Goal: Communication & Community: Answer question/provide support

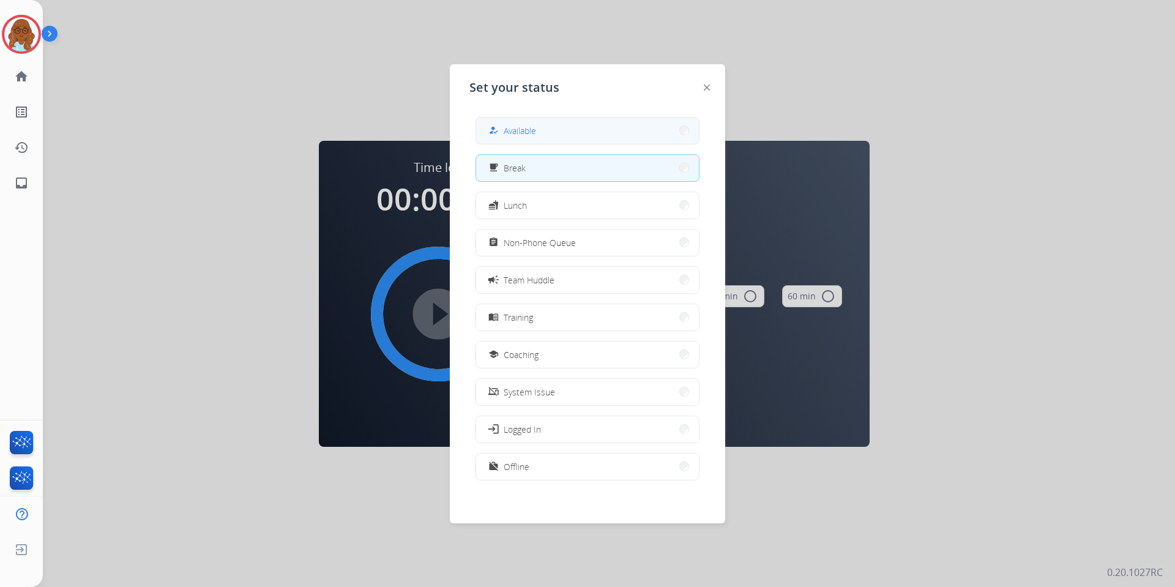
click at [564, 130] on button "how_to_reg Available" at bounding box center [587, 130] width 223 height 26
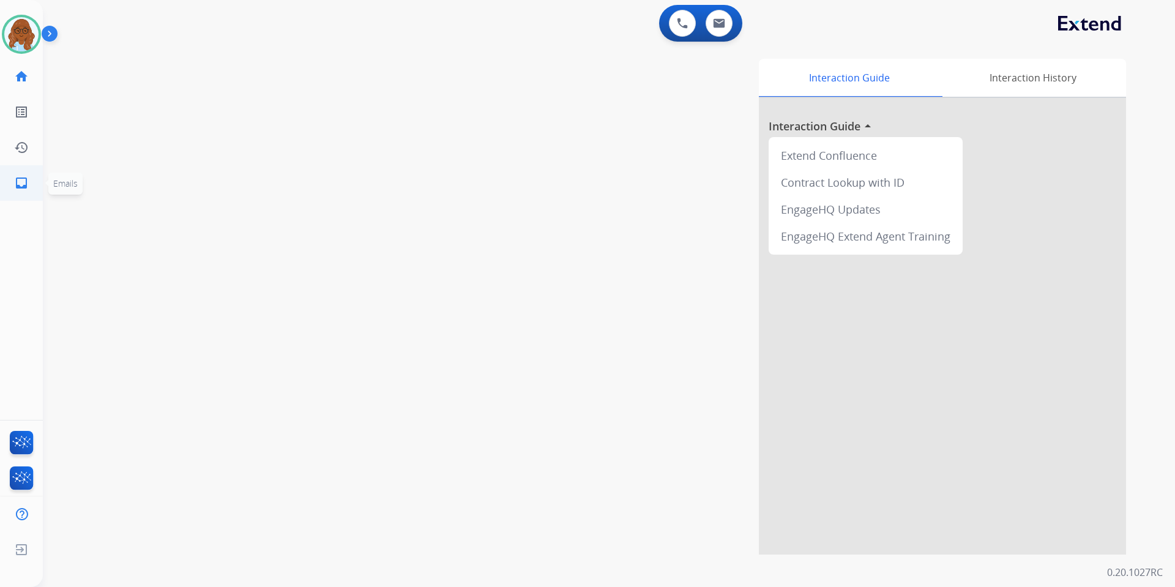
click at [25, 184] on mat-icon "inbox" at bounding box center [21, 183] width 15 height 15
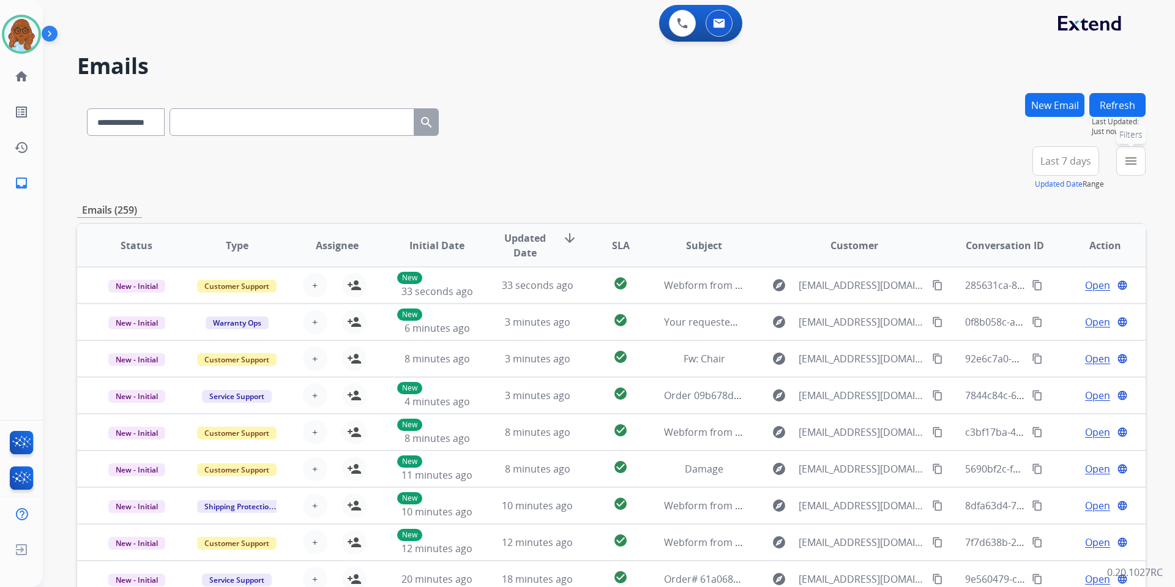
click at [1140, 163] on button "menu Filters" at bounding box center [1130, 160] width 29 height 29
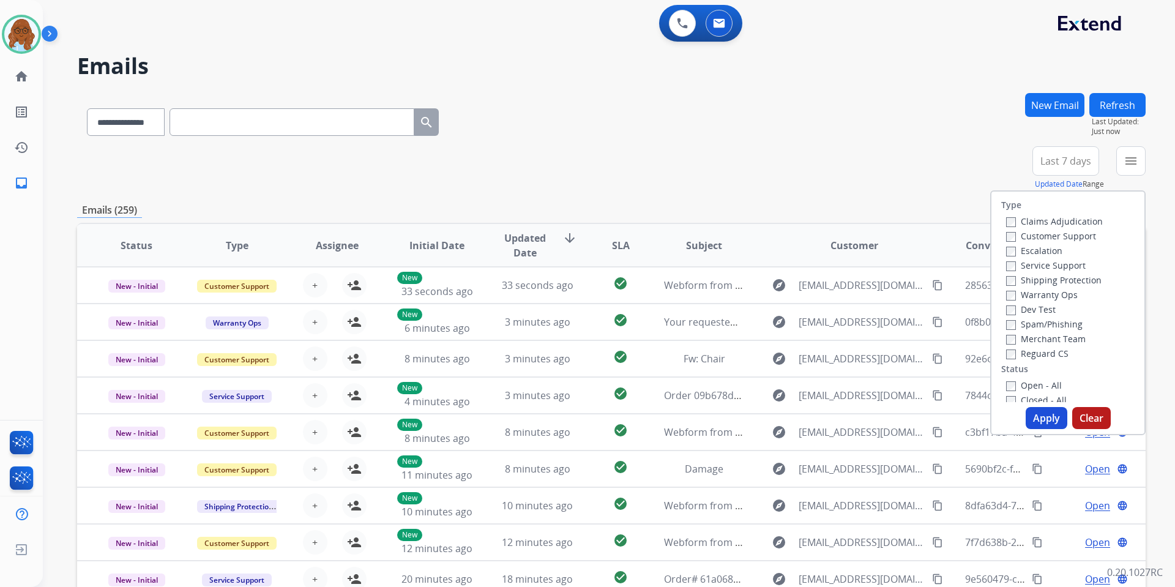
click at [1037, 239] on label "Customer Support" at bounding box center [1051, 236] width 90 height 12
click at [1028, 280] on label "Shipping Protection" at bounding box center [1053, 280] width 95 height 12
click at [1030, 355] on label "Reguard CS" at bounding box center [1037, 353] width 62 height 12
click at [1034, 382] on label "Open - All" at bounding box center [1034, 385] width 56 height 12
click at [1045, 425] on button "Apply" at bounding box center [1046, 418] width 42 height 22
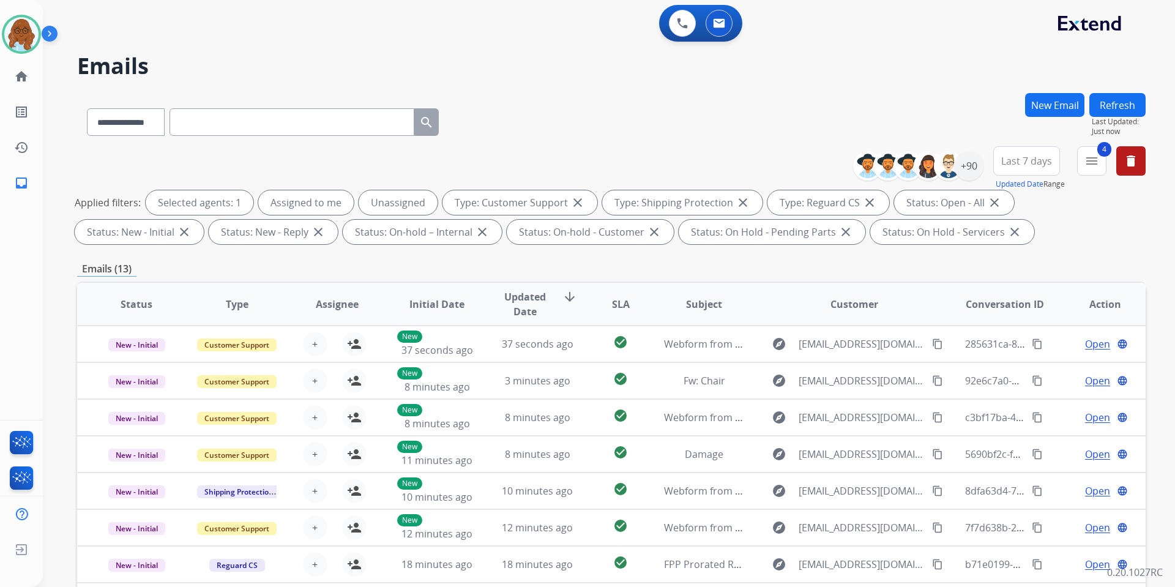
click at [1041, 170] on button "Last 7 days" at bounding box center [1026, 160] width 67 height 29
click at [1019, 310] on div "Last 90 days" at bounding box center [1022, 309] width 67 height 18
click at [969, 173] on div "+90" at bounding box center [968, 165] width 29 height 29
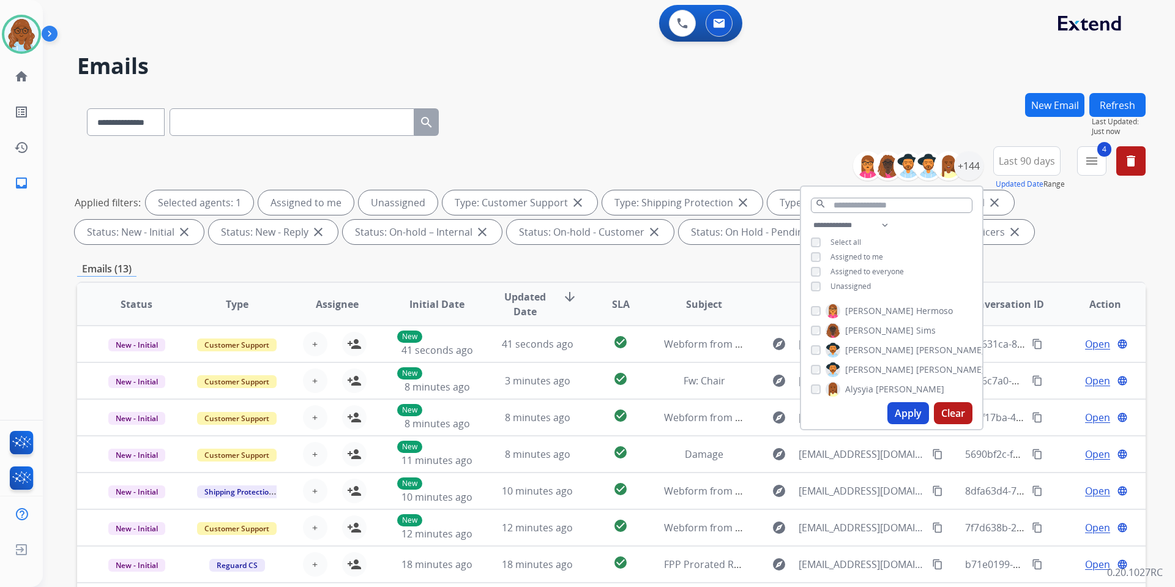
click at [854, 281] on span "Unassigned" at bounding box center [850, 286] width 40 height 10
click at [916, 420] on button "Apply" at bounding box center [908, 413] width 42 height 22
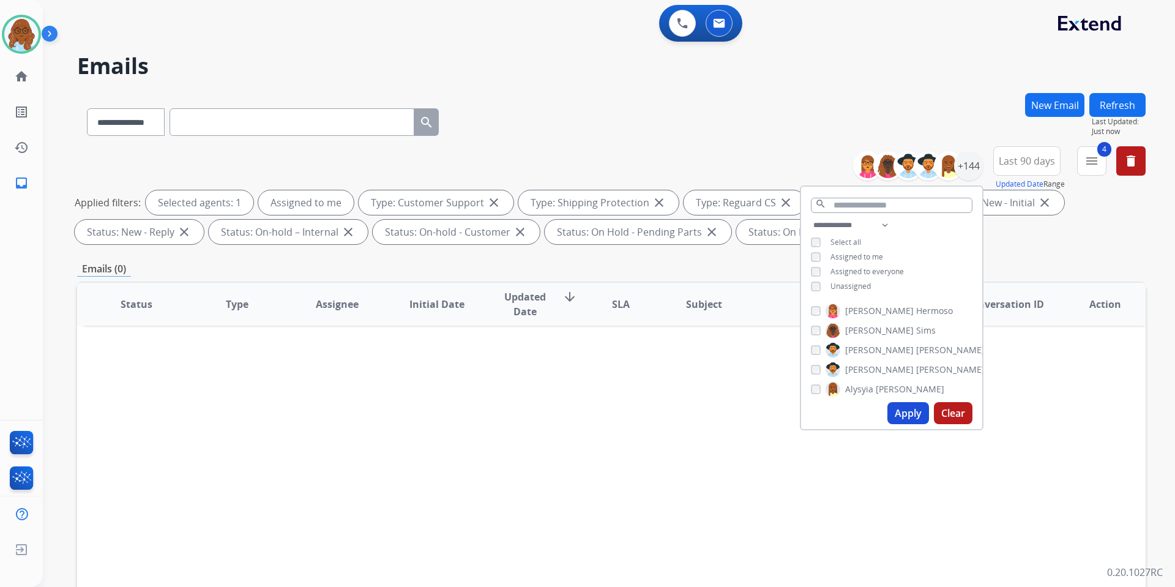
click at [856, 254] on span "Assigned to me" at bounding box center [856, 256] width 53 height 10
click at [856, 287] on span "Unassigned" at bounding box center [850, 286] width 40 height 10
click at [907, 415] on button "Apply" at bounding box center [908, 413] width 42 height 22
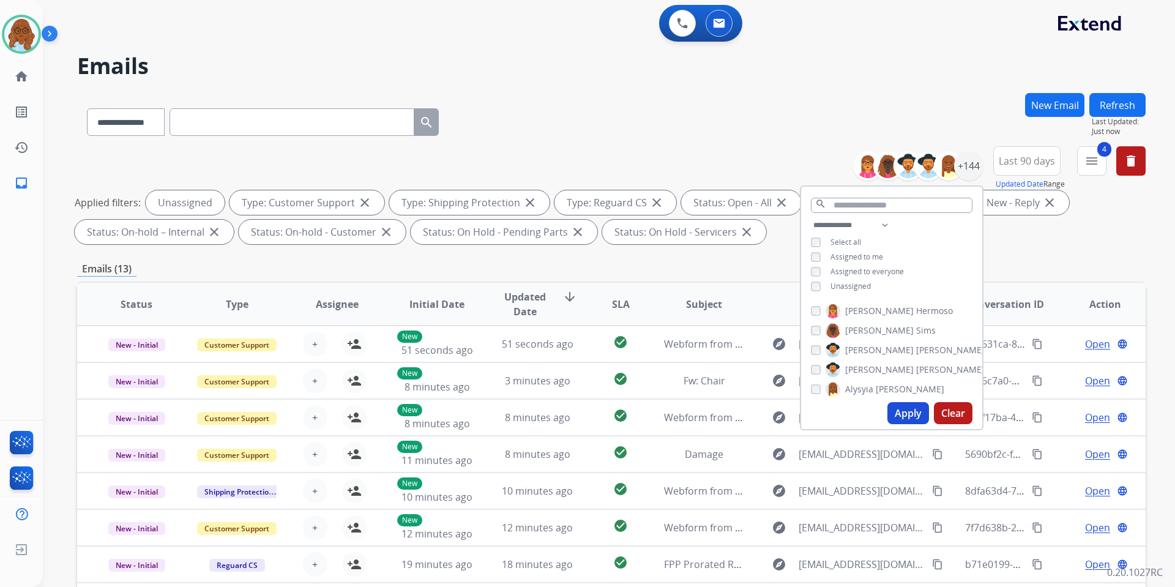
click at [949, 114] on div "**********" at bounding box center [611, 119] width 1068 height 53
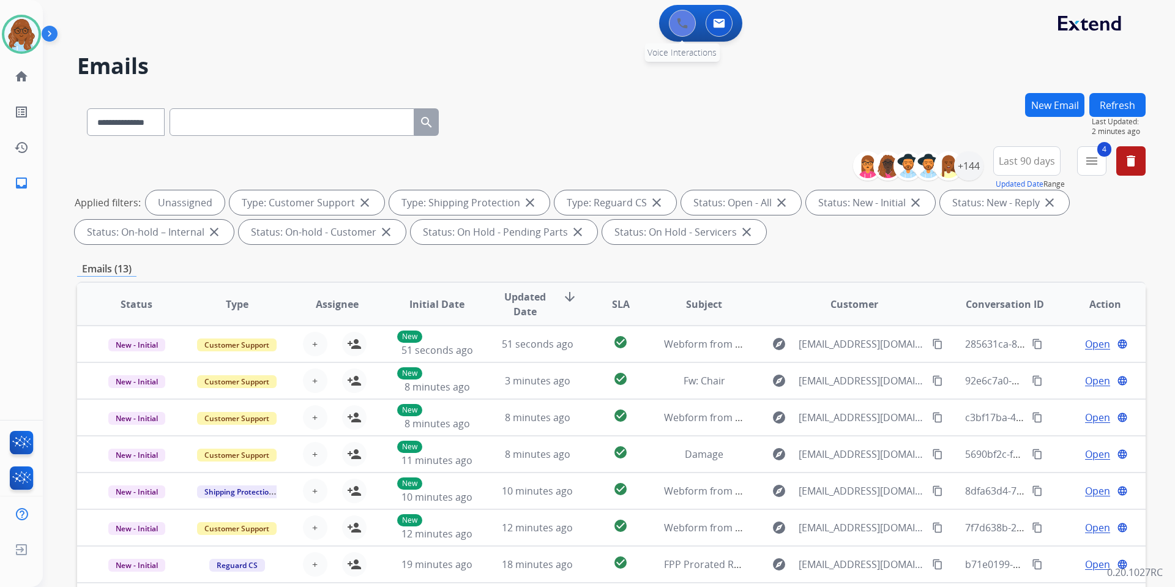
click at [679, 26] on img at bounding box center [682, 23] width 11 height 11
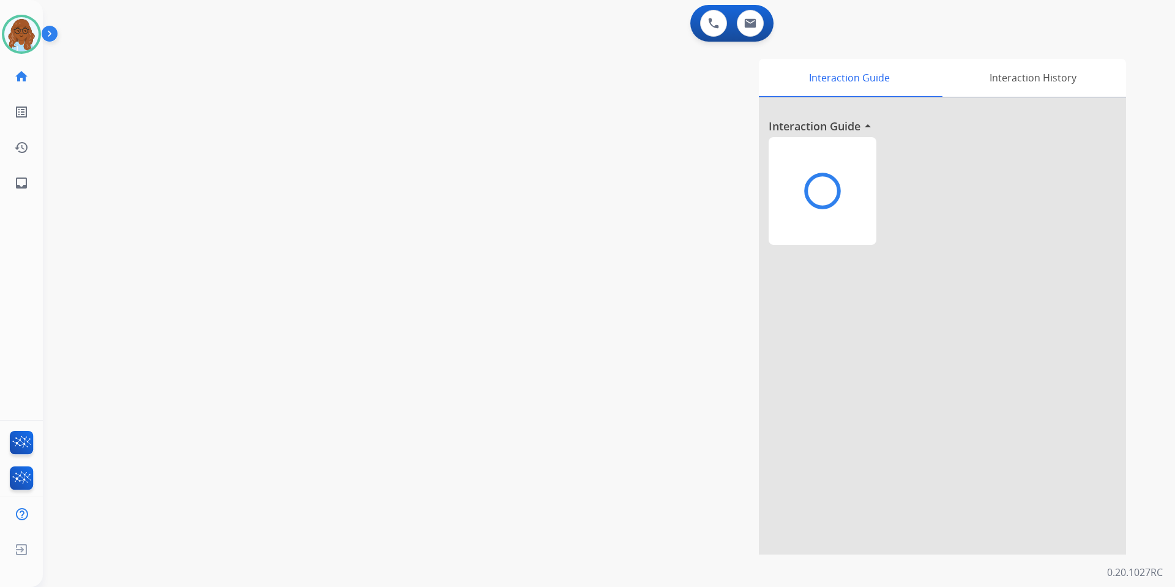
click at [708, 26] on img at bounding box center [713, 23] width 11 height 11
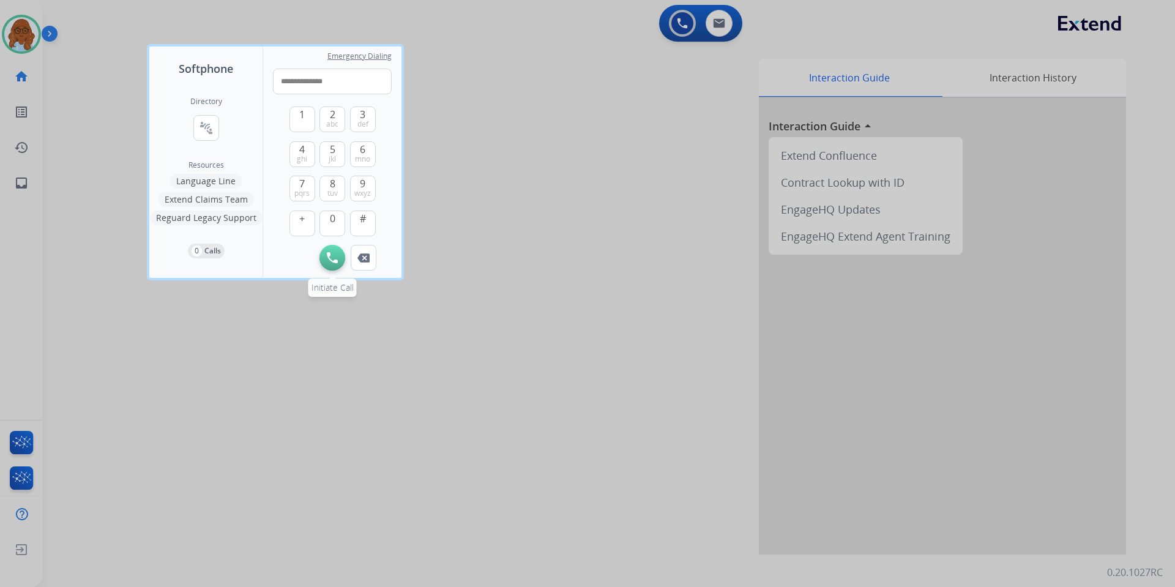
type input "**********"
click at [330, 256] on img at bounding box center [332, 257] width 11 height 11
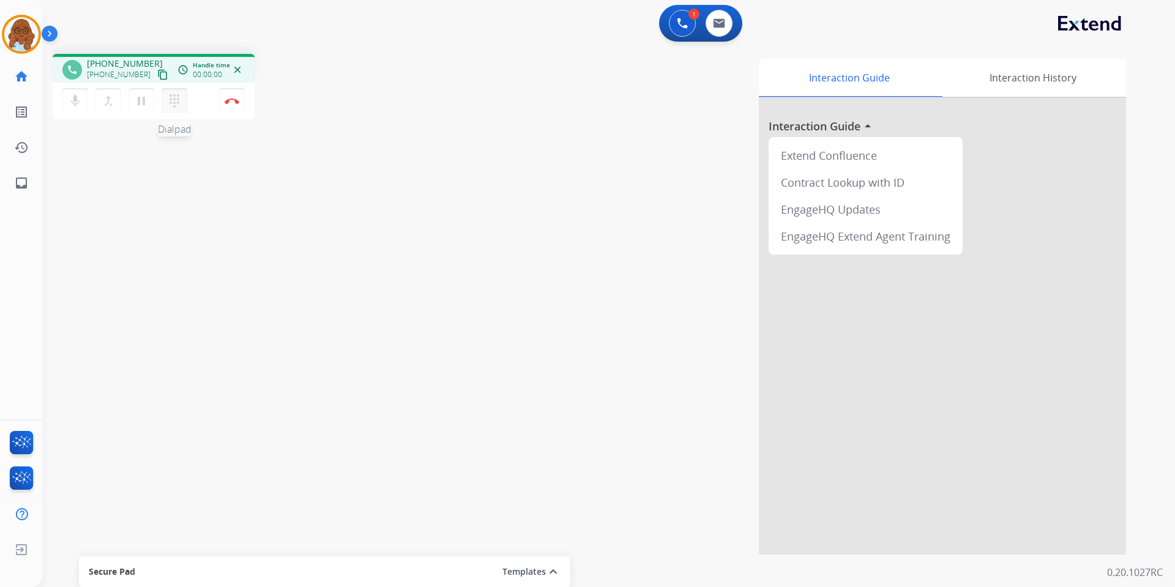
click at [169, 97] on mat-icon "dialpad" at bounding box center [174, 101] width 15 height 15
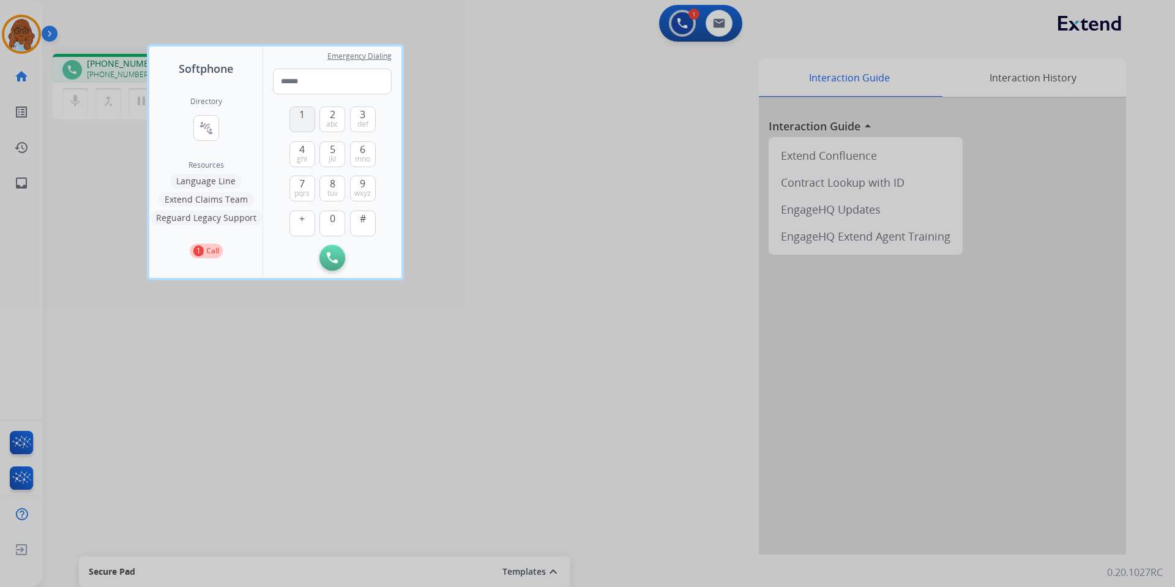
click at [302, 126] on button "1" at bounding box center [302, 119] width 26 height 26
type input "*"
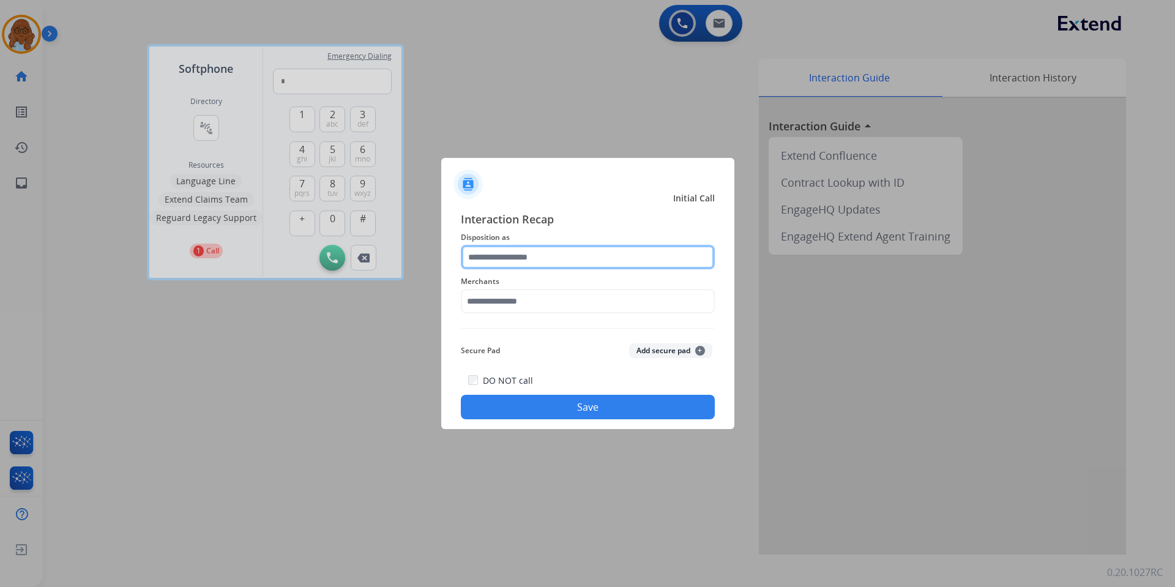
click at [552, 264] on input "text" at bounding box center [588, 257] width 254 height 24
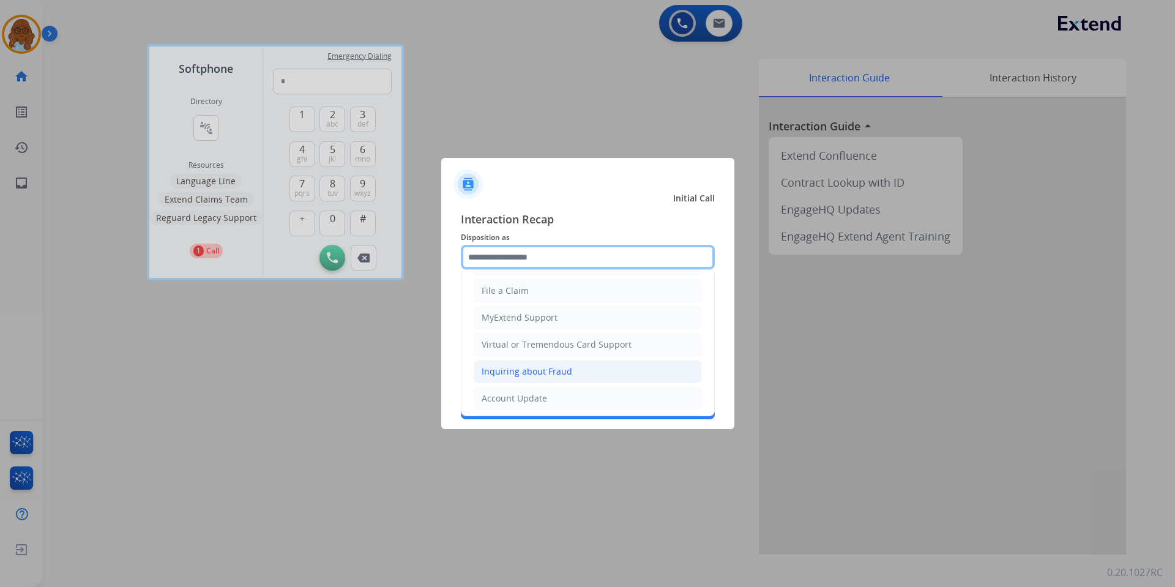
scroll to position [245, 0]
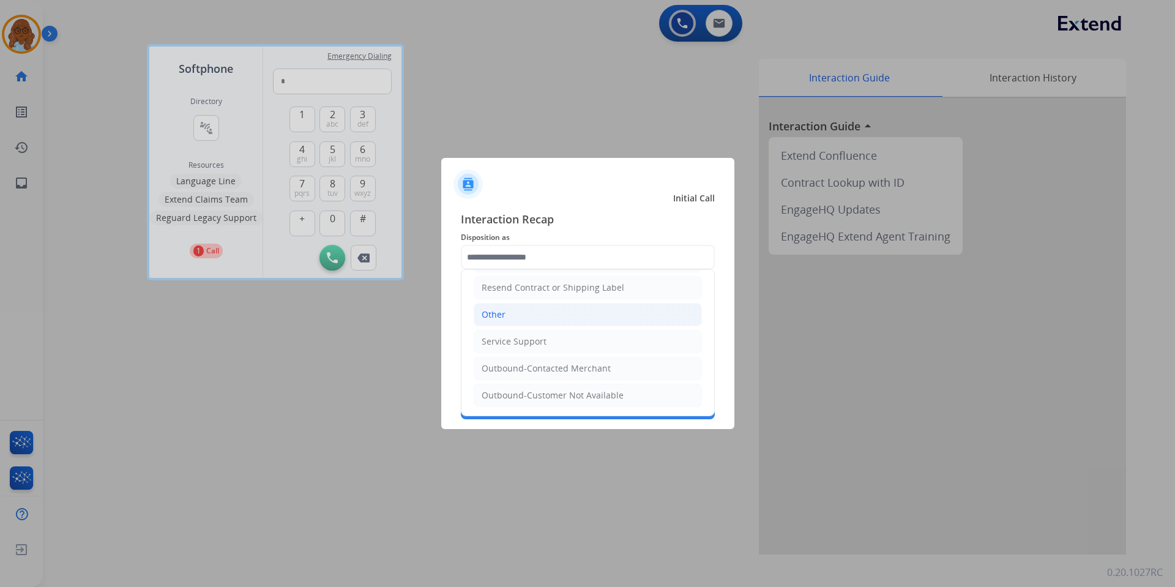
click at [509, 322] on li "Other" at bounding box center [587, 314] width 228 height 23
type input "*****"
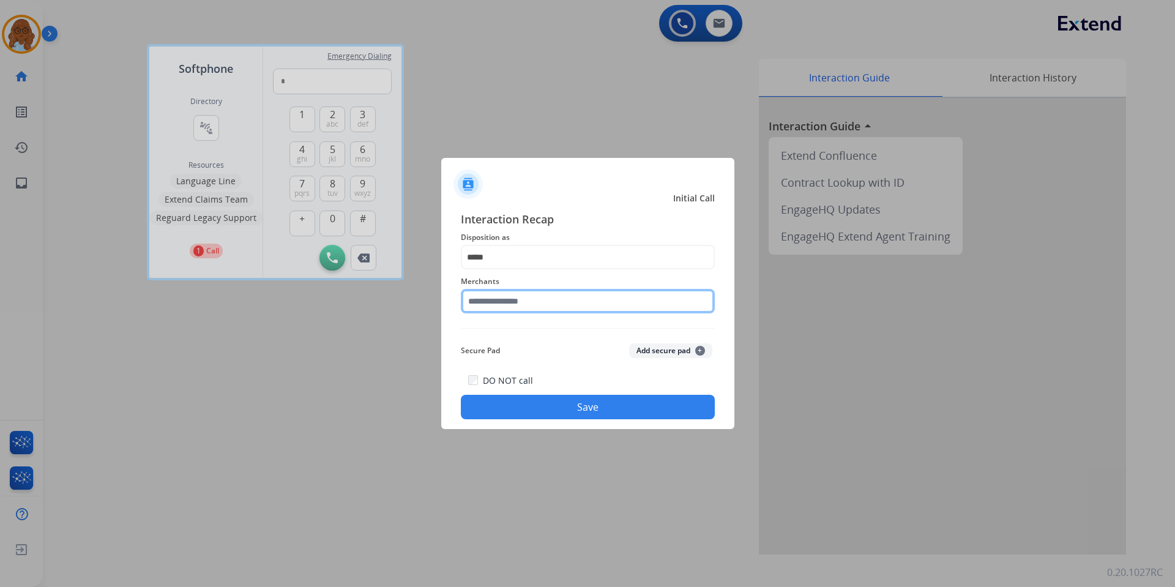
click at [507, 303] on input "text" at bounding box center [588, 301] width 254 height 24
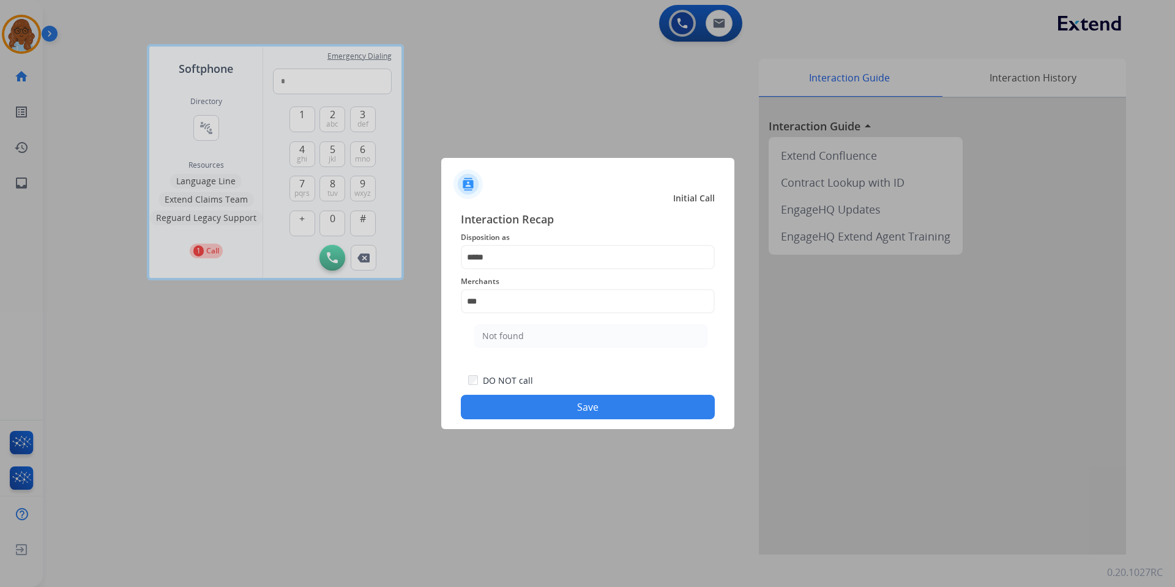
click at [555, 335] on li "Not found" at bounding box center [590, 335] width 233 height 23
type input "*********"
click at [549, 404] on button "Save" at bounding box center [588, 407] width 254 height 24
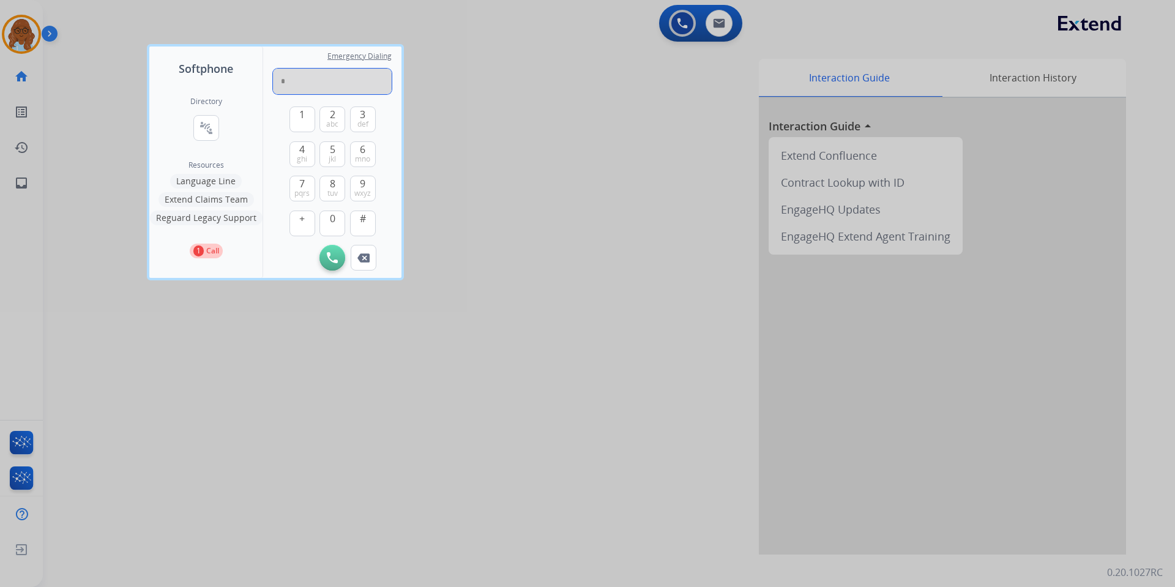
click at [343, 84] on input "*" at bounding box center [332, 82] width 119 height 26
paste input "**********"
type input "**********"
click at [330, 255] on img at bounding box center [332, 257] width 11 height 11
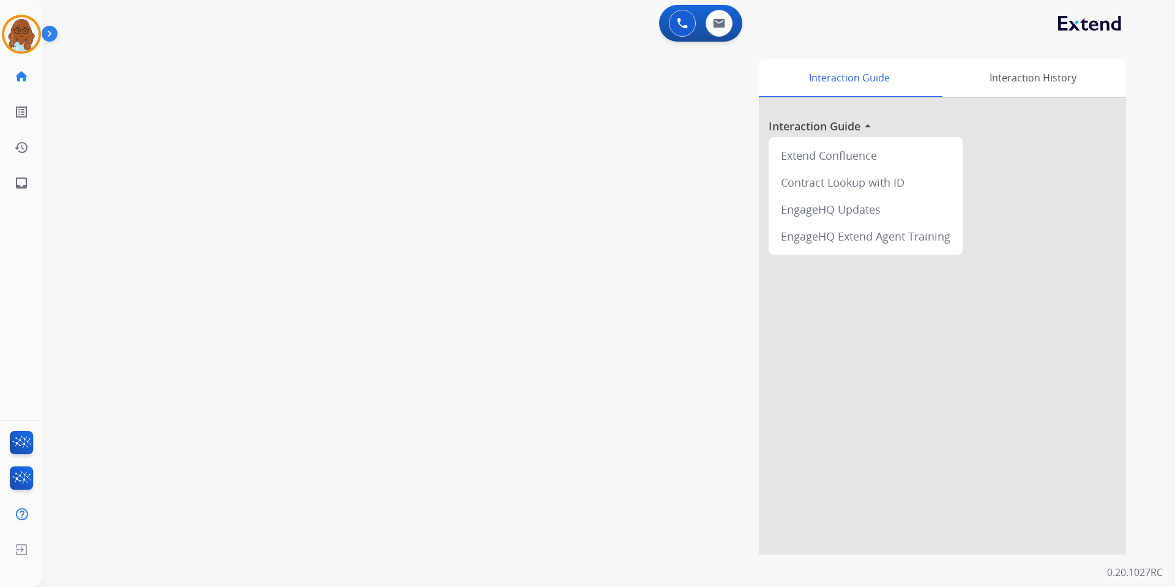
click at [26, 56] on div "Mya AfterCallWork Edit Avatar Agent: Mya Routing Profile: Extend_Training CS ho…" at bounding box center [21, 100] width 43 height 201
click at [30, 19] on img at bounding box center [21, 34] width 34 height 34
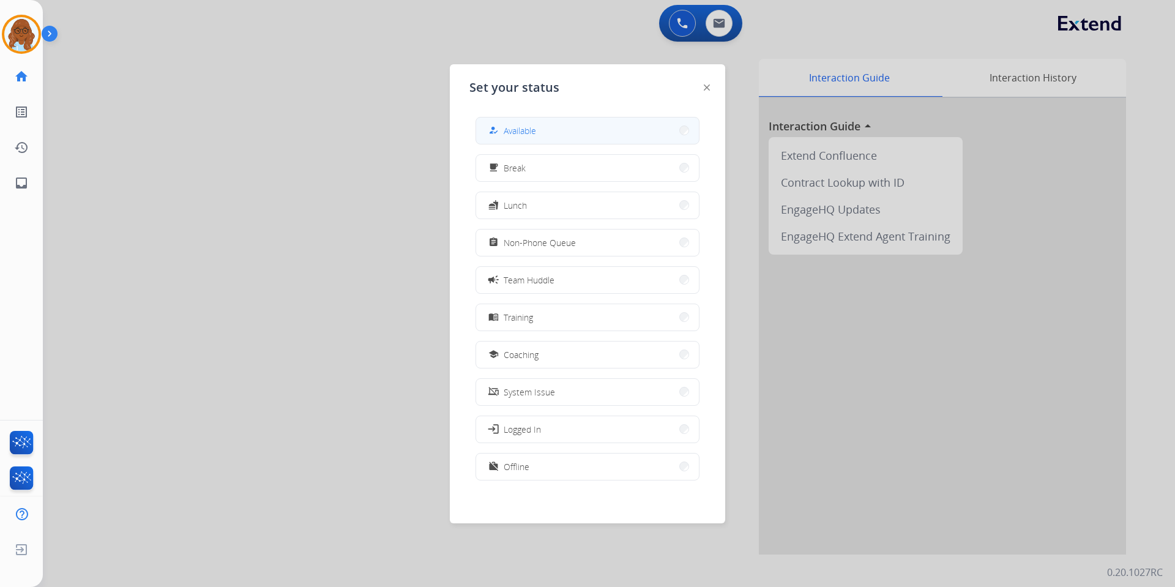
click at [570, 136] on button "how_to_reg Available" at bounding box center [587, 130] width 223 height 26
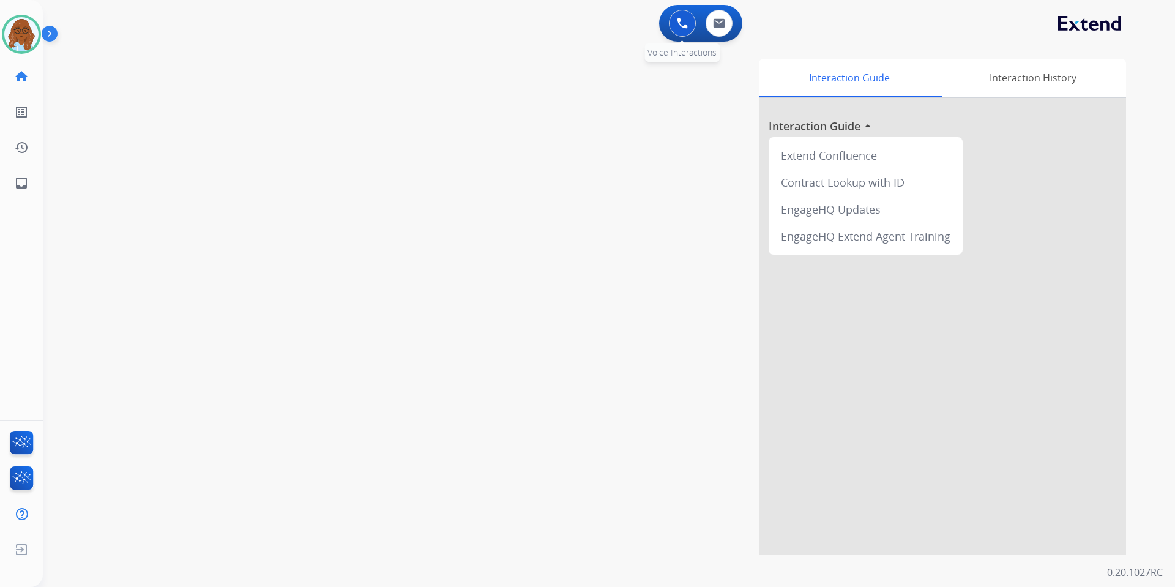
click at [678, 30] on button at bounding box center [682, 23] width 27 height 27
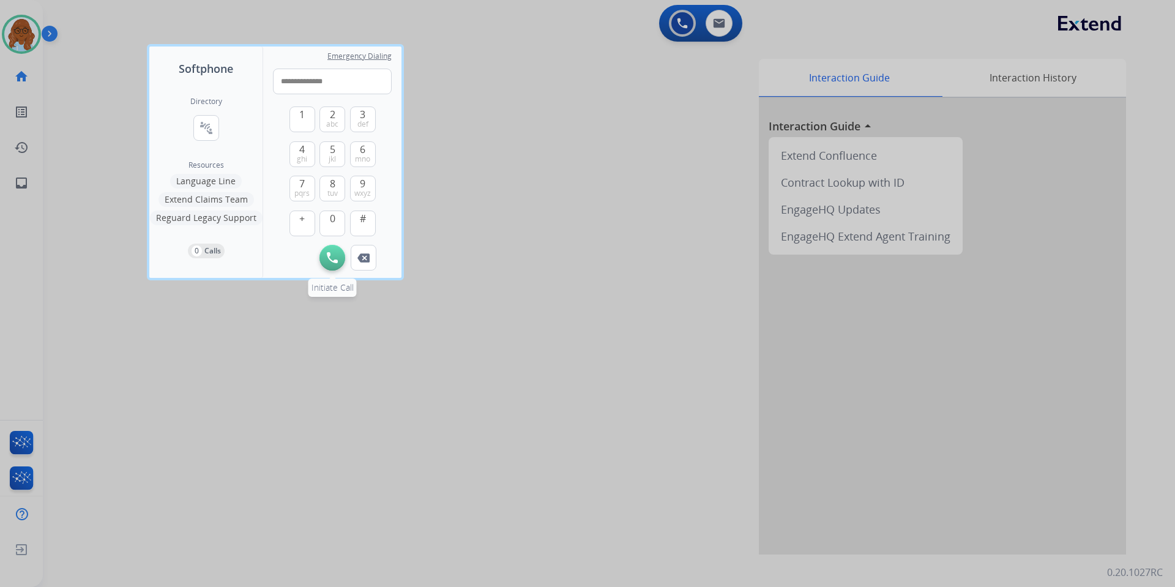
type input "**********"
click at [326, 262] on button "Initiate Call" at bounding box center [332, 258] width 26 height 26
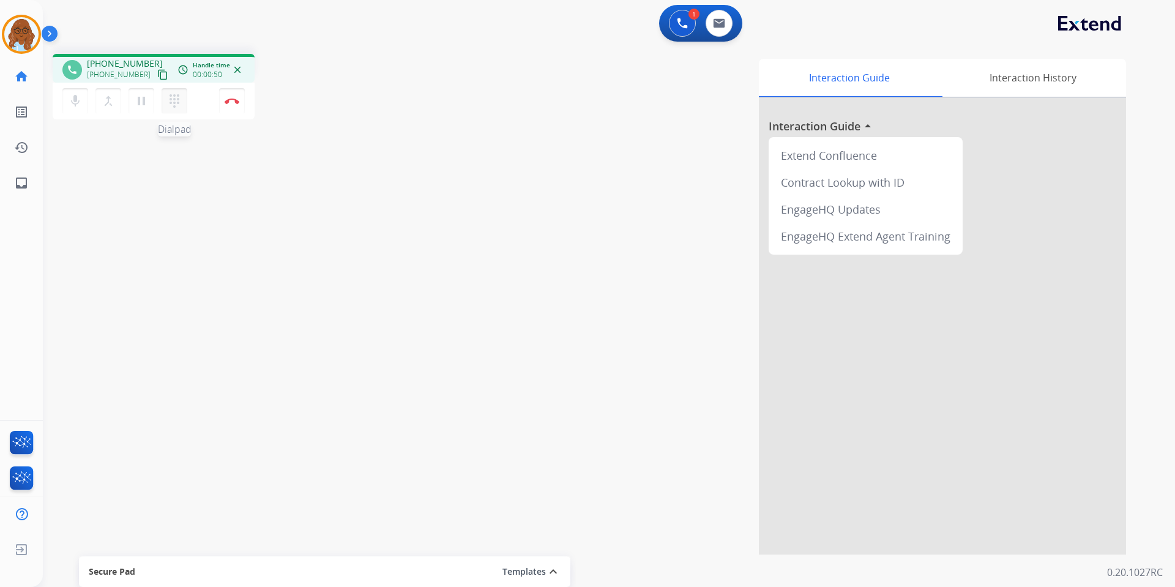
click at [176, 100] on mat-icon "dialpad" at bounding box center [174, 101] width 15 height 15
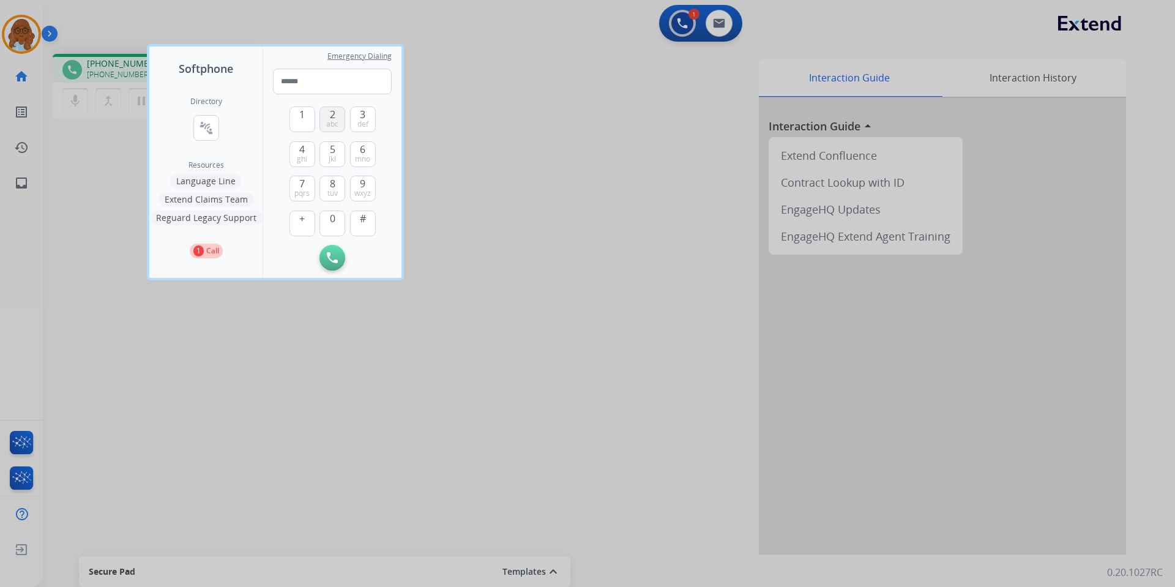
click at [339, 125] on button "2 abc" at bounding box center [332, 119] width 26 height 26
type input "*"
click at [562, 317] on div at bounding box center [587, 293] width 1175 height 587
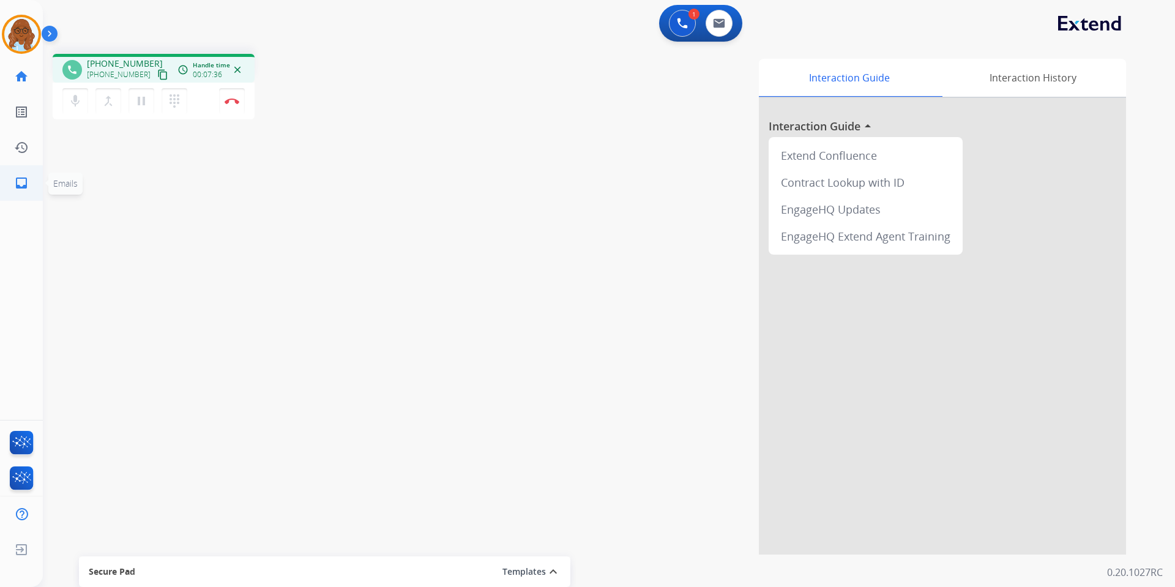
click at [13, 185] on link "inbox Emails" at bounding box center [21, 183] width 34 height 34
select select "**********"
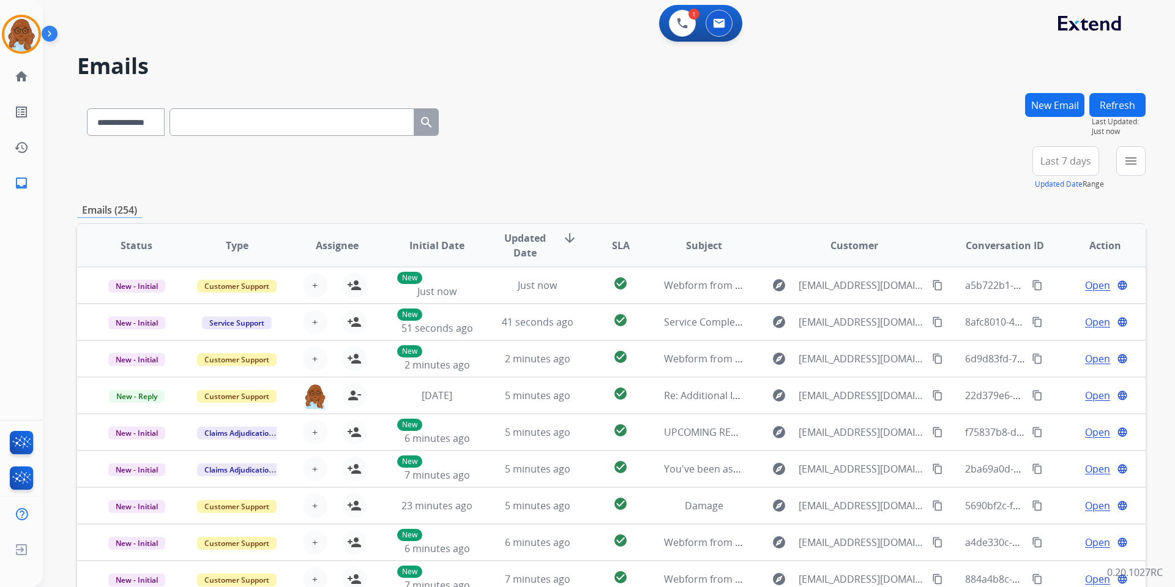
click at [223, 108] on input "text" at bounding box center [291, 122] width 245 height 28
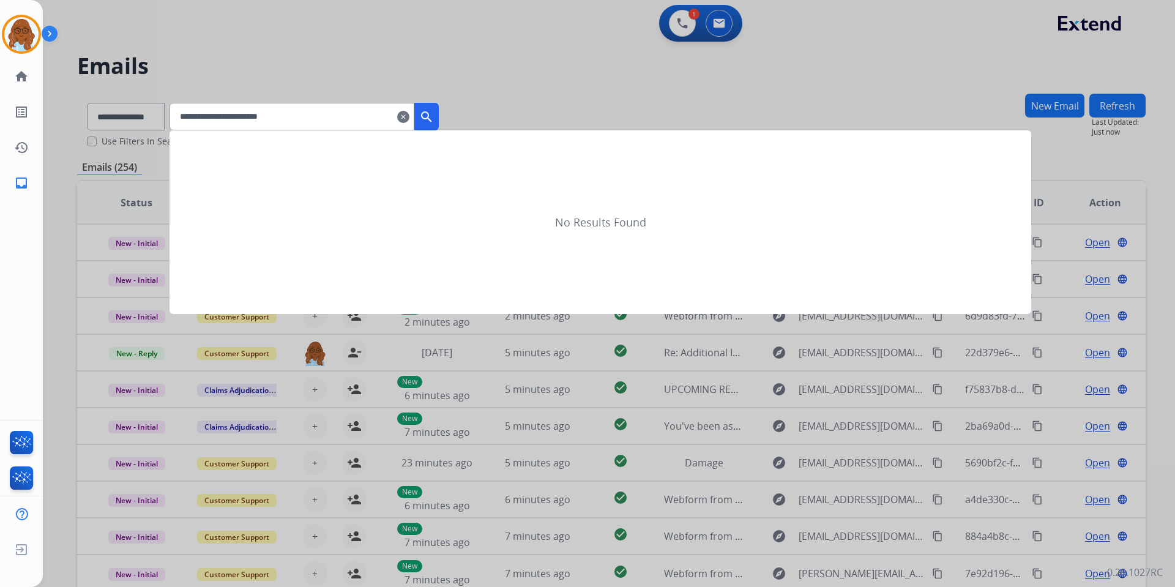
drag, startPoint x: 338, startPoint y: 117, endPoint x: 98, endPoint y: 112, distance: 239.8
click at [98, 112] on app-all-customers "**********" at bounding box center [587, 293] width 1175 height 587
type input "**********"
click at [144, 116] on div at bounding box center [587, 293] width 1175 height 587
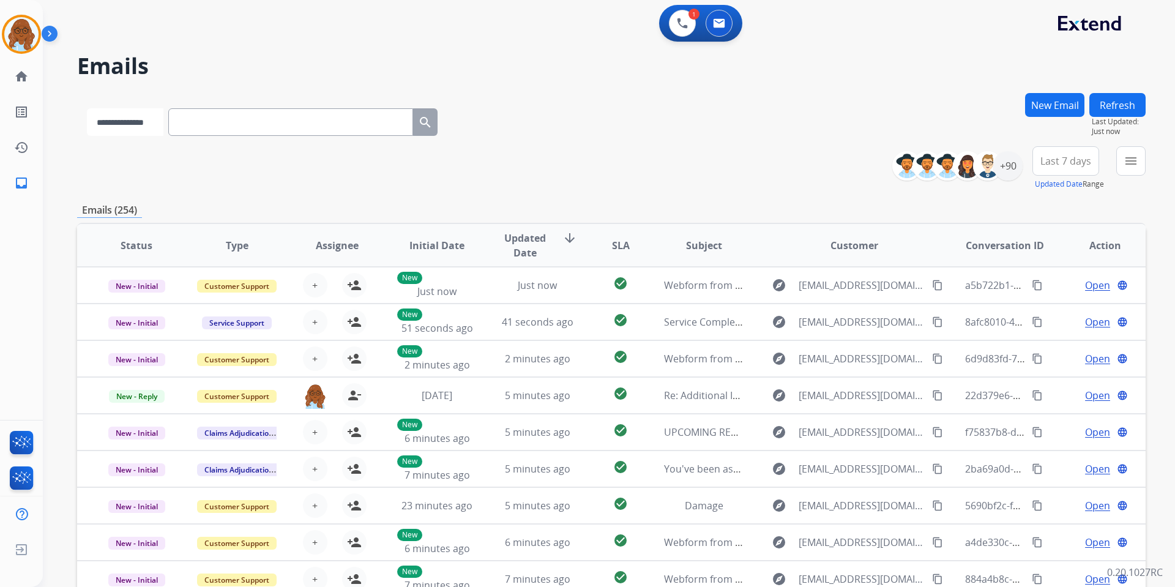
click at [144, 116] on select "**********" at bounding box center [125, 122] width 76 height 28
select select "**********"
click at [87, 108] on select "**********" at bounding box center [125, 122] width 76 height 28
paste input "**********"
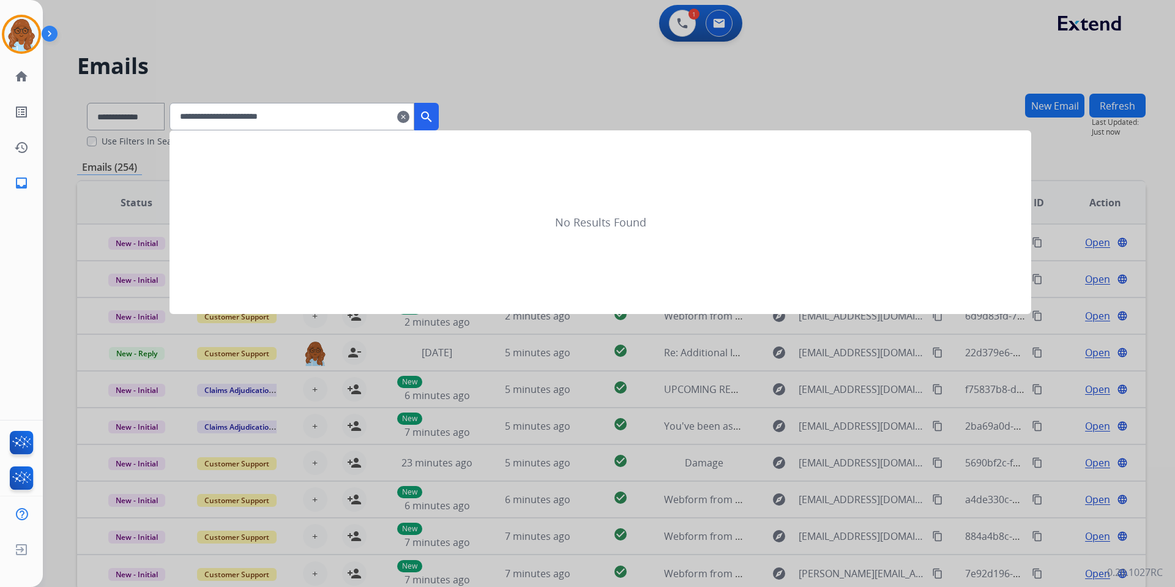
type input "**********"
click at [434, 117] on mat-icon "search" at bounding box center [426, 116] width 15 height 15
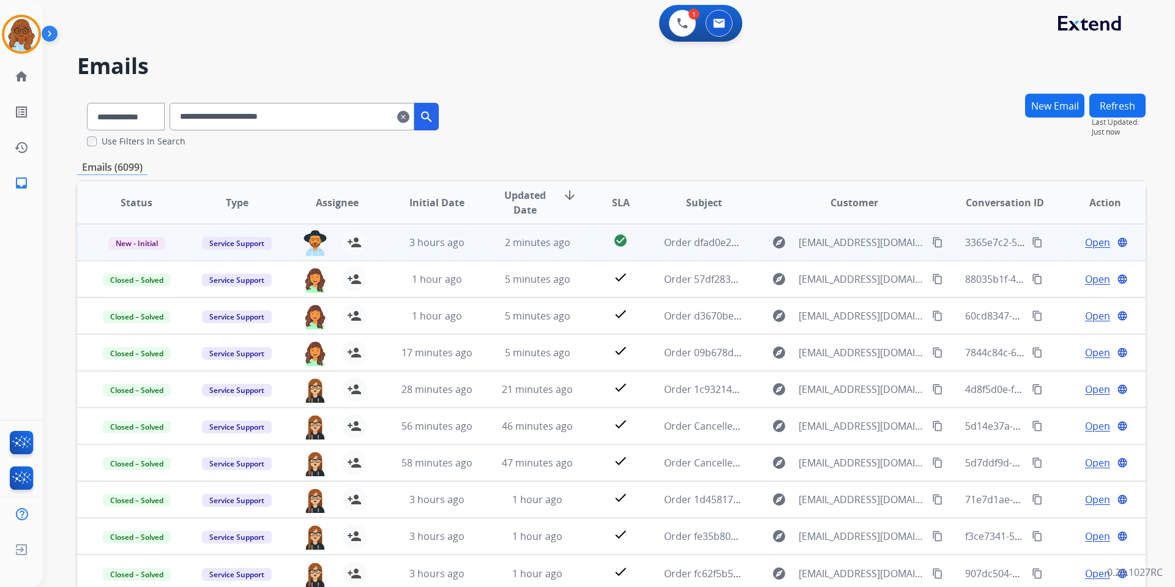
click at [1088, 248] on span "Open" at bounding box center [1097, 242] width 25 height 15
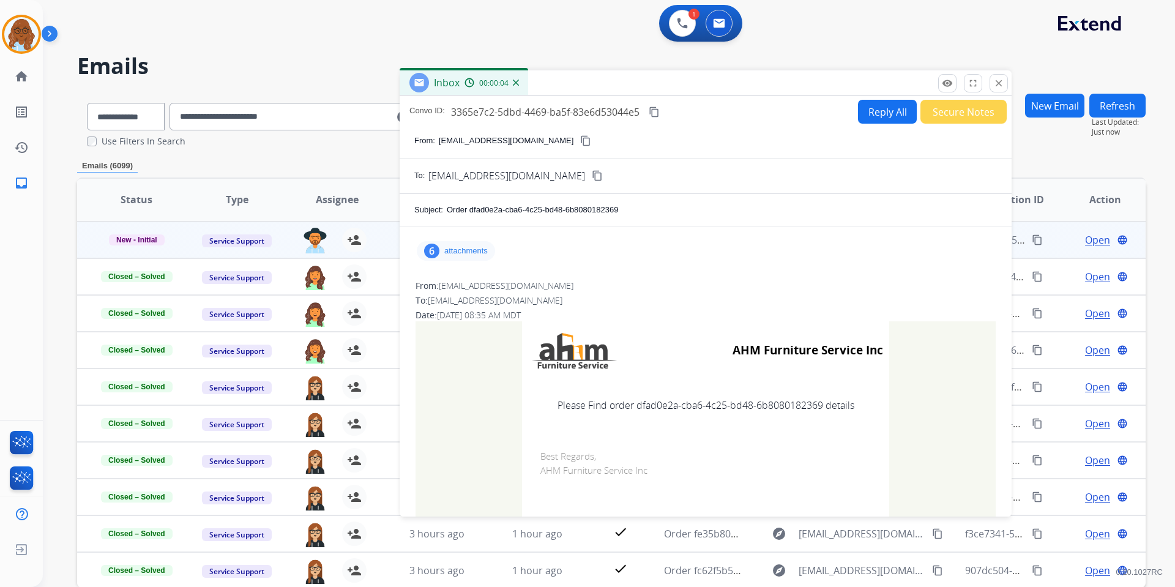
drag, startPoint x: 627, startPoint y: 87, endPoint x: 619, endPoint y: 86, distance: 8.0
click at [619, 86] on div "Inbox 00:00:04" at bounding box center [705, 83] width 612 height 26
click at [995, 83] on mat-icon "close" at bounding box center [998, 83] width 11 height 11
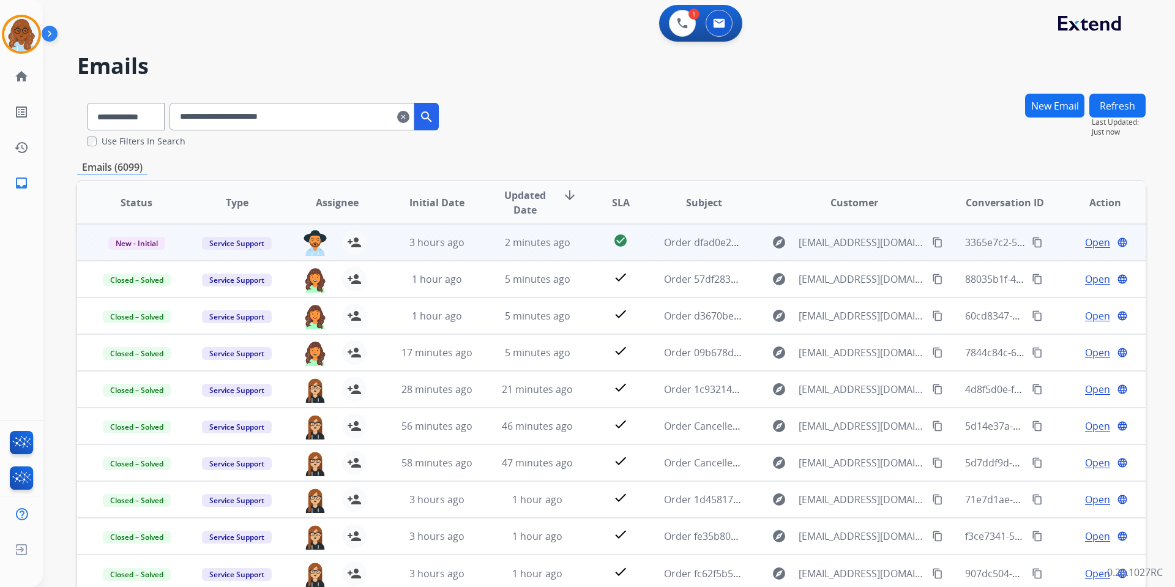
click at [1094, 243] on span "Open" at bounding box center [1097, 242] width 25 height 15
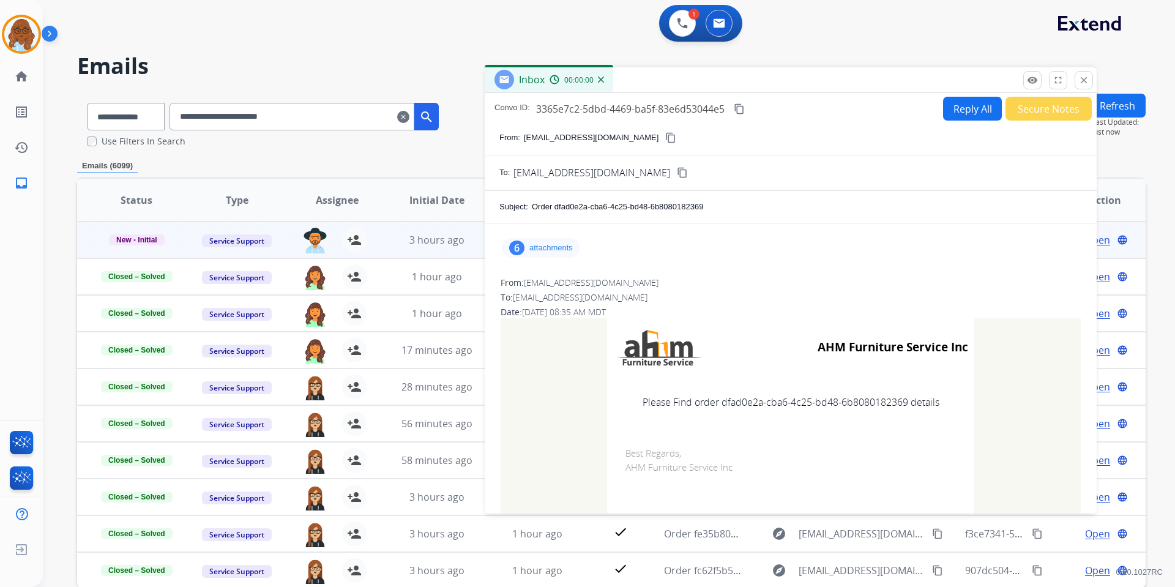
drag, startPoint x: 736, startPoint y: 80, endPoint x: 677, endPoint y: 76, distance: 58.8
click at [678, 76] on div "Inbox 00:00:00" at bounding box center [790, 80] width 612 height 26
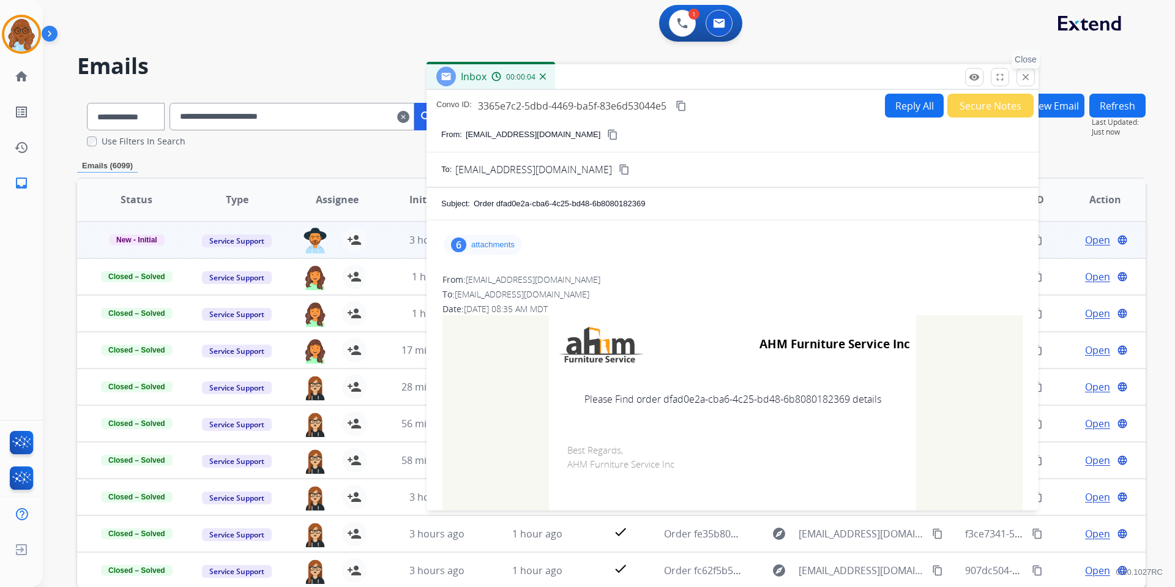
click at [1030, 73] on mat-icon "close" at bounding box center [1025, 77] width 11 height 11
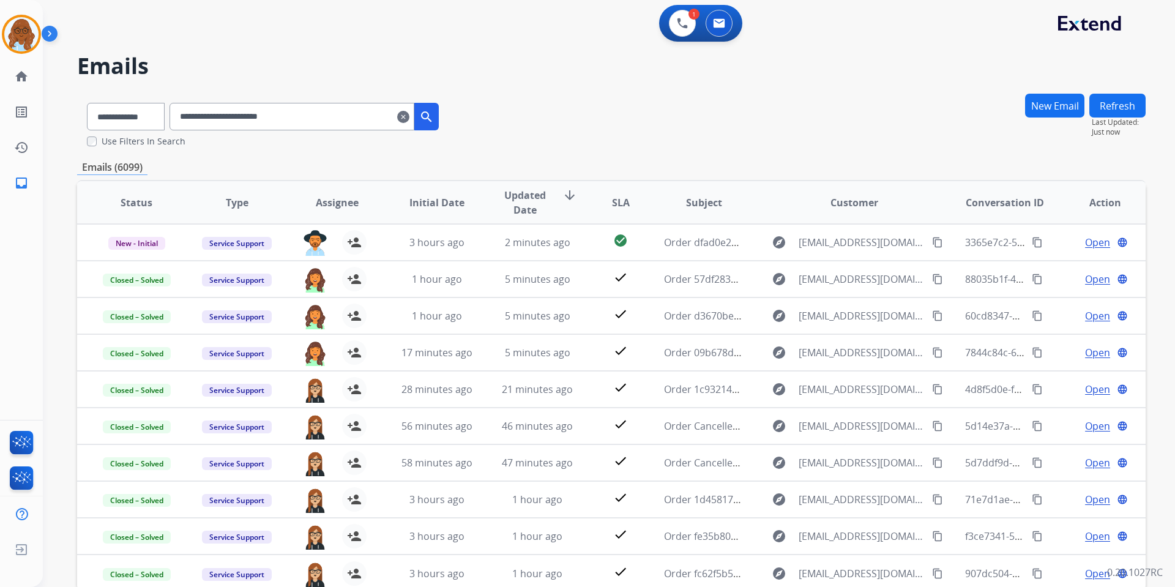
click at [1128, 108] on button "Refresh" at bounding box center [1117, 106] width 56 height 24
click at [27, 69] on mat-icon "home" at bounding box center [21, 76] width 15 height 15
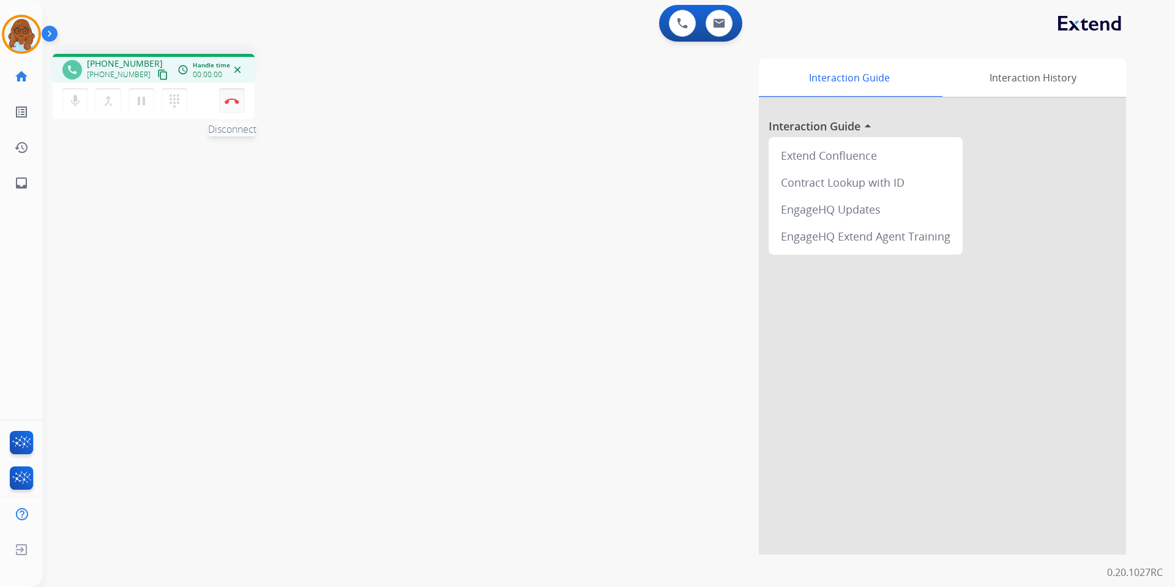
click at [228, 101] on img at bounding box center [232, 101] width 15 height 6
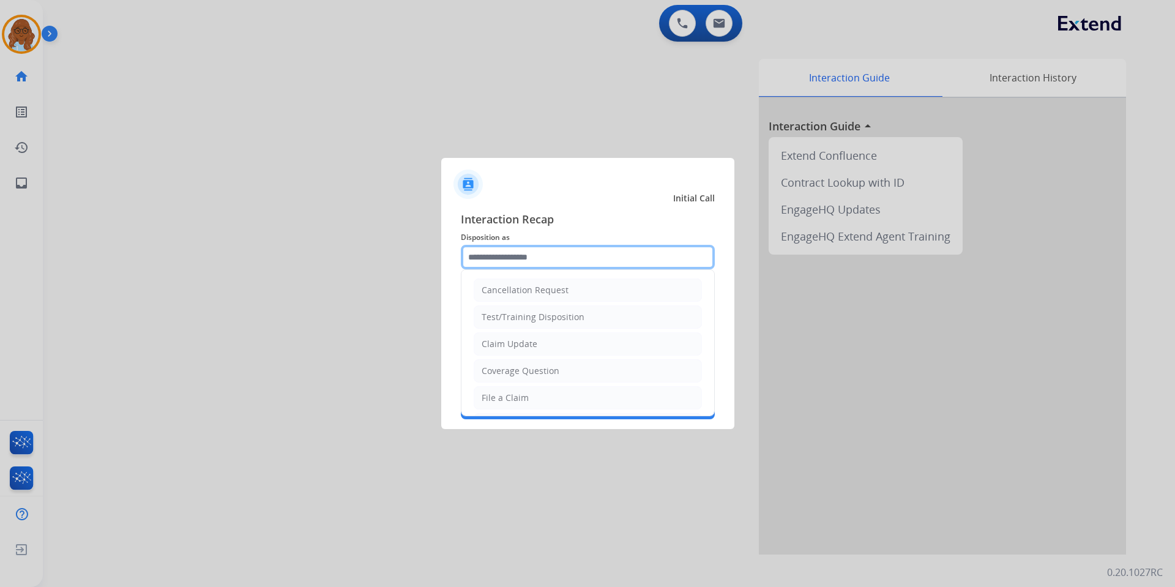
click at [532, 254] on input "text" at bounding box center [588, 257] width 254 height 24
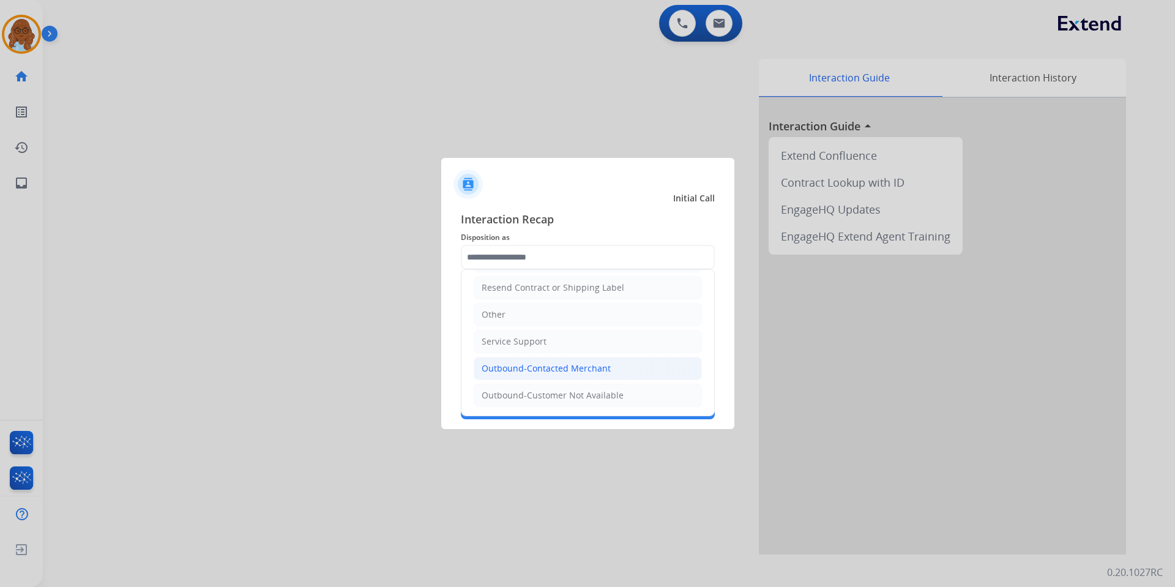
click at [548, 365] on div "Outbound-Contacted Merchant" at bounding box center [545, 368] width 129 height 12
type input "**********"
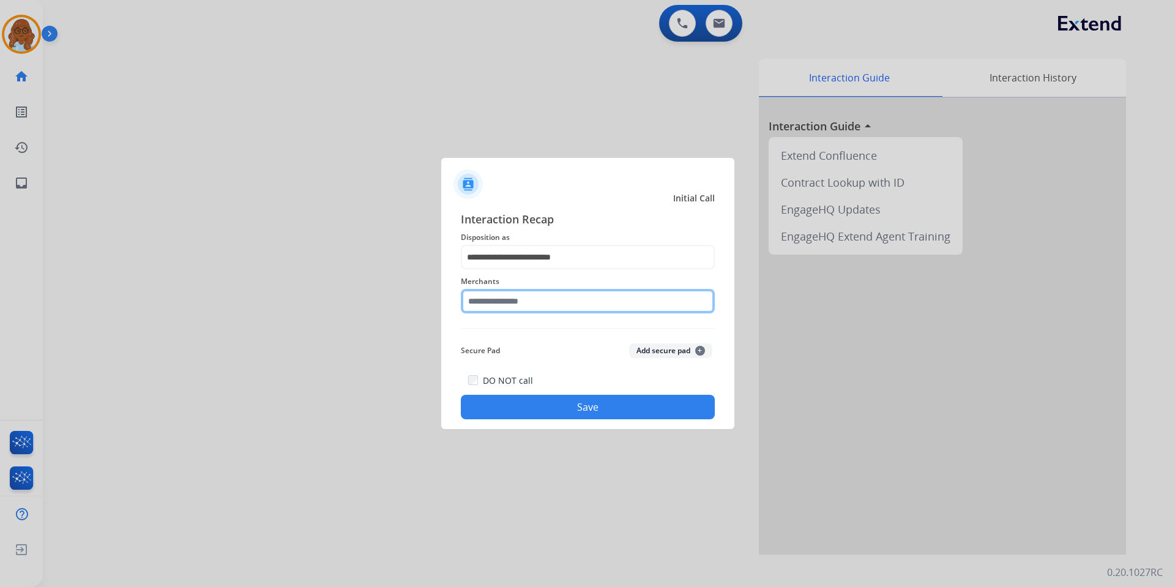
click at [509, 303] on input "text" at bounding box center [588, 301] width 254 height 24
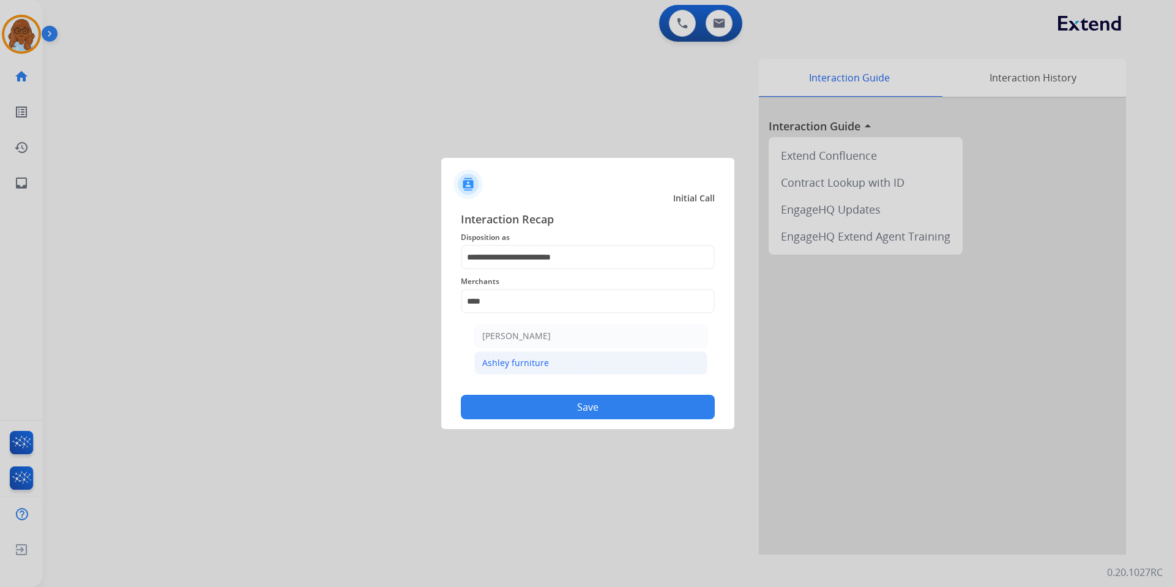
click at [521, 362] on div "Ashley furniture" at bounding box center [515, 363] width 67 height 12
type input "**********"
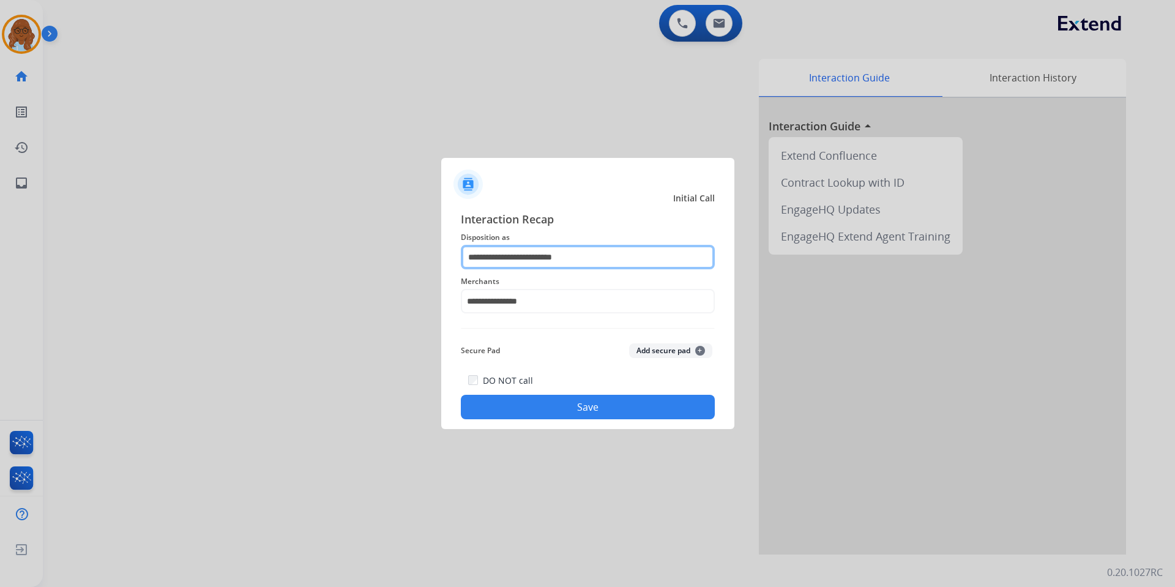
click at [588, 264] on input "**********" at bounding box center [588, 257] width 254 height 24
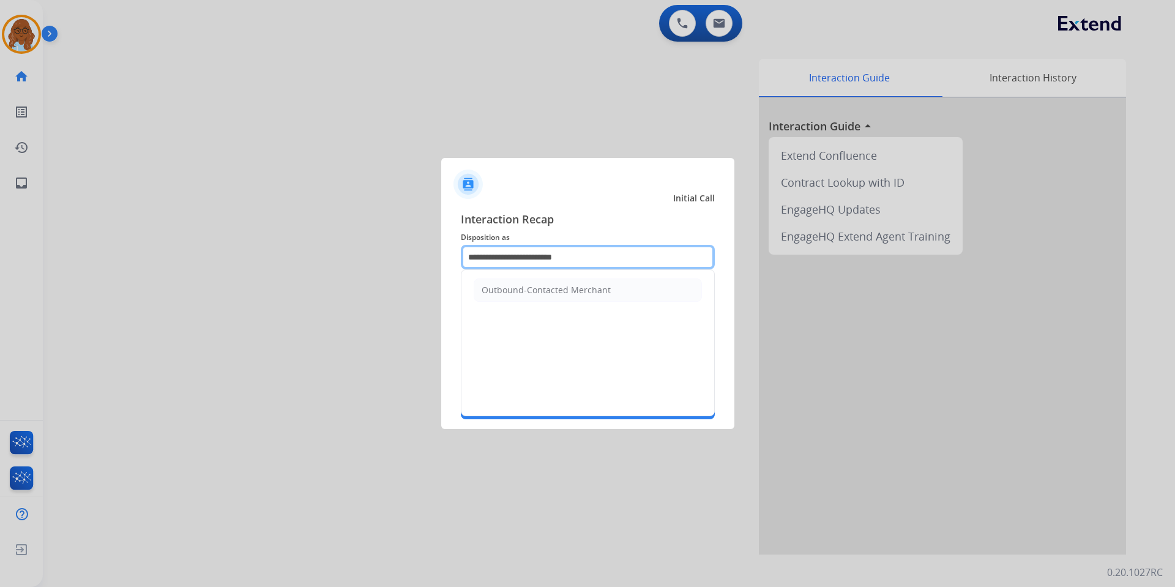
drag, startPoint x: 409, startPoint y: 238, endPoint x: 405, endPoint y: 248, distance: 10.5
click at [0, 238] on app-contact-recap-modal "**********" at bounding box center [0, 293] width 0 height 587
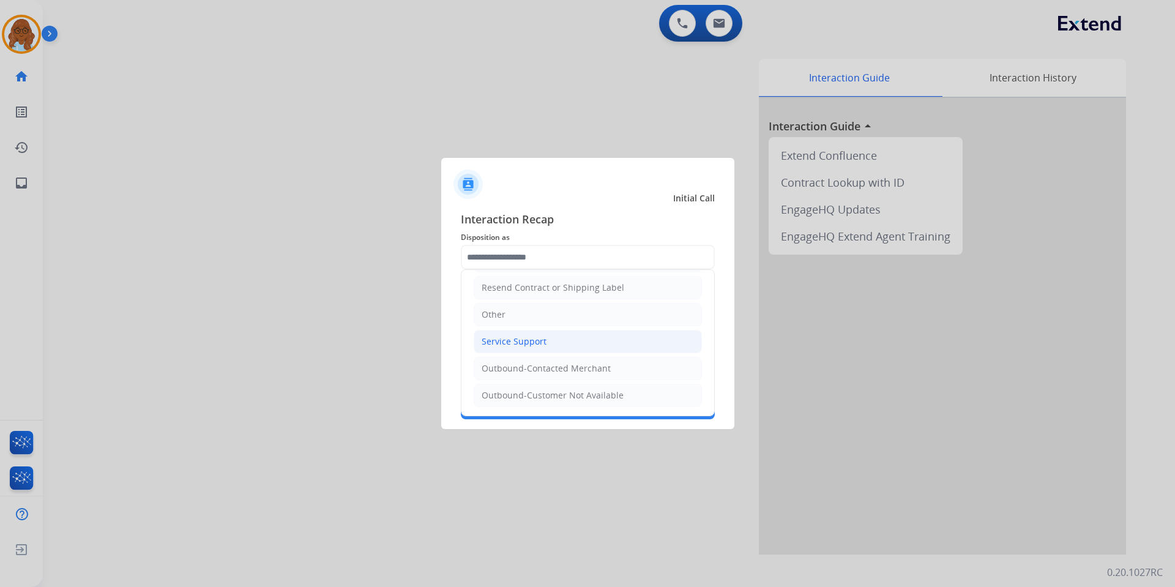
click at [507, 336] on div "Service Support" at bounding box center [513, 341] width 65 height 12
type input "**********"
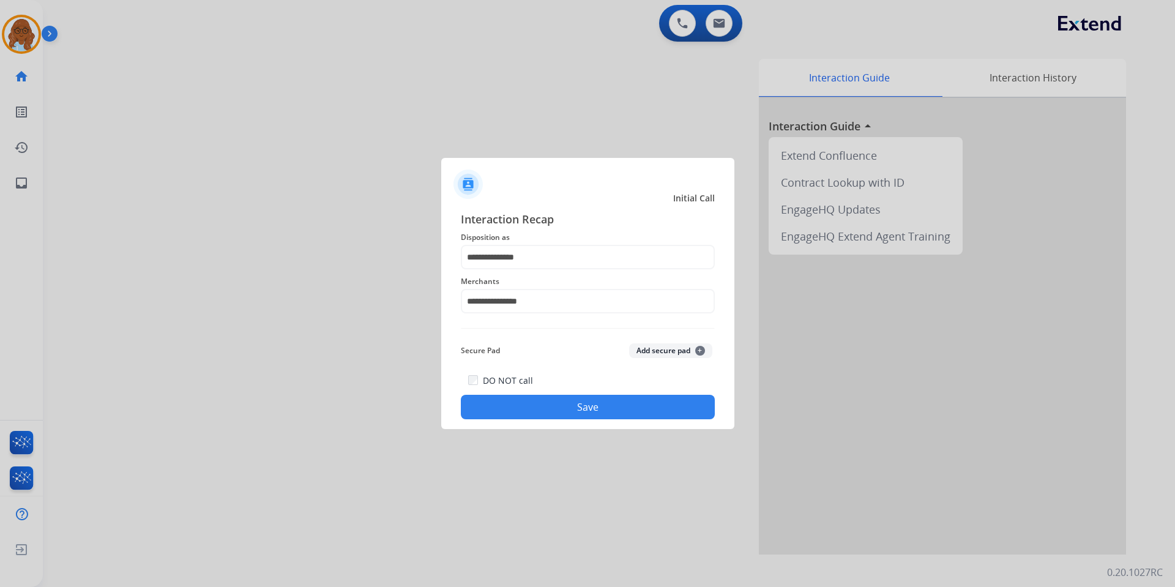
click at [556, 412] on button "Save" at bounding box center [588, 407] width 254 height 24
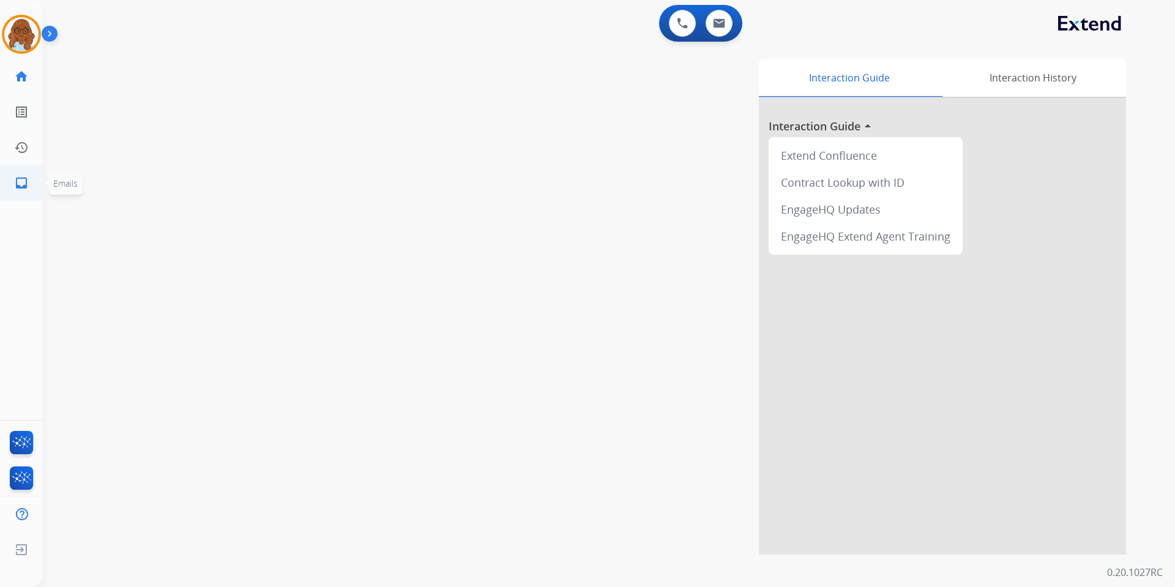
click at [26, 181] on mat-icon "inbox" at bounding box center [21, 183] width 15 height 15
select select "**********"
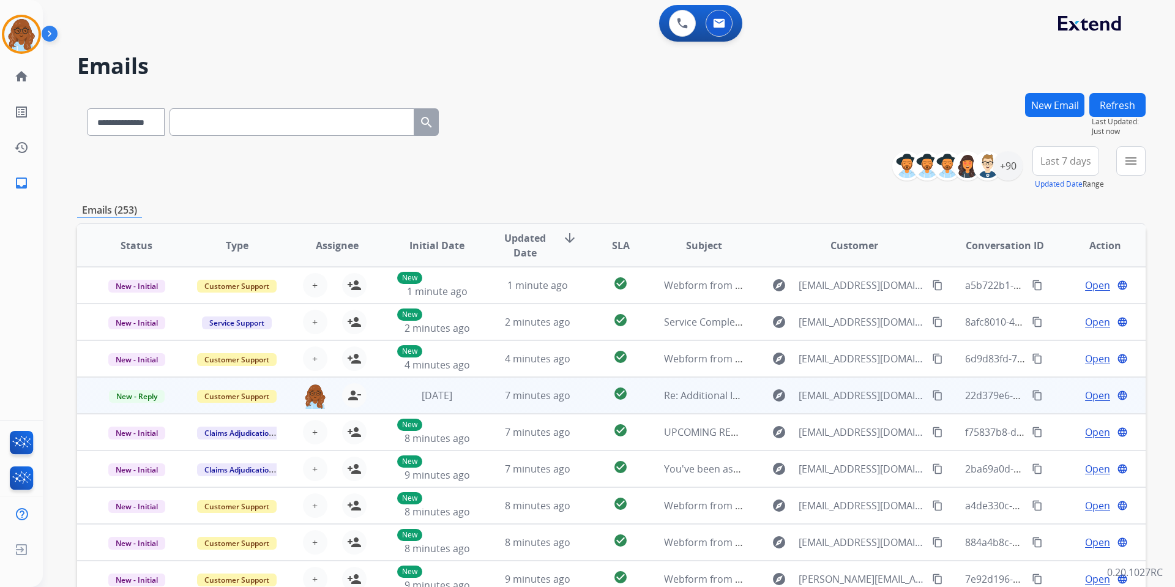
click at [1085, 396] on span "Open" at bounding box center [1097, 395] width 25 height 15
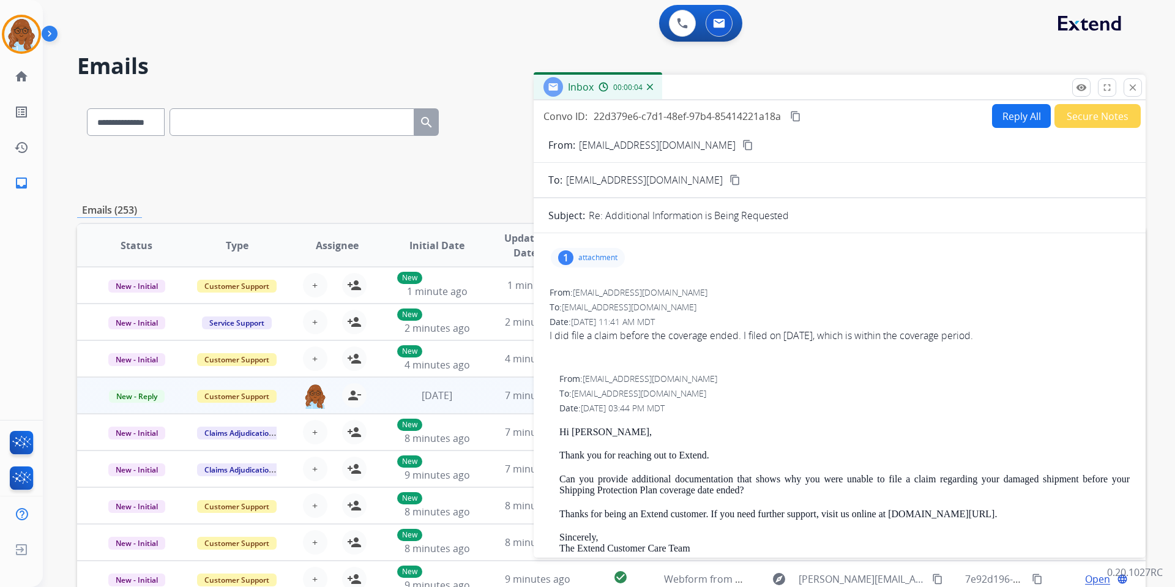
click at [608, 265] on div "1 attachment" at bounding box center [588, 258] width 74 height 20
click at [588, 248] on div "1 attachment 1000008688.jpg download 10/02/2025, 12:12 PM" at bounding box center [588, 258] width 74 height 20
click at [1138, 86] on button "close Close" at bounding box center [1132, 87] width 18 height 18
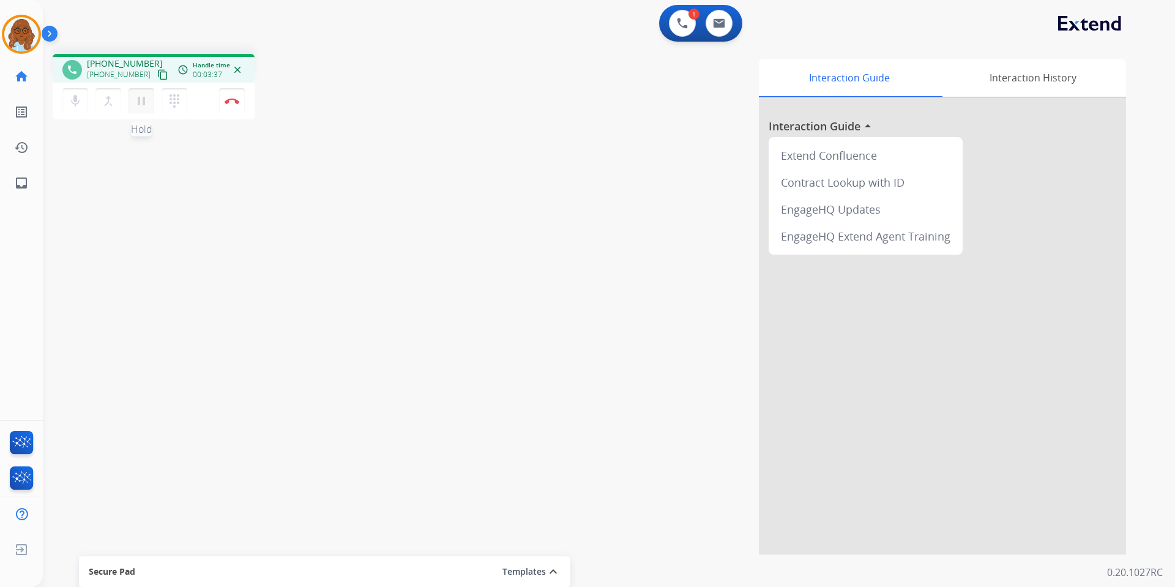
click at [143, 95] on mat-icon "pause" at bounding box center [141, 101] width 15 height 15
click at [667, 27] on div "1 Voice Interactions" at bounding box center [682, 23] width 37 height 27
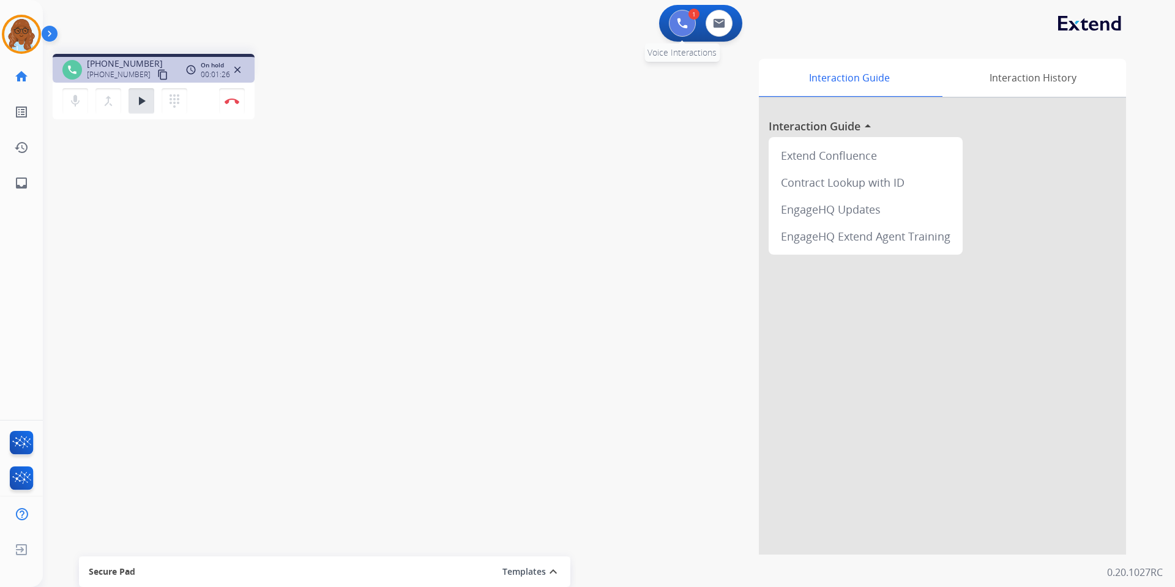
click at [679, 23] on img at bounding box center [682, 23] width 11 height 11
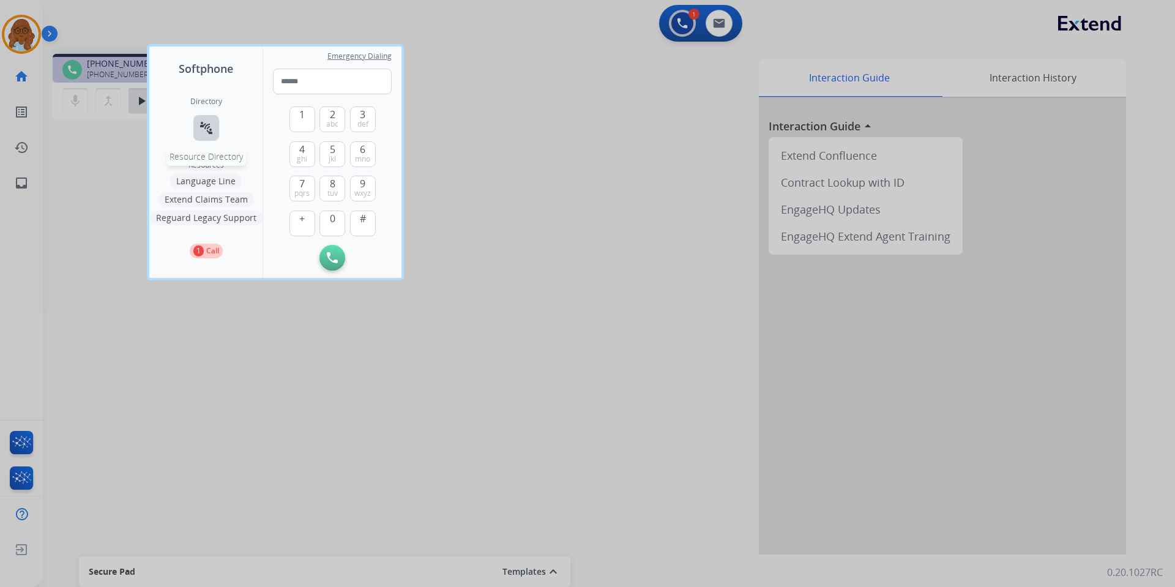
click at [204, 134] on mat-icon "connect_without_contact" at bounding box center [206, 128] width 15 height 15
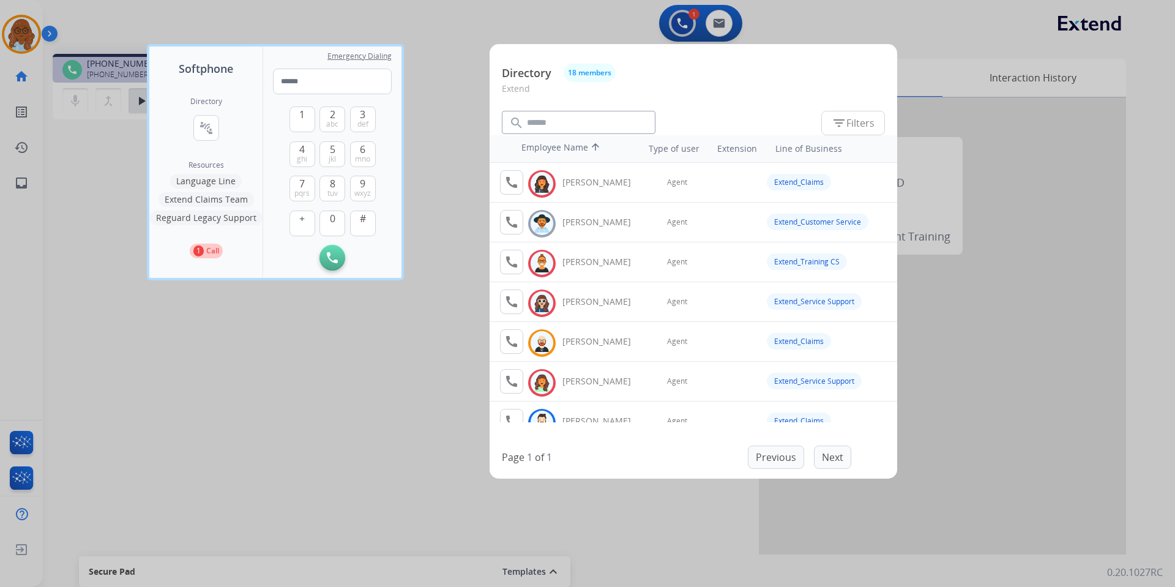
click at [467, 364] on div at bounding box center [587, 293] width 1175 height 587
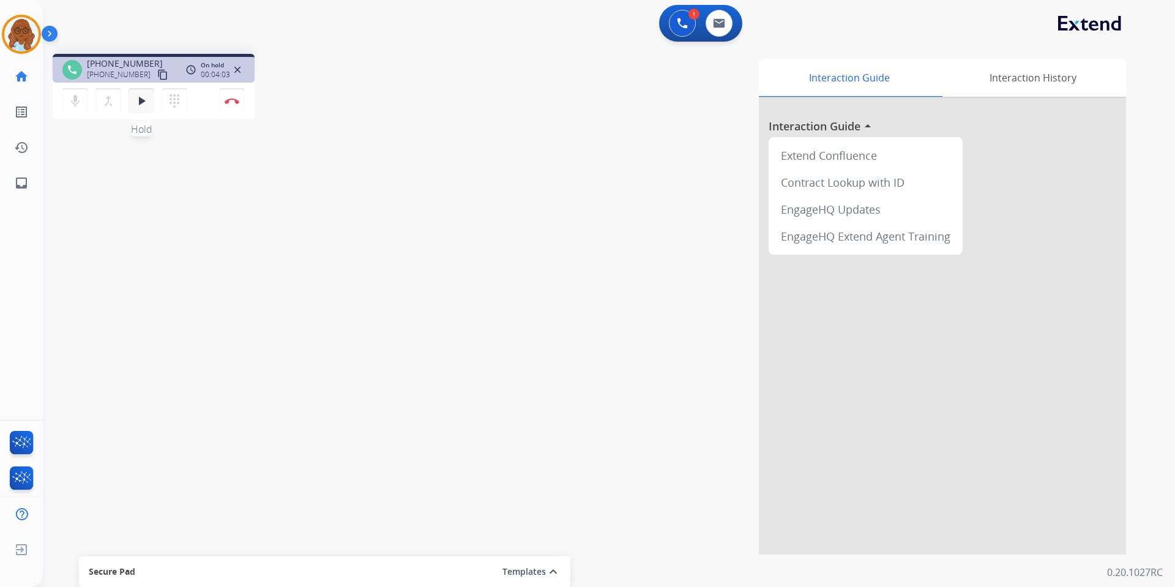
click at [138, 103] on mat-icon "play_arrow" at bounding box center [141, 101] width 15 height 15
click at [234, 98] on img at bounding box center [232, 101] width 15 height 6
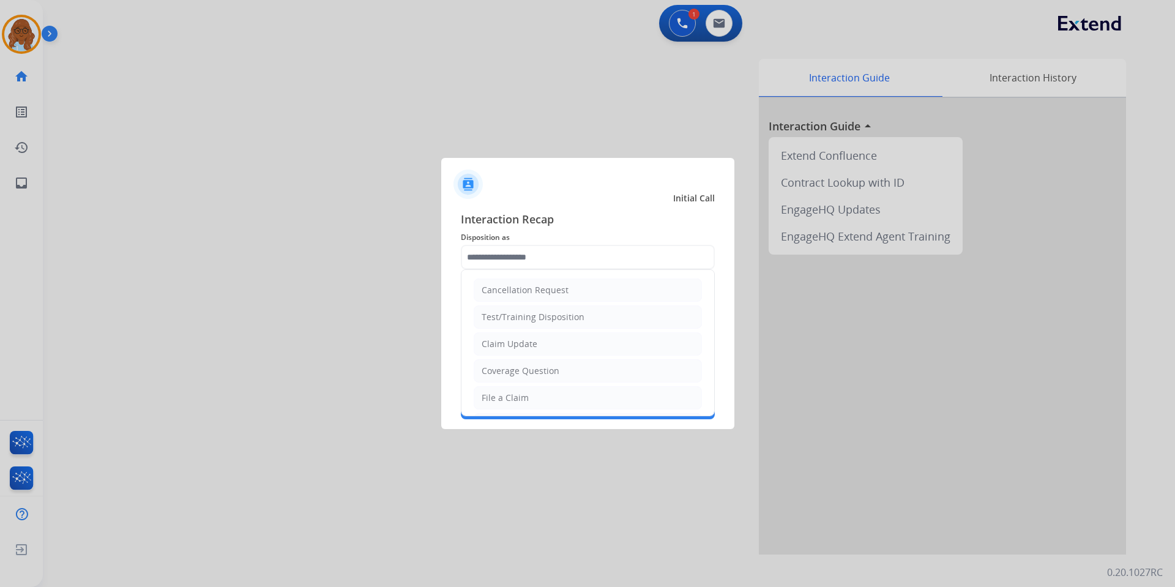
click at [533, 260] on input "text" at bounding box center [588, 257] width 254 height 24
click at [500, 365] on div "Other" at bounding box center [493, 368] width 24 height 12
type input "*****"
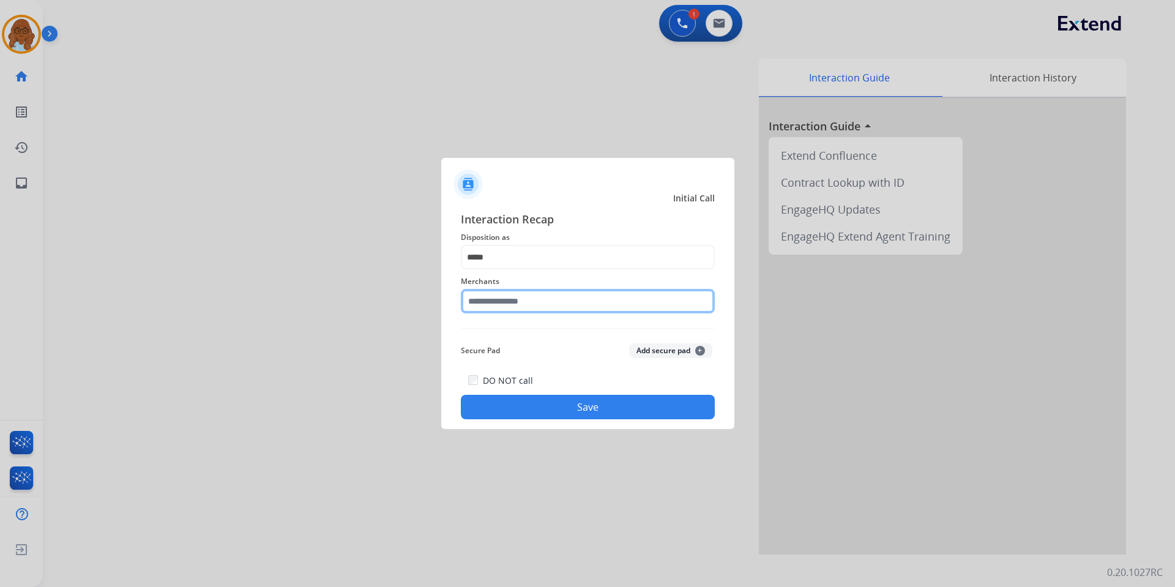
click at [505, 302] on input "text" at bounding box center [588, 301] width 254 height 24
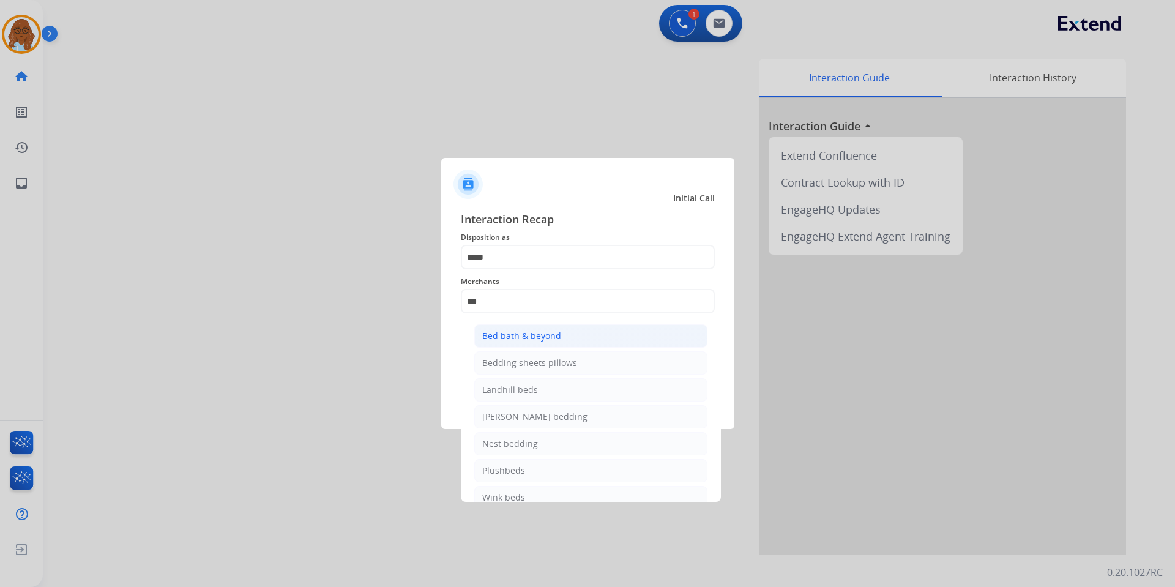
click at [518, 334] on div "Bed bath & beyond" at bounding box center [521, 336] width 79 height 12
type input "**********"
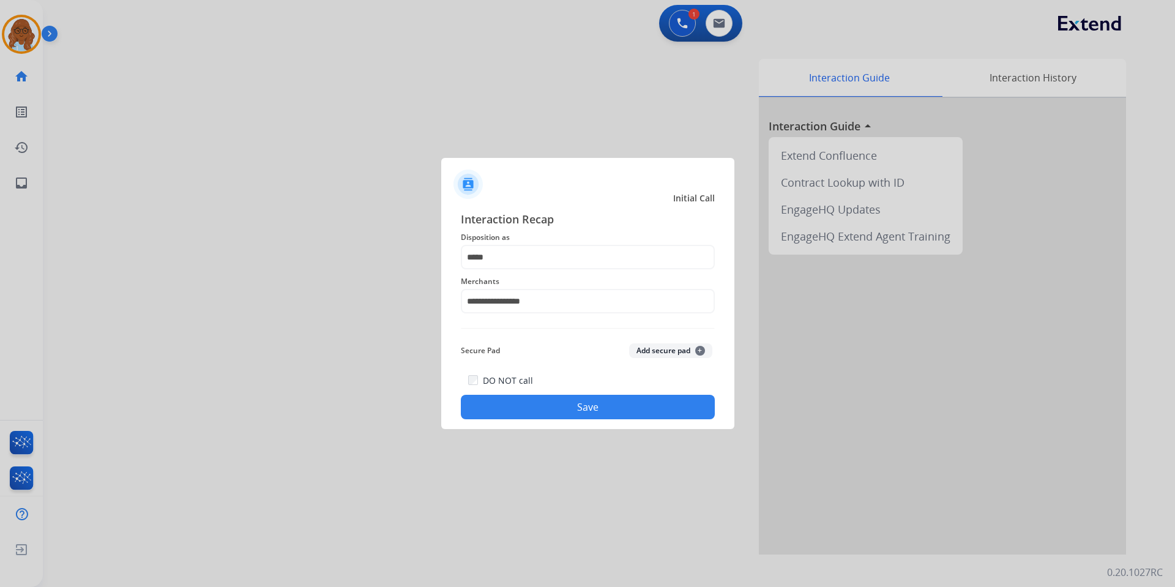
click at [574, 405] on button "Save" at bounding box center [588, 407] width 254 height 24
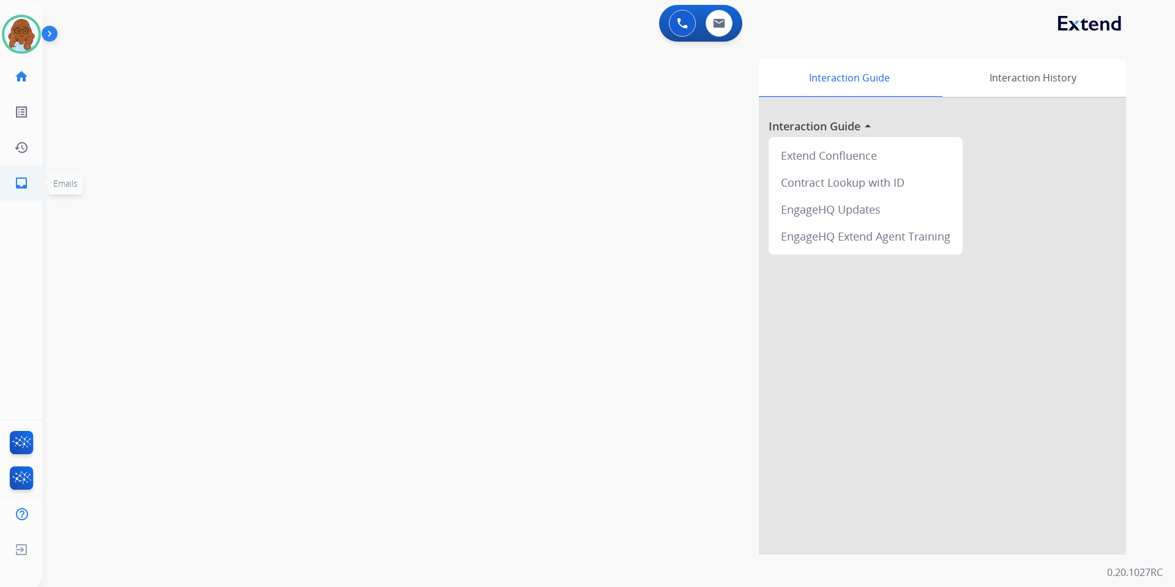
click at [7, 177] on link "inbox Emails" at bounding box center [21, 183] width 34 height 34
select select "**********"
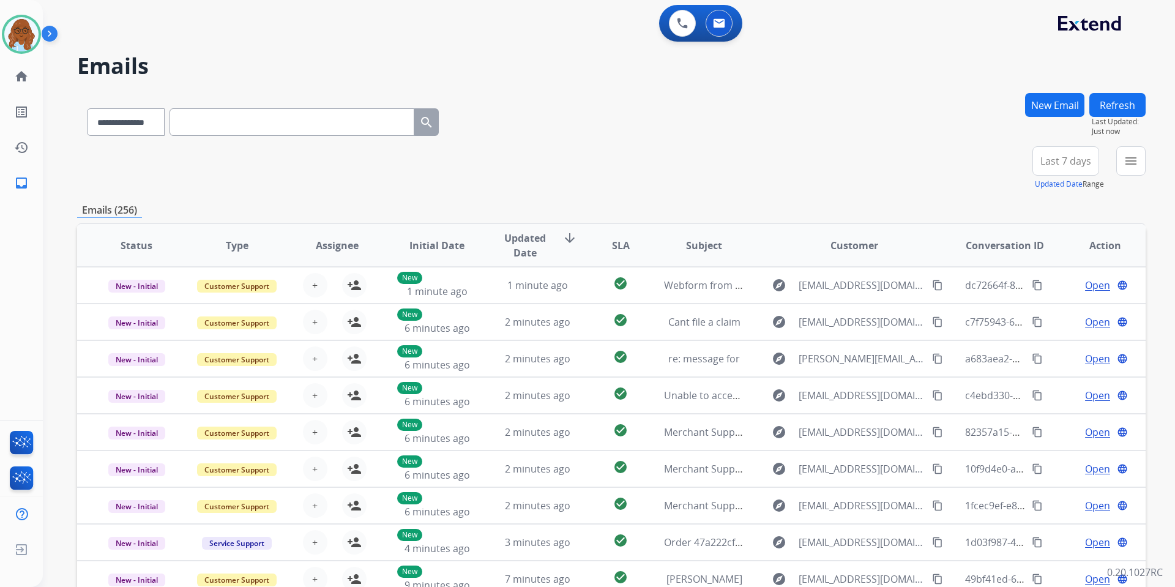
scroll to position [1, 0]
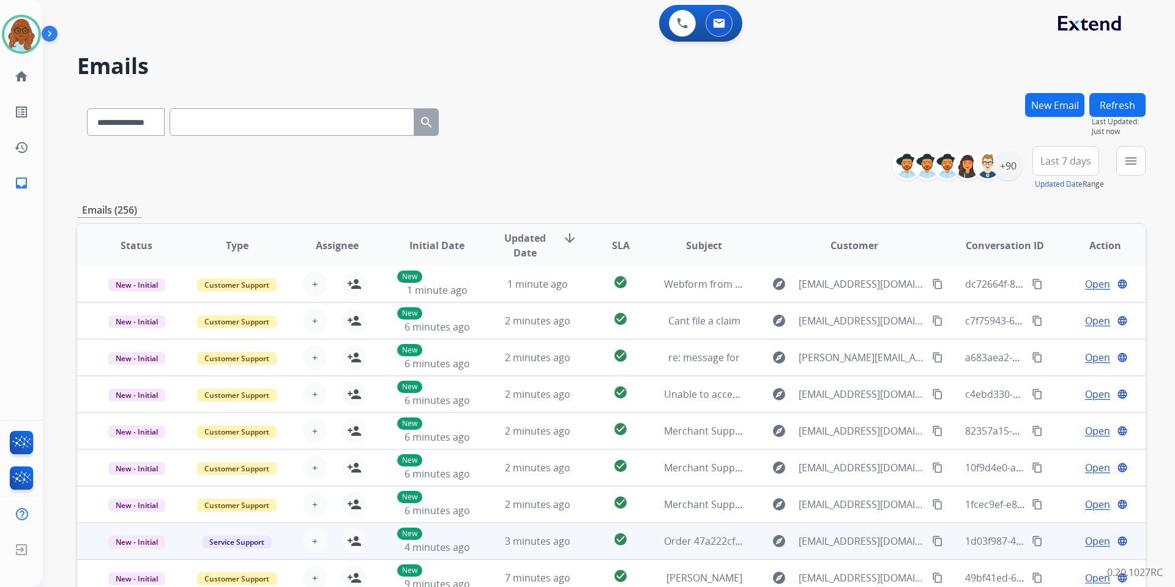
click at [1086, 541] on span "Open" at bounding box center [1097, 540] width 25 height 15
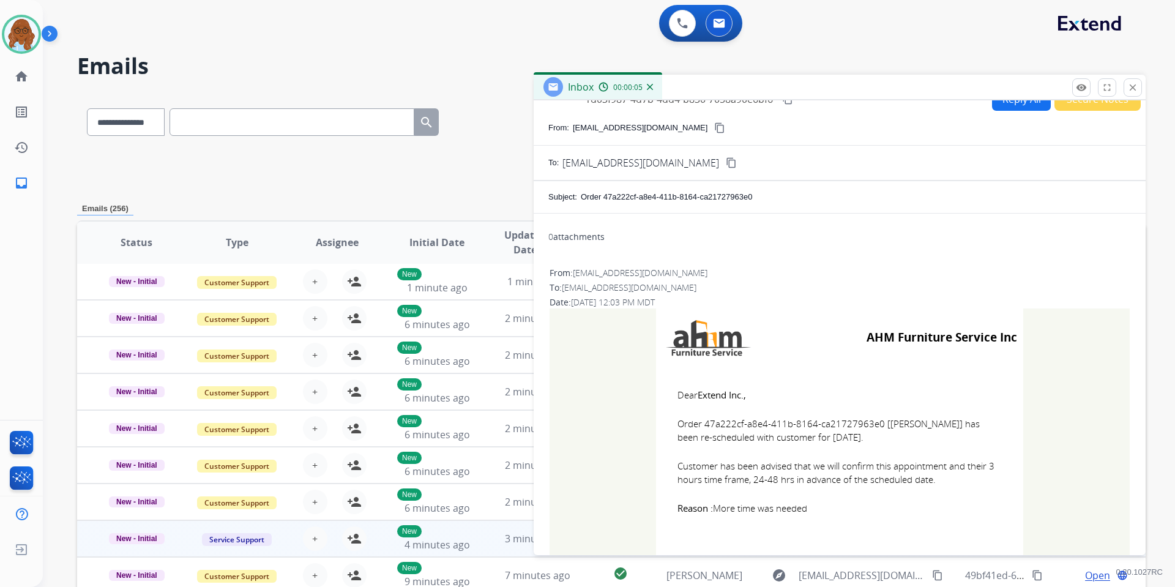
scroll to position [17, 0]
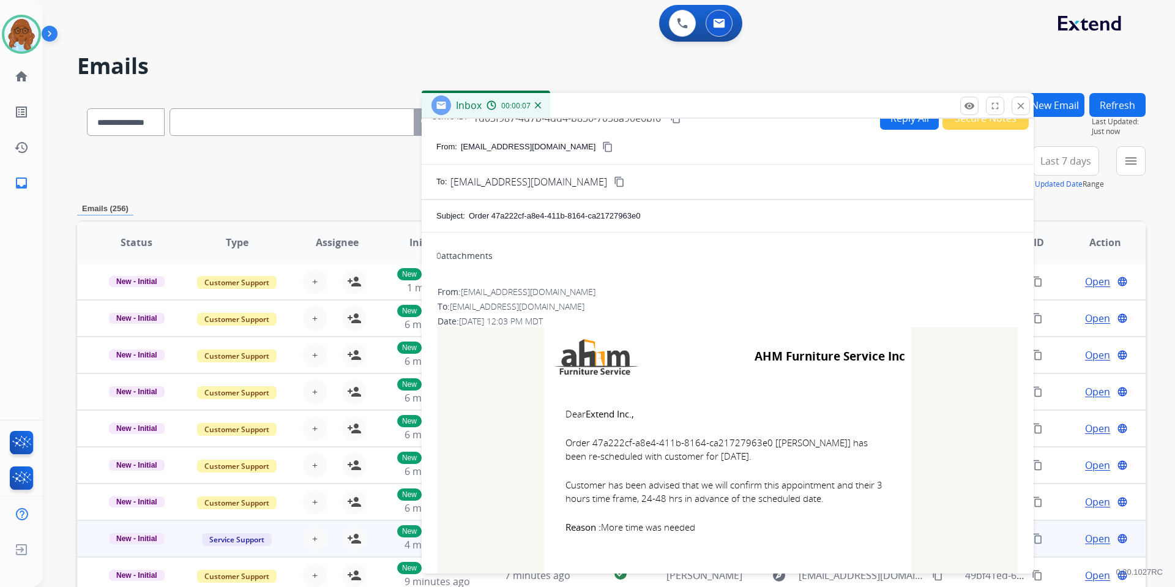
drag, startPoint x: 786, startPoint y: 95, endPoint x: 604, endPoint y: 121, distance: 183.6
click at [604, 119] on div "Inbox 00:00:07" at bounding box center [727, 106] width 612 height 26
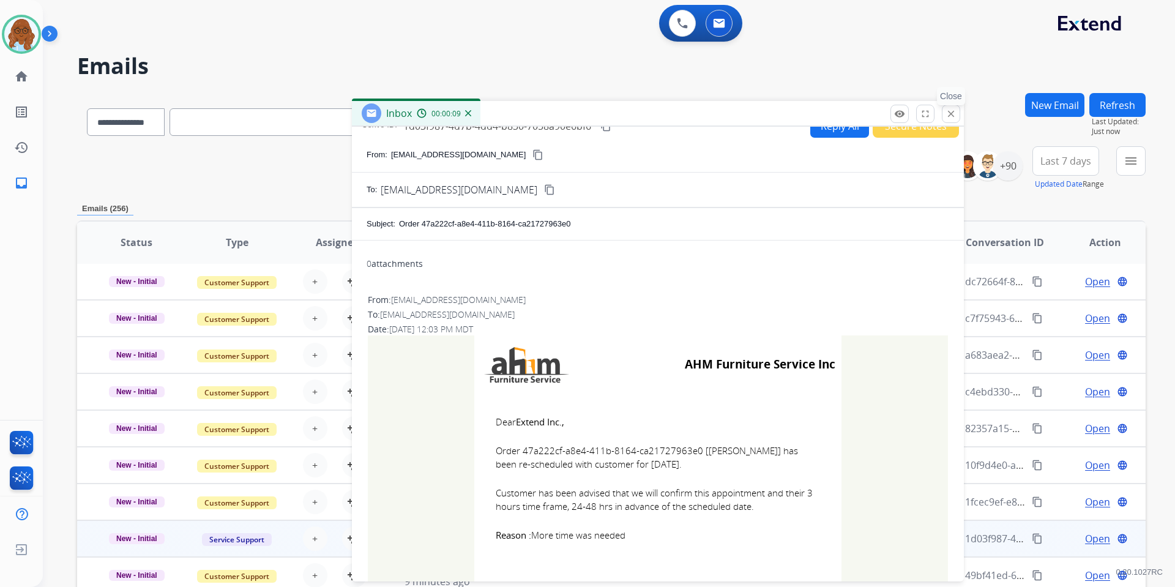
click at [956, 116] on button "close Close" at bounding box center [950, 114] width 18 height 18
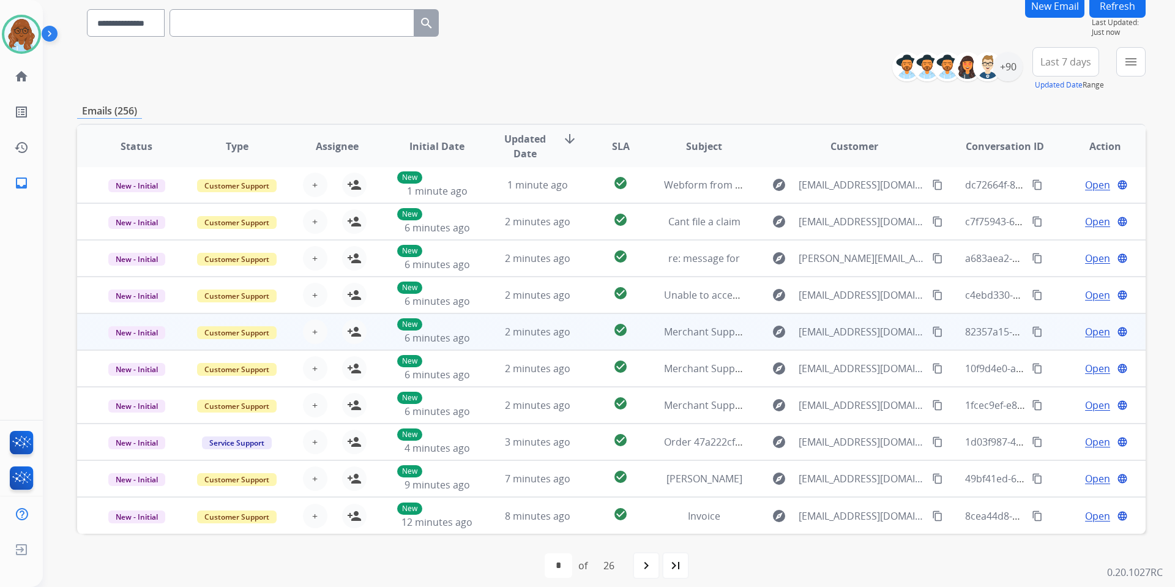
scroll to position [109, 0]
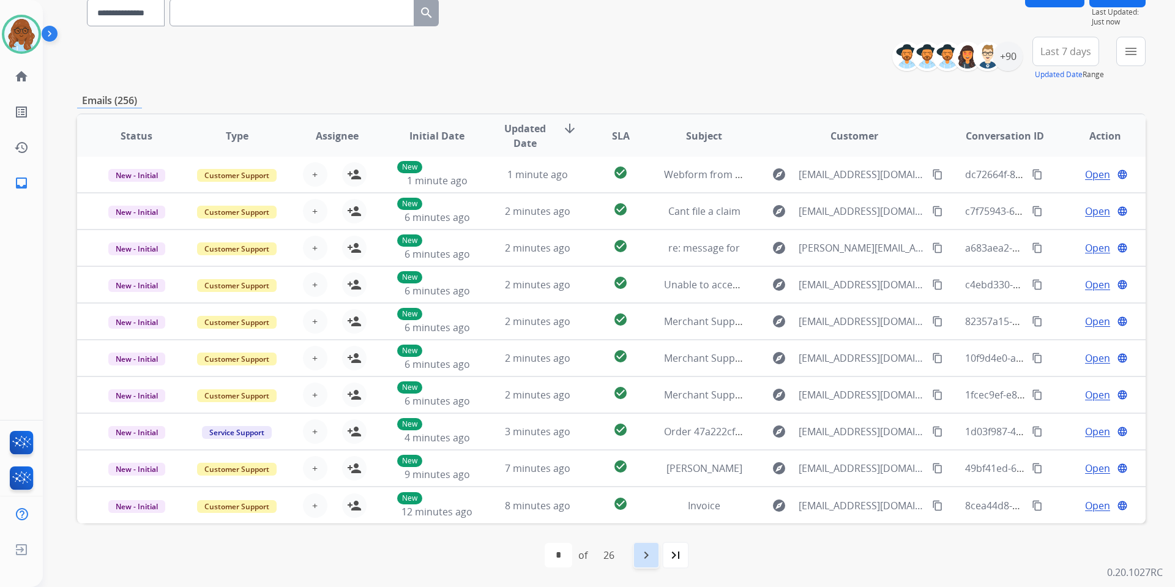
click at [647, 543] on div "navigate_next" at bounding box center [646, 554] width 27 height 27
select select "*"
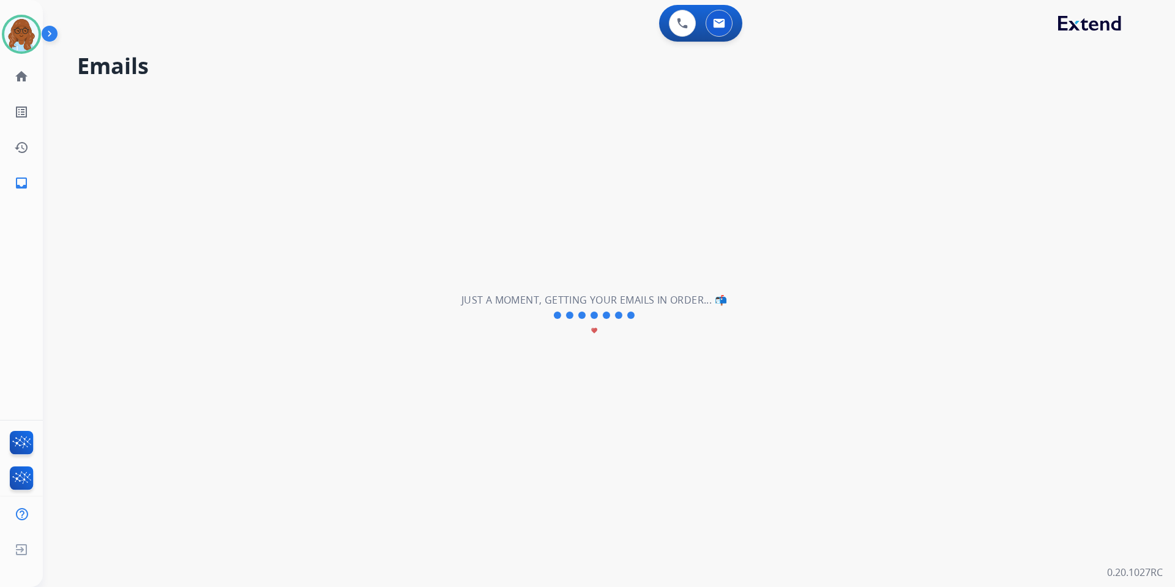
scroll to position [0, 0]
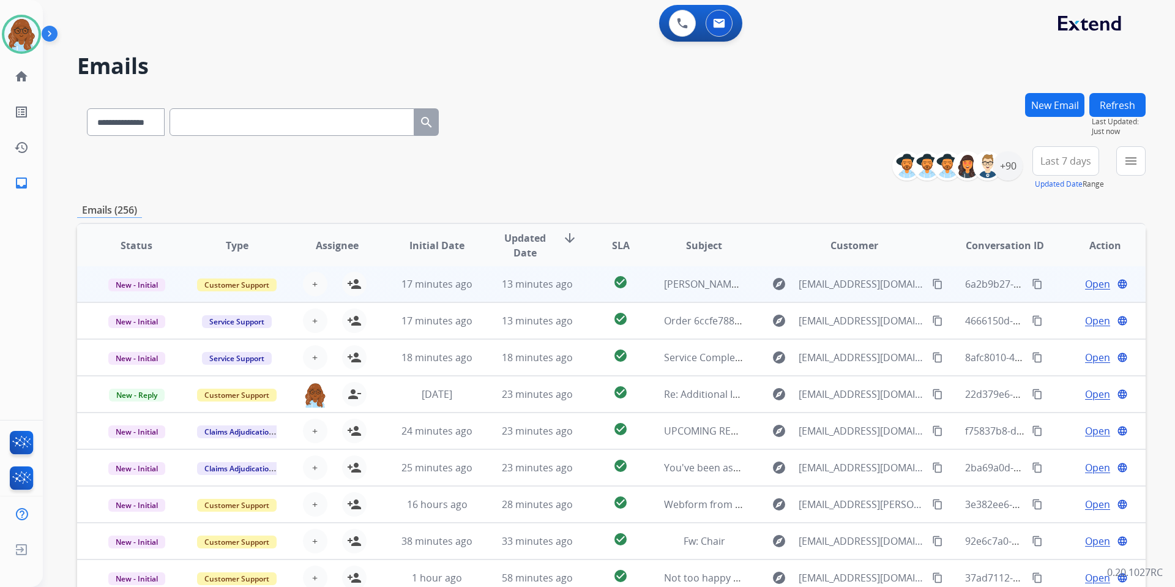
click at [1085, 281] on span "Open" at bounding box center [1097, 283] width 25 height 15
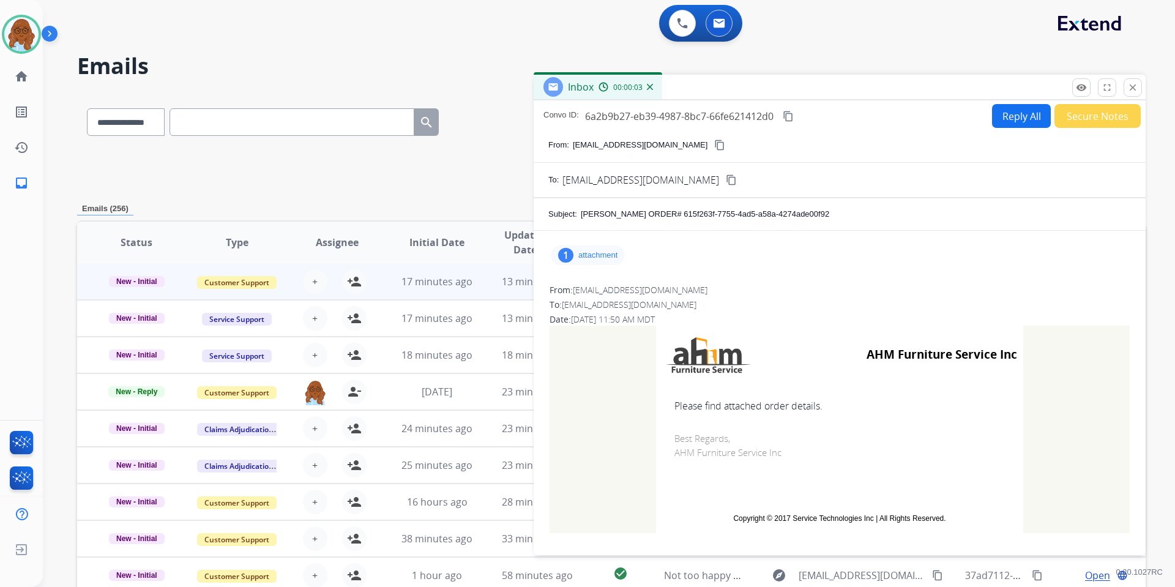
click at [584, 241] on div "1 attachment" at bounding box center [839, 254] width 582 height 29
click at [588, 245] on div "1 attachment" at bounding box center [588, 255] width 74 height 20
click at [777, 281] on div "order_2426996_1759513833.pdf download" at bounding box center [710, 283] width 167 height 15
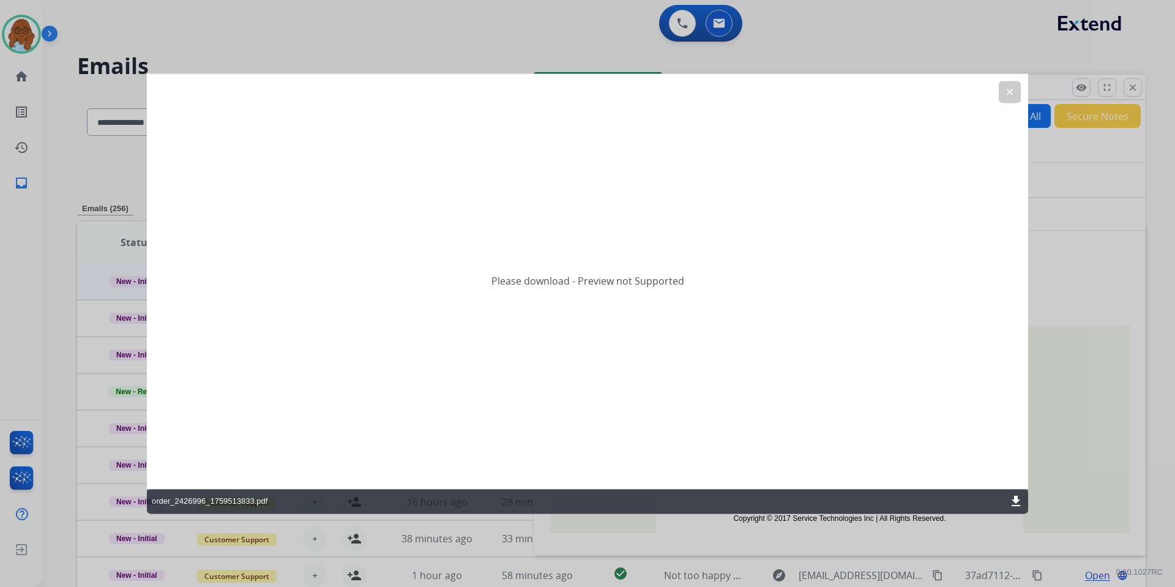
click at [1008, 96] on mat-icon "clear" at bounding box center [1009, 91] width 11 height 11
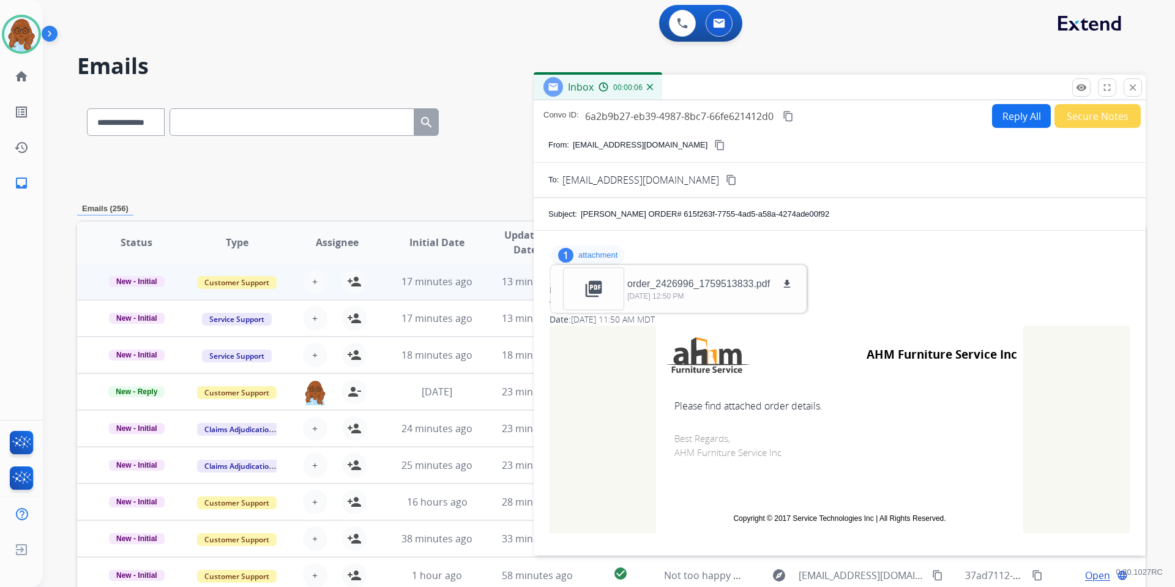
drag, startPoint x: 788, startPoint y: 281, endPoint x: 732, endPoint y: 222, distance: 81.8
click at [789, 282] on mat-icon "download" at bounding box center [786, 283] width 11 height 11
click at [1131, 92] on mat-icon "close" at bounding box center [1132, 87] width 11 height 11
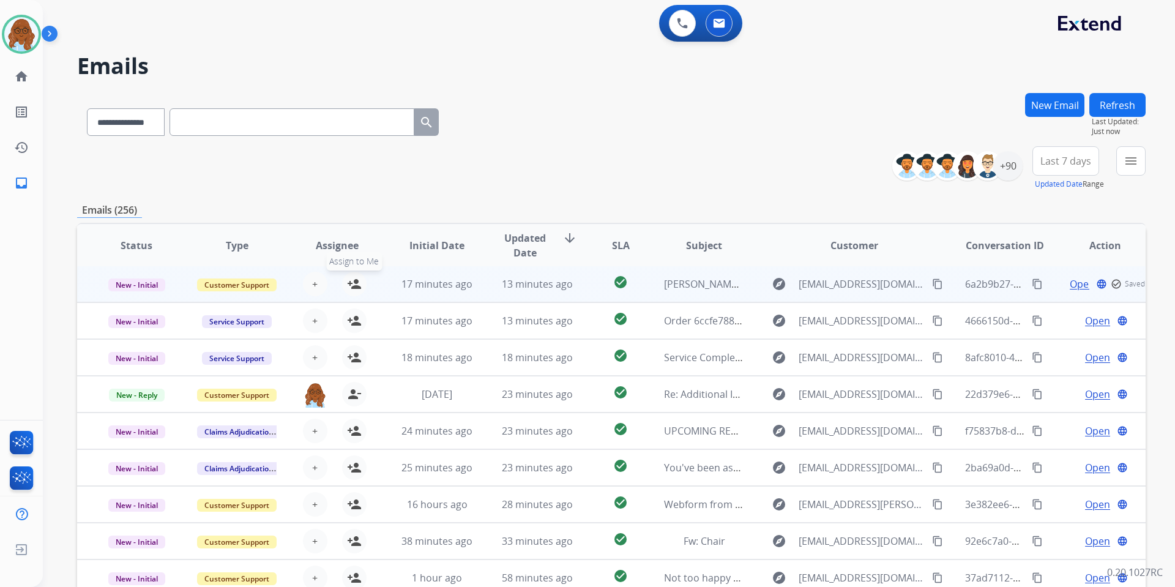
click at [360, 283] on button "person_add Assign to Me" at bounding box center [354, 284] width 24 height 24
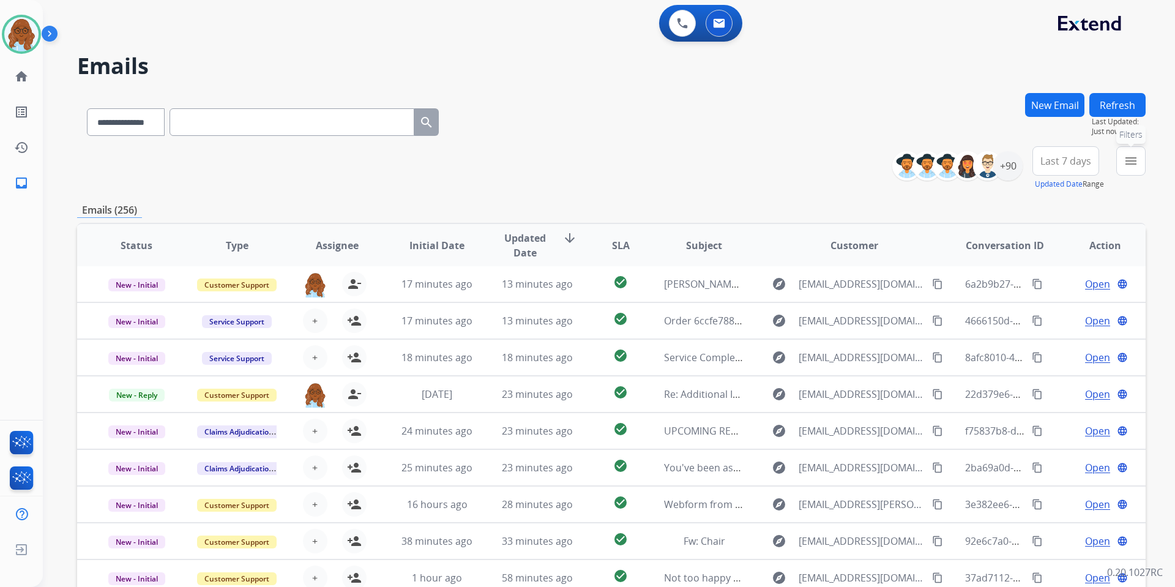
click at [1127, 168] on mat-icon "menu" at bounding box center [1130, 161] width 15 height 15
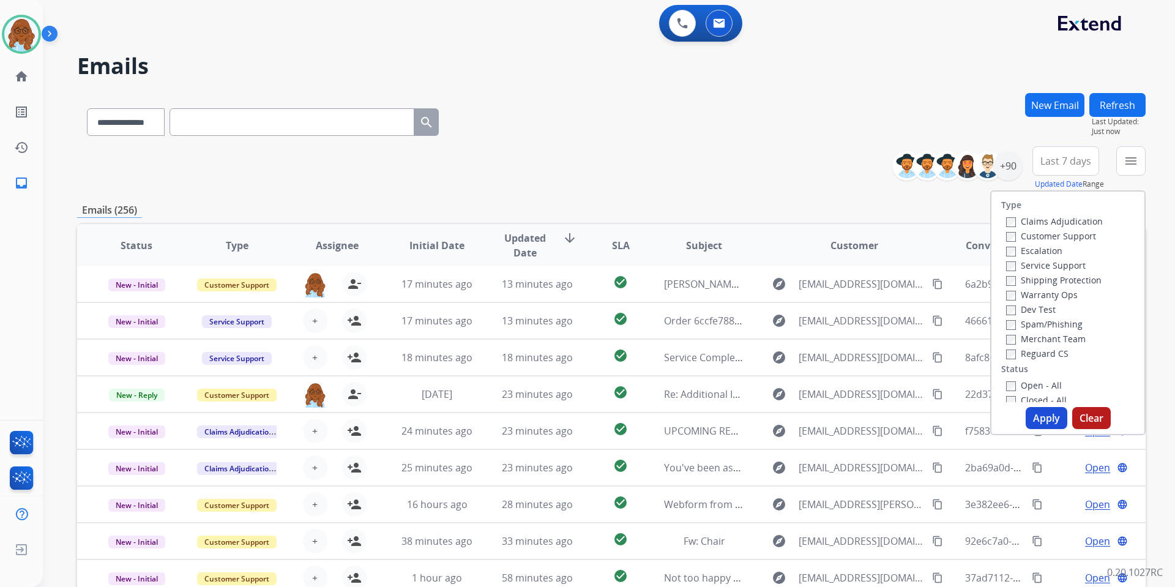
click at [1023, 233] on label "Customer Support" at bounding box center [1051, 236] width 90 height 12
click at [1028, 276] on label "Shipping Protection" at bounding box center [1053, 280] width 95 height 12
click at [1023, 354] on label "Reguard CS" at bounding box center [1037, 353] width 62 height 12
click at [1025, 385] on label "Open - All" at bounding box center [1034, 385] width 56 height 12
click at [1036, 426] on button "Apply" at bounding box center [1046, 418] width 42 height 22
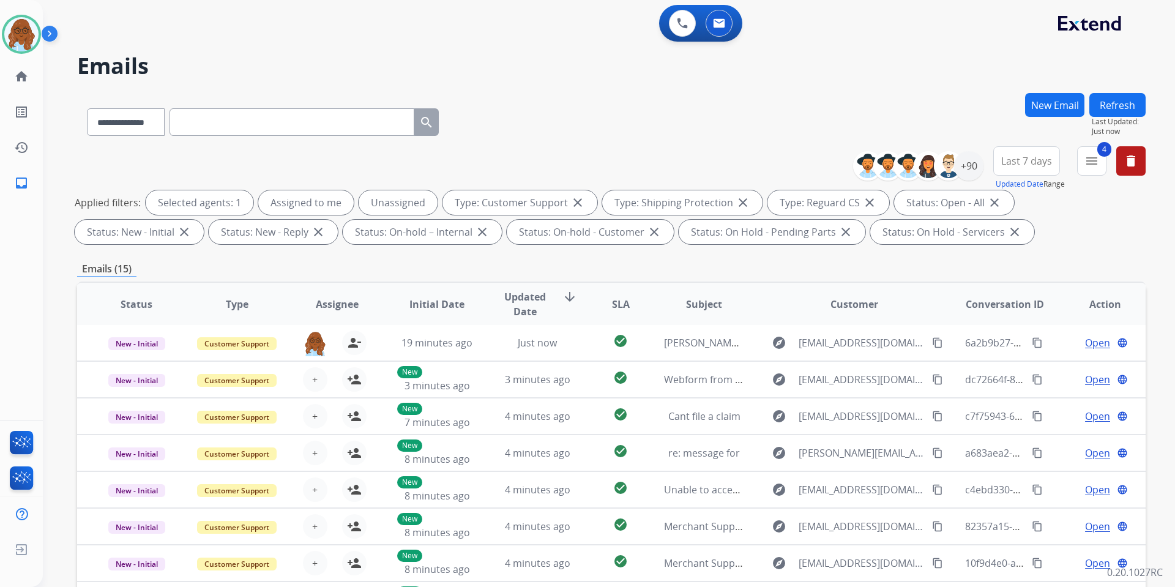
click at [1045, 159] on span "Last 7 days" at bounding box center [1026, 160] width 51 height 5
click at [1022, 304] on div "Last 90 days" at bounding box center [1022, 309] width 67 height 18
click at [970, 167] on div "+144" at bounding box center [968, 165] width 29 height 29
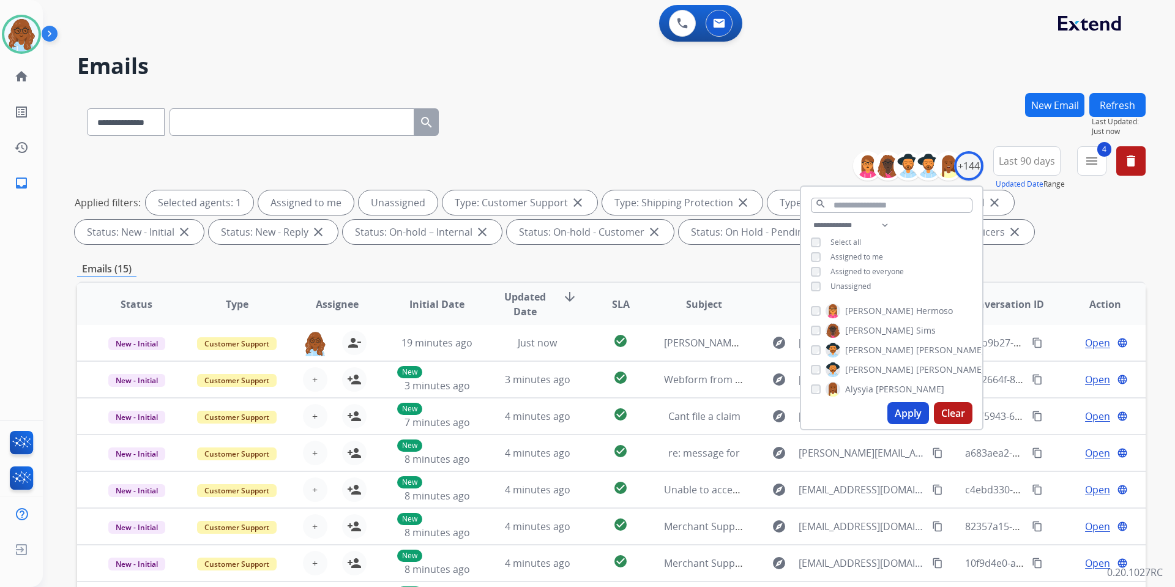
click at [855, 281] on span "Unassigned" at bounding box center [850, 286] width 40 height 10
click at [903, 414] on button "Apply" at bounding box center [908, 413] width 42 height 22
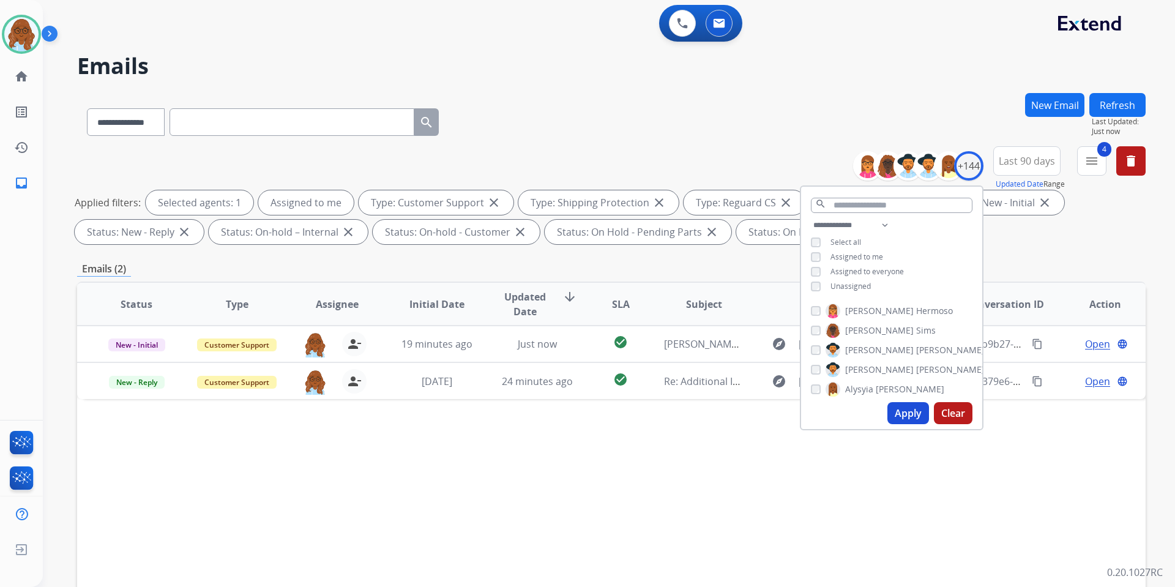
click at [965, 453] on div "Status Type Assignee Initial Date Updated Date arrow_downward SLA Subject Custo…" at bounding box center [611, 486] width 1068 height 410
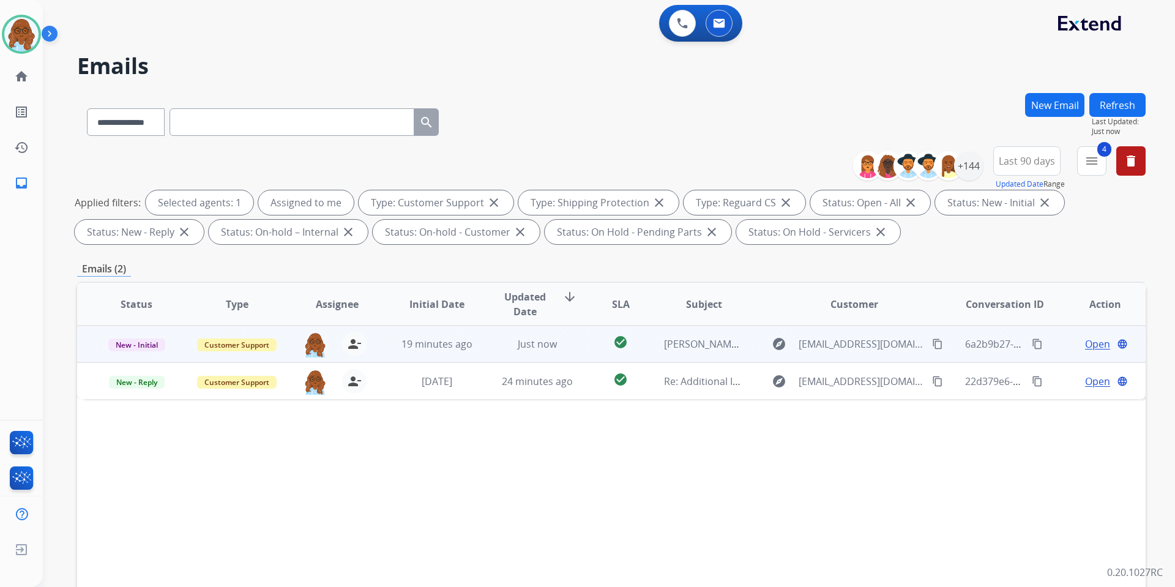
click at [1085, 345] on span "Open" at bounding box center [1097, 343] width 25 height 15
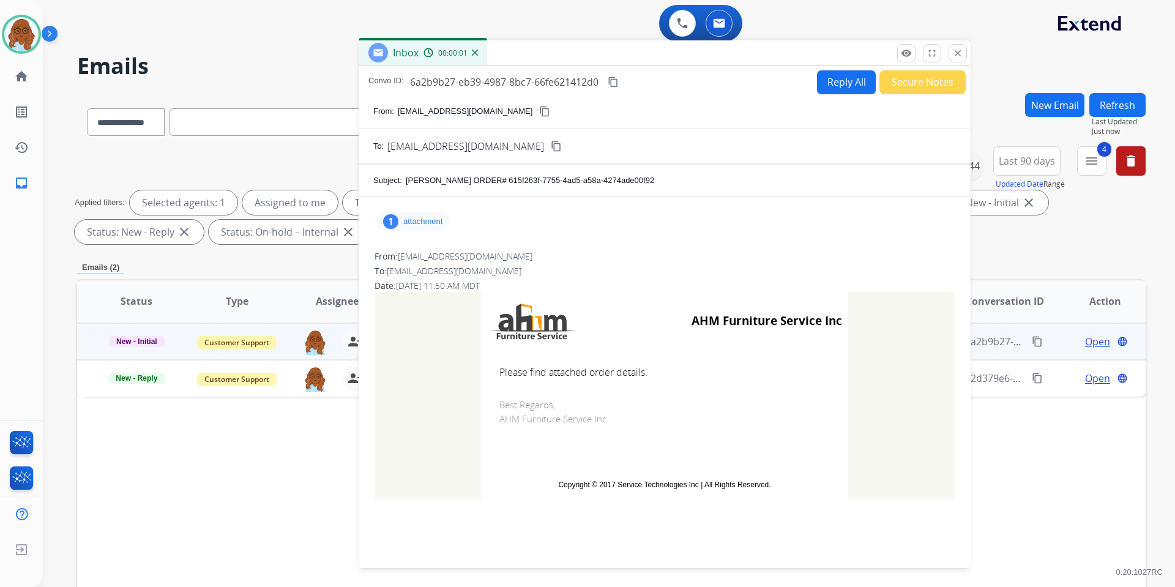
drag, startPoint x: 833, startPoint y: 91, endPoint x: 658, endPoint y: 57, distance: 178.3
click at [658, 57] on div "Inbox 00:00:01" at bounding box center [664, 53] width 612 height 26
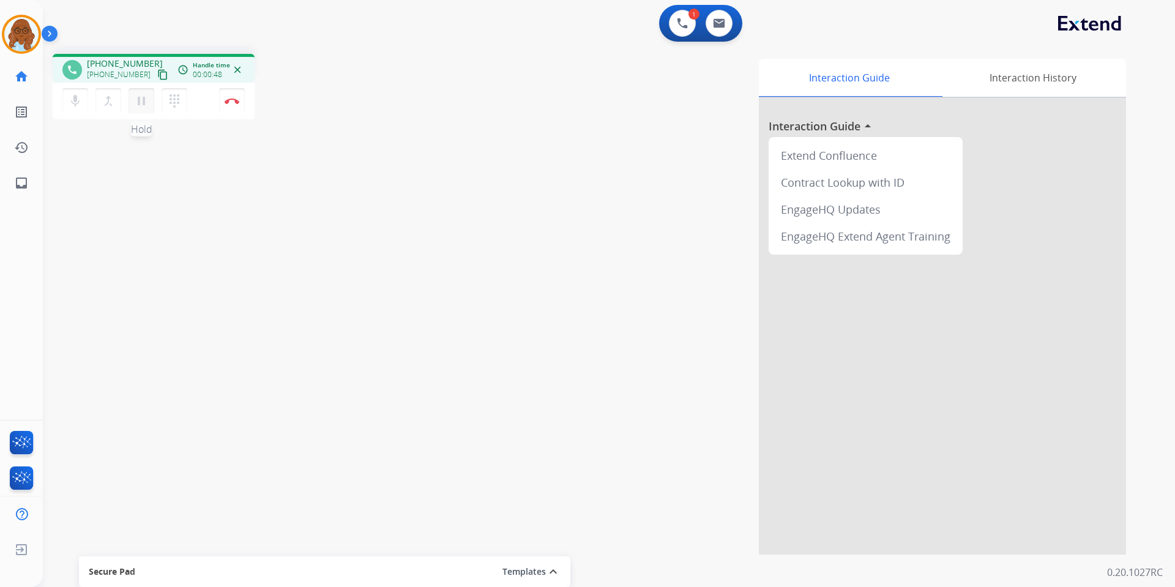
click at [141, 95] on mat-icon "pause" at bounding box center [141, 101] width 15 height 15
click at [137, 100] on mat-icon "play_arrow" at bounding box center [141, 101] width 15 height 15
click at [231, 98] on img at bounding box center [232, 101] width 15 height 6
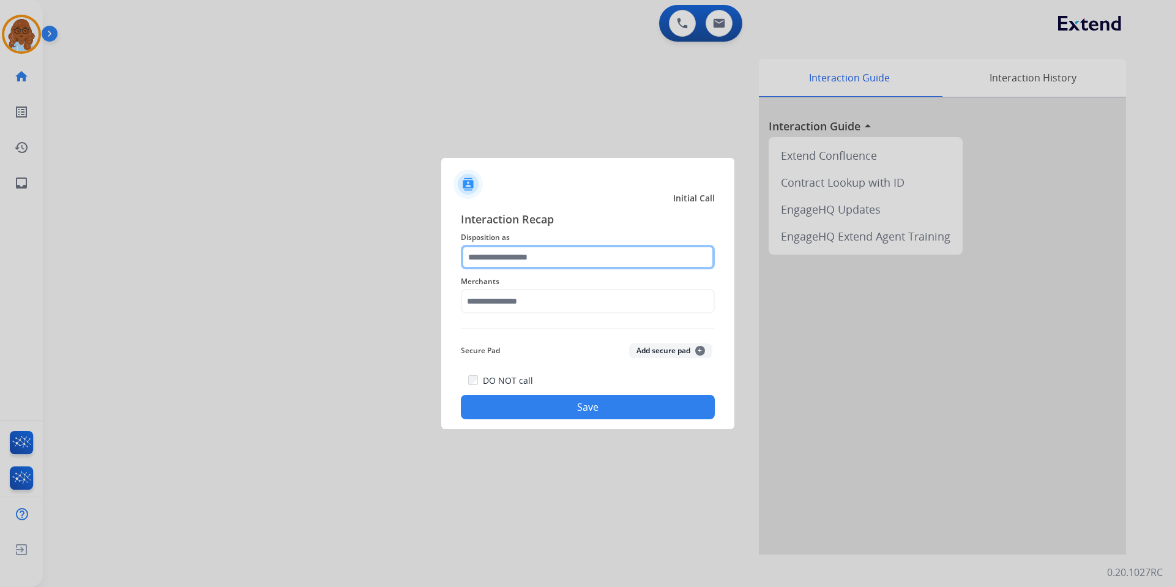
click at [533, 255] on input "text" at bounding box center [588, 257] width 254 height 24
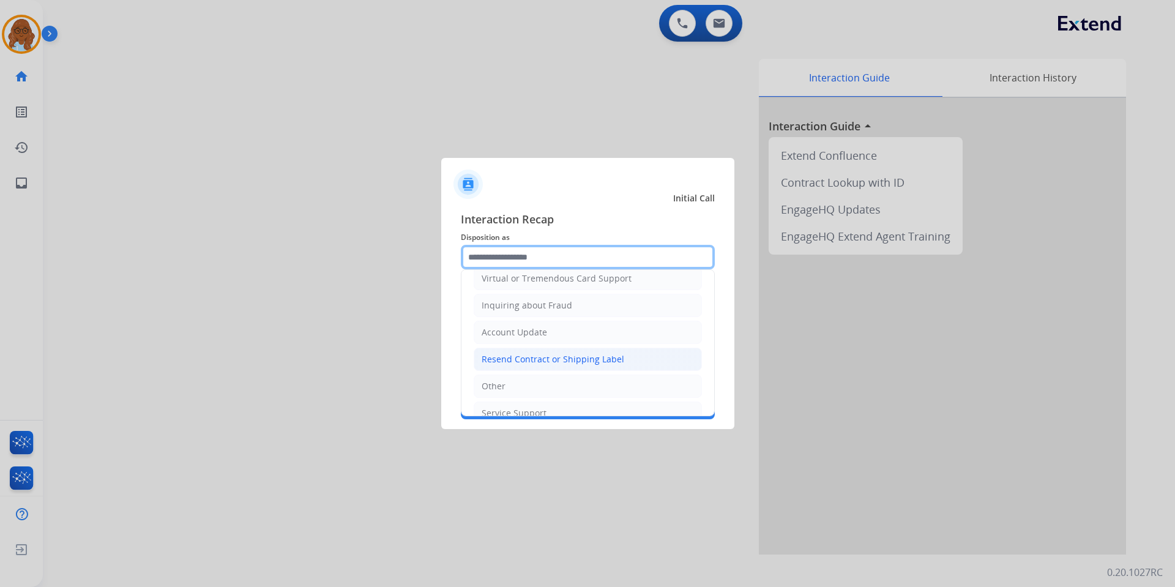
scroll to position [191, 0]
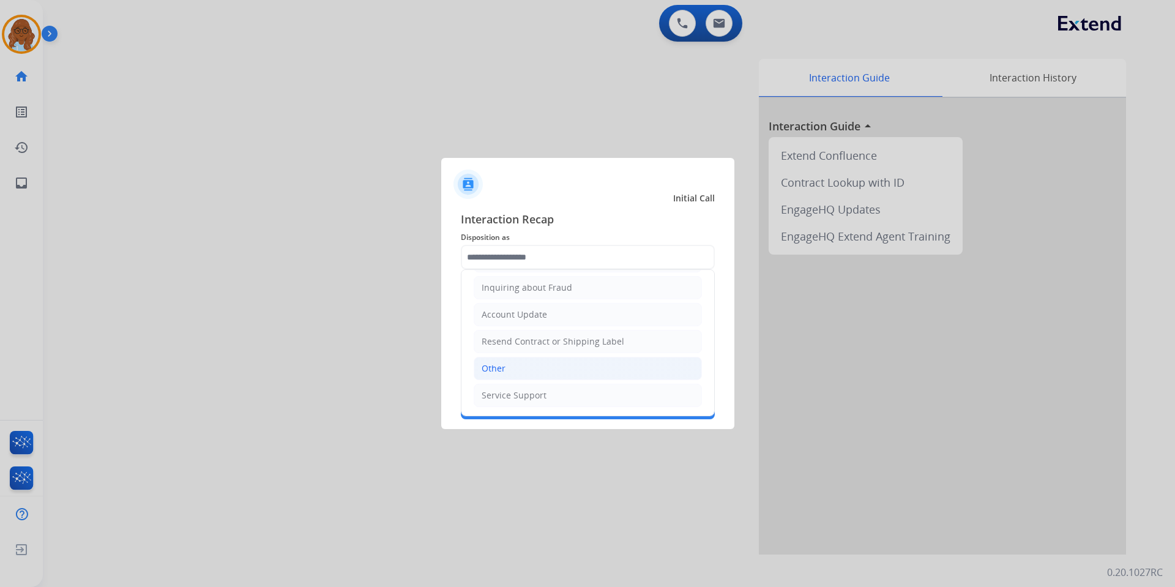
click at [510, 363] on li "Other" at bounding box center [587, 368] width 228 height 23
type input "*****"
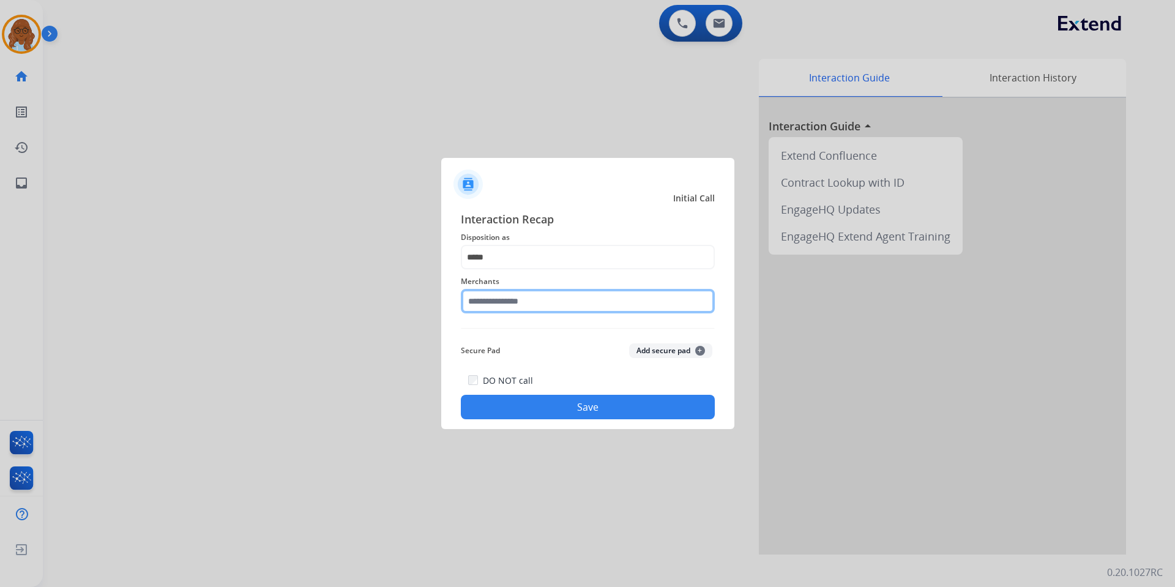
click at [515, 291] on input "text" at bounding box center [588, 301] width 254 height 24
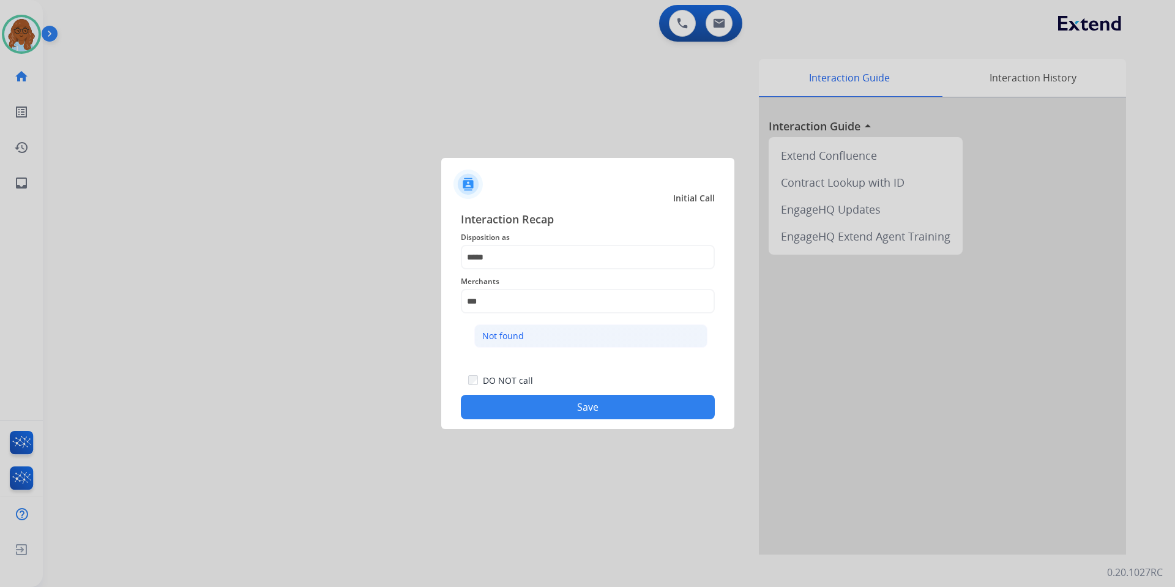
click at [518, 335] on div "Not found" at bounding box center [503, 336] width 42 height 12
type input "*********"
click at [554, 409] on button "Save" at bounding box center [588, 407] width 254 height 24
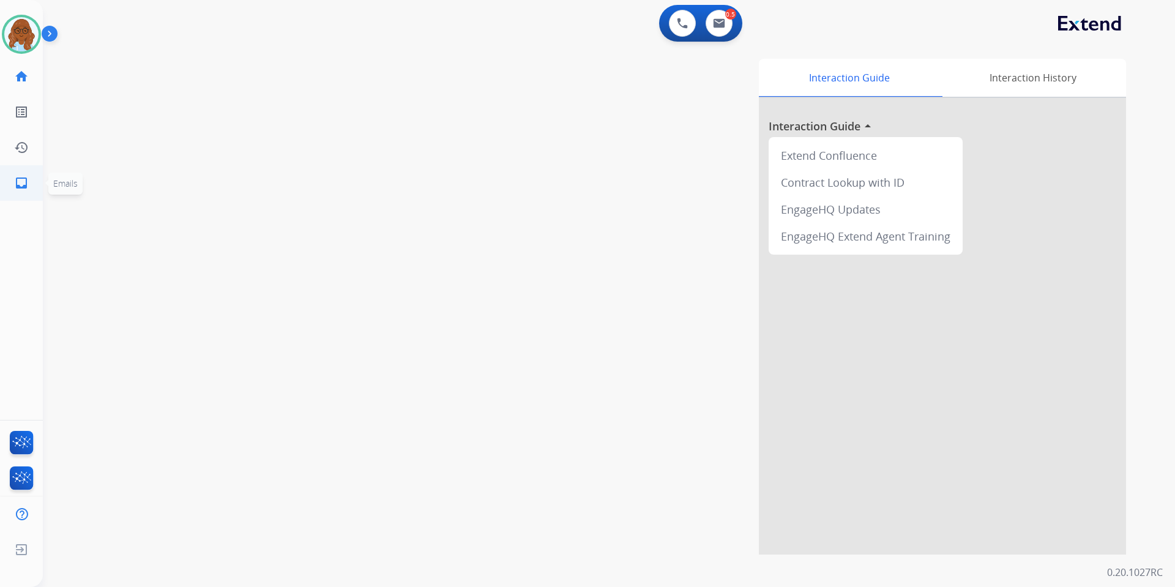
click at [20, 179] on mat-icon "inbox" at bounding box center [21, 183] width 15 height 15
select select "**********"
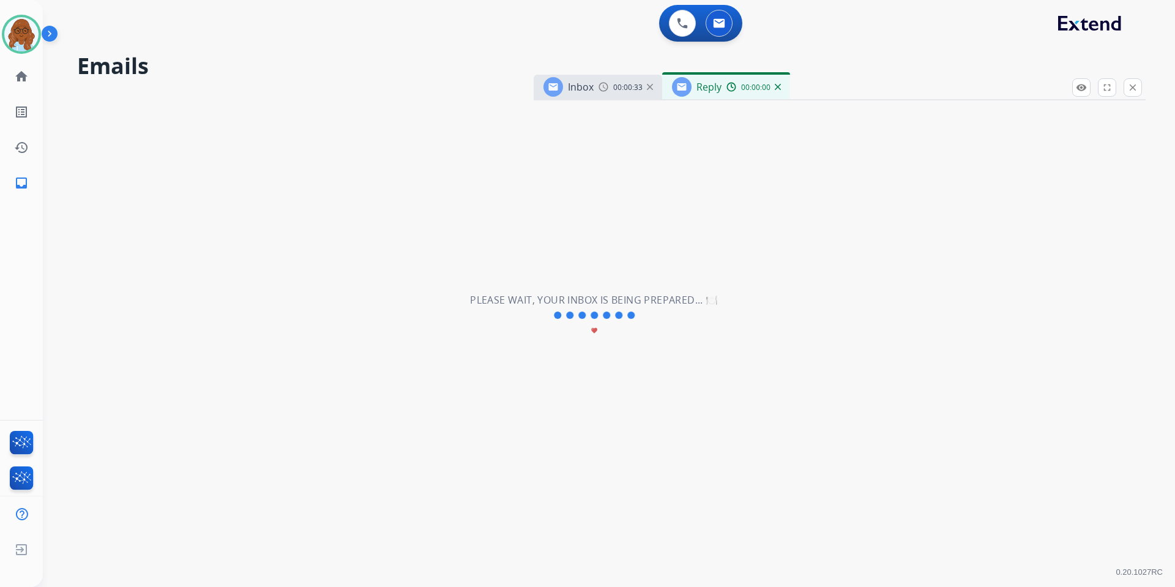
select select "**********"
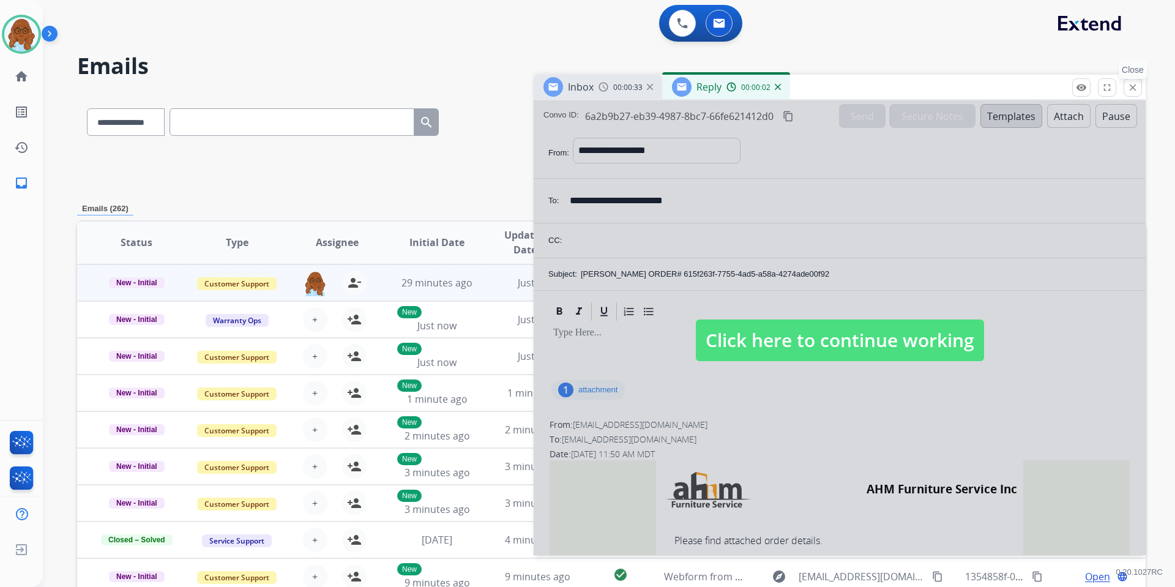
click at [1135, 82] on mat-icon "close" at bounding box center [1132, 87] width 11 height 11
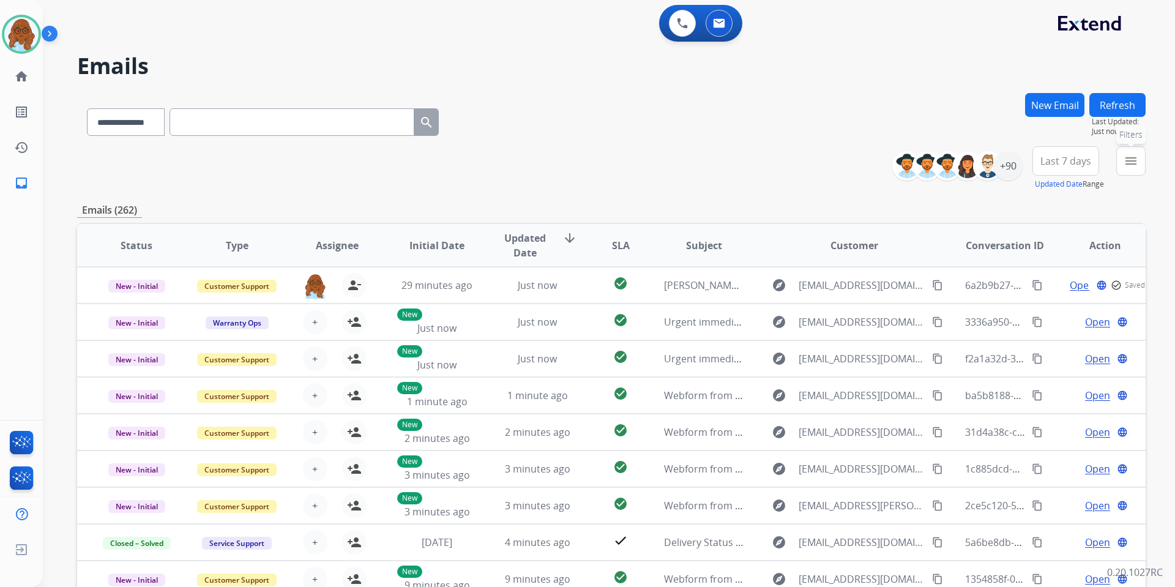
click at [1131, 161] on mat-icon "menu" at bounding box center [1130, 161] width 15 height 15
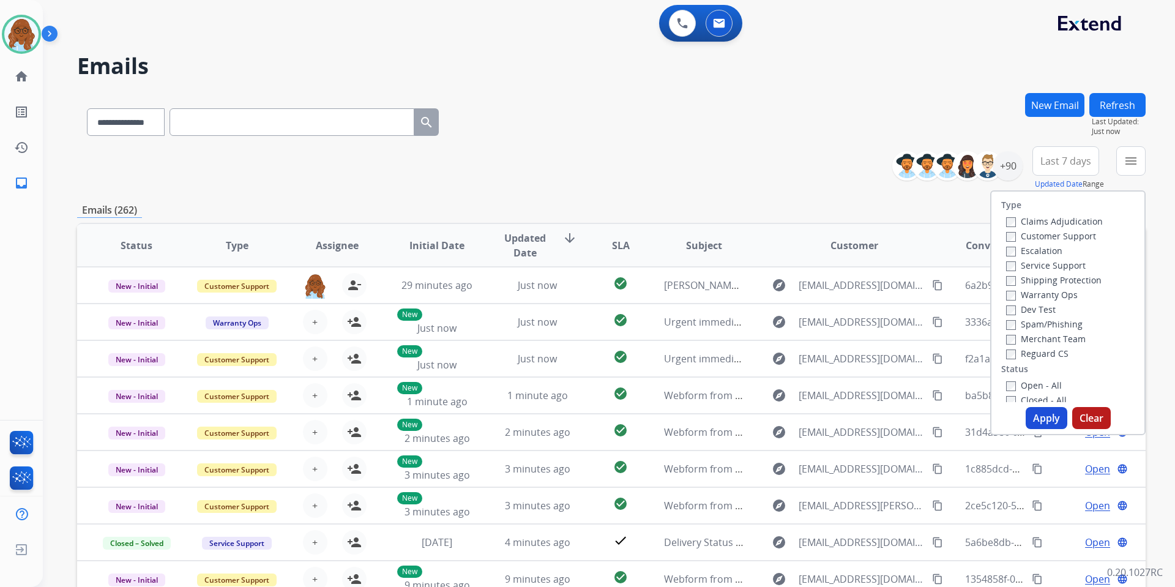
click at [1065, 237] on label "Customer Support" at bounding box center [1051, 236] width 90 height 12
click at [1044, 281] on label "Shipping Protection" at bounding box center [1053, 280] width 95 height 12
click at [1032, 347] on label "Reguard CS" at bounding box center [1037, 353] width 62 height 12
click at [1035, 382] on label "Open - All" at bounding box center [1034, 385] width 56 height 12
click at [1044, 413] on button "Apply" at bounding box center [1046, 418] width 42 height 22
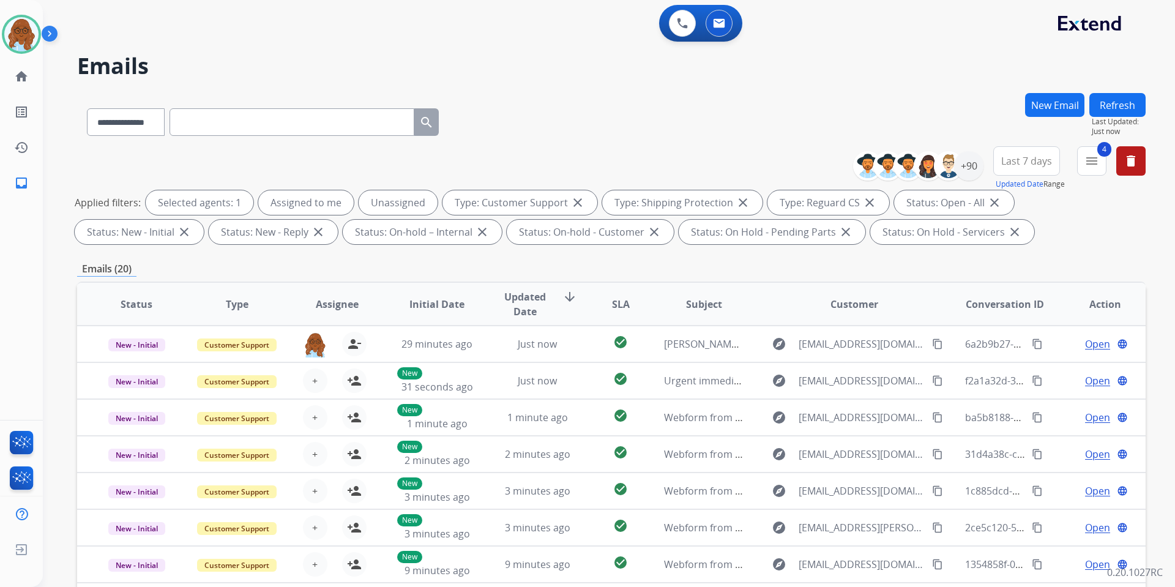
drag, startPoint x: 1011, startPoint y: 168, endPoint x: 1014, endPoint y: 182, distance: 15.1
click at [1011, 167] on button "Last 7 days" at bounding box center [1026, 160] width 67 height 29
click at [1017, 306] on div "Last 90 days" at bounding box center [1022, 309] width 67 height 18
click at [979, 168] on div "+144" at bounding box center [968, 165] width 29 height 29
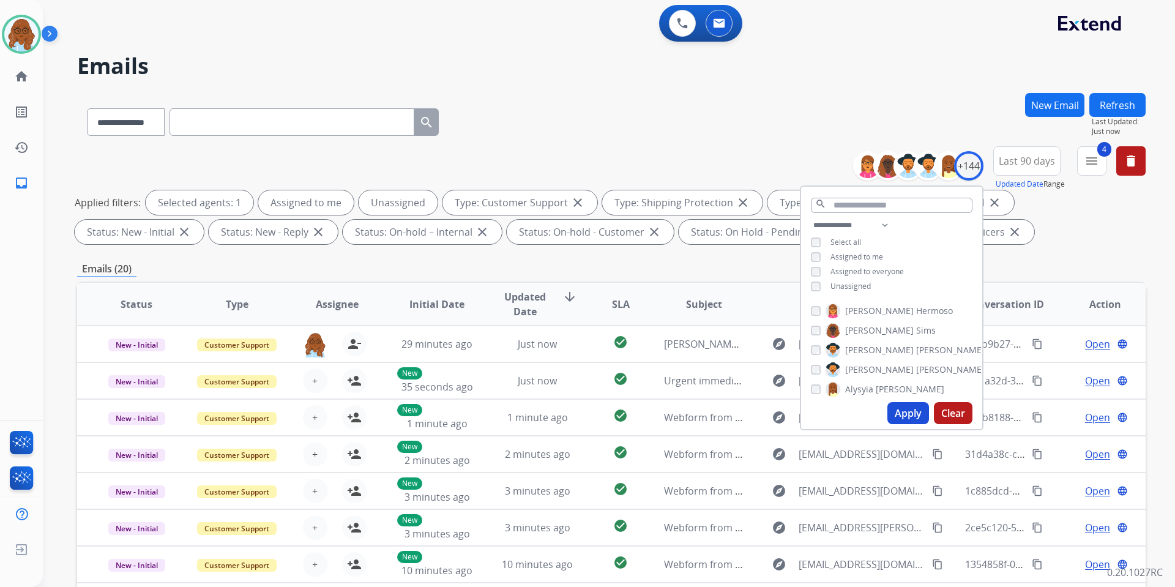
click at [864, 284] on span "Unassigned" at bounding box center [850, 286] width 40 height 10
click at [900, 419] on button "Apply" at bounding box center [908, 413] width 42 height 22
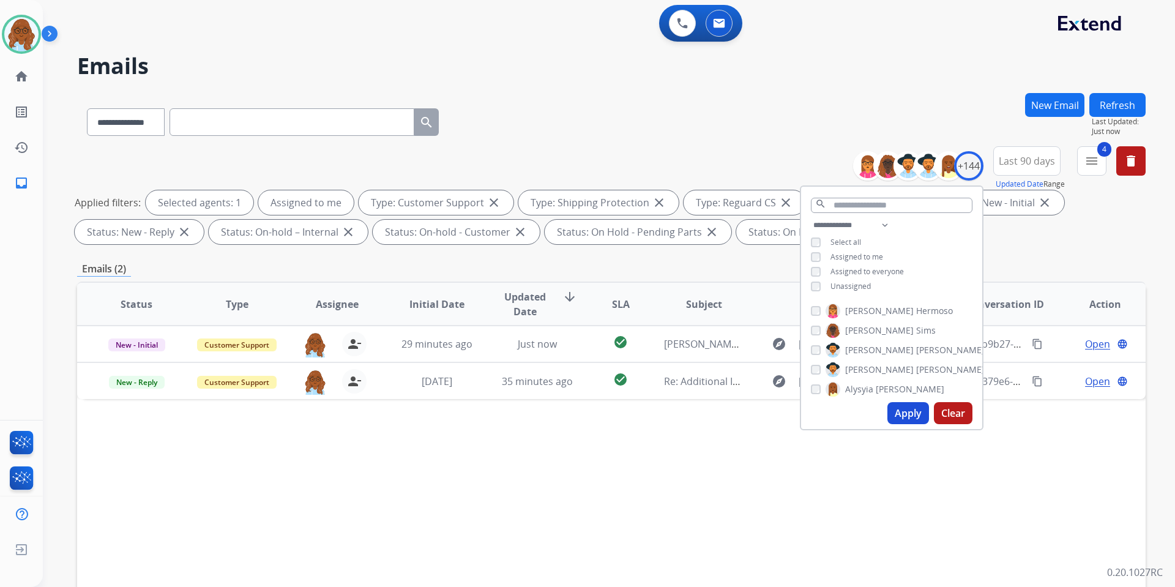
click at [726, 294] on th "Subject" at bounding box center [694, 304] width 100 height 43
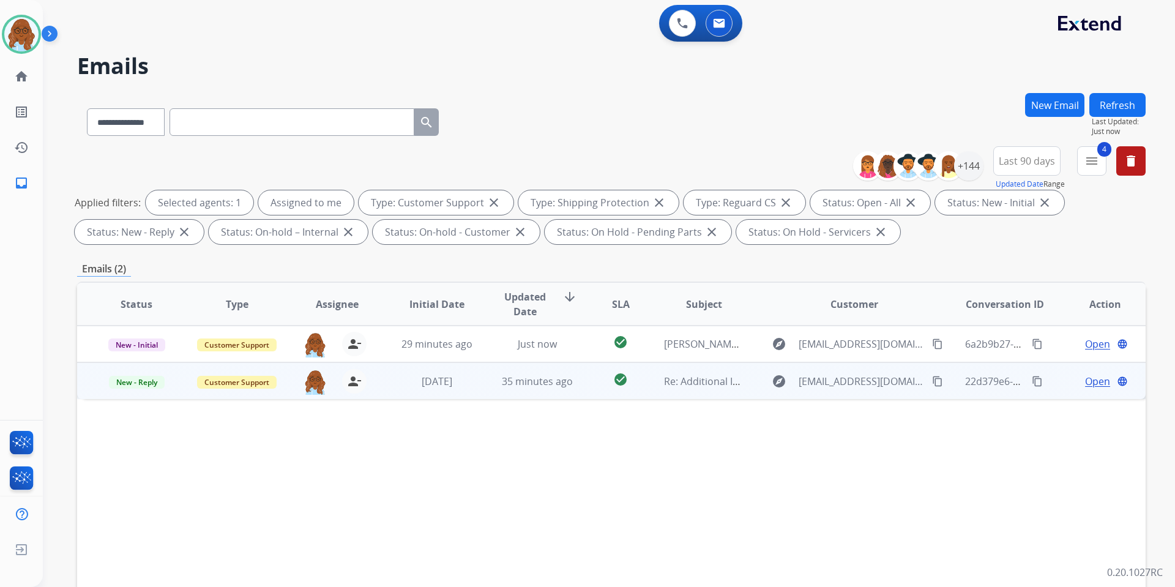
click at [1085, 387] on span "Open" at bounding box center [1097, 381] width 25 height 15
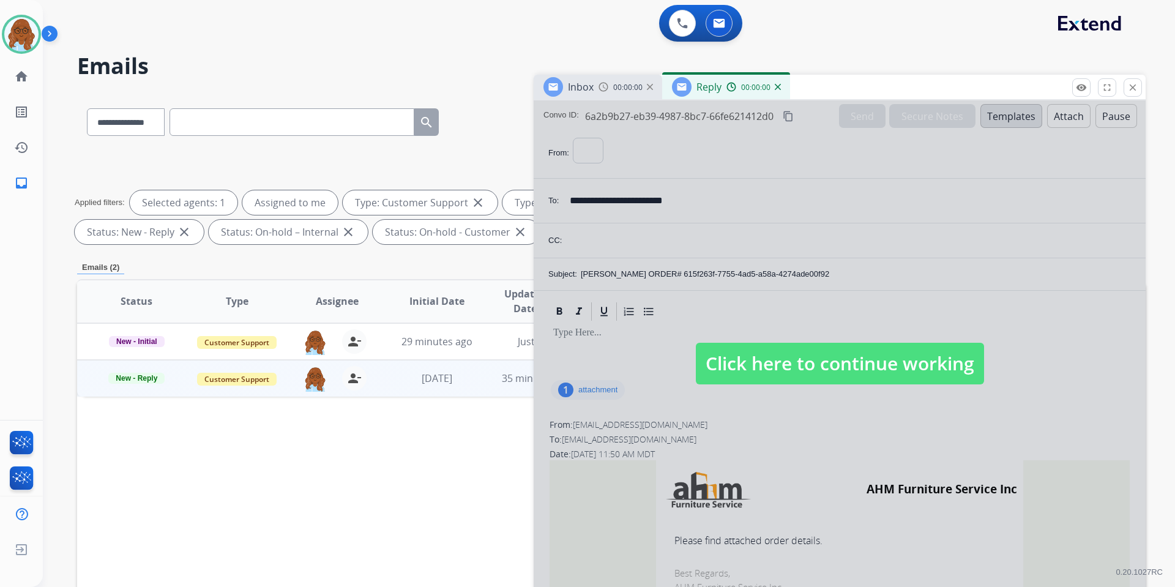
select select "**********"
click at [1140, 85] on button "close Close" at bounding box center [1132, 87] width 18 height 18
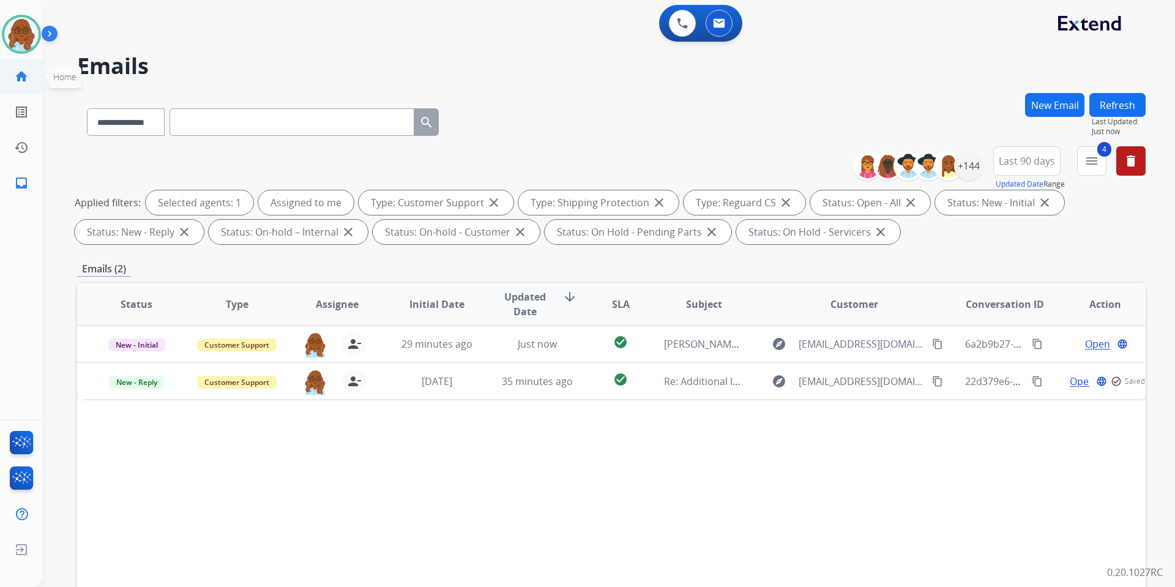
click at [15, 68] on link "home Home" at bounding box center [21, 76] width 34 height 34
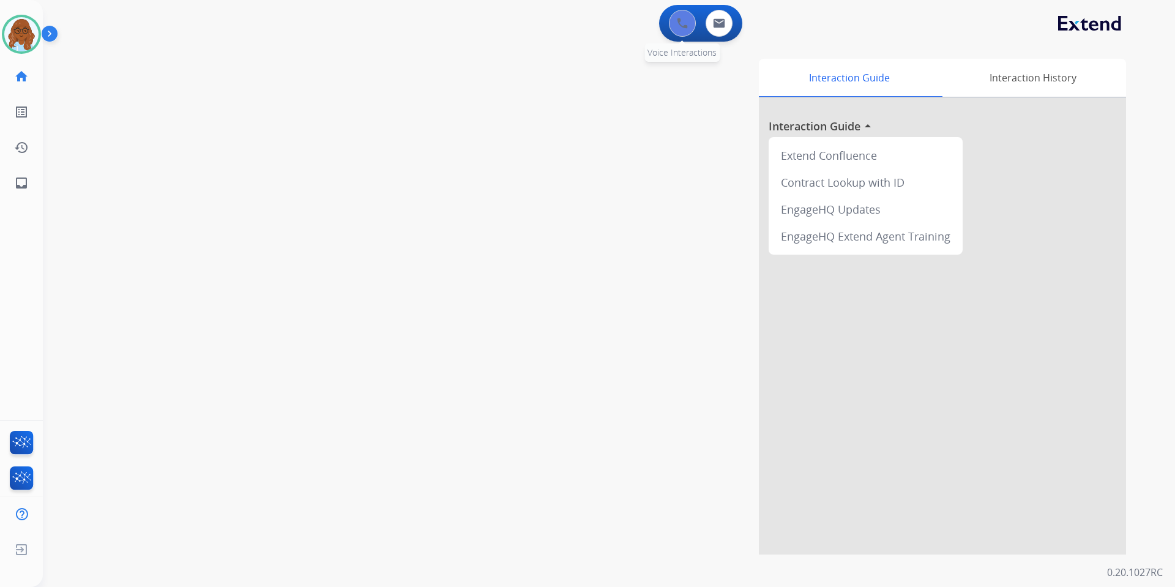
click at [674, 26] on button at bounding box center [682, 23] width 27 height 27
click at [681, 28] on img at bounding box center [682, 23] width 11 height 11
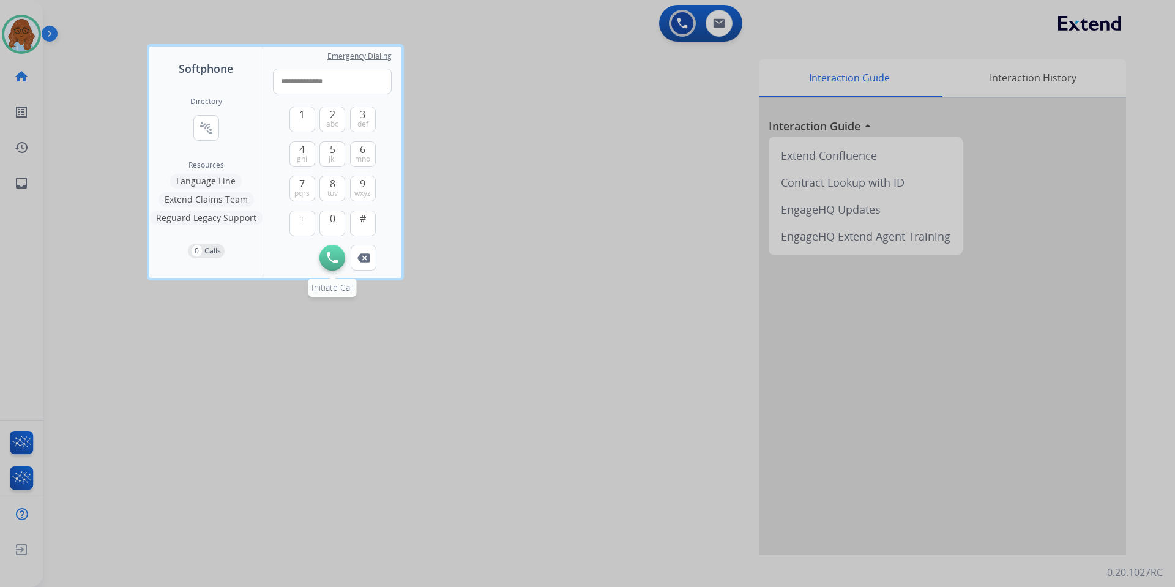
type input "**********"
click at [331, 250] on button "Initiate Call" at bounding box center [332, 258] width 26 height 26
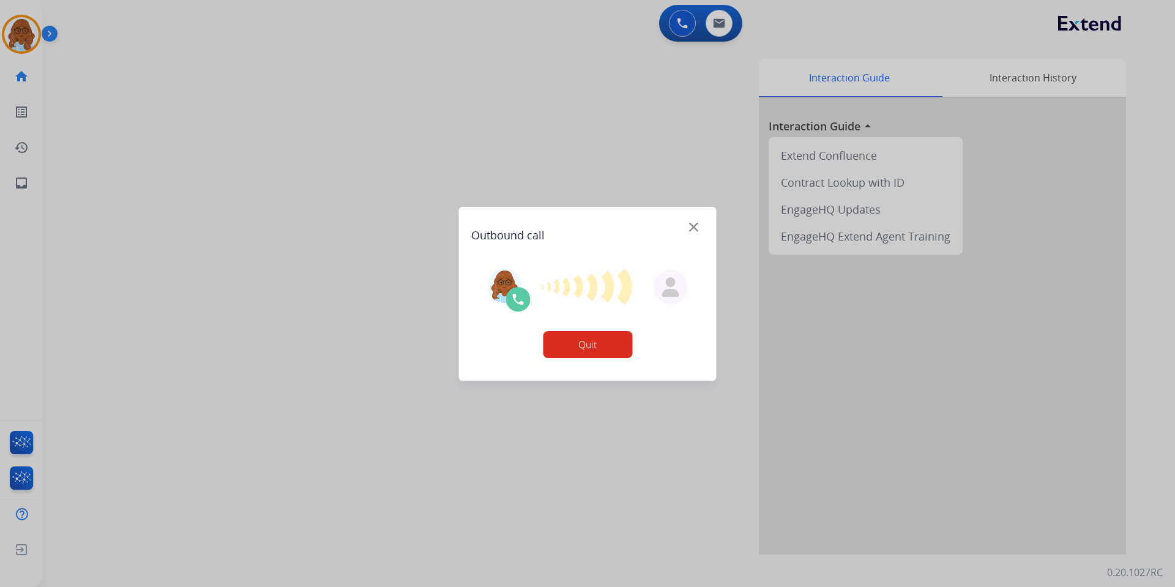
click at [681, 223] on div "Outbound call" at bounding box center [587, 230] width 233 height 27
click at [689, 223] on img at bounding box center [693, 226] width 9 height 9
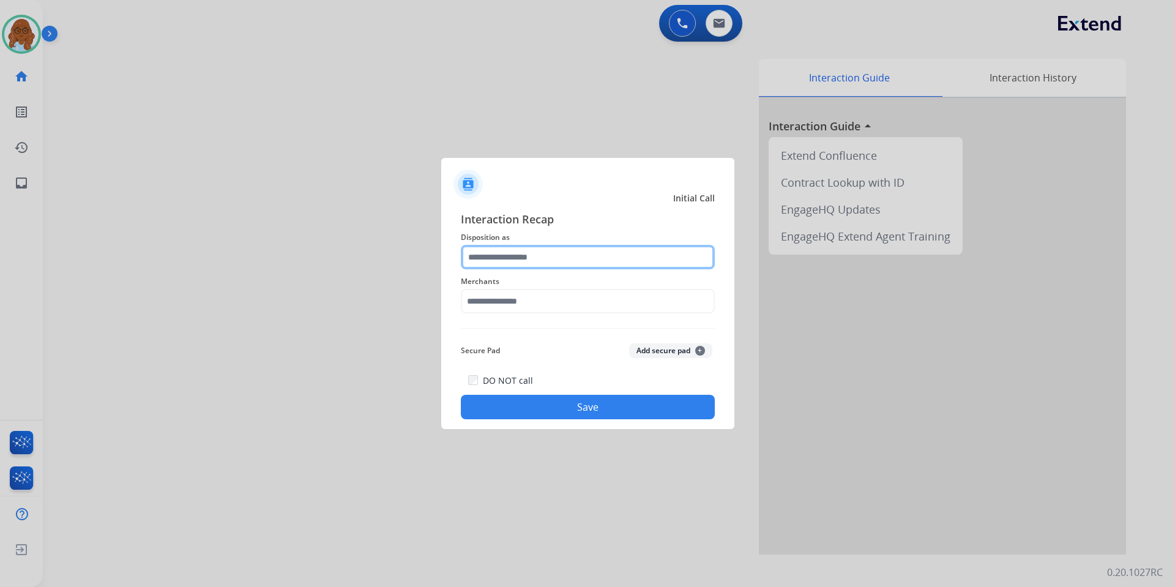
drag, startPoint x: 547, startPoint y: 257, endPoint x: 546, endPoint y: 265, distance: 8.2
click at [546, 259] on input "text" at bounding box center [588, 257] width 254 height 24
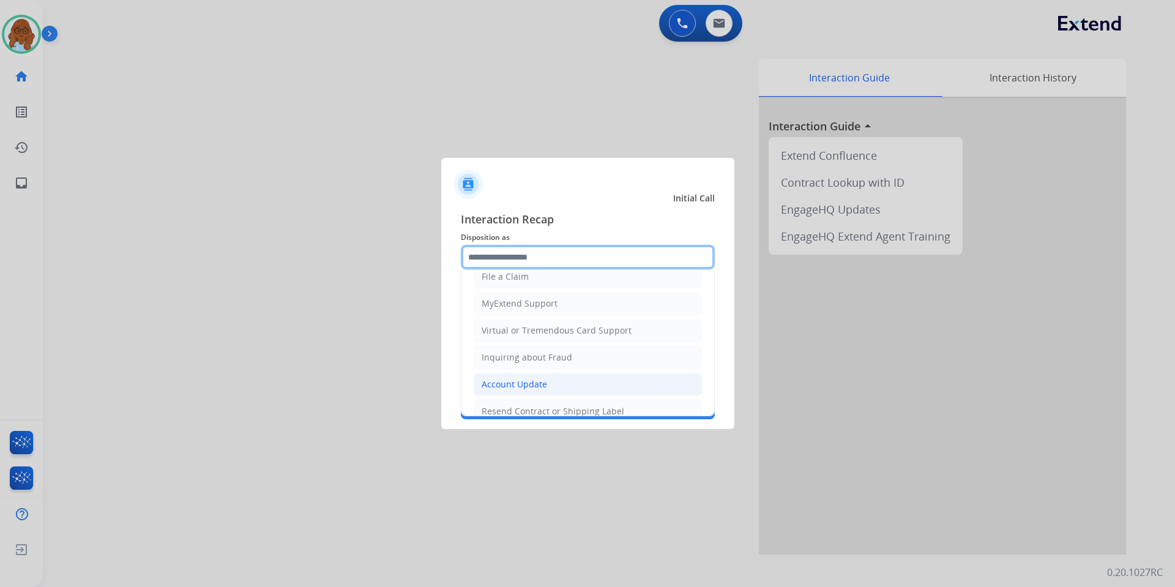
scroll to position [184, 0]
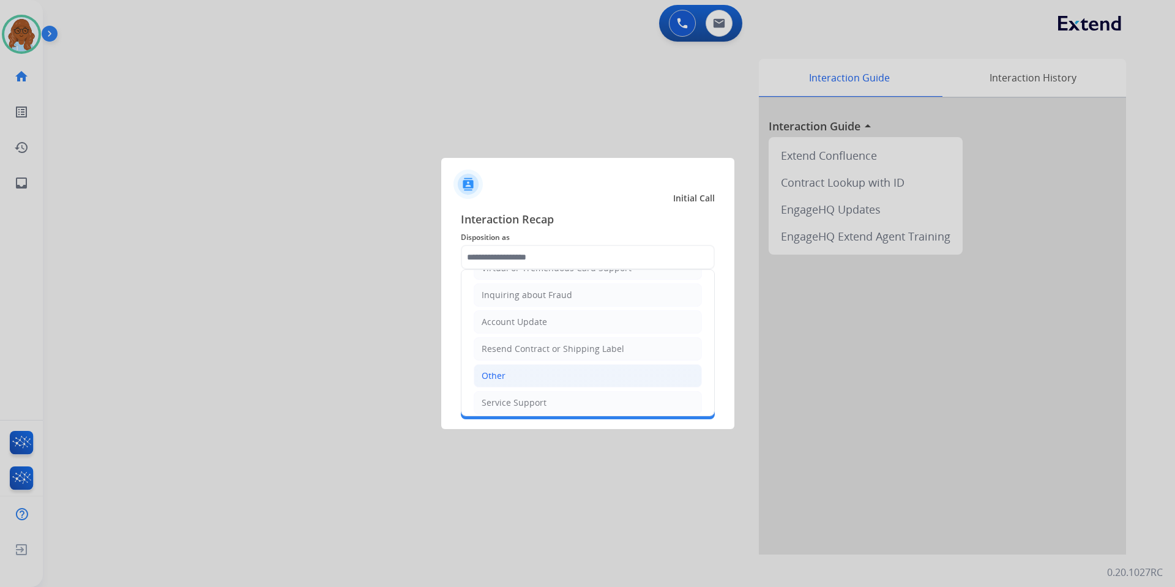
click at [500, 378] on div "Other" at bounding box center [493, 375] width 24 height 12
type input "*****"
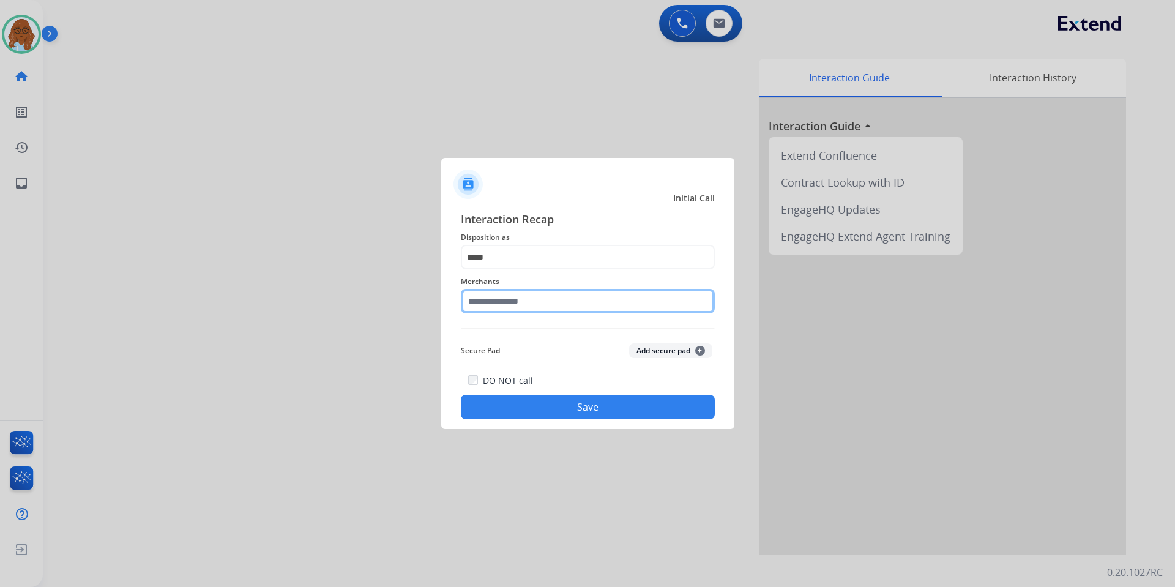
click at [479, 310] on input "text" at bounding box center [588, 301] width 254 height 24
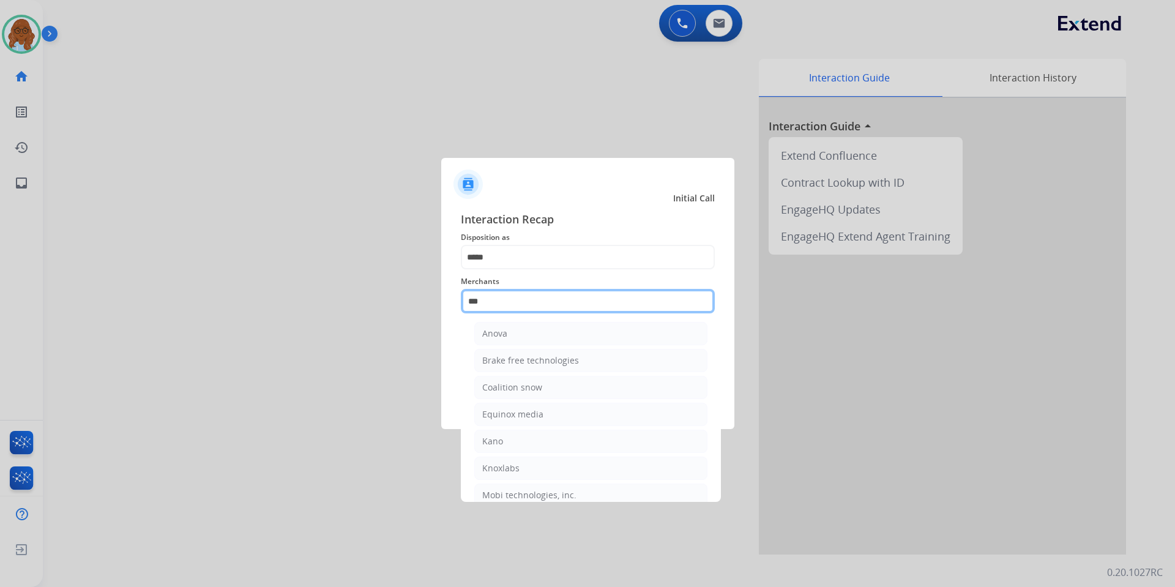
scroll to position [0, 0]
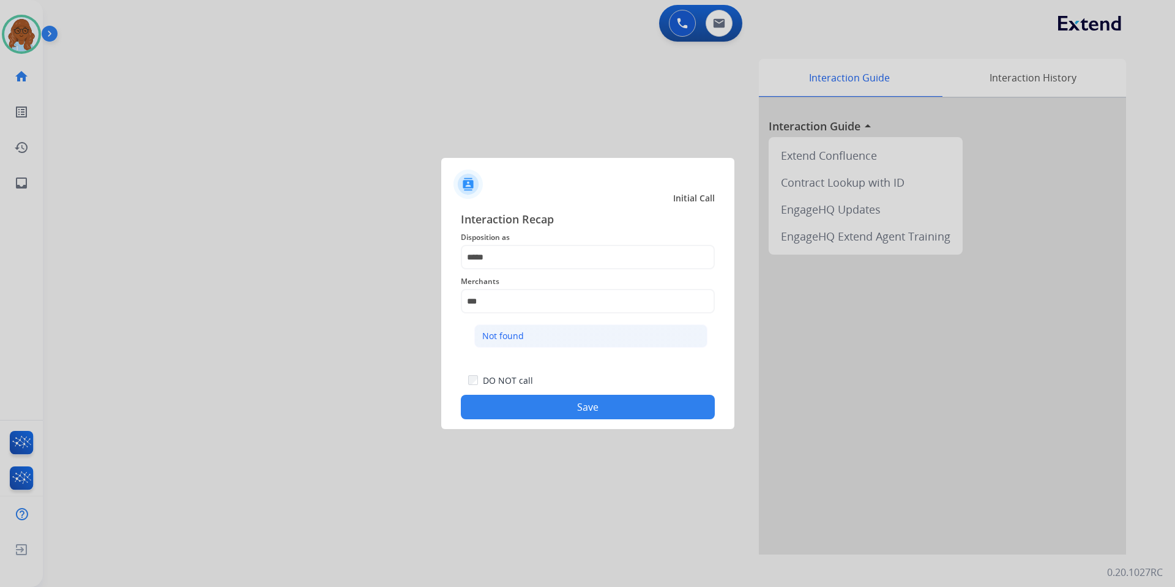
click at [503, 335] on div "Not found" at bounding box center [503, 336] width 42 height 12
type input "*********"
click at [568, 414] on button "Save" at bounding box center [588, 407] width 254 height 24
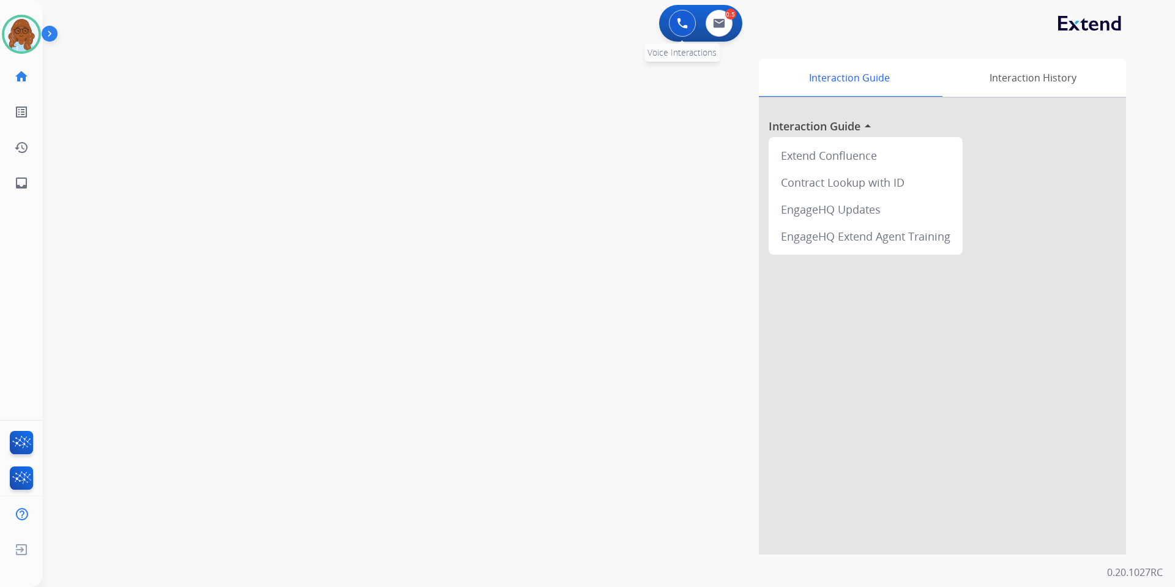
click at [672, 27] on button at bounding box center [682, 23] width 27 height 27
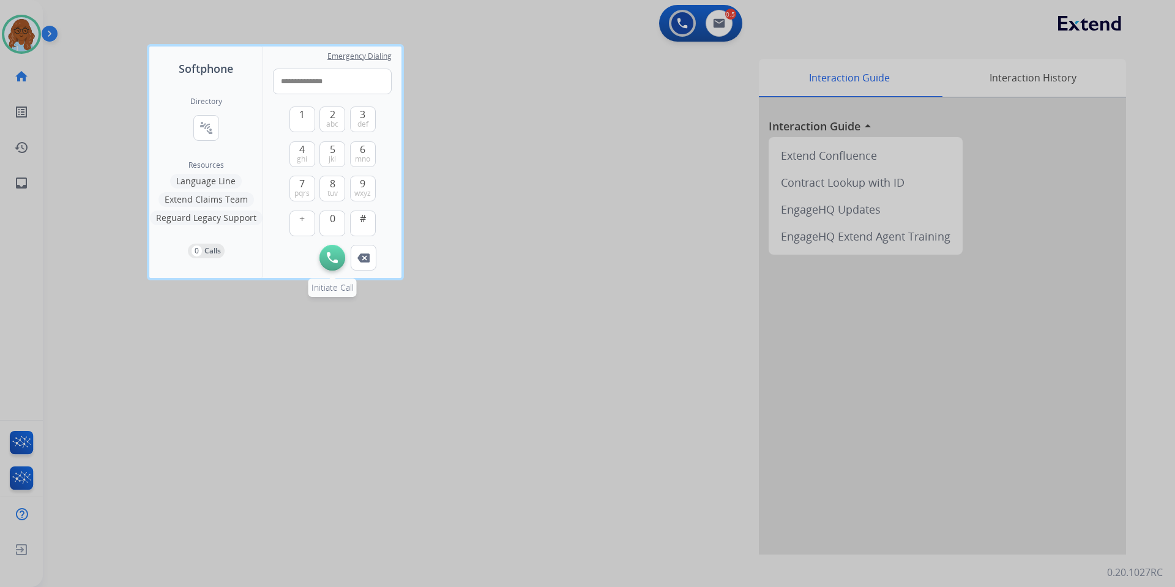
type input "**********"
click at [328, 252] on img at bounding box center [332, 257] width 11 height 11
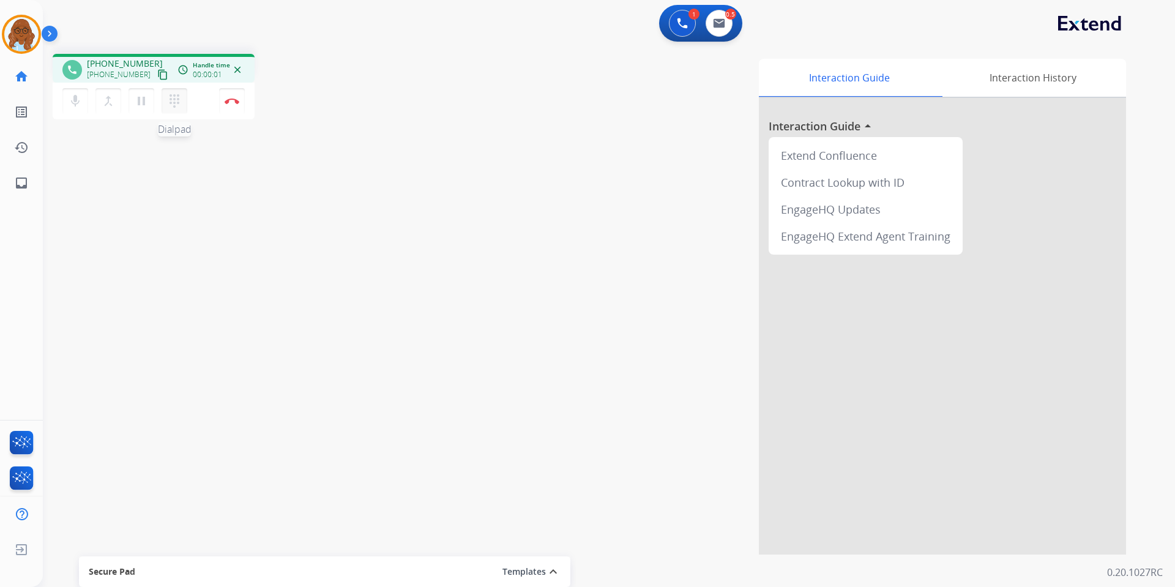
click at [184, 96] on button "dialpad Dialpad" at bounding box center [174, 101] width 26 height 26
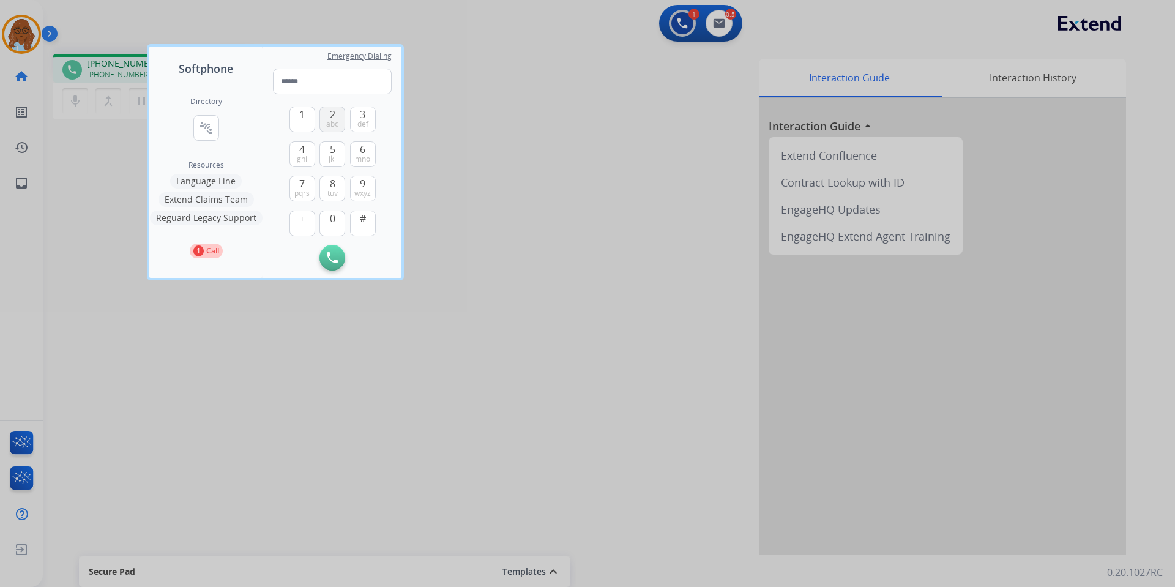
click at [333, 117] on span "2" at bounding box center [333, 114] width 6 height 15
type input "*"
click at [551, 186] on div at bounding box center [587, 293] width 1175 height 587
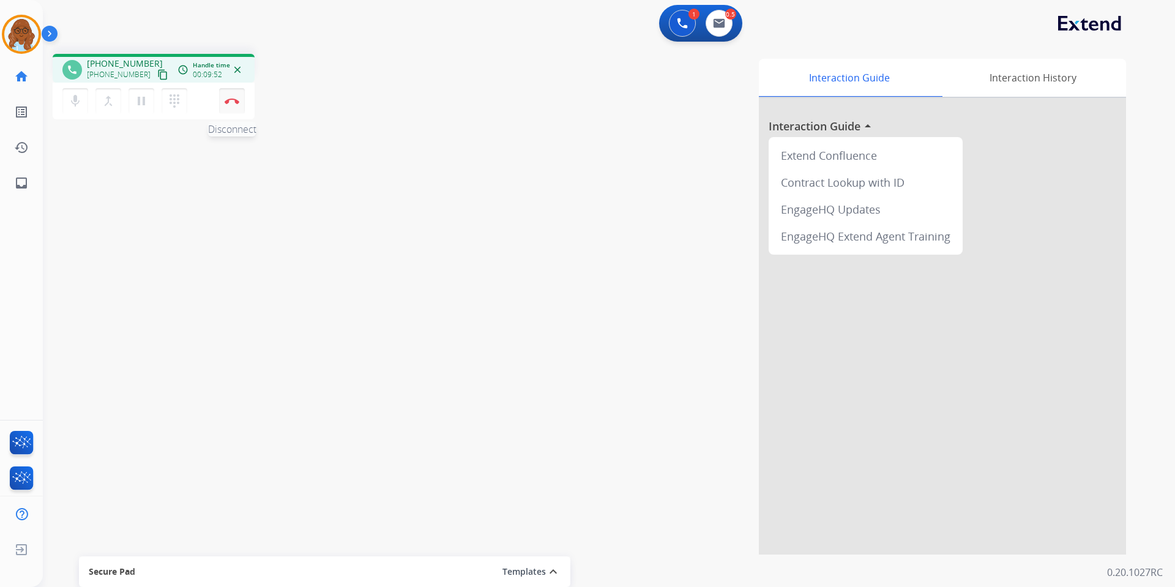
click at [232, 98] on img at bounding box center [232, 101] width 15 height 6
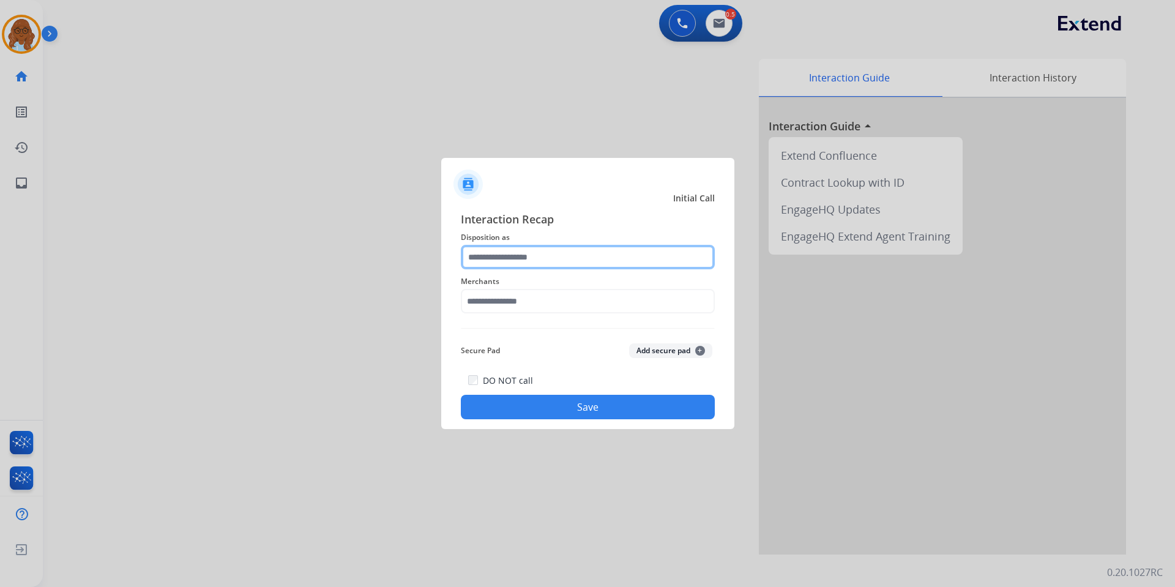
drag, startPoint x: 532, startPoint y: 270, endPoint x: 537, endPoint y: 261, distance: 10.9
click at [527, 261] on input "text" at bounding box center [588, 257] width 254 height 24
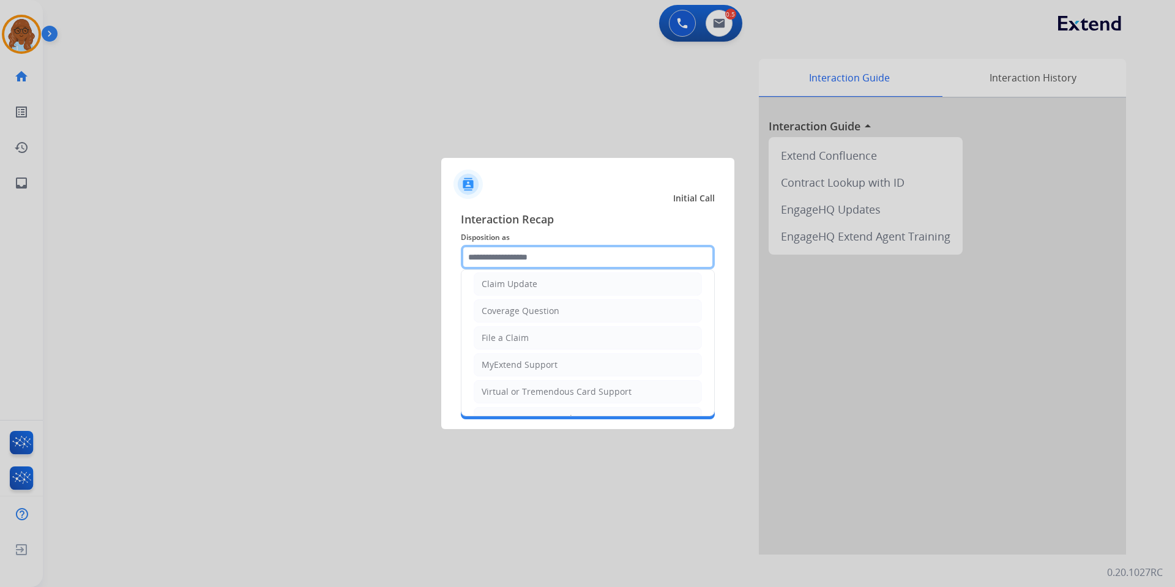
scroll to position [184, 0]
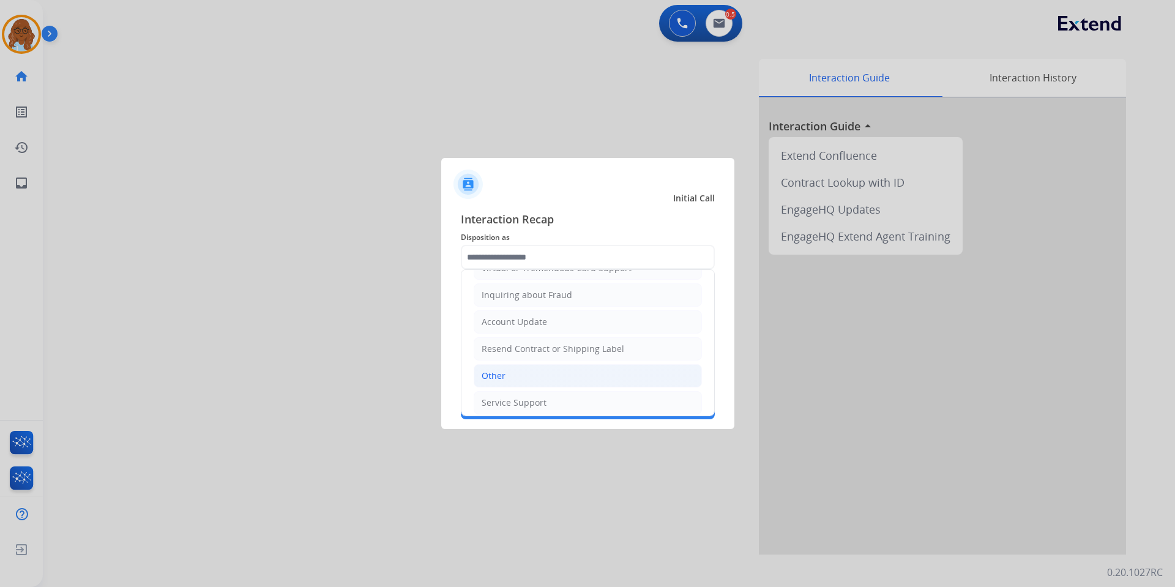
click at [499, 373] on div "Other" at bounding box center [493, 375] width 24 height 12
type input "*****"
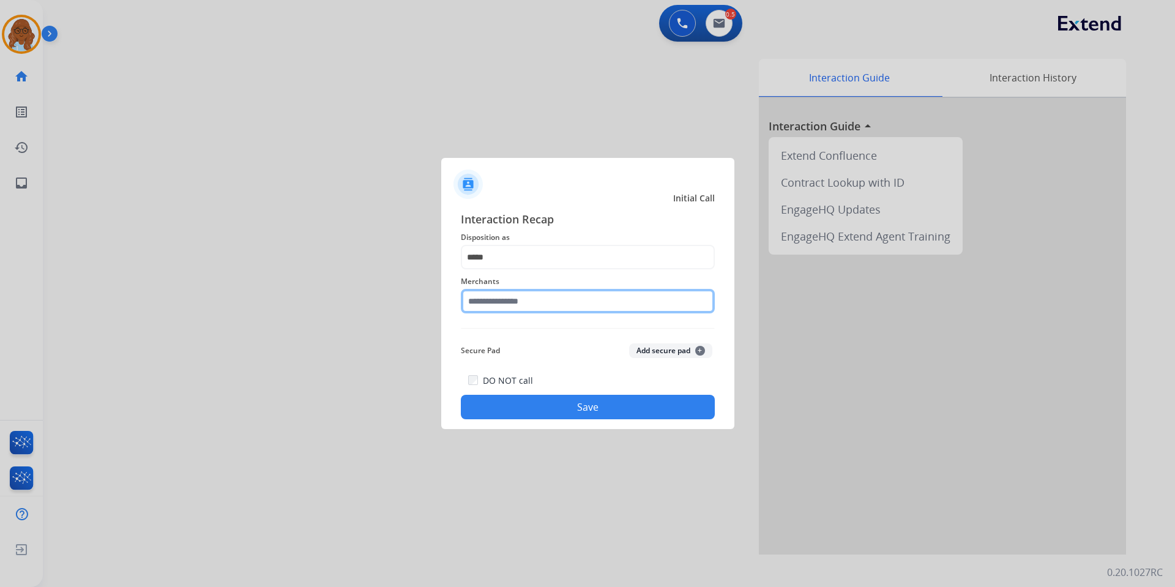
click at [493, 301] on input "text" at bounding box center [588, 301] width 254 height 24
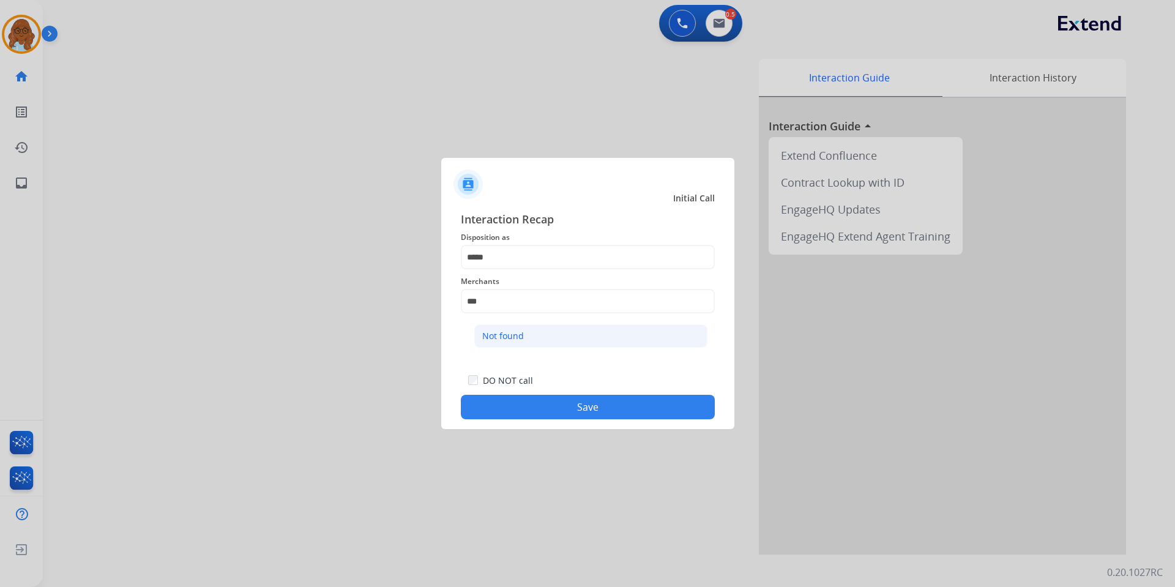
click at [516, 339] on div "Not found" at bounding box center [503, 336] width 42 height 12
type input "*********"
click at [566, 403] on button "Save" at bounding box center [588, 407] width 254 height 24
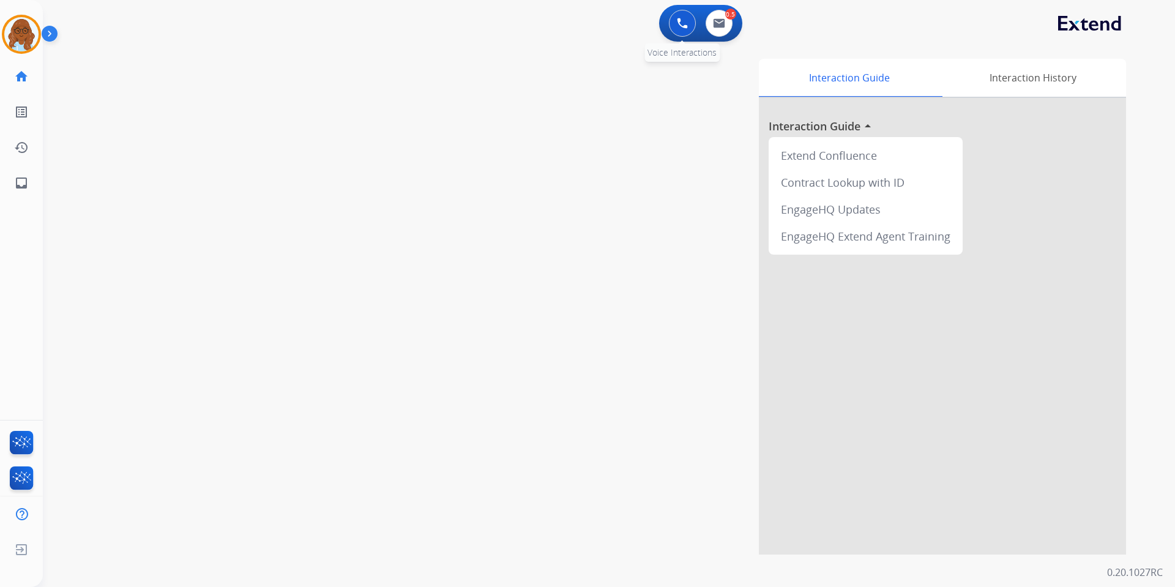
click at [685, 24] on img at bounding box center [682, 23] width 11 height 11
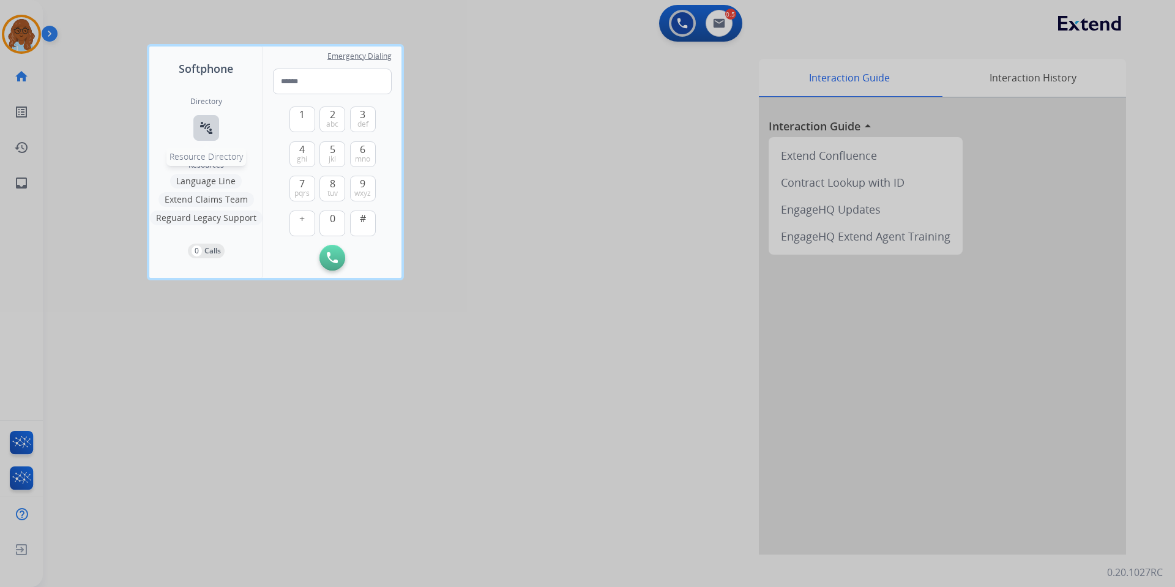
click at [212, 121] on mat-icon "connect_without_contact" at bounding box center [206, 128] width 15 height 15
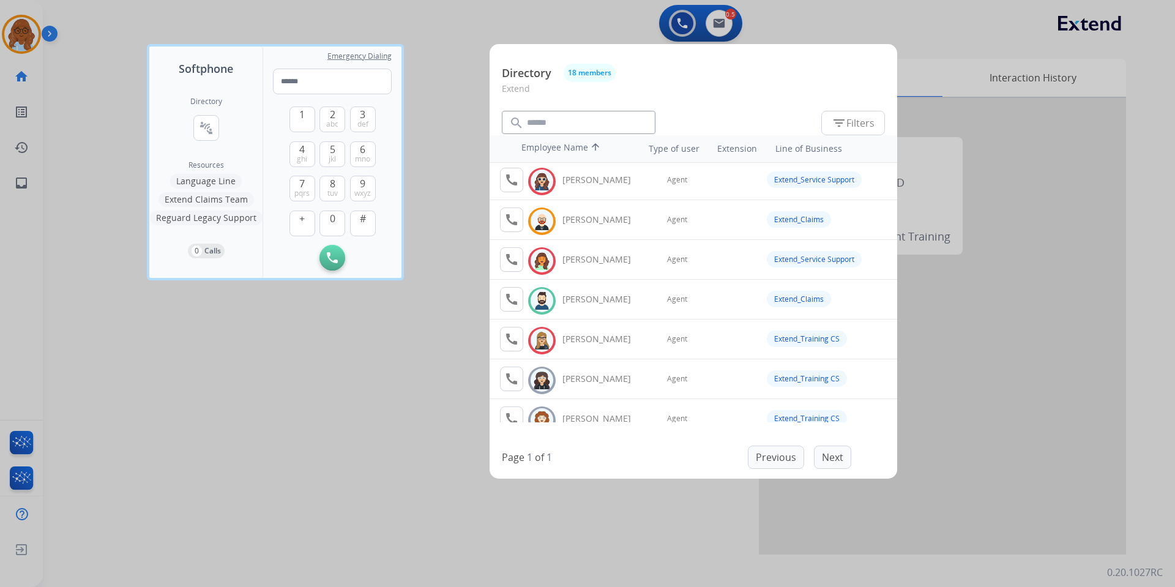
scroll to position [122, 0]
click at [507, 299] on mat-icon "call" at bounding box center [511, 298] width 15 height 15
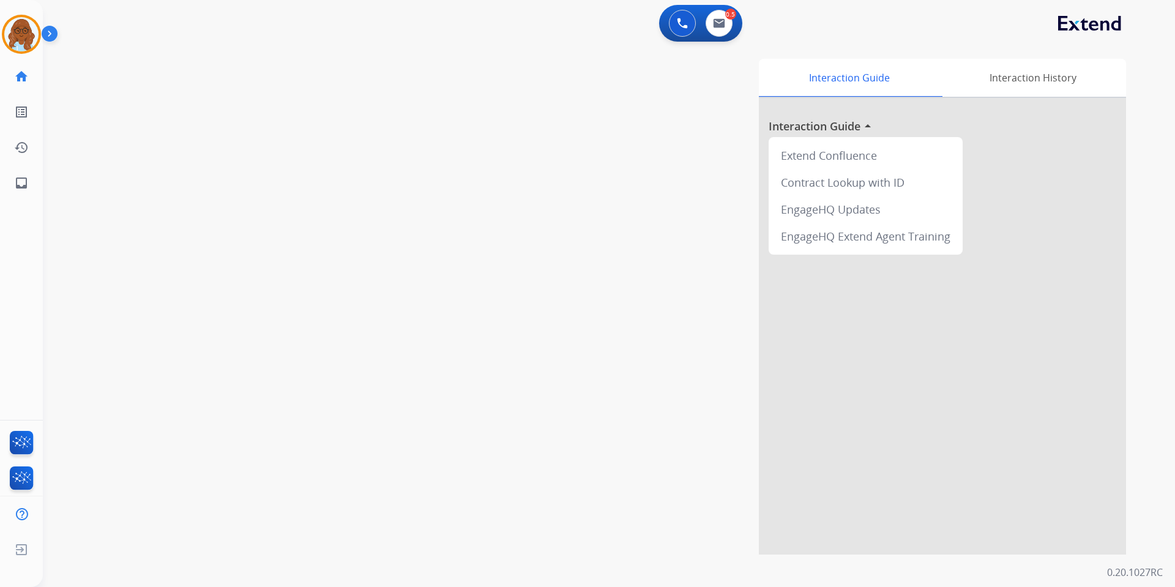
drag, startPoint x: 28, startPoint y: 35, endPoint x: 42, endPoint y: 56, distance: 24.8
click at [28, 35] on img at bounding box center [21, 34] width 34 height 34
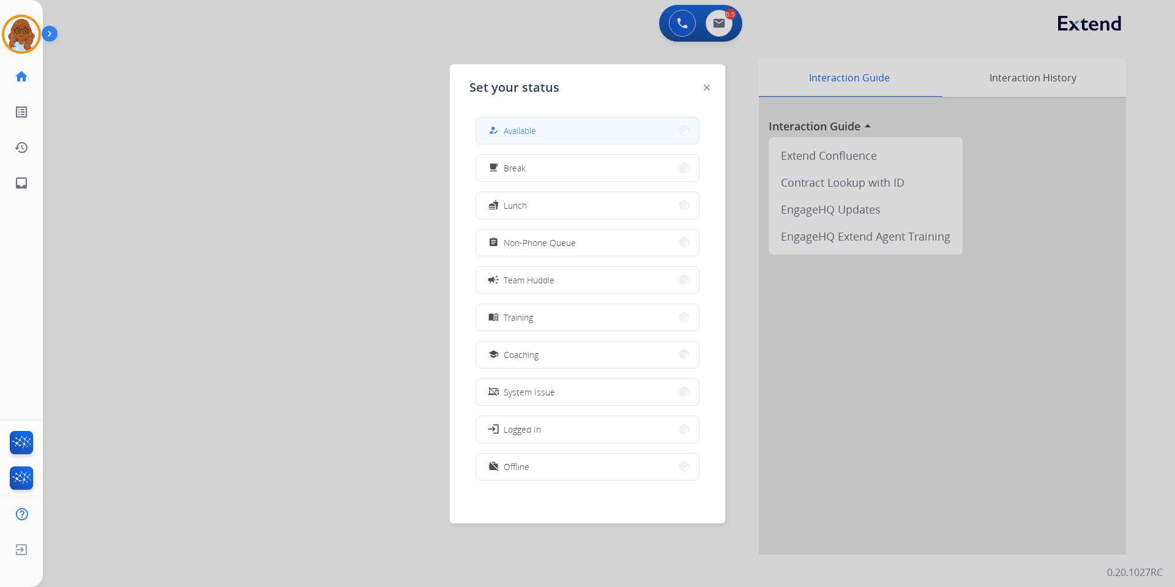
click at [548, 136] on button "how_to_reg Available" at bounding box center [587, 130] width 223 height 26
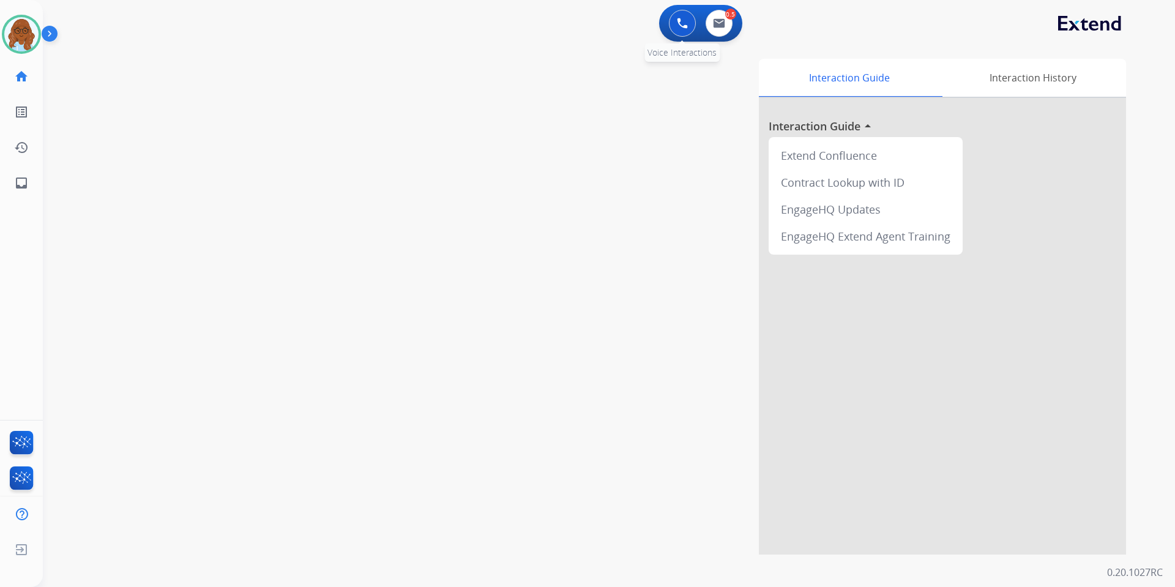
click at [677, 29] on button at bounding box center [682, 23] width 27 height 27
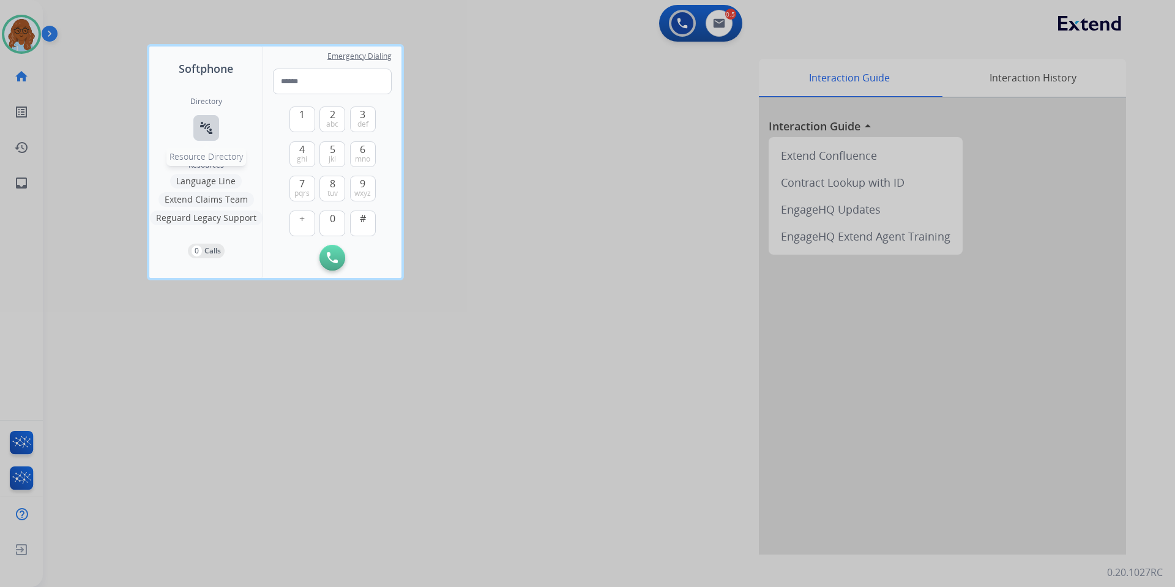
click at [204, 130] on mat-icon "connect_without_contact" at bounding box center [206, 128] width 15 height 15
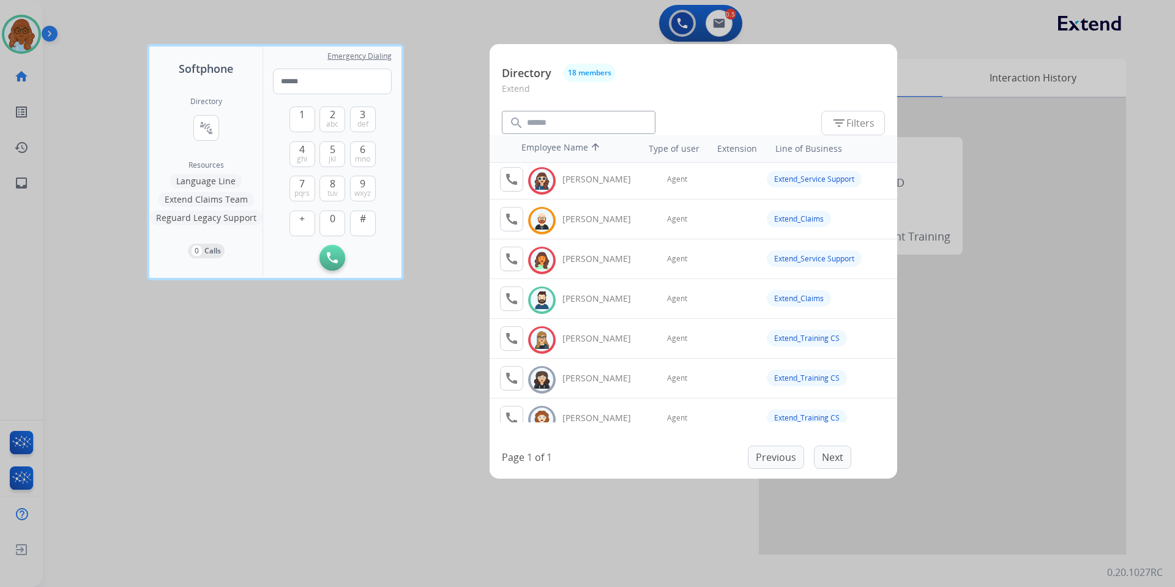
click at [510, 280] on td "call Available Jared Holt" at bounding box center [554, 298] width 110 height 39
click at [508, 294] on mat-icon "call" at bounding box center [511, 298] width 15 height 15
click at [418, 452] on div at bounding box center [587, 293] width 1175 height 587
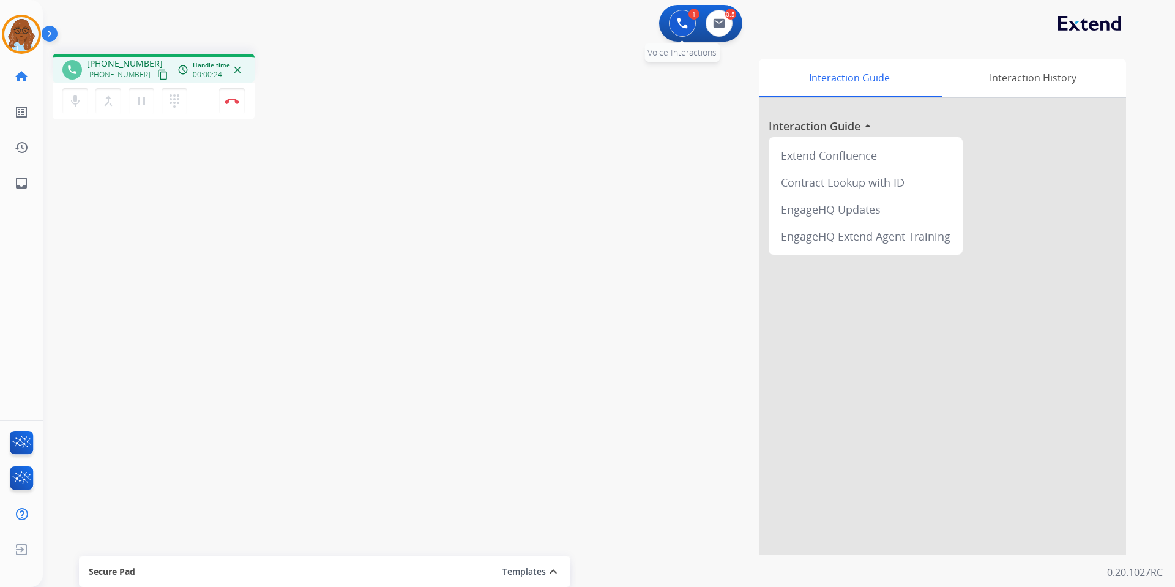
click at [689, 22] on button at bounding box center [682, 23] width 27 height 27
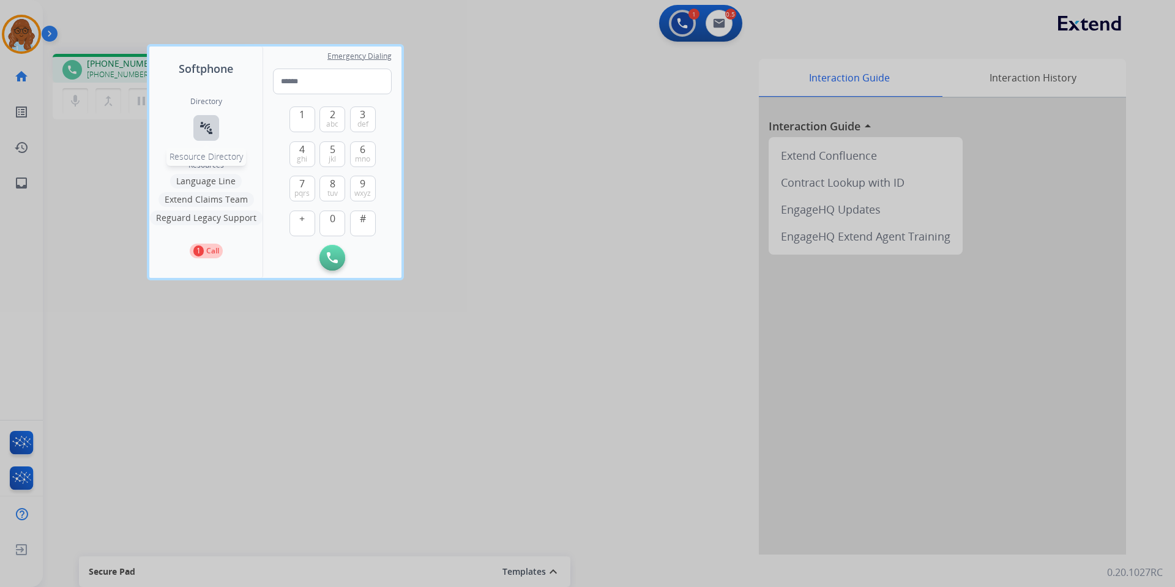
click at [204, 135] on mat-icon "connect_without_contact" at bounding box center [206, 128] width 15 height 15
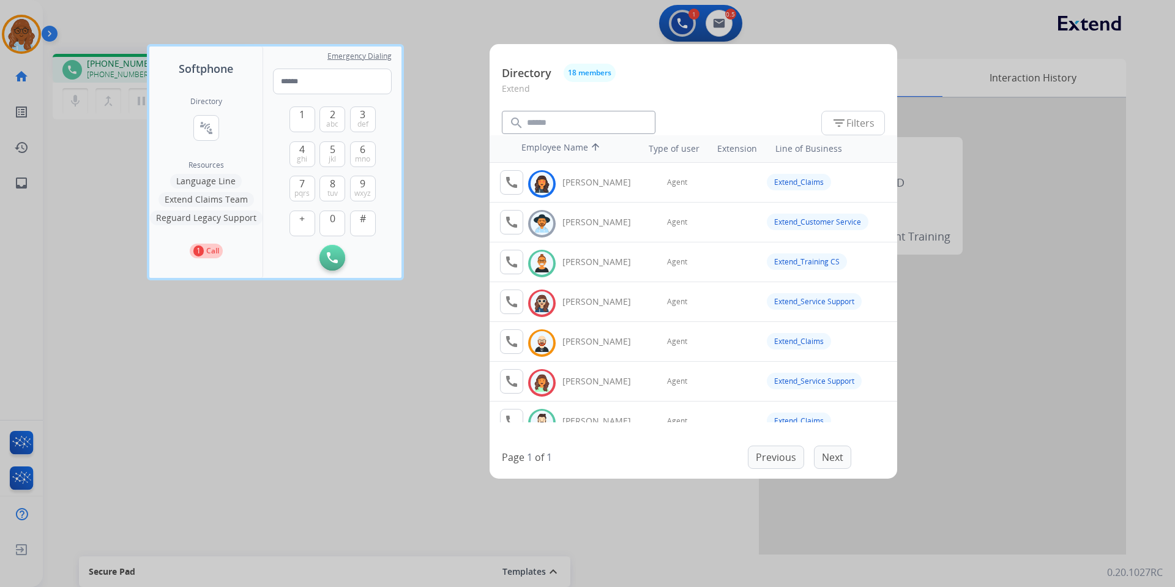
click at [311, 302] on div at bounding box center [587, 293] width 1175 height 587
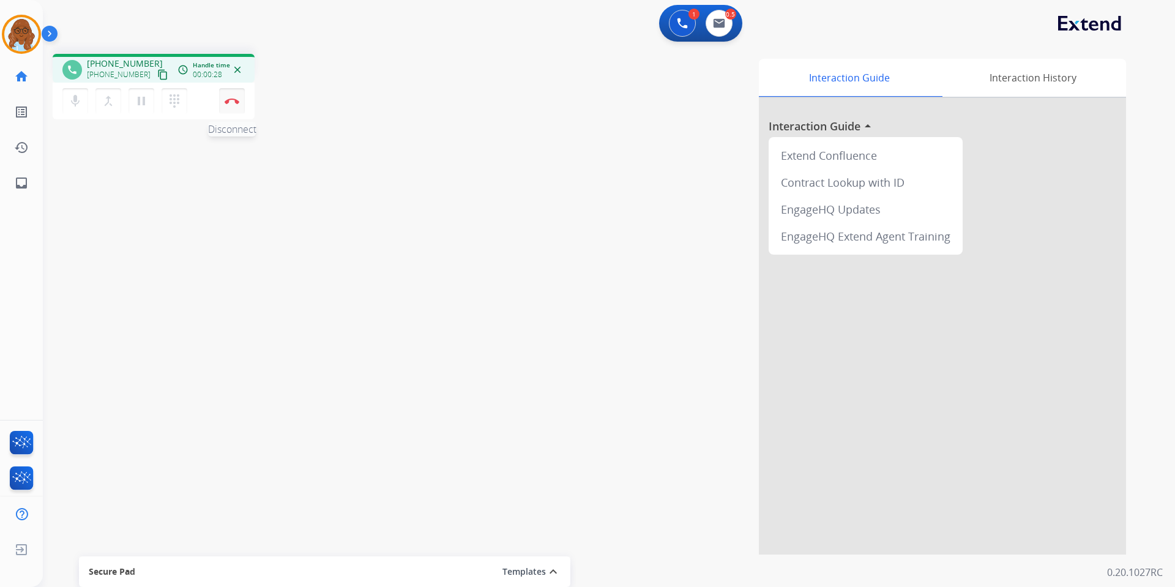
click at [231, 97] on button "Disconnect" at bounding box center [232, 101] width 26 height 26
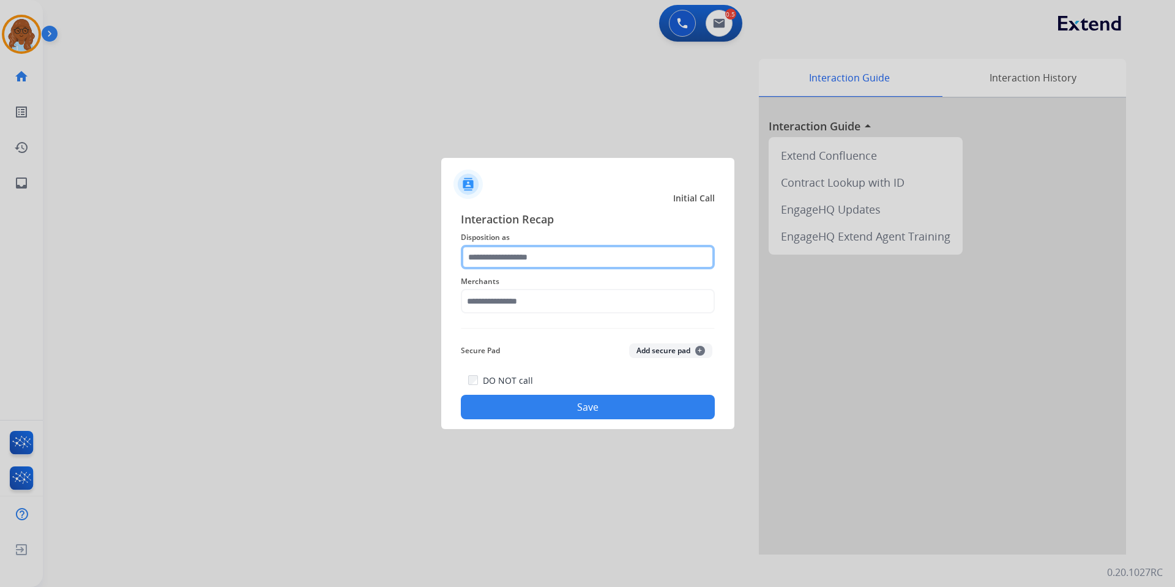
click at [583, 247] on input "text" at bounding box center [588, 257] width 254 height 24
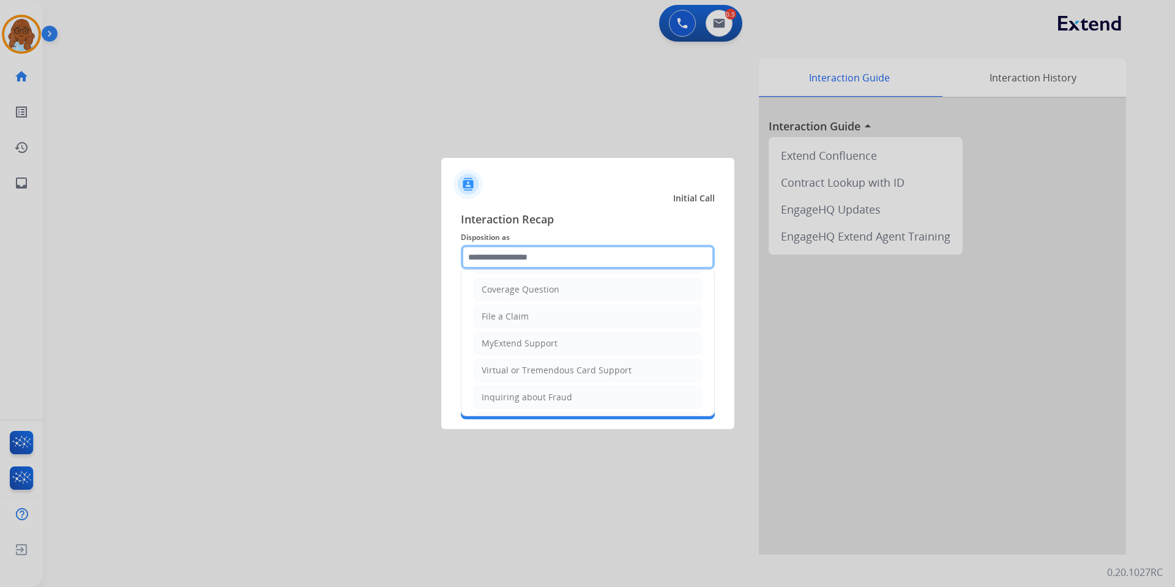
scroll to position [245, 0]
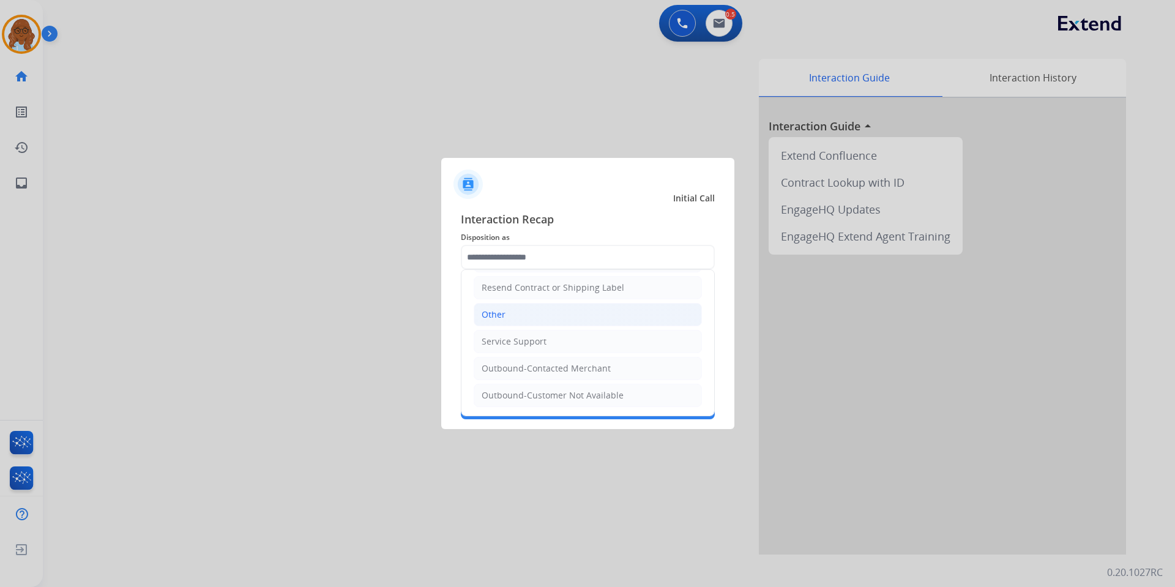
click at [491, 308] on div "Other" at bounding box center [493, 314] width 24 height 12
type input "*****"
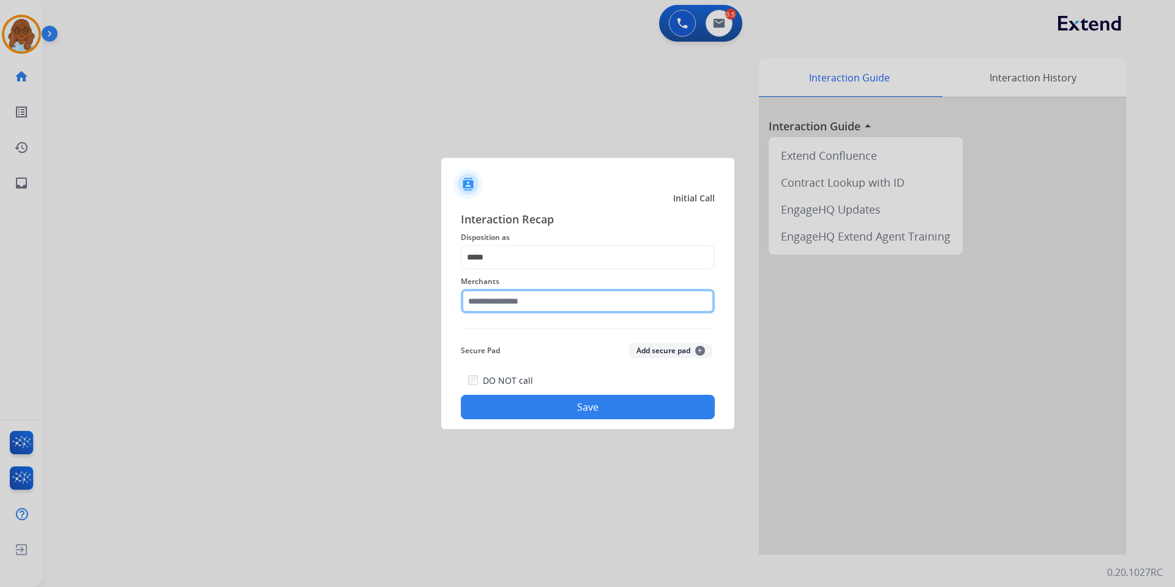
click at [496, 310] on input "text" at bounding box center [588, 301] width 254 height 24
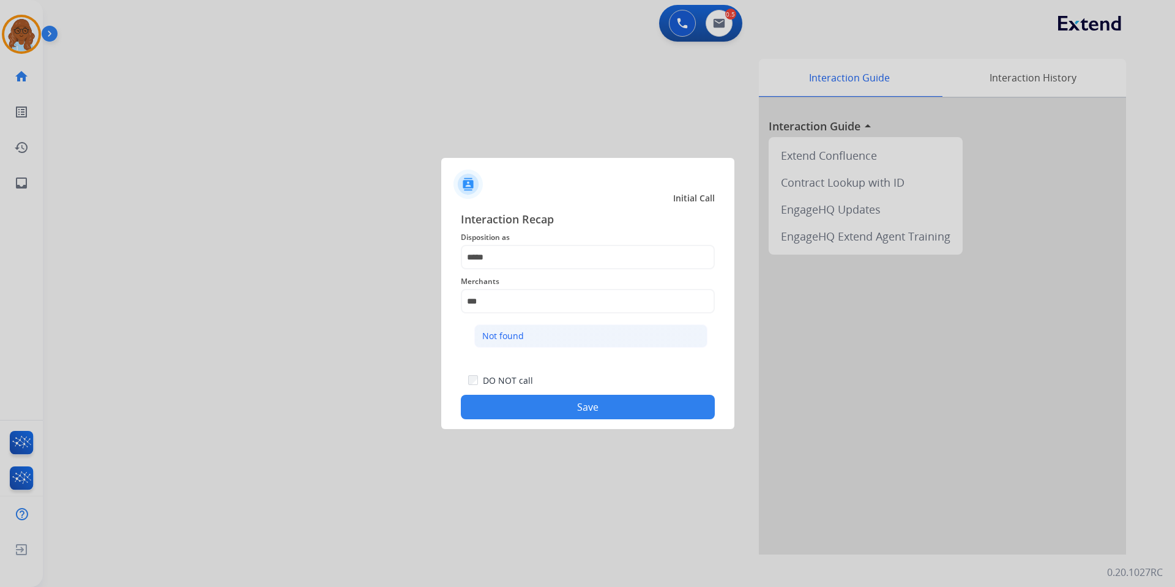
click at [510, 331] on div "Not found" at bounding box center [503, 336] width 42 height 12
type input "*********"
click at [573, 404] on button "Save" at bounding box center [588, 407] width 254 height 24
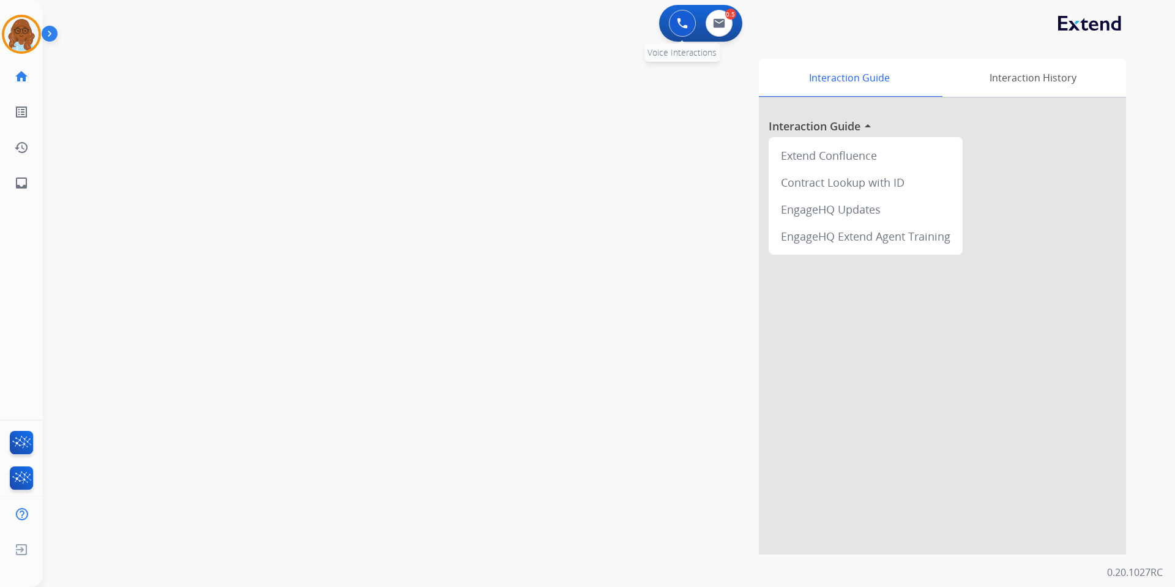
click at [685, 24] on img at bounding box center [682, 23] width 11 height 11
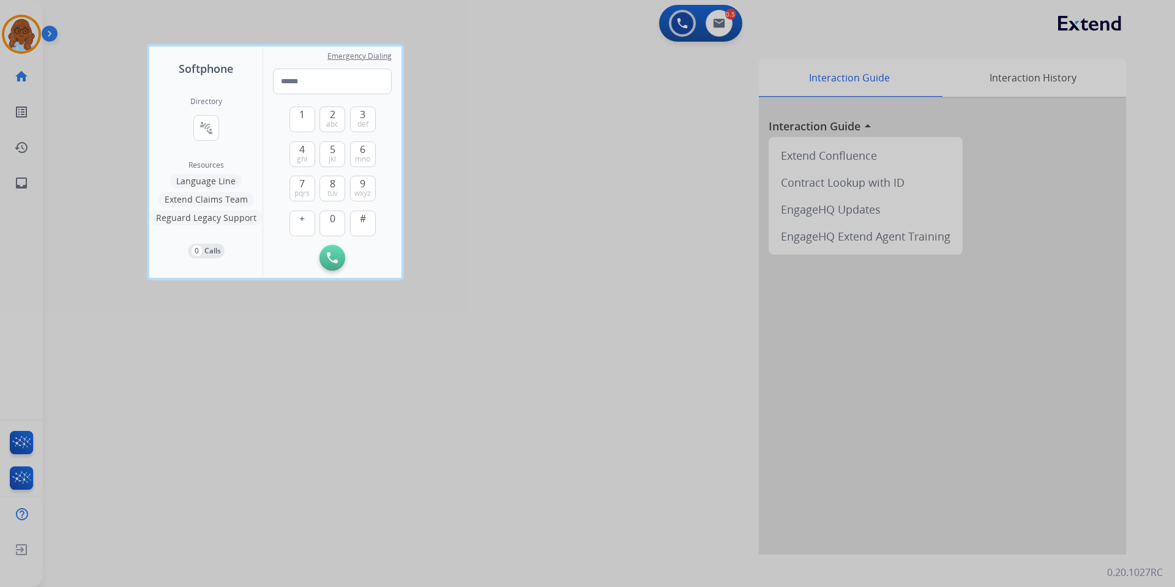
click at [220, 122] on div "Directory connect_without_contact Resource Directory" at bounding box center [206, 129] width 32 height 64
drag, startPoint x: 213, startPoint y: 122, endPoint x: 213, endPoint y: 129, distance: 6.8
click at [212, 125] on mat-icon "connect_without_contact" at bounding box center [206, 128] width 15 height 15
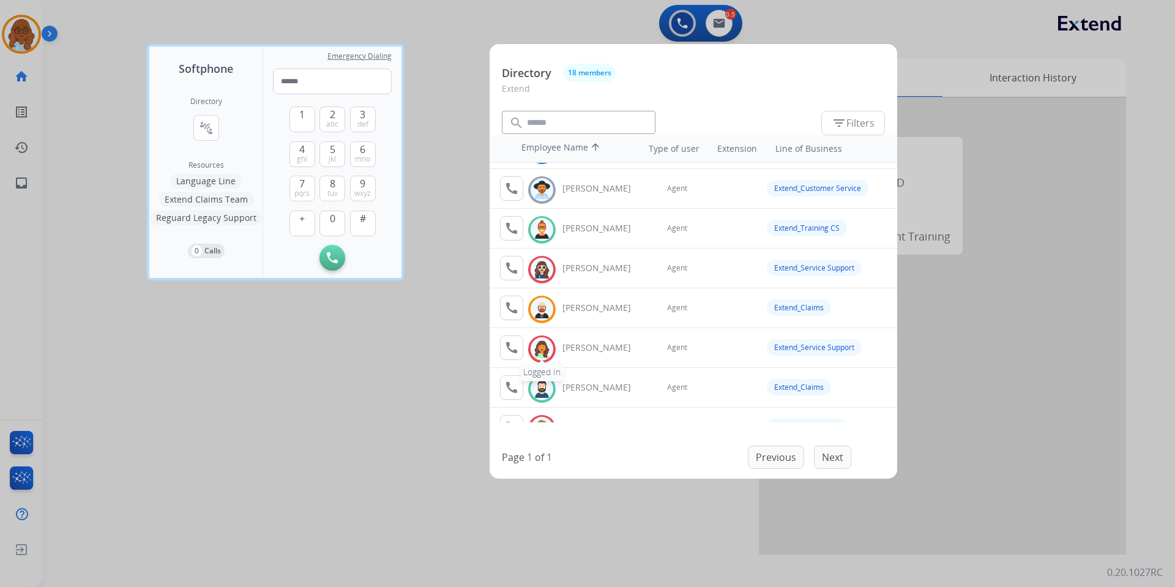
scroll to position [61, 0]
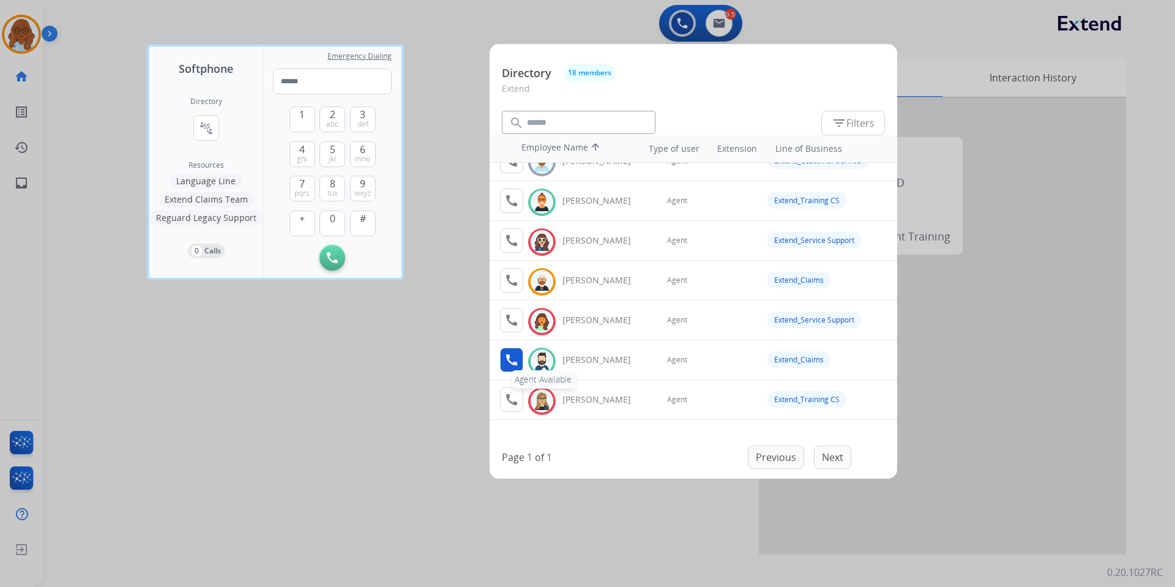
click at [513, 365] on mat-icon "call" at bounding box center [511, 359] width 15 height 15
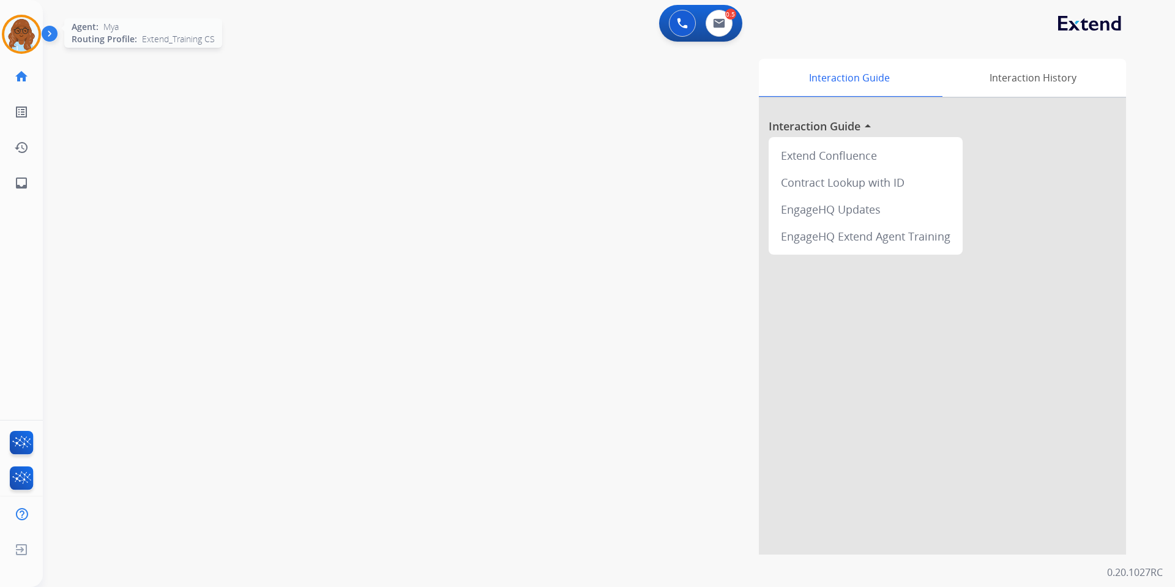
click at [13, 24] on img at bounding box center [21, 34] width 34 height 34
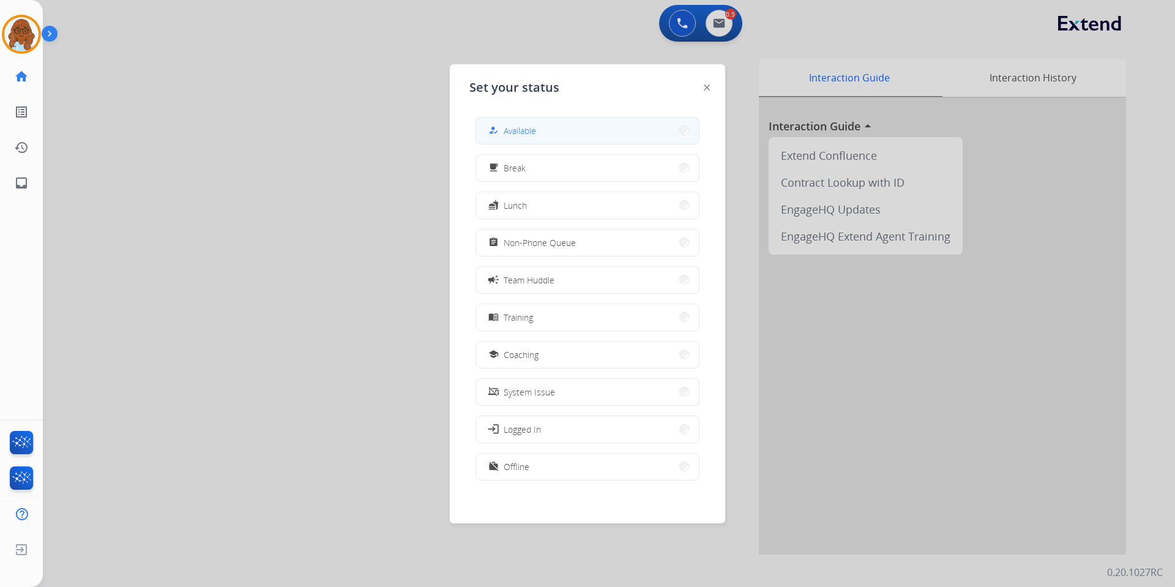
click at [528, 132] on span "Available" at bounding box center [519, 130] width 32 height 13
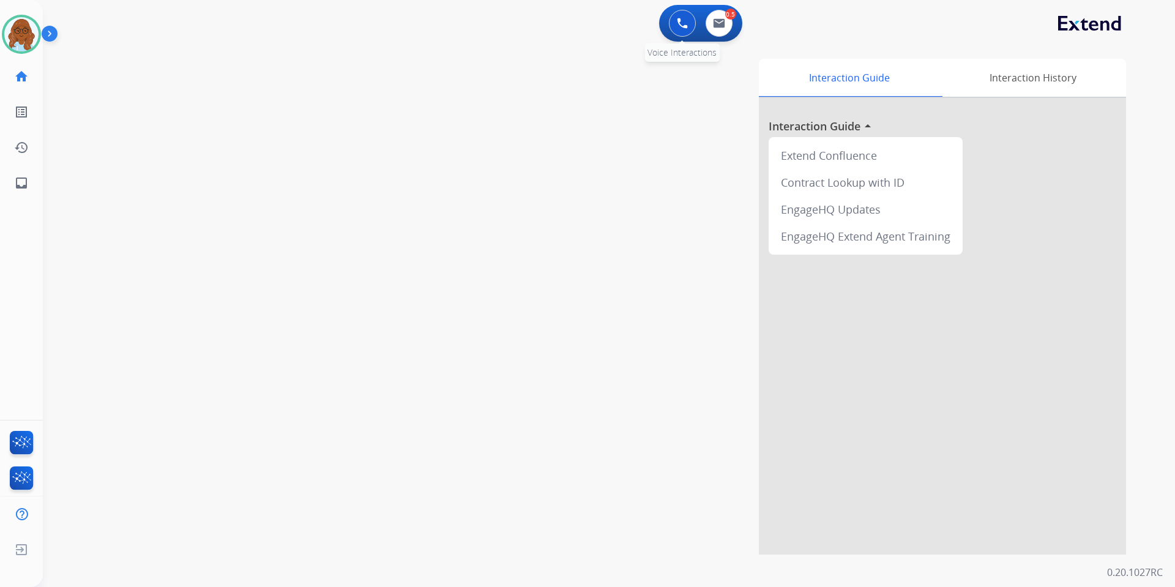
click at [691, 18] on button at bounding box center [682, 23] width 27 height 27
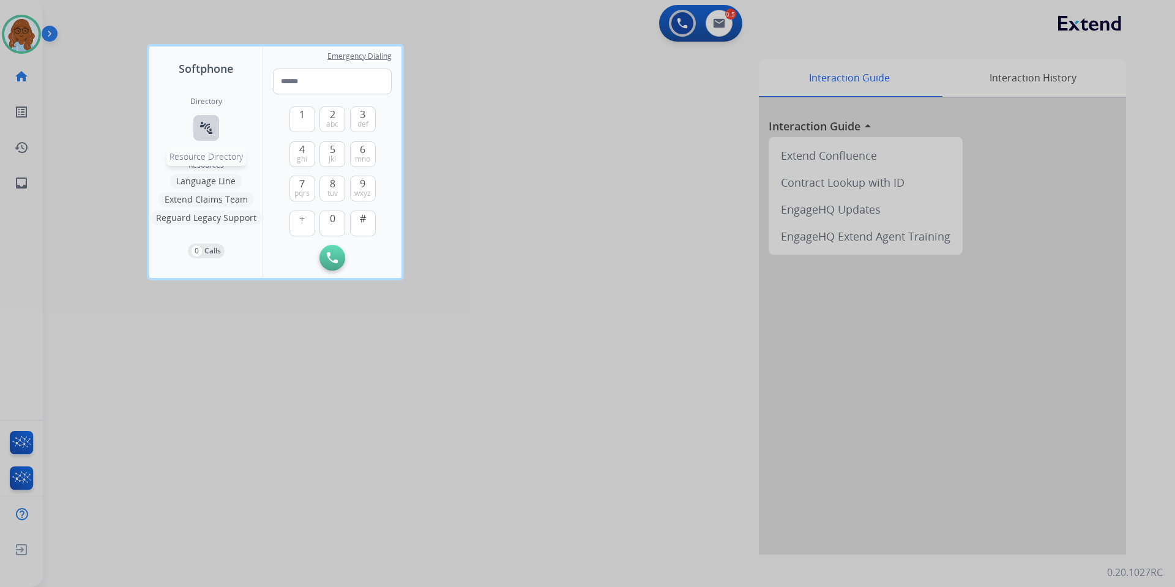
click at [218, 125] on button "connect_without_contact Resource Directory" at bounding box center [206, 128] width 26 height 26
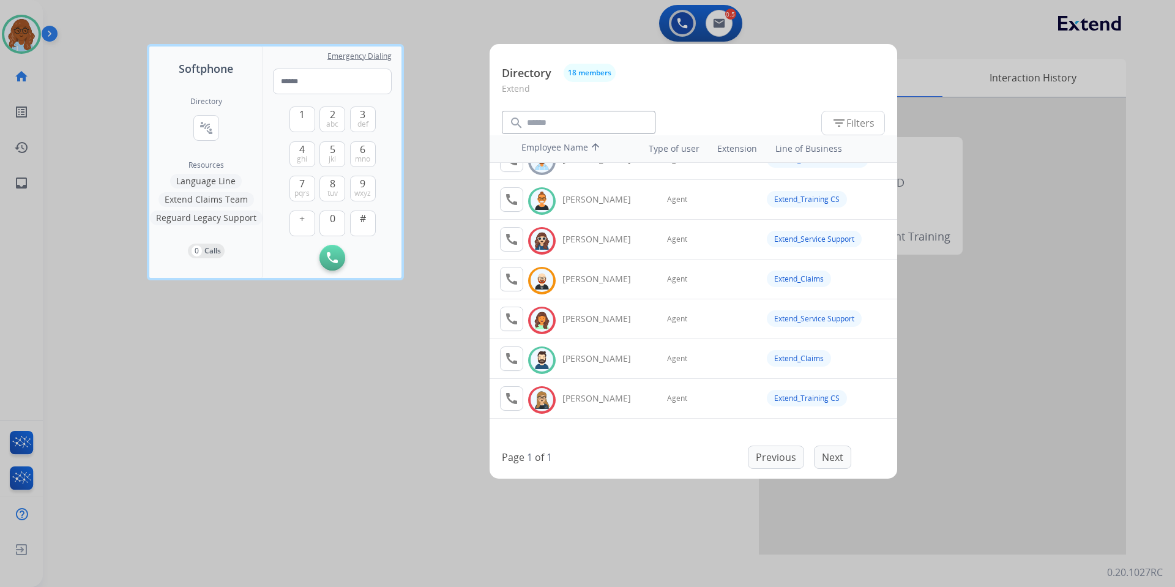
scroll to position [122, 0]
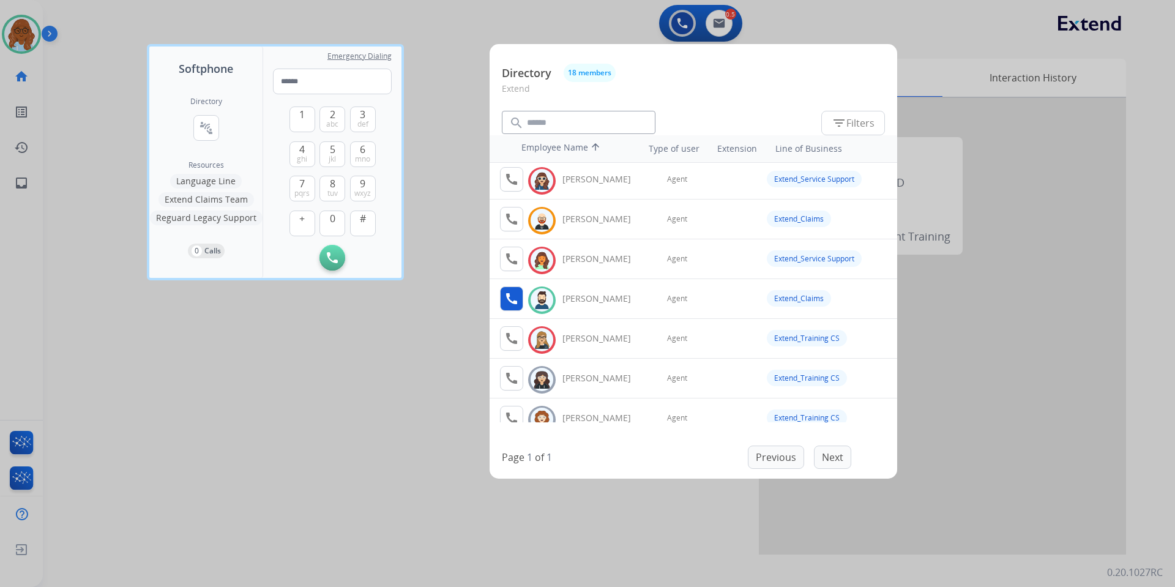
click at [508, 300] on mat-icon "call" at bounding box center [511, 298] width 15 height 15
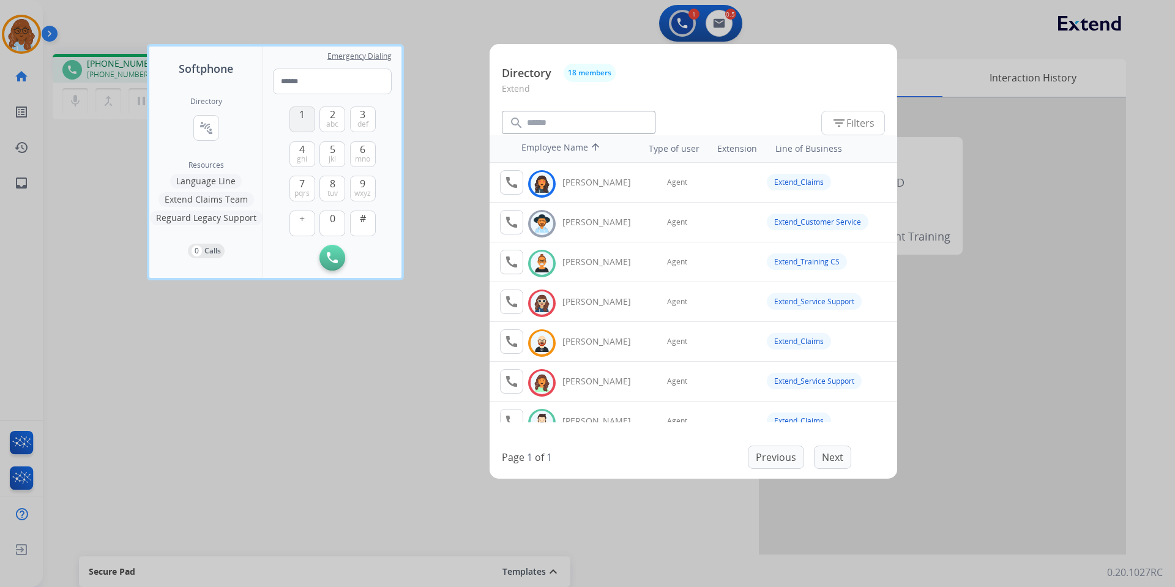
click at [296, 118] on button "1" at bounding box center [302, 119] width 26 height 26
click at [330, 220] on span "0" at bounding box center [333, 218] width 6 height 15
click at [332, 155] on span "jkl" at bounding box center [331, 159] width 7 height 10
click at [332, 124] on span "abc" at bounding box center [332, 124] width 12 height 10
drag, startPoint x: 369, startPoint y: 229, endPoint x: 398, endPoint y: 233, distance: 28.5
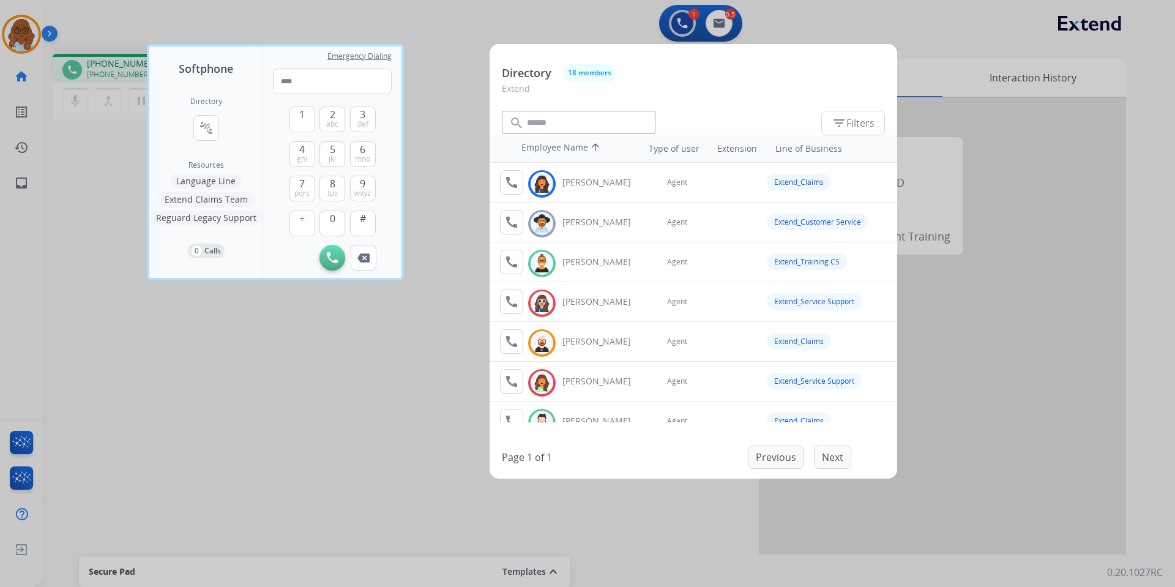
click at [369, 229] on button "#" at bounding box center [363, 223] width 26 height 26
type input "*****"
click at [308, 394] on div at bounding box center [587, 293] width 1175 height 587
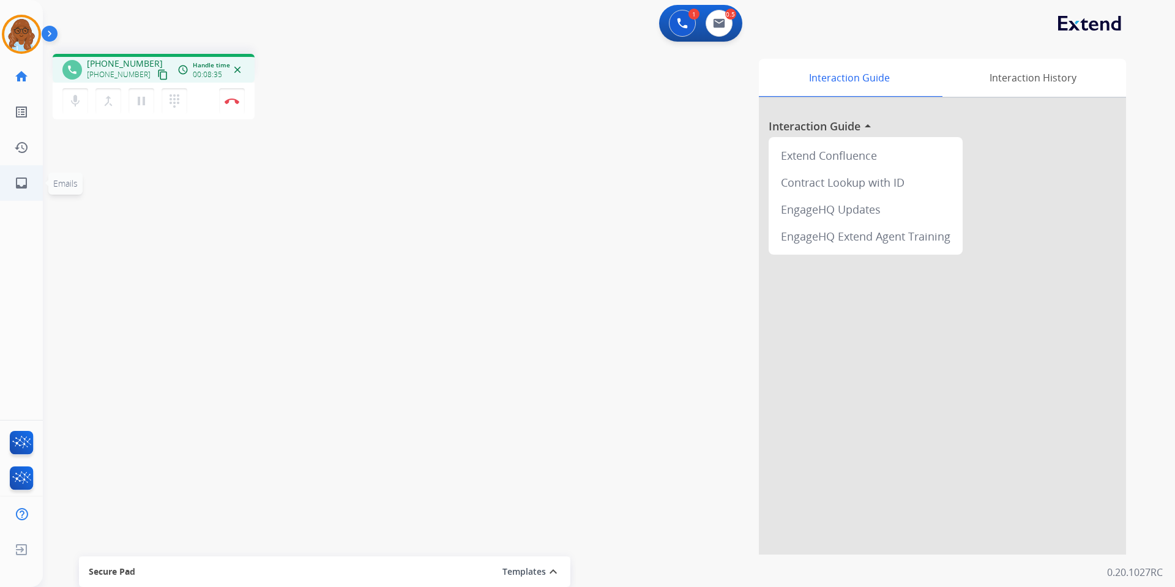
click at [31, 180] on link "inbox Emails" at bounding box center [21, 183] width 34 height 34
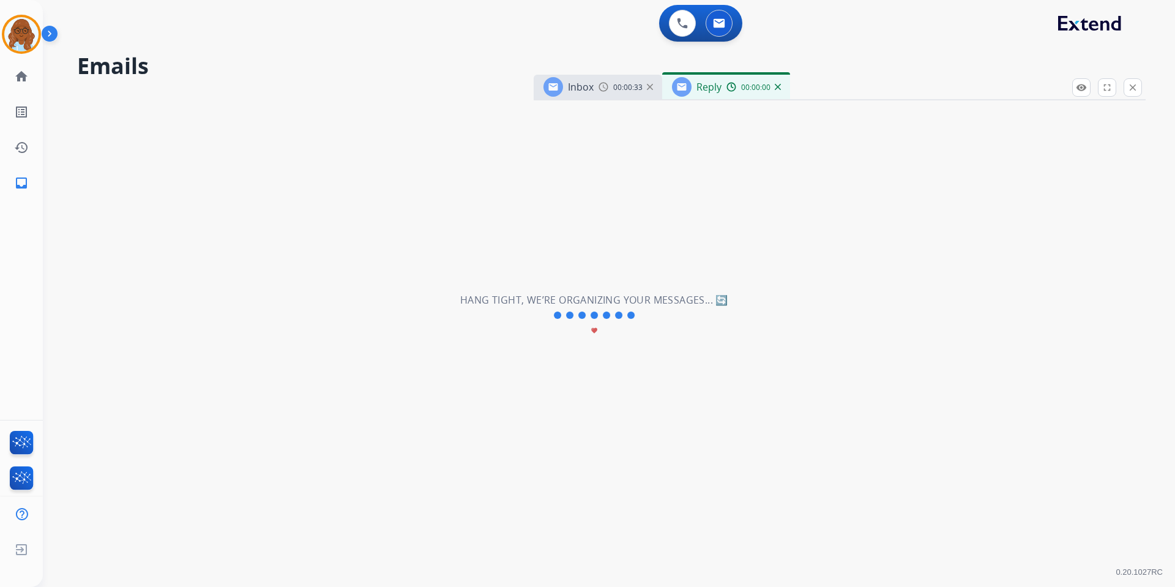
select select "**********"
drag, startPoint x: 866, startPoint y: 83, endPoint x: 688, endPoint y: 80, distance: 177.4
click at [689, 75] on div "Inbox 00:00:33 Reply 00:00:01" at bounding box center [839, 88] width 612 height 26
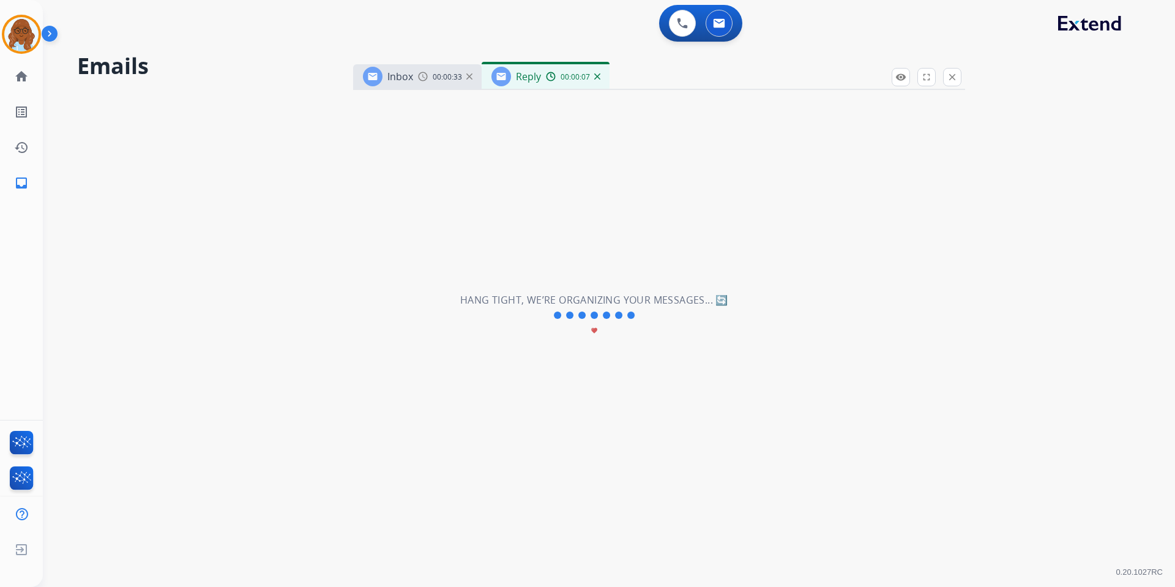
click at [732, 90] on div "Inbox 00:00:33 Reply 00:00:07" at bounding box center [659, 77] width 612 height 26
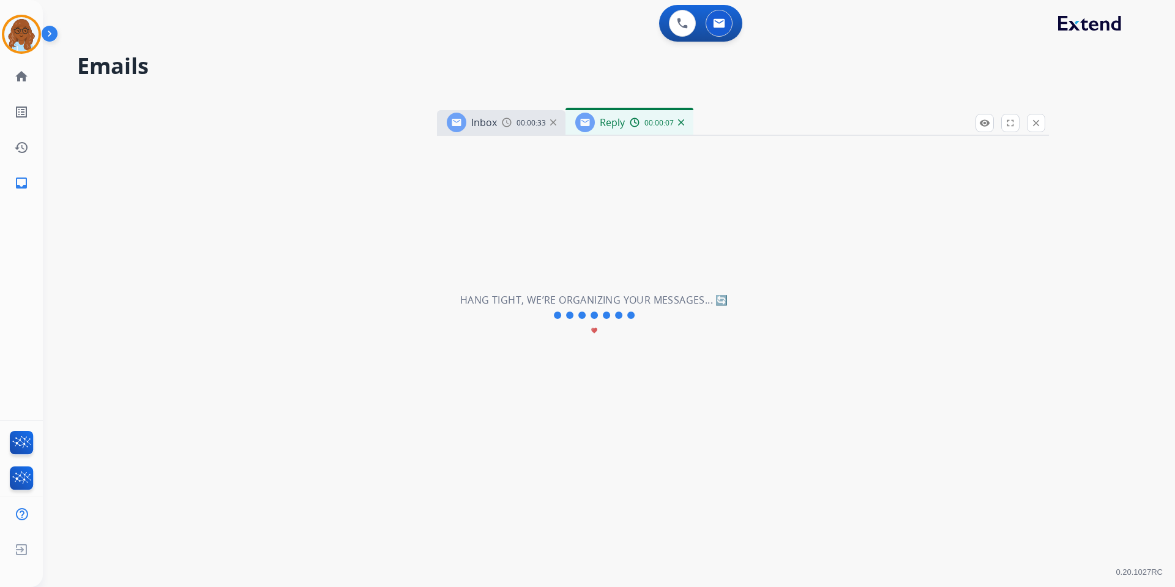
click at [698, 124] on div "Inbox 00:00:33 Reply 00:00:07" at bounding box center [743, 123] width 612 height 26
drag, startPoint x: 736, startPoint y: 129, endPoint x: 652, endPoint y: 128, distance: 83.8
click at [666, 128] on div "Inbox 00:00:33 Reply 00:00:08" at bounding box center [702, 123] width 612 height 26
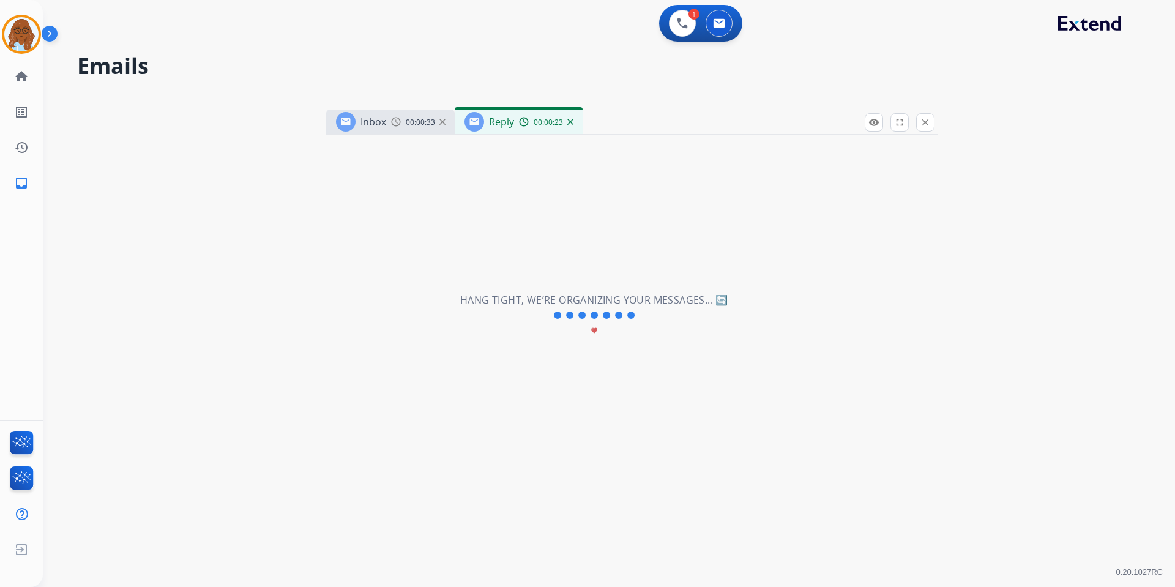
drag, startPoint x: 602, startPoint y: 113, endPoint x: 621, endPoint y: 90, distance: 29.5
click at [621, 109] on div "Inbox 00:00:33 Reply 00:00:23" at bounding box center [632, 122] width 612 height 26
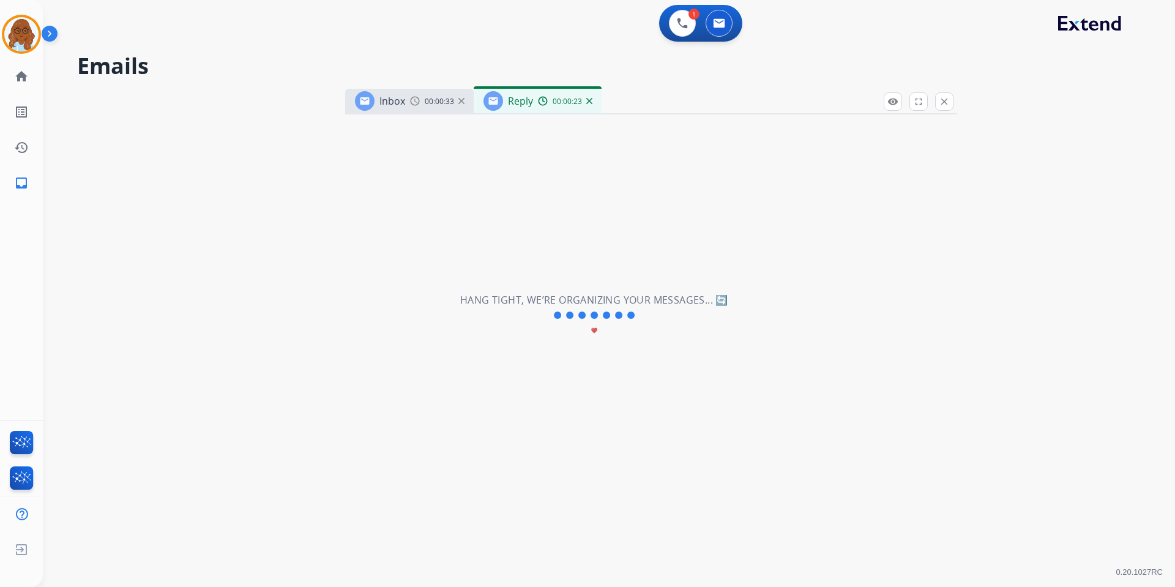
drag, startPoint x: 622, startPoint y: 99, endPoint x: 566, endPoint y: 103, distance: 55.2
click at [567, 103] on div "Inbox 00:00:33 Reply 00:00:23" at bounding box center [651, 102] width 612 height 26
drag, startPoint x: 780, startPoint y: 106, endPoint x: 847, endPoint y: 104, distance: 66.7
click at [827, 106] on div "Inbox 00:00:33 Reply 00:00:29" at bounding box center [597, 105] width 612 height 26
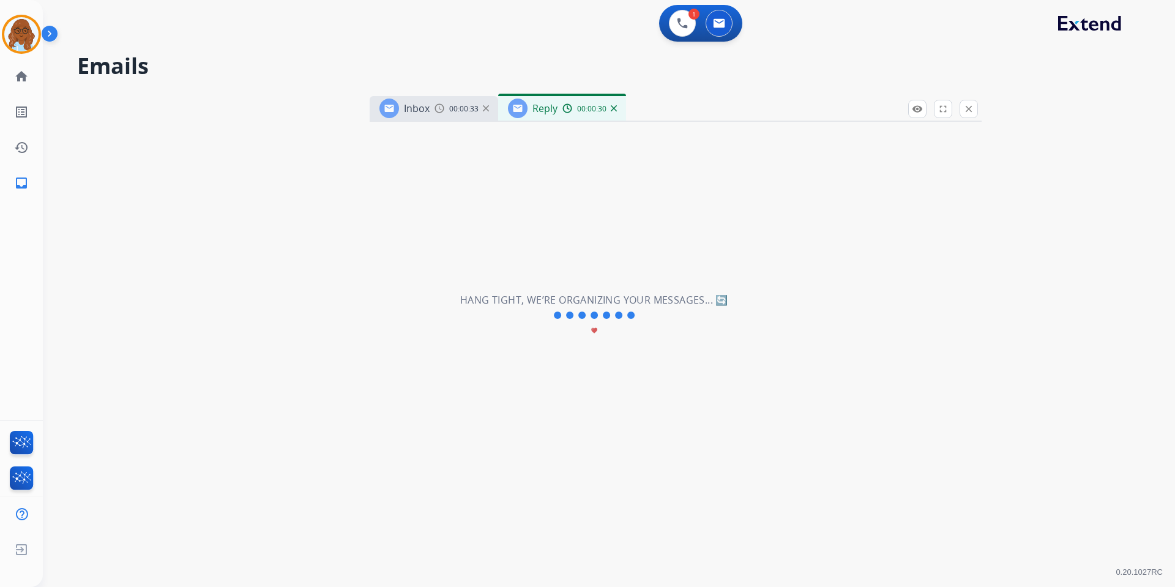
drag, startPoint x: 836, startPoint y: 113, endPoint x: 895, endPoint y: 29, distance: 102.2
click at [845, 99] on div "Inbox 00:00:33 Reply 00:00:30" at bounding box center [675, 109] width 612 height 26
drag, startPoint x: 722, startPoint y: 105, endPoint x: 655, endPoint y: 108, distance: 67.9
click at [604, 103] on div "Inbox 00:00:33 Reply 00:05:54" at bounding box center [685, 96] width 612 height 26
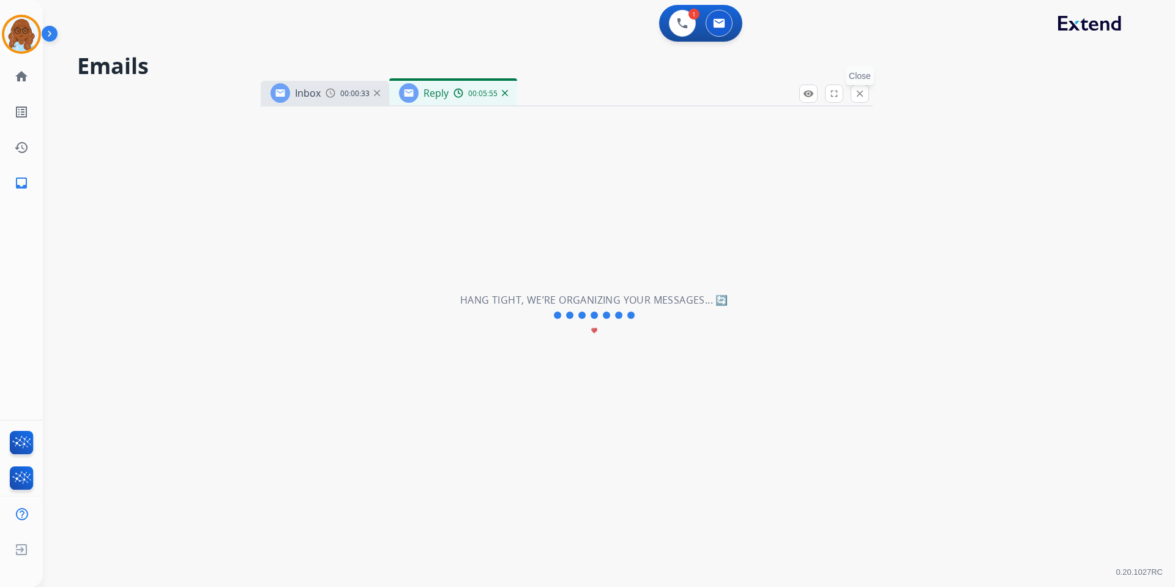
click at [856, 92] on mat-icon "close" at bounding box center [859, 93] width 11 height 11
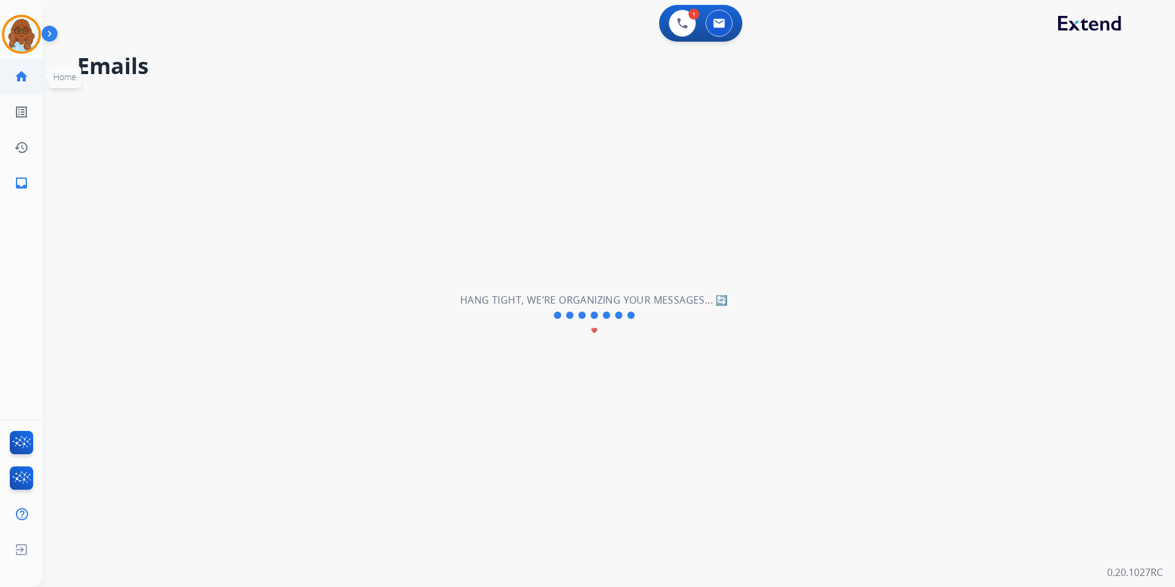
click at [30, 81] on link "home Home" at bounding box center [21, 76] width 34 height 34
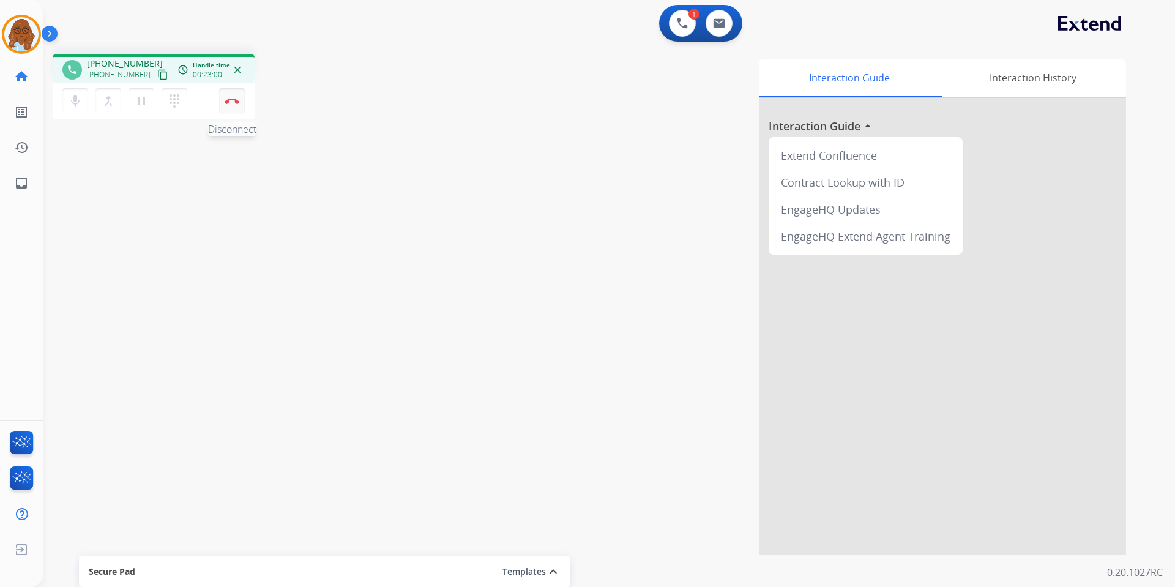
click at [232, 103] on img at bounding box center [232, 101] width 15 height 6
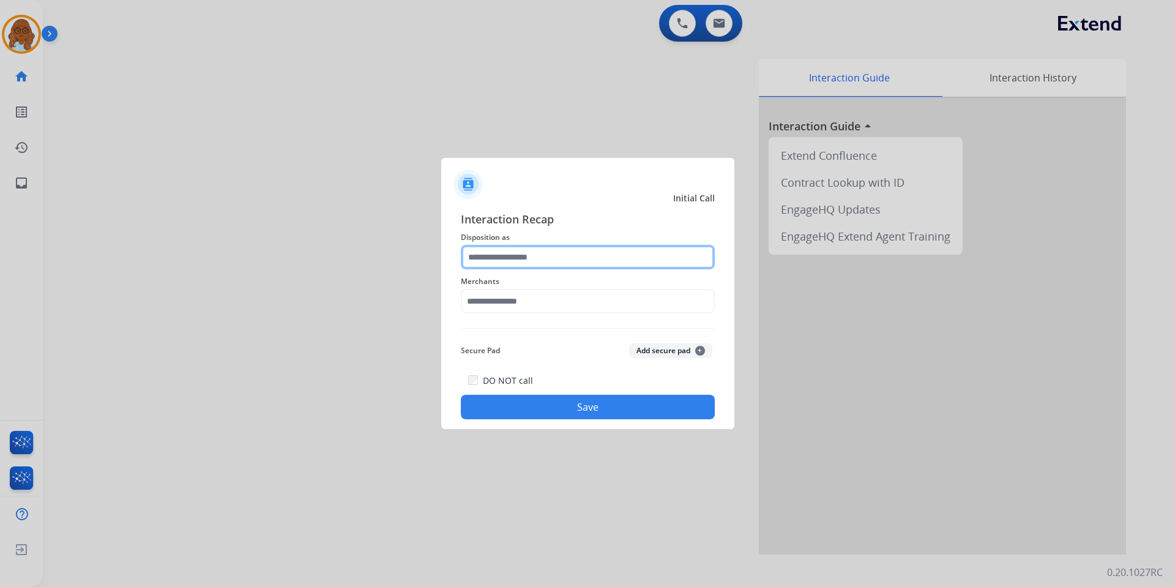
click at [491, 246] on input "text" at bounding box center [588, 257] width 254 height 24
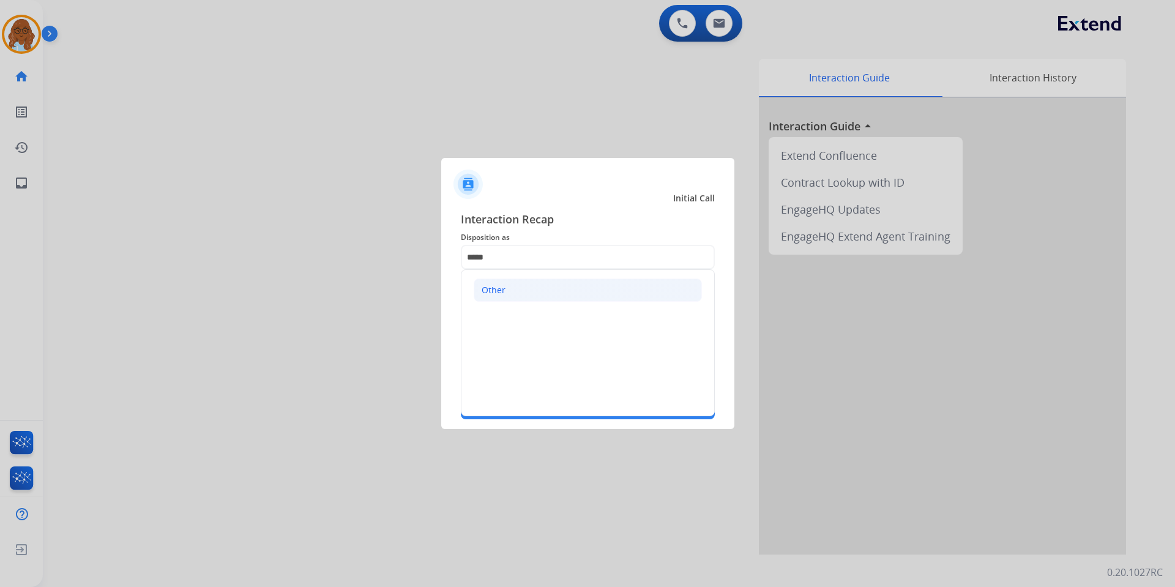
click at [501, 295] on div "Other" at bounding box center [493, 290] width 24 height 12
type input "*****"
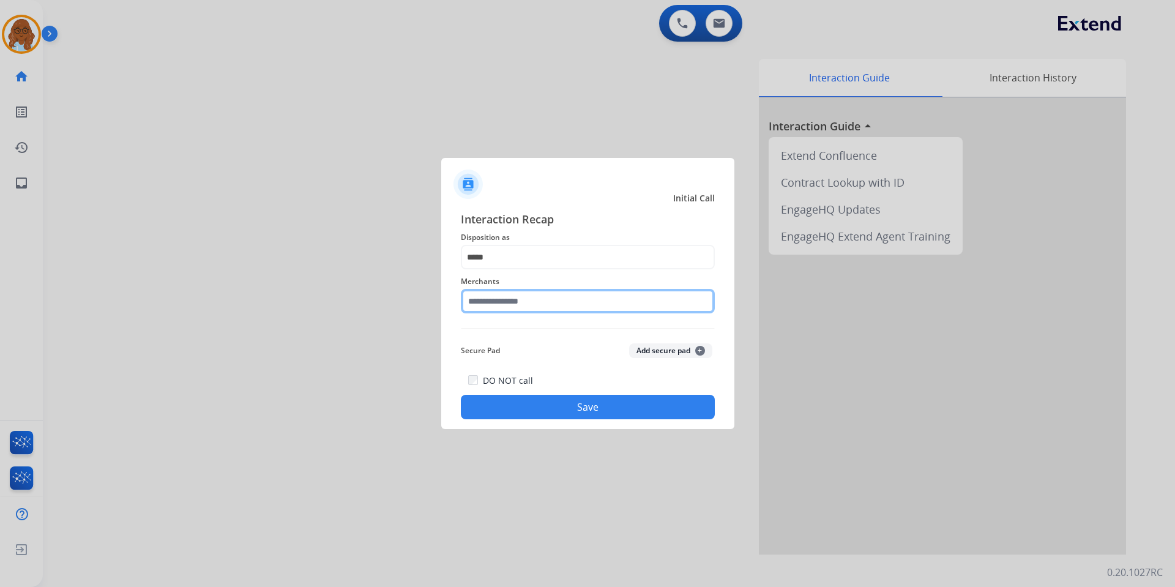
click at [507, 300] on input "text" at bounding box center [588, 301] width 254 height 24
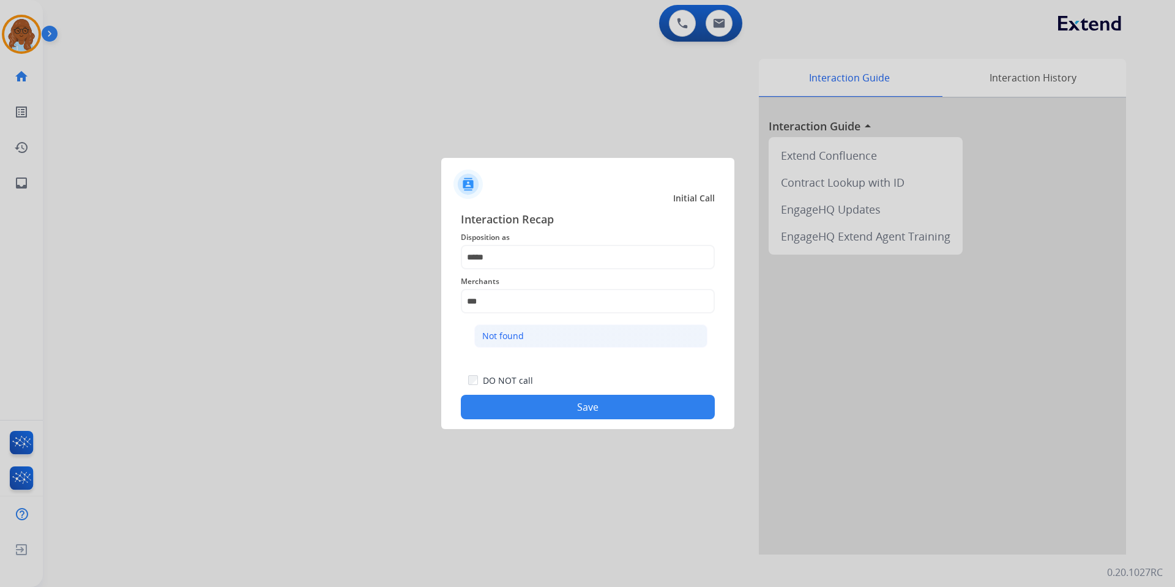
click at [526, 325] on li "Not found" at bounding box center [590, 335] width 233 height 23
type input "*********"
click at [604, 407] on button "Save" at bounding box center [588, 407] width 254 height 24
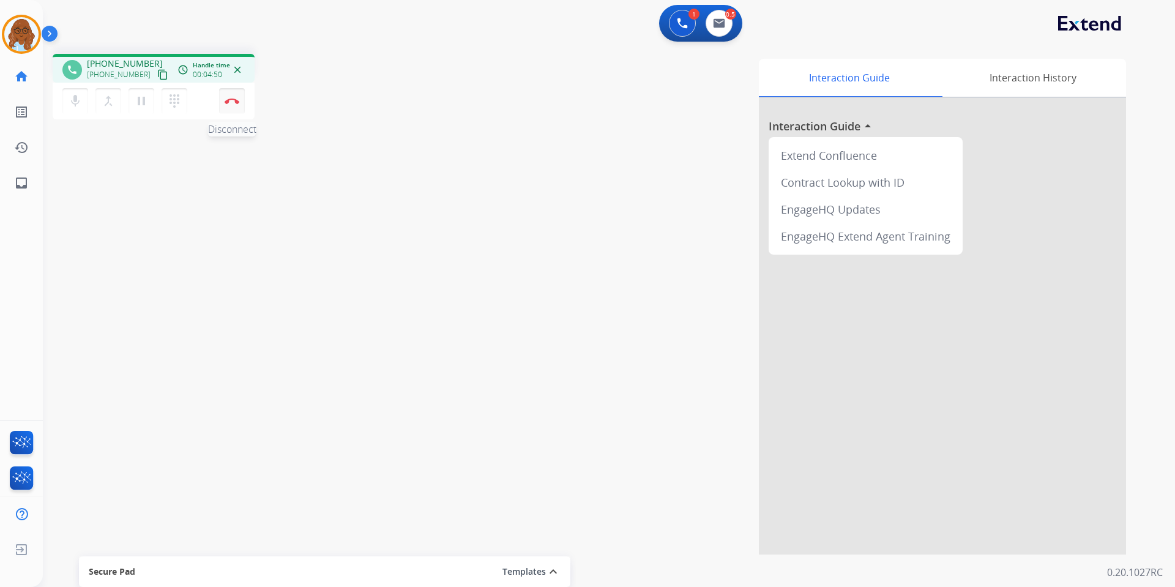
drag, startPoint x: 232, startPoint y: 98, endPoint x: 236, endPoint y: 107, distance: 10.1
click at [232, 98] on img at bounding box center [232, 101] width 15 height 6
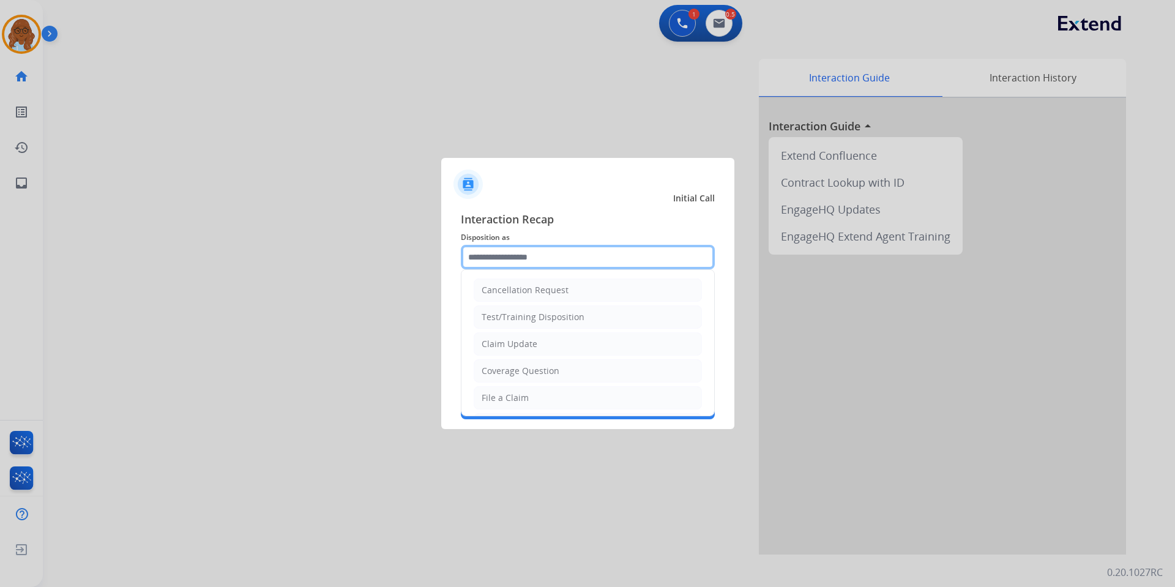
click at [548, 256] on input "text" at bounding box center [588, 257] width 254 height 24
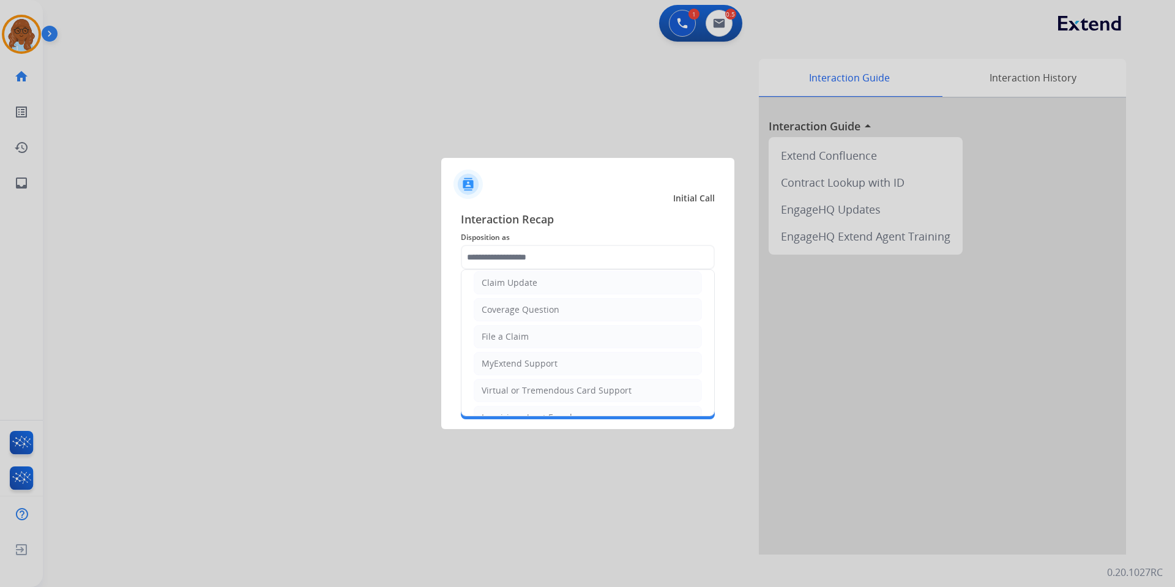
click at [507, 392] on div "Virtual or Tremendous Card Support" at bounding box center [556, 390] width 150 height 12
type input "**********"
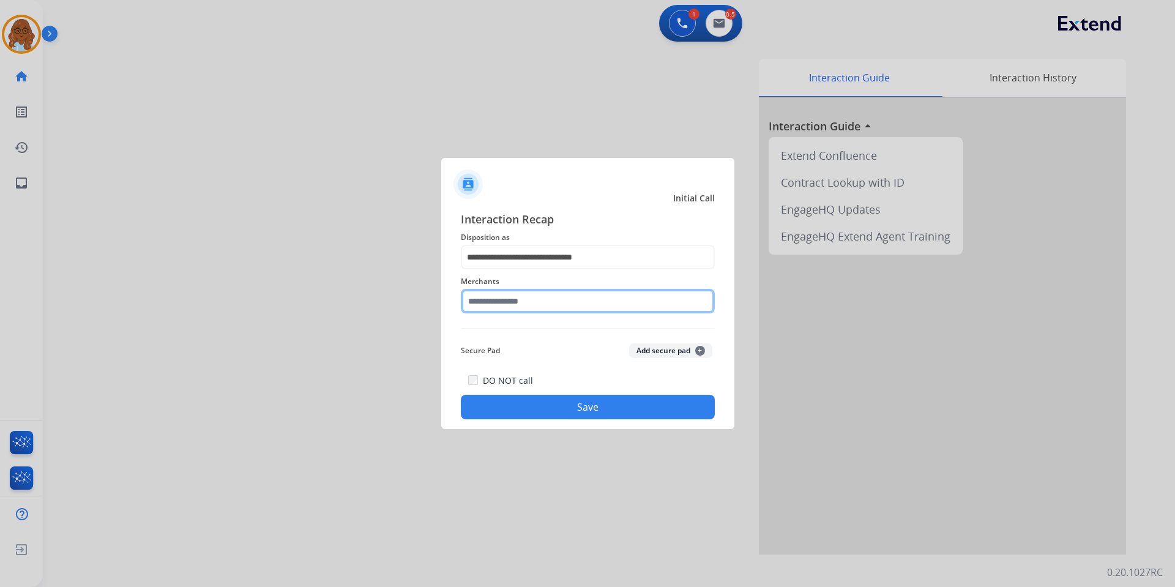
click at [508, 306] on input "text" at bounding box center [588, 301] width 254 height 24
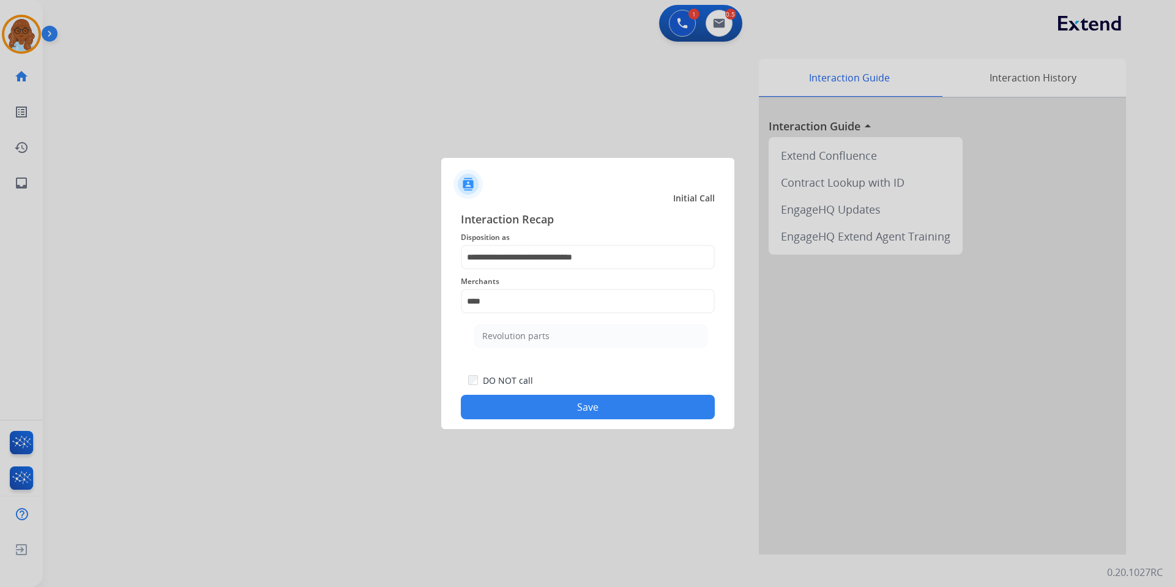
click at [565, 332] on li "Revolution parts" at bounding box center [590, 335] width 233 height 23
type input "**********"
click at [573, 402] on button "Save" at bounding box center [588, 407] width 254 height 24
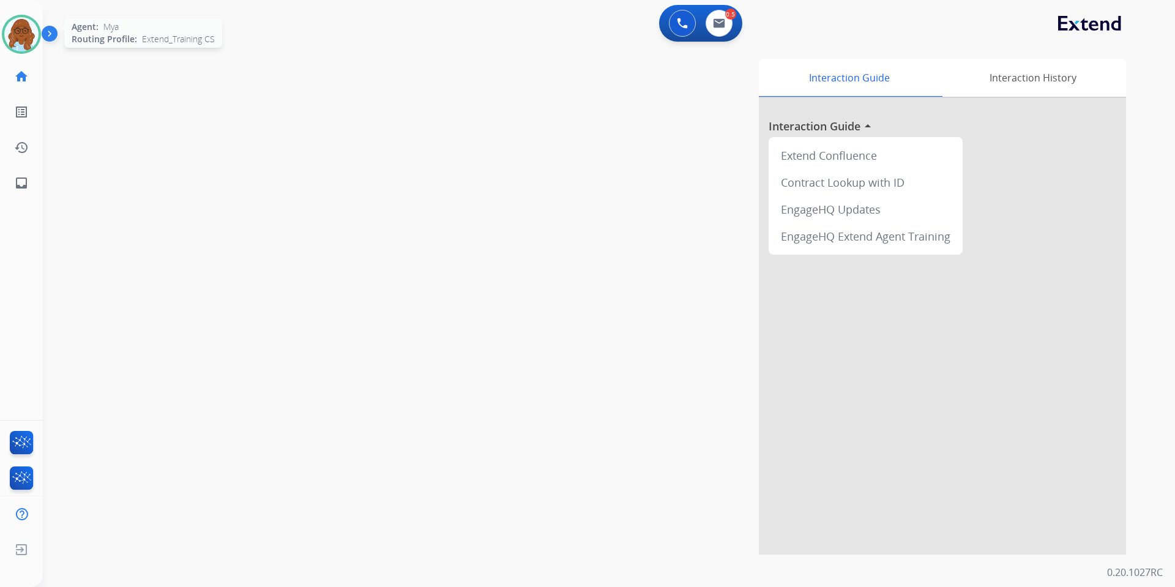
drag, startPoint x: 13, startPoint y: 37, endPoint x: 29, endPoint y: 43, distance: 17.0
click at [13, 37] on img at bounding box center [21, 34] width 34 height 34
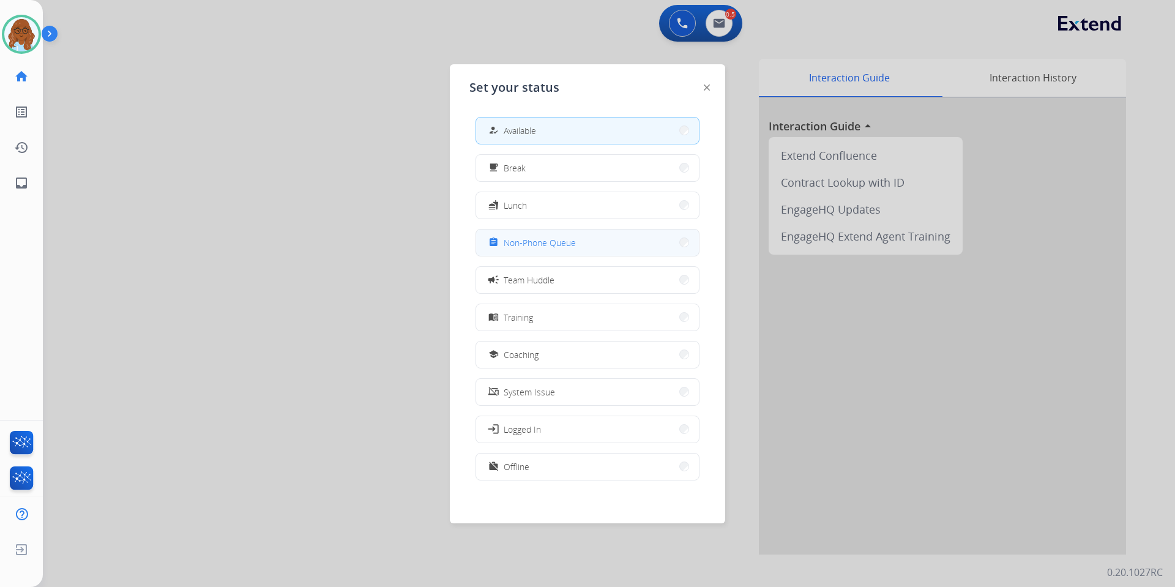
click at [552, 237] on span "Non-Phone Queue" at bounding box center [539, 242] width 72 height 13
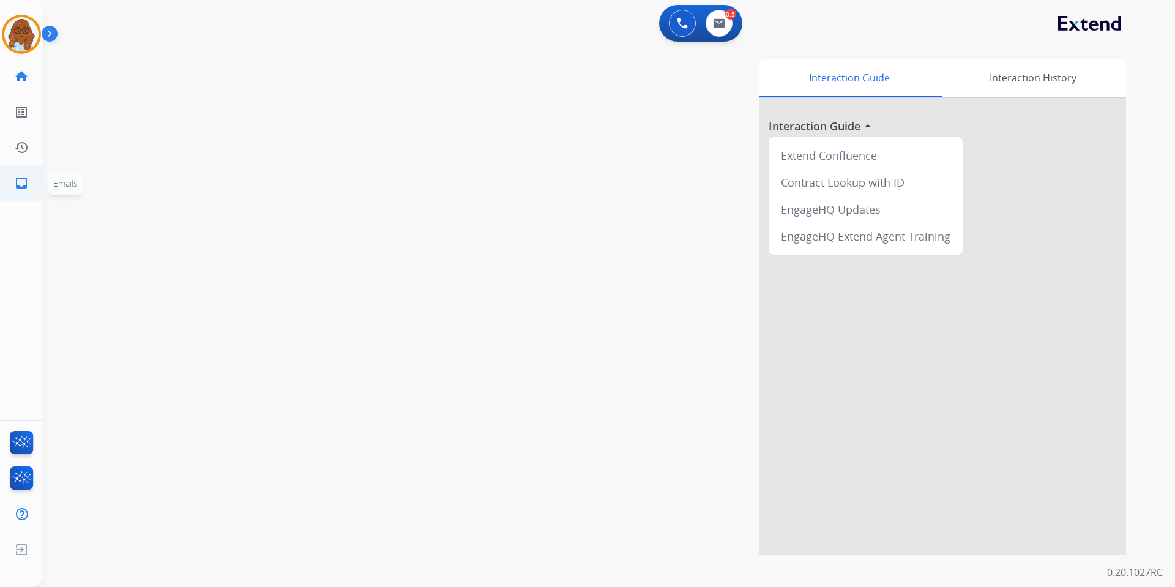
click at [18, 173] on link "inbox Emails" at bounding box center [21, 183] width 34 height 34
select select "**********"
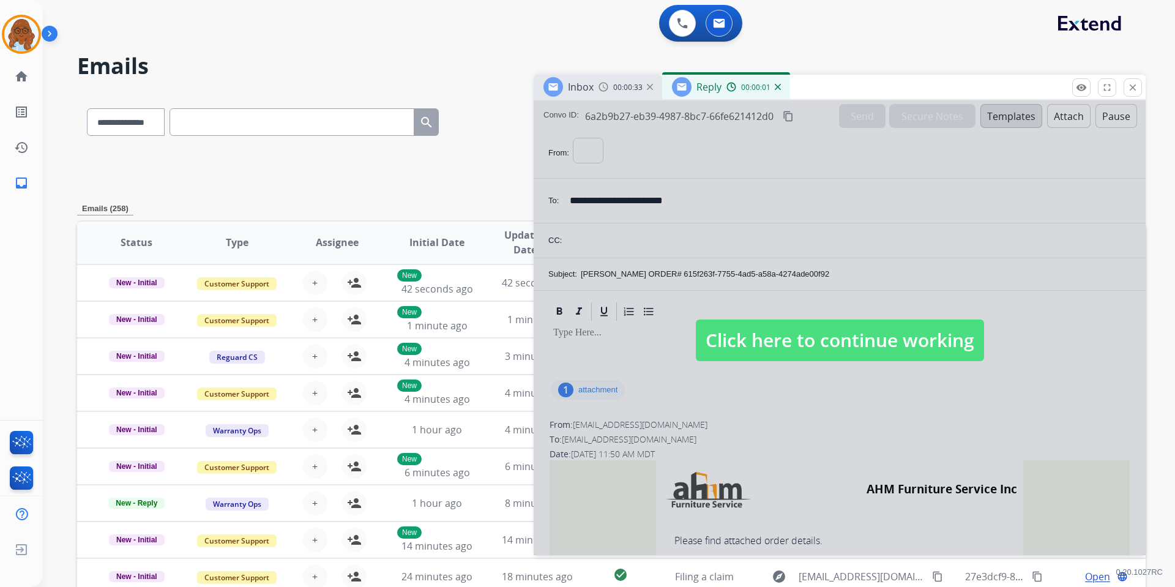
select select "**********"
drag, startPoint x: 823, startPoint y: 92, endPoint x: 655, endPoint y: 65, distance: 170.9
click at [656, 75] on div "Inbox 00:00:33 Reply 00:00:01" at bounding box center [839, 88] width 612 height 26
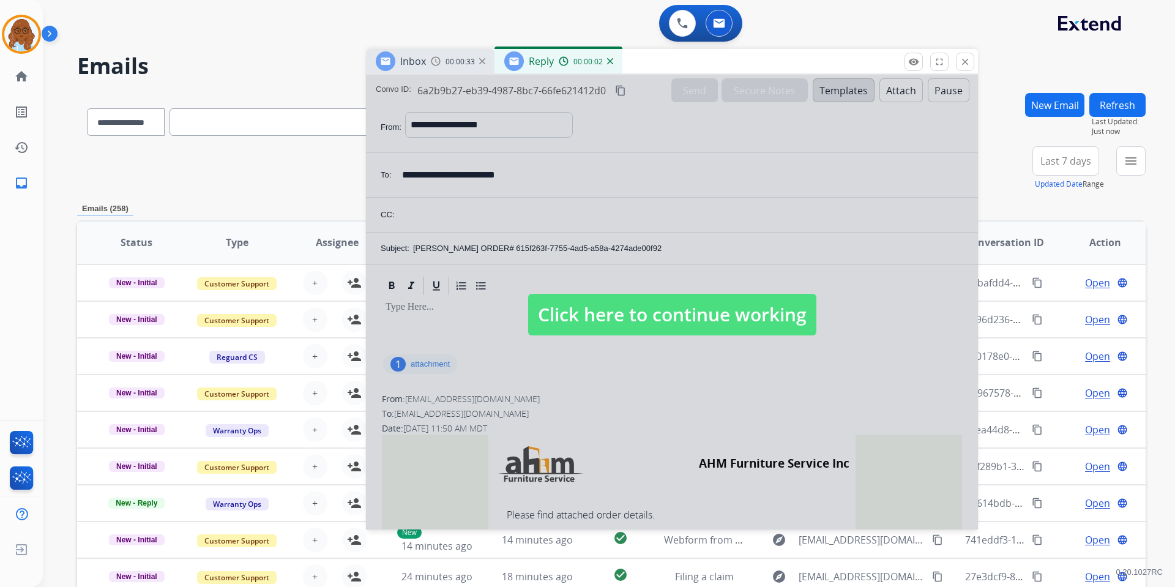
click at [616, 146] on div at bounding box center [672, 302] width 612 height 455
select select
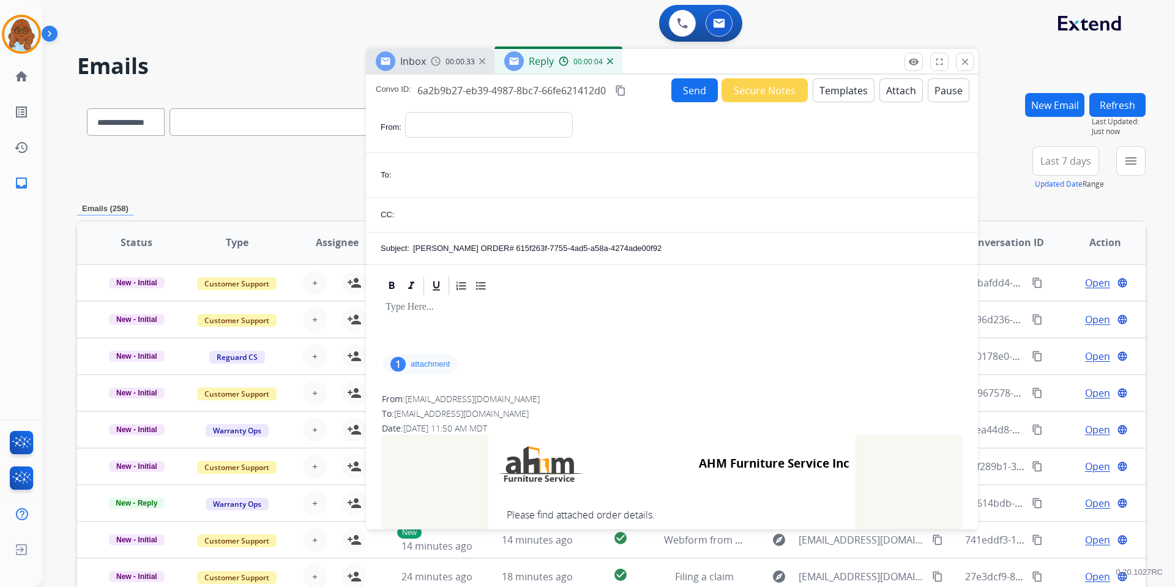
click at [610, 62] on img at bounding box center [610, 61] width 6 height 6
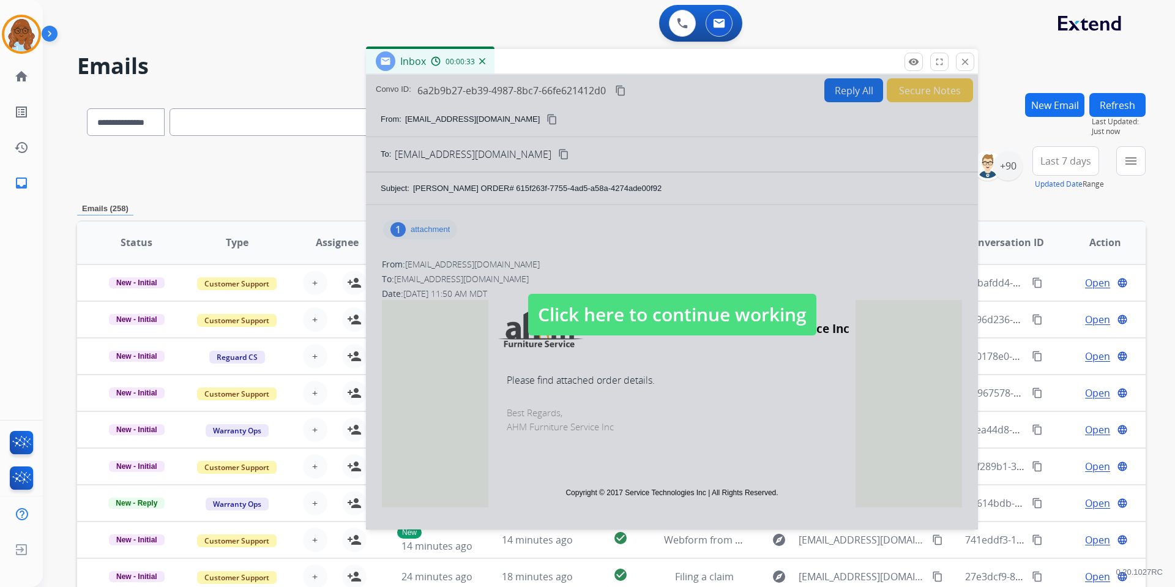
click at [484, 65] on div "Inbox 00:00:33" at bounding box center [430, 61] width 128 height 24
click at [481, 65] on div "00:00:33" at bounding box center [458, 61] width 54 height 11
click at [480, 64] on img at bounding box center [482, 61] width 6 height 6
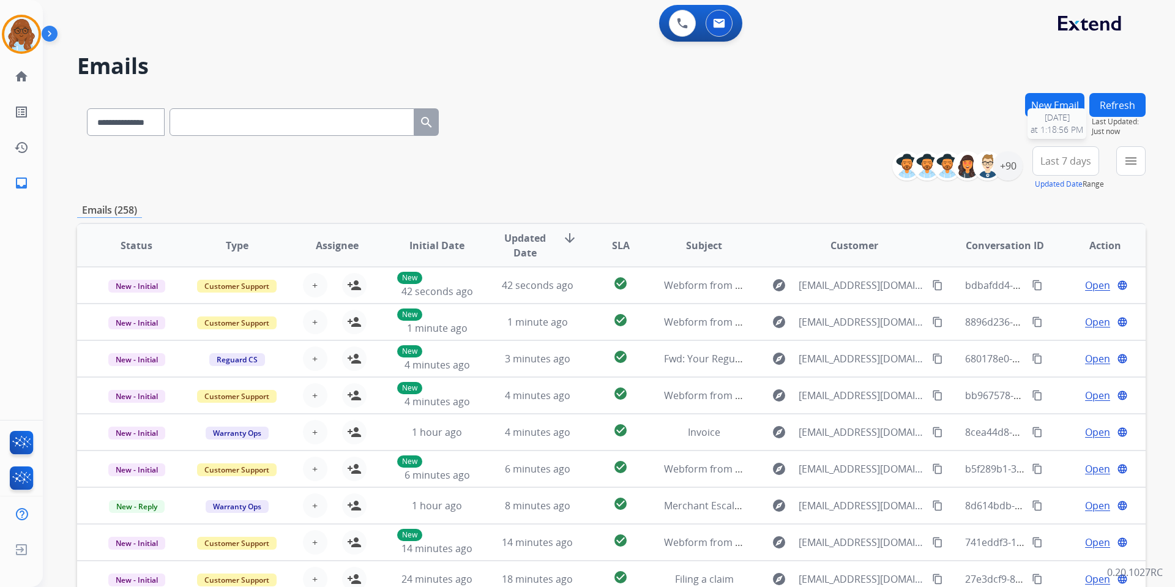
click at [1063, 103] on button "New Email" at bounding box center [1054, 105] width 59 height 24
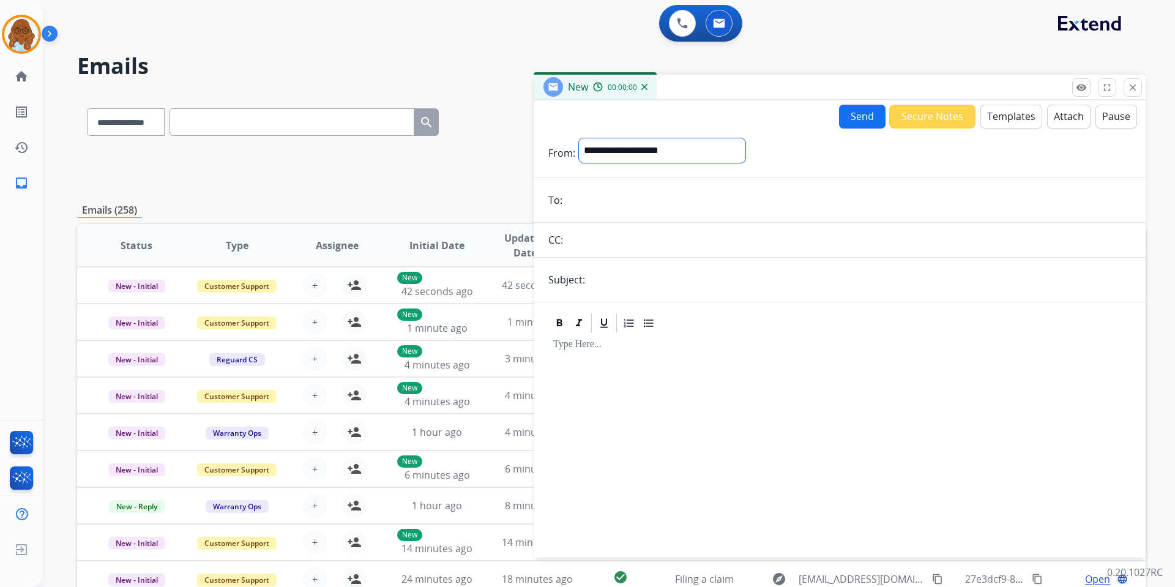
drag, startPoint x: 735, startPoint y: 149, endPoint x: 728, endPoint y: 154, distance: 8.5
click at [735, 149] on select "**********" at bounding box center [662, 150] width 166 height 24
select select "**********"
click at [579, 138] on select "**********" at bounding box center [662, 150] width 166 height 24
click at [614, 191] on input "email" at bounding box center [848, 201] width 565 height 24
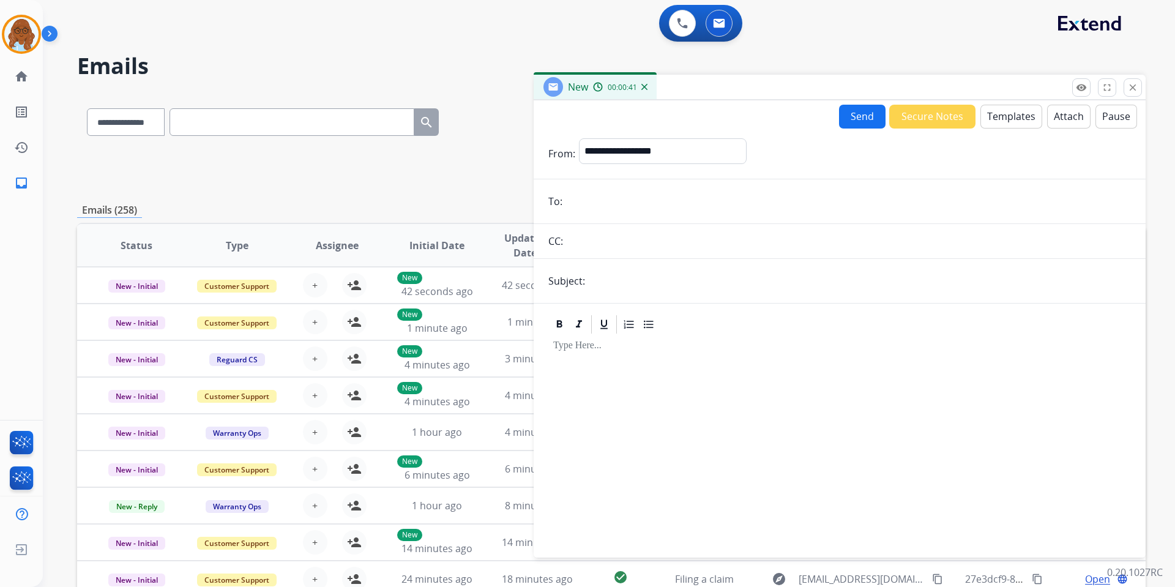
paste input "**********"
type input "**********"
click at [606, 284] on input "text" at bounding box center [859, 281] width 542 height 24
drag, startPoint x: 614, startPoint y: 283, endPoint x: 745, endPoint y: 275, distance: 131.7
click at [745, 275] on input "**********" at bounding box center [859, 281] width 542 height 24
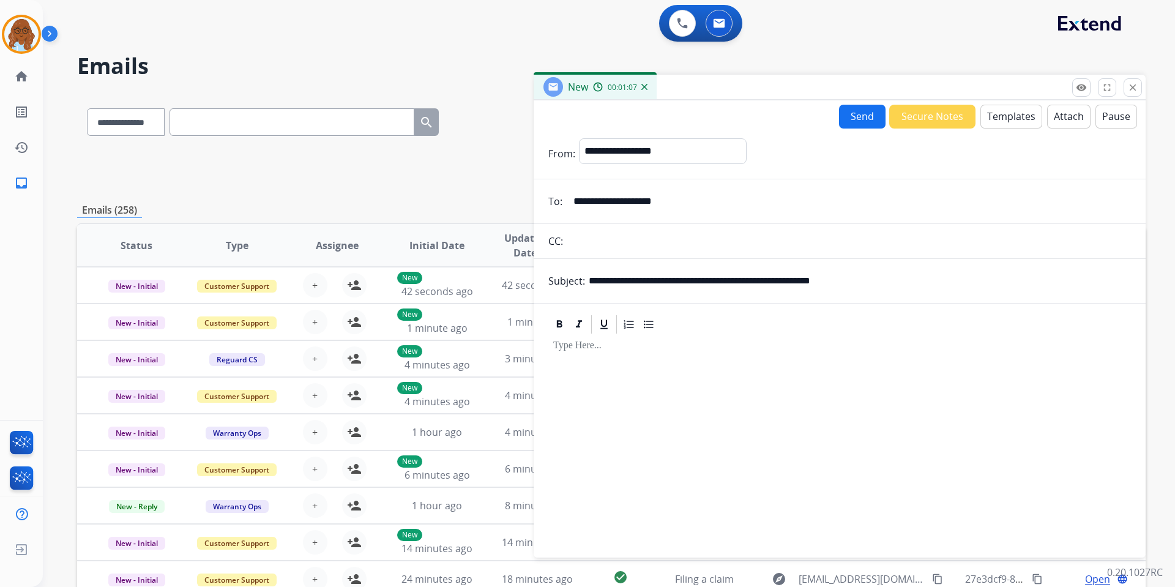
type input "**********"
click at [1003, 117] on button "Templates" at bounding box center [1011, 117] width 62 height 24
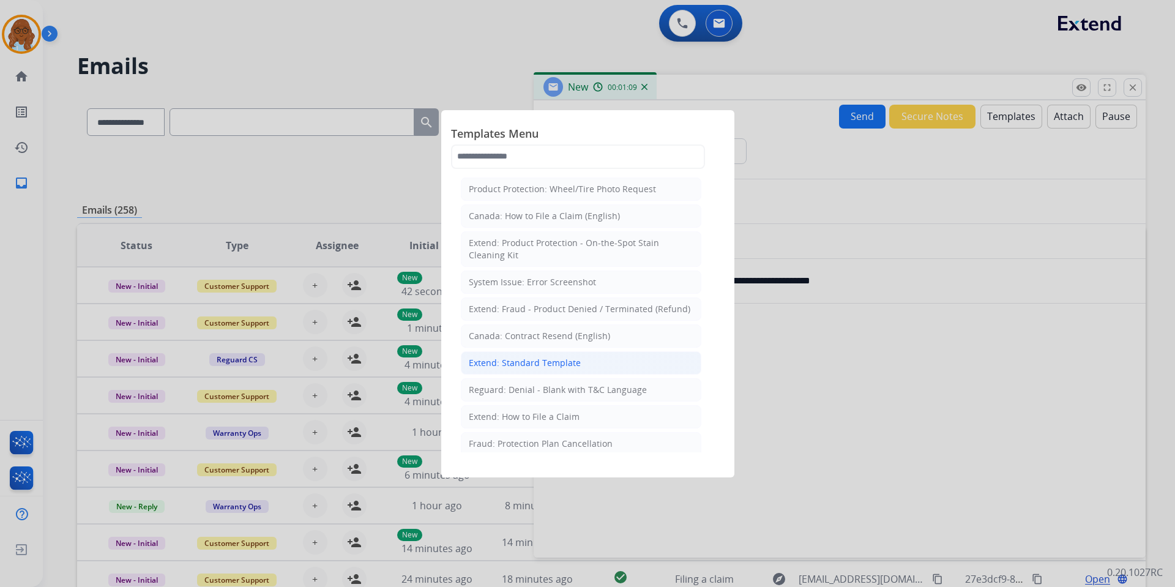
click at [521, 357] on div "Extend: Standard Template" at bounding box center [525, 363] width 112 height 12
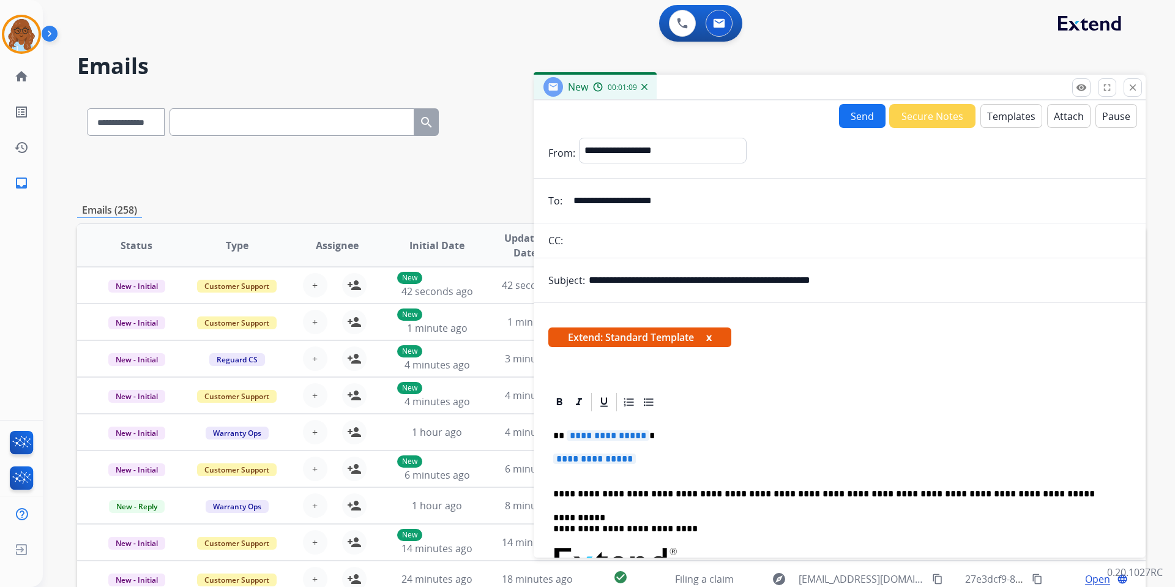
click at [596, 437] on span "**********" at bounding box center [607, 435] width 83 height 10
click at [624, 460] on span "**********" at bounding box center [594, 458] width 83 height 10
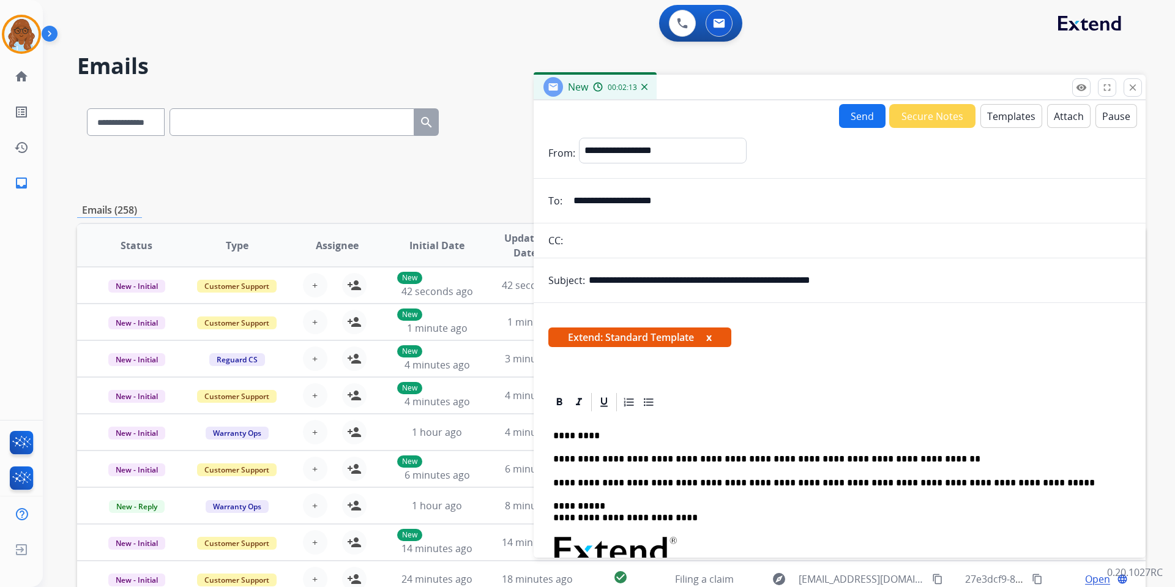
click at [919, 456] on p "**********" at bounding box center [834, 458] width 563 height 11
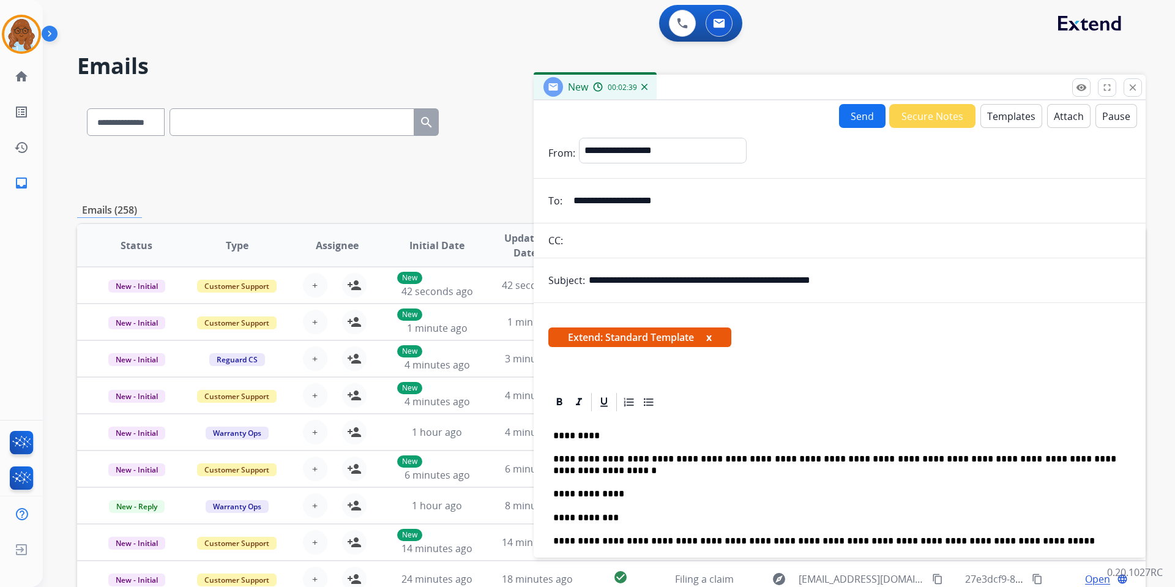
click at [626, 519] on p "**********" at bounding box center [834, 517] width 563 height 11
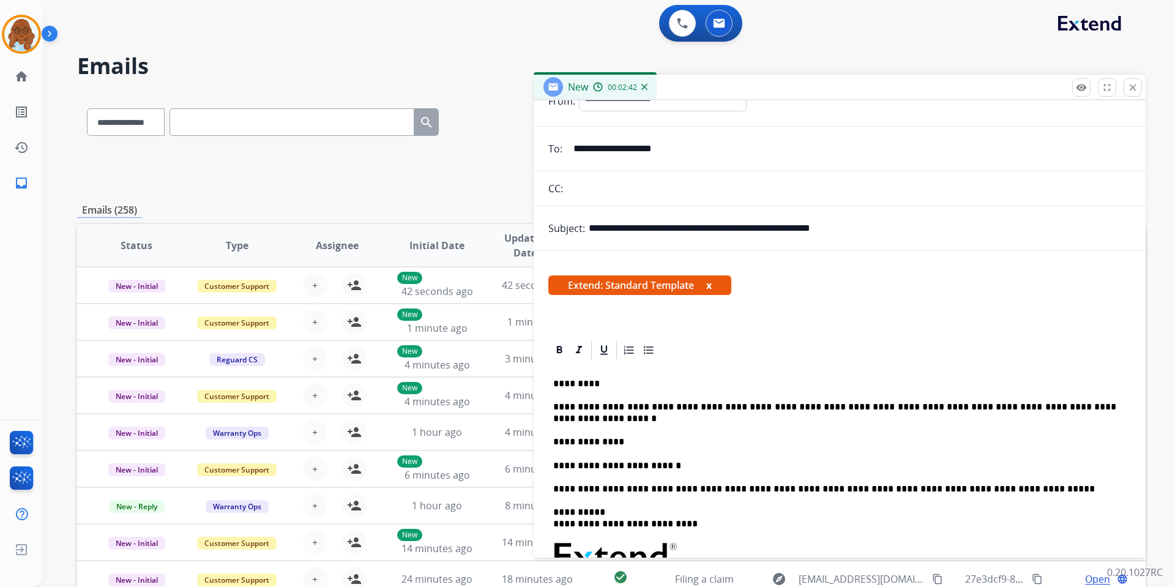
scroll to position [122, 0]
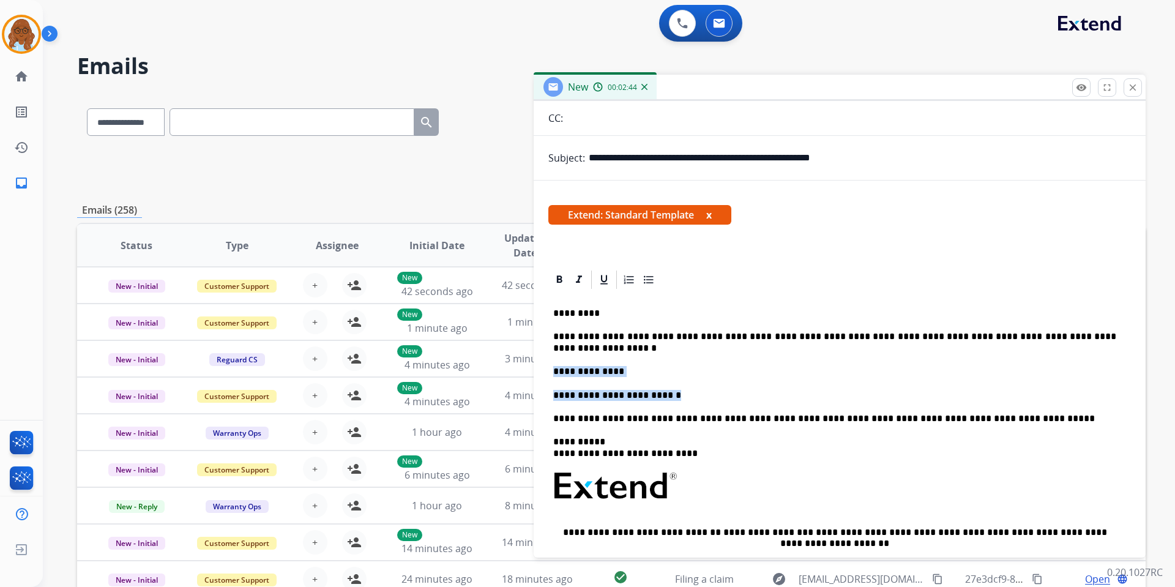
drag, startPoint x: 675, startPoint y: 393, endPoint x: 552, endPoint y: 373, distance: 124.6
click at [552, 373] on div "**********" at bounding box center [839, 491] width 582 height 401
click at [558, 281] on icon at bounding box center [560, 278] width 6 height 7
click at [607, 287] on div at bounding box center [604, 279] width 18 height 18
click at [696, 381] on div "**********" at bounding box center [839, 491] width 582 height 401
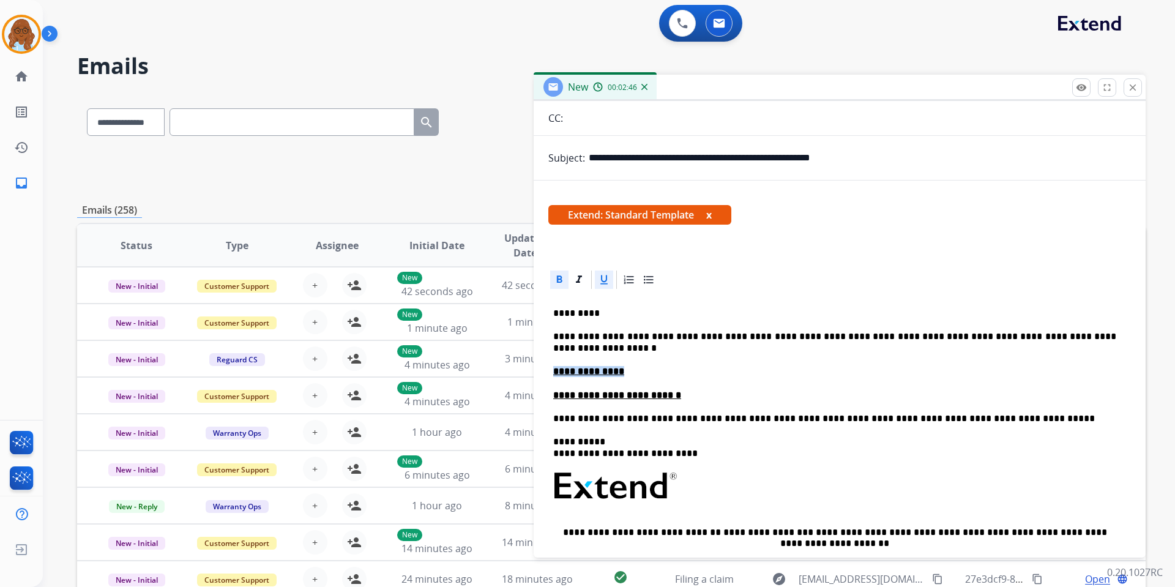
click at [693, 396] on p "**********" at bounding box center [834, 395] width 563 height 11
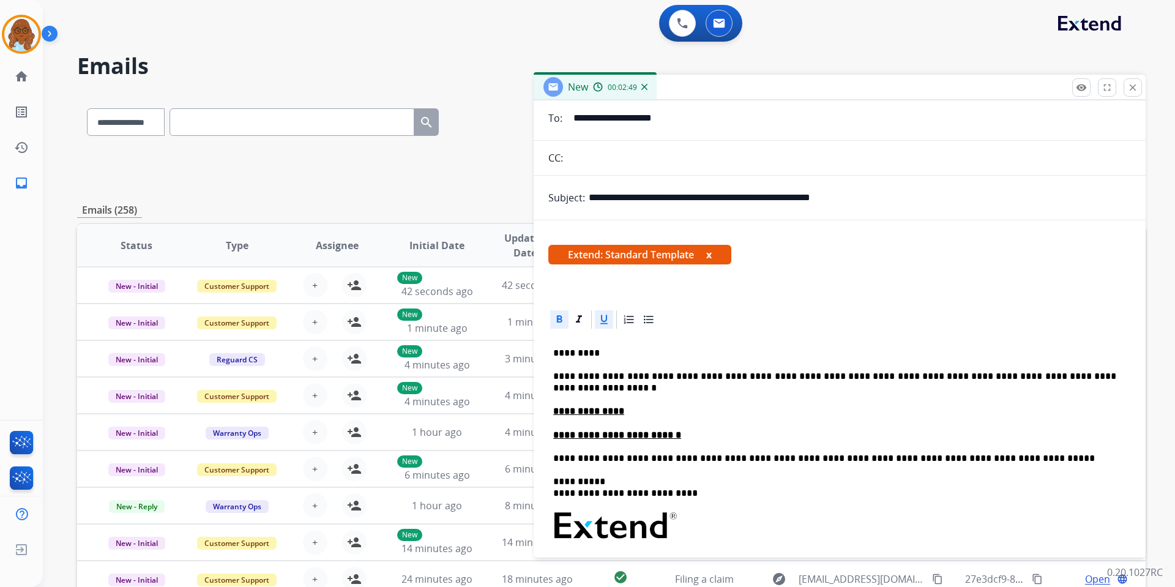
scroll to position [61, 0]
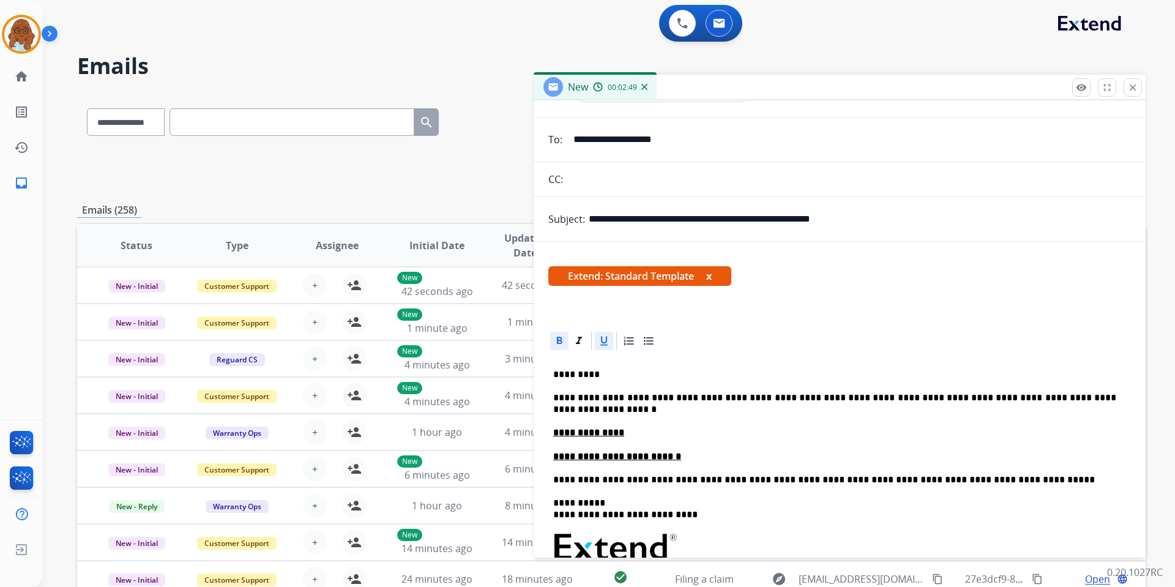
click at [711, 275] on button "x" at bounding box center [709, 276] width 6 height 15
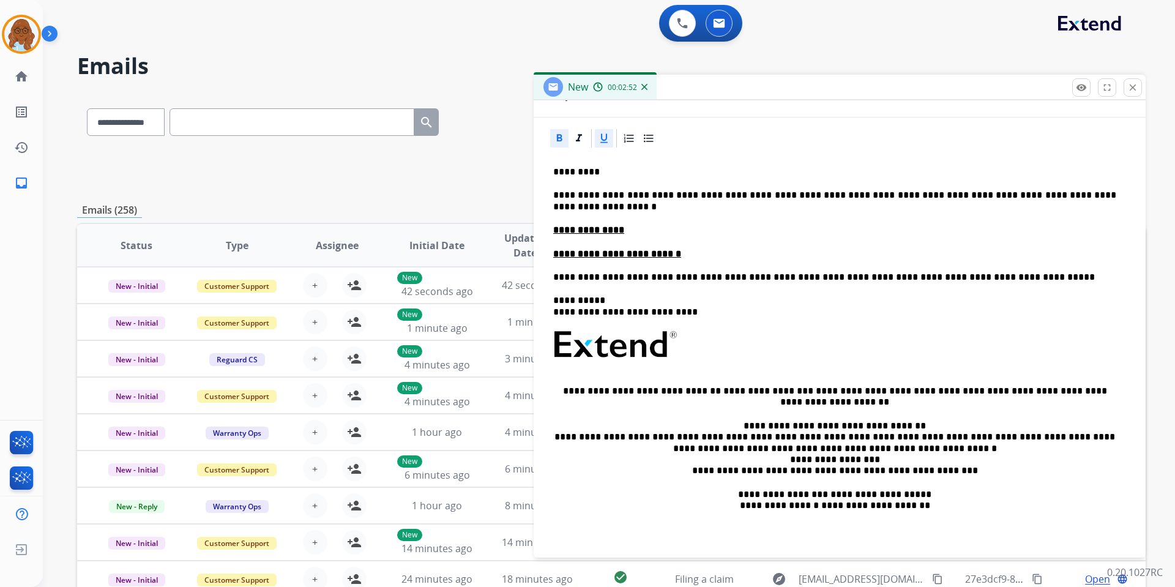
scroll to position [0, 0]
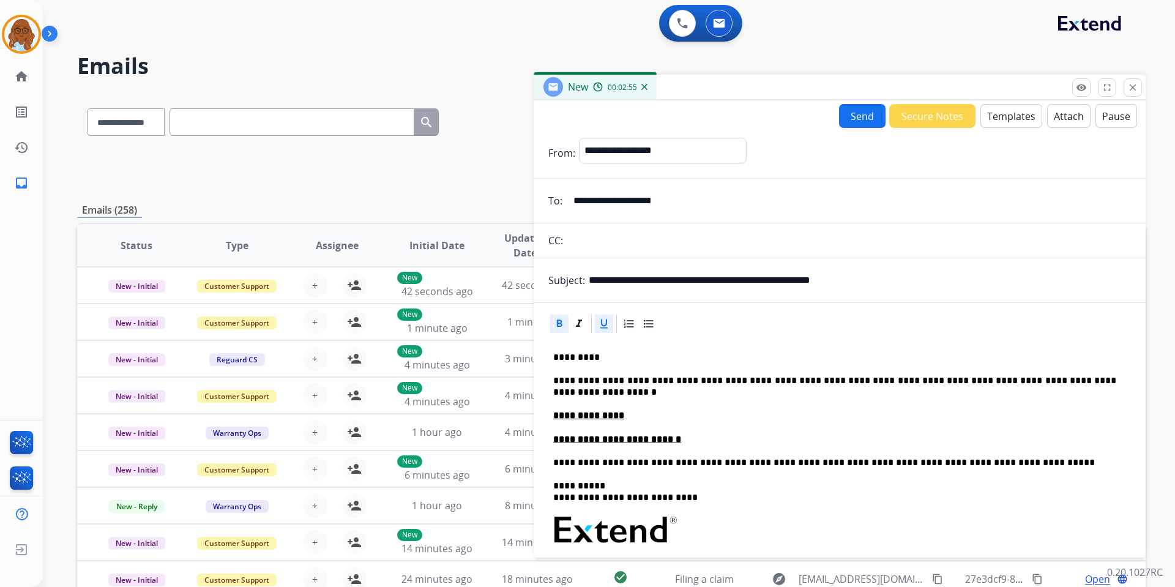
click at [841, 109] on button "Send" at bounding box center [862, 116] width 46 height 24
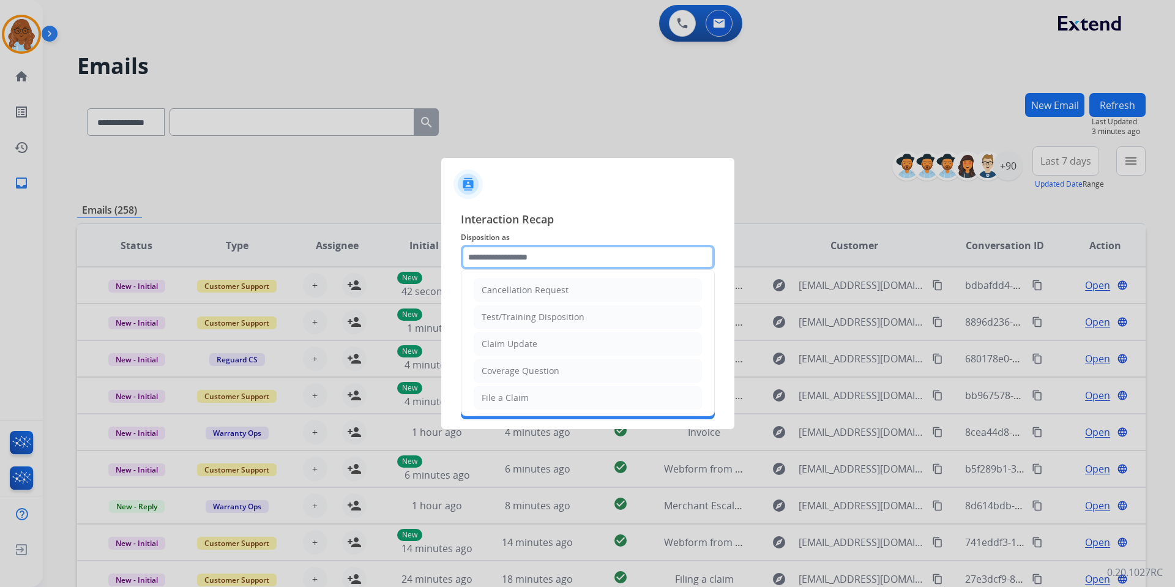
drag, startPoint x: 577, startPoint y: 249, endPoint x: 574, endPoint y: 263, distance: 14.3
click at [575, 250] on input "text" at bounding box center [588, 257] width 254 height 24
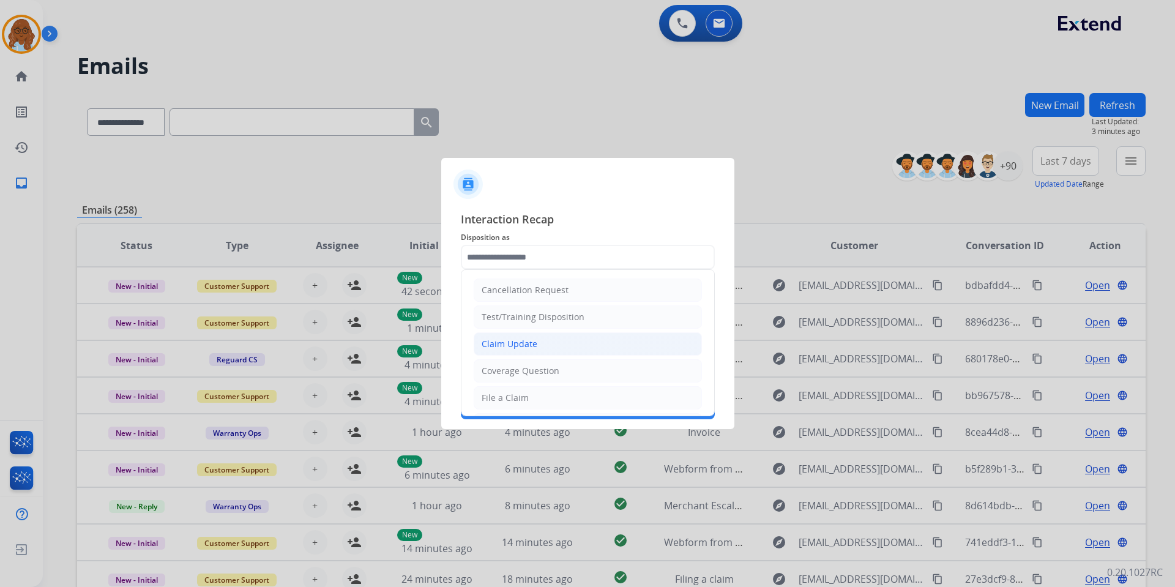
click at [570, 343] on li "Claim Update" at bounding box center [587, 343] width 228 height 23
type input "**********"
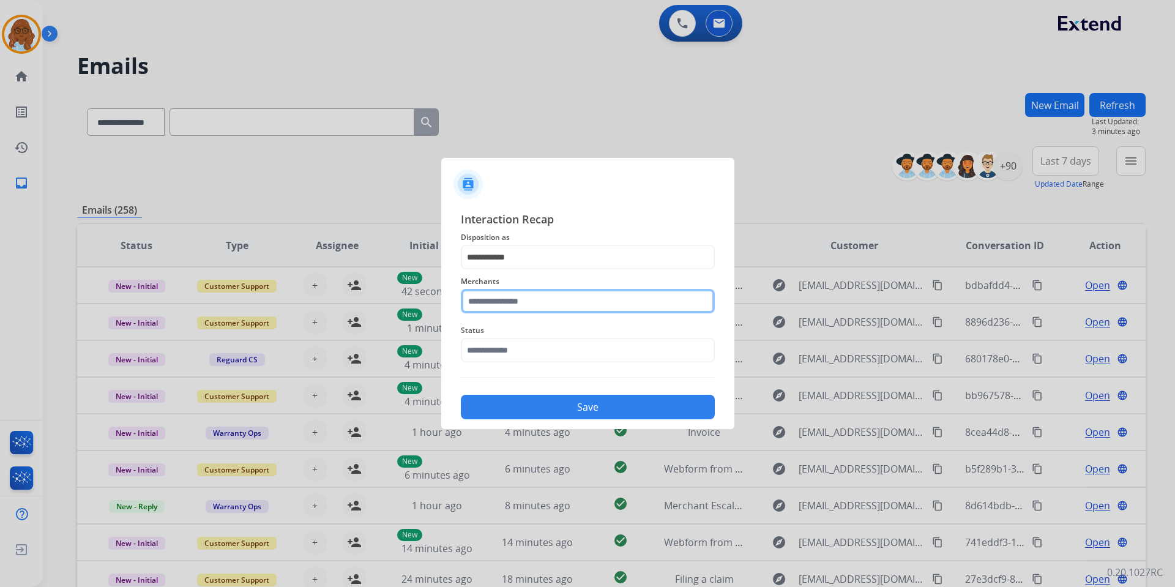
click at [552, 310] on input "text" at bounding box center [588, 301] width 254 height 24
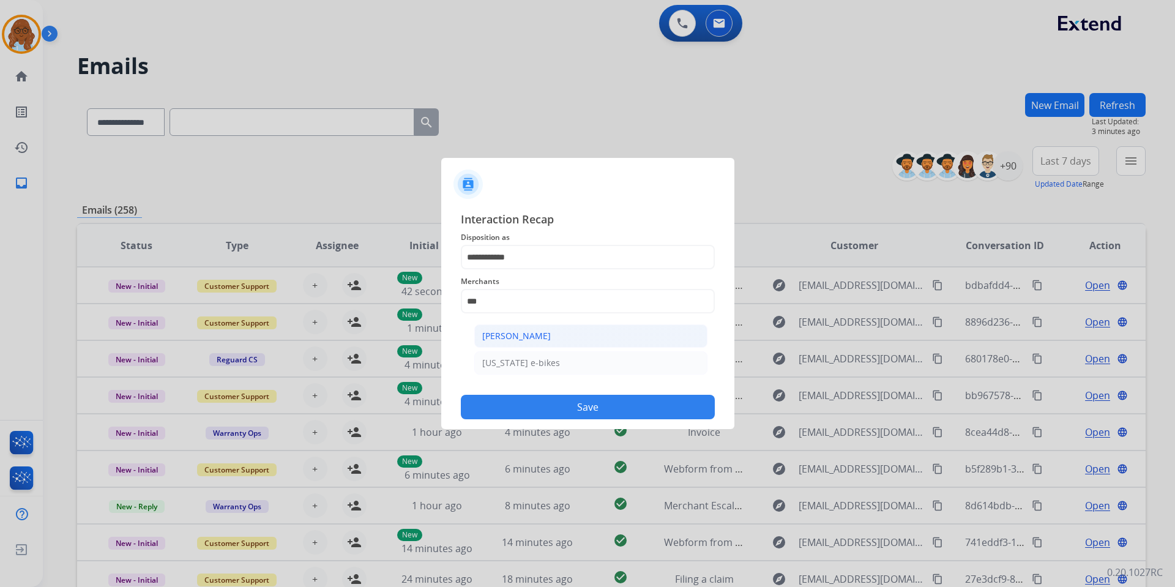
click at [554, 346] on li "[PERSON_NAME]" at bounding box center [590, 335] width 233 height 23
type input "**********"
click at [509, 358] on input "text" at bounding box center [588, 350] width 254 height 24
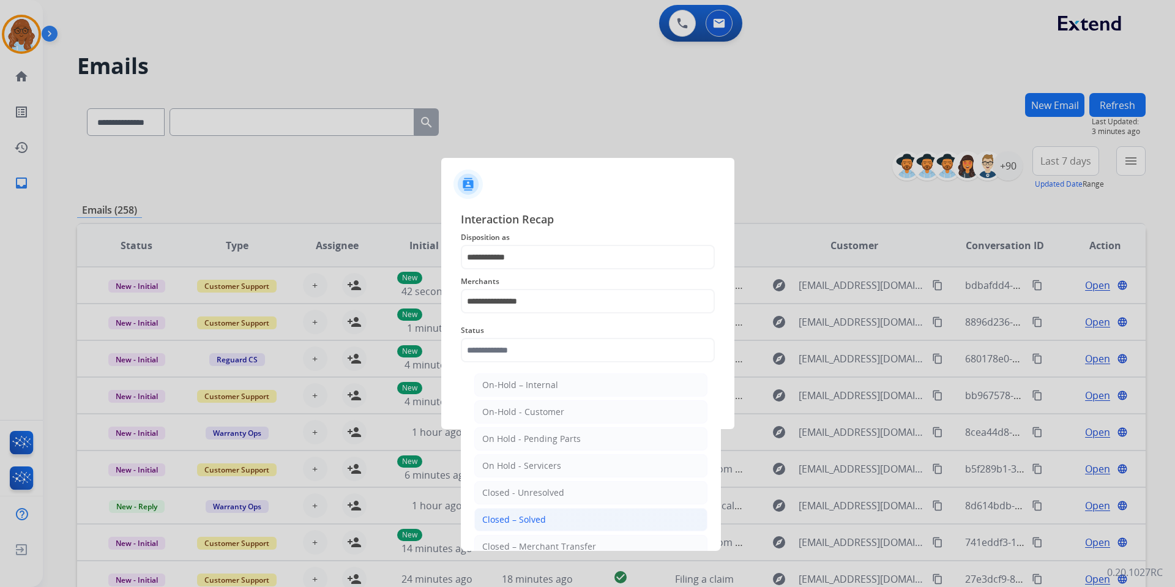
click at [512, 521] on div "Closed – Solved" at bounding box center [514, 519] width 64 height 12
type input "**********"
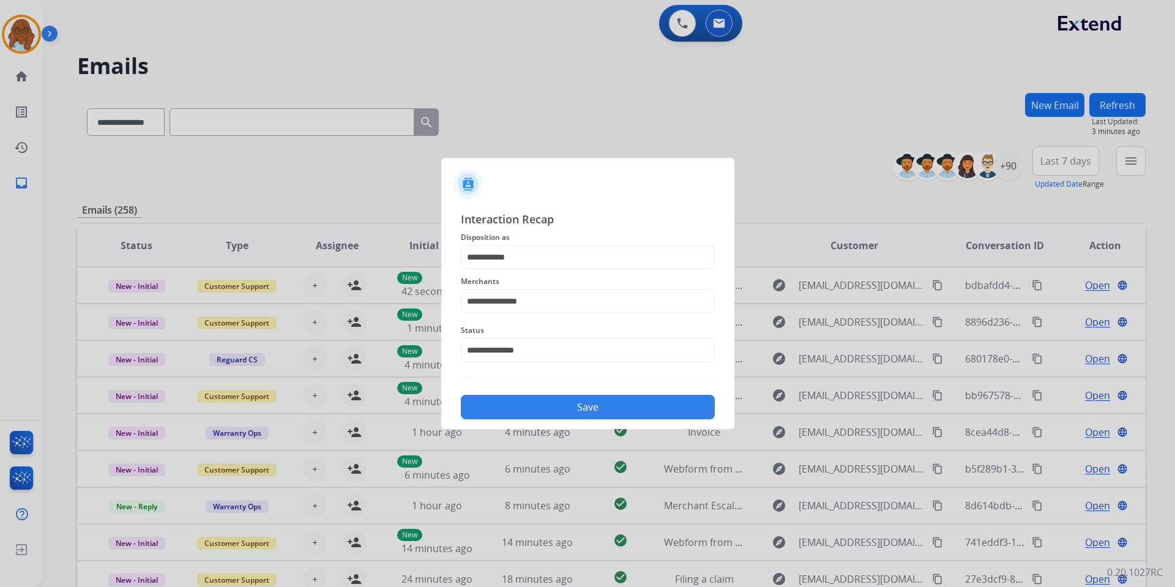
click at [528, 402] on button "Save" at bounding box center [588, 407] width 254 height 24
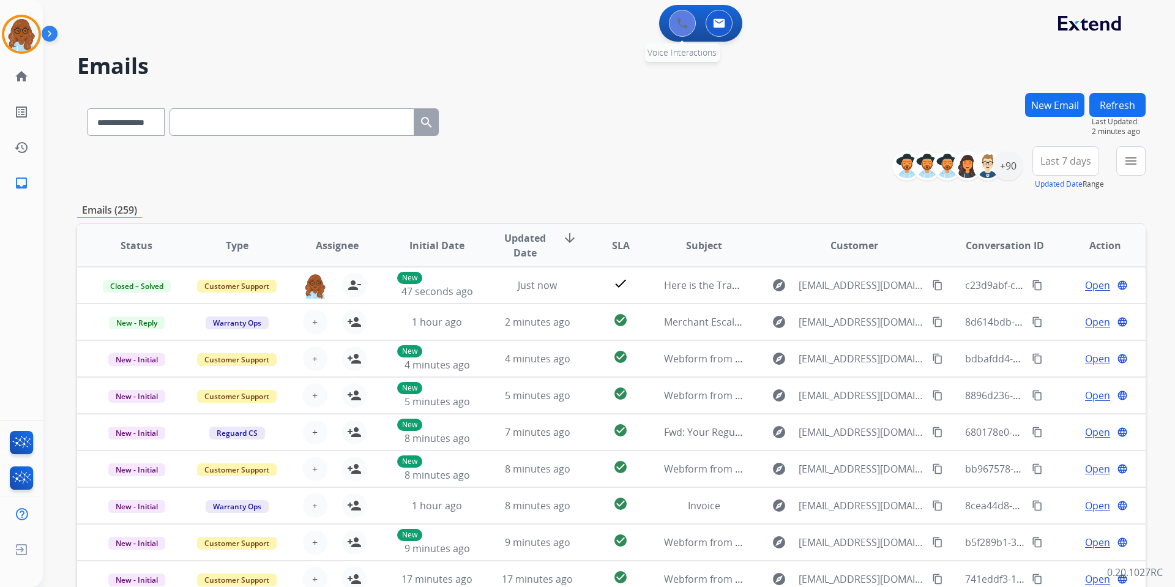
click at [676, 15] on button at bounding box center [682, 23] width 27 height 27
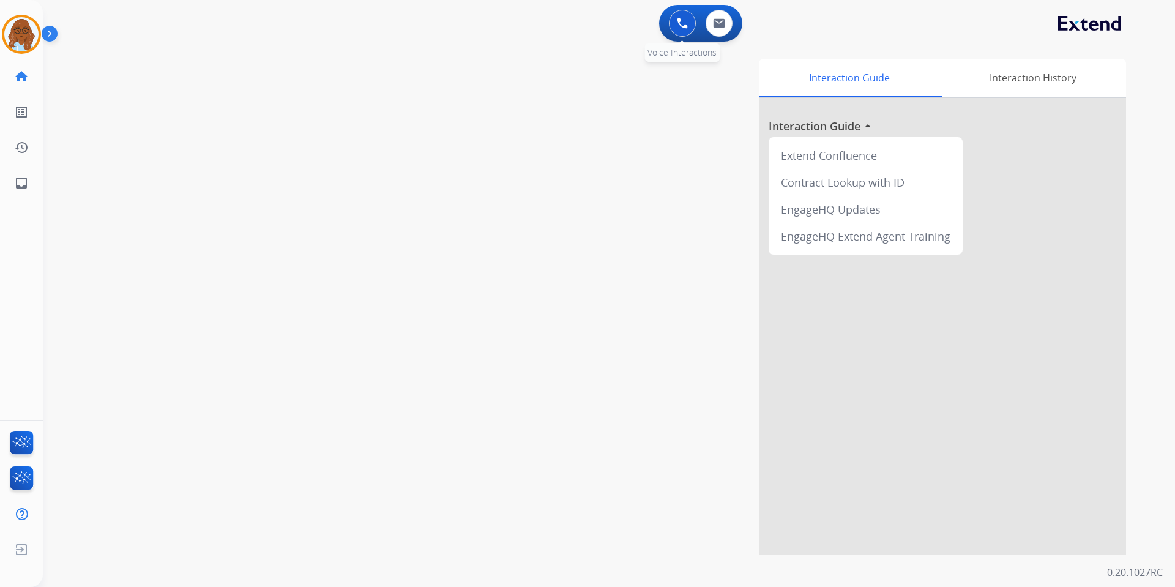
click at [680, 20] on img at bounding box center [682, 23] width 11 height 11
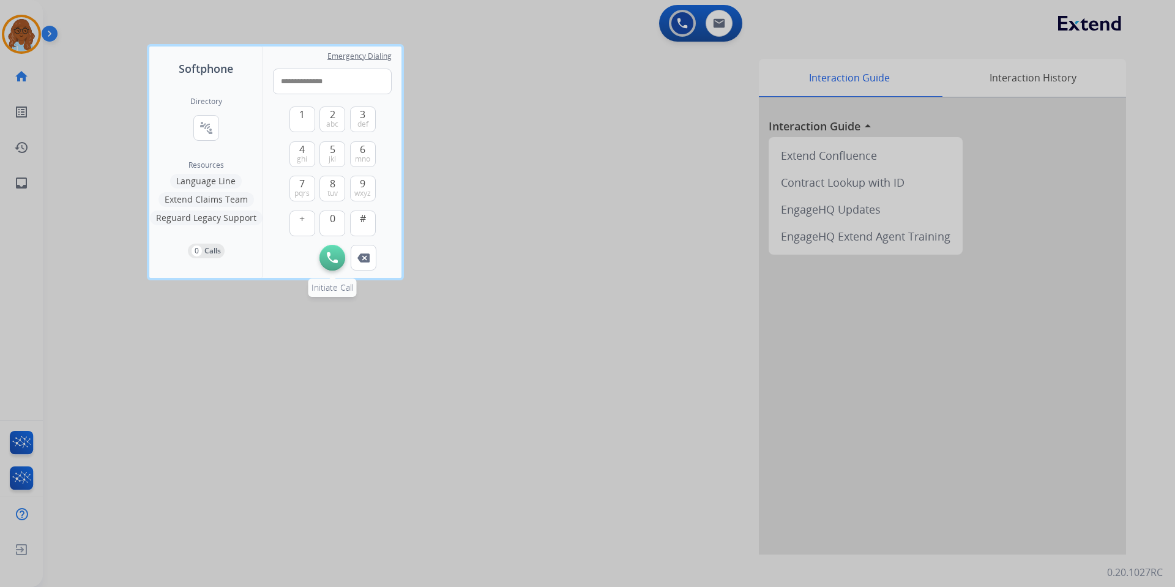
type input "**********"
click at [331, 253] on img at bounding box center [332, 257] width 11 height 11
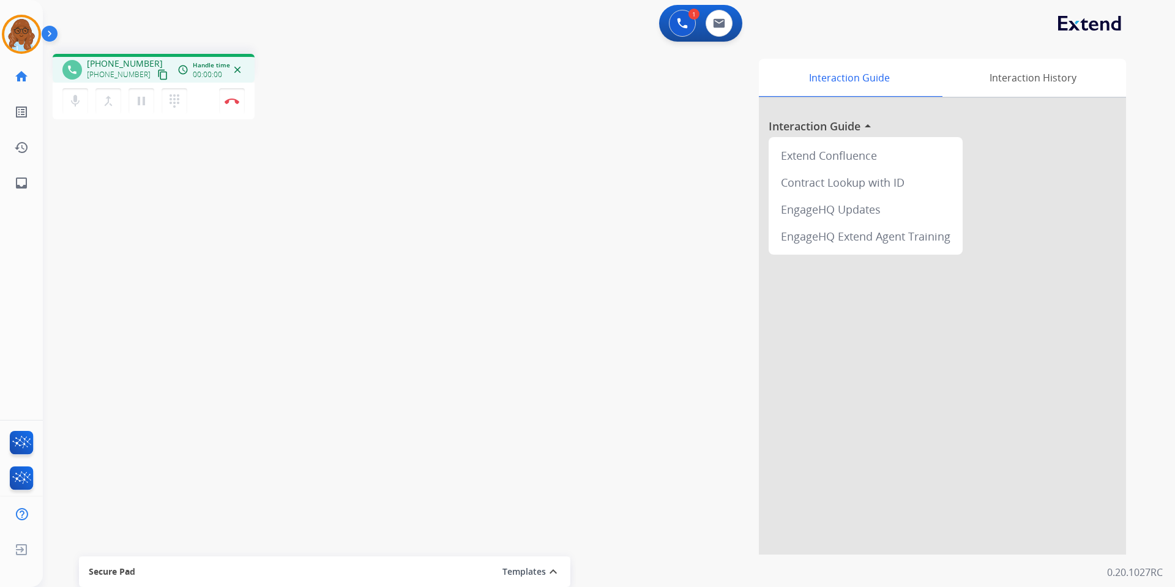
click at [178, 114] on div "mic Mute merge_type Bridge pause Hold dialpad Dialpad Disconnect" at bounding box center [154, 101] width 202 height 37
click at [178, 101] on mat-icon "dialpad" at bounding box center [174, 101] width 15 height 15
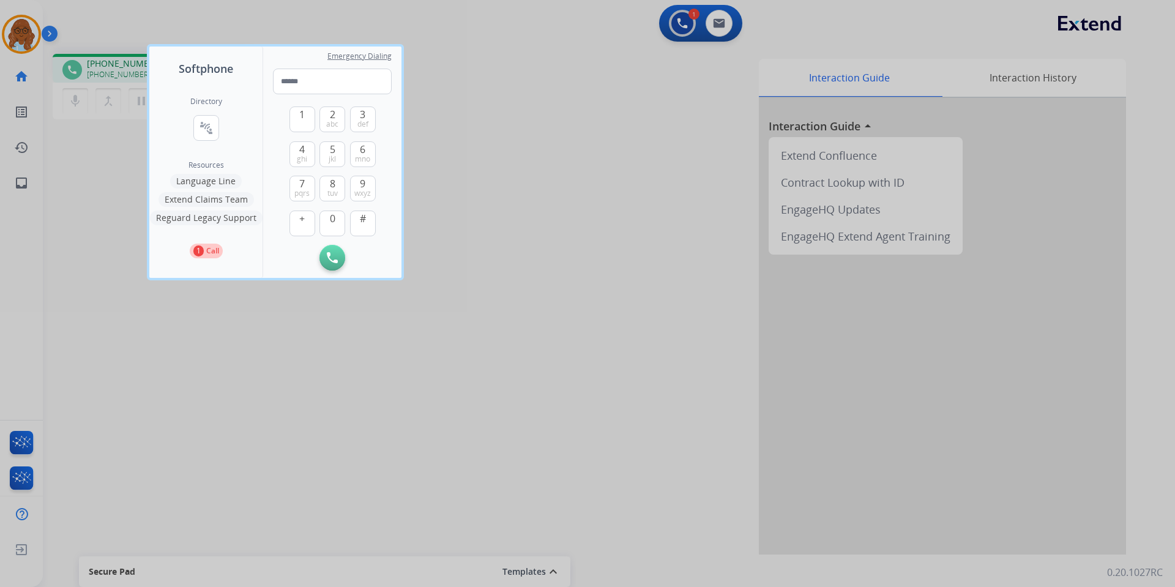
drag, startPoint x: 568, startPoint y: 363, endPoint x: 560, endPoint y: 382, distance: 20.0
click at [564, 369] on div at bounding box center [587, 293] width 1175 height 587
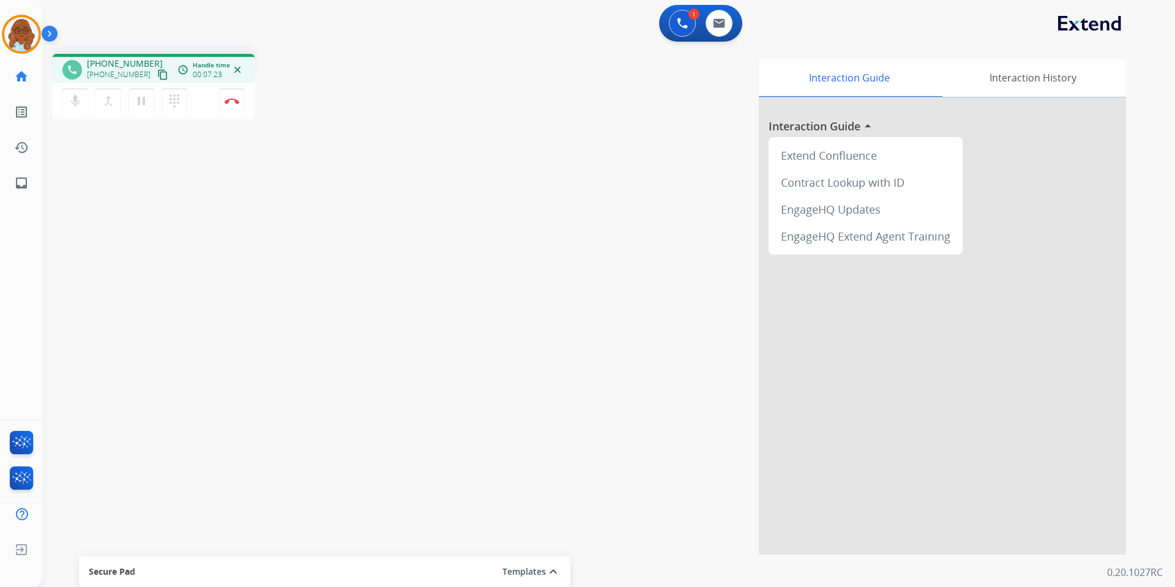
drag, startPoint x: 235, startPoint y: 99, endPoint x: 300, endPoint y: 130, distance: 72.0
click at [235, 99] on img at bounding box center [232, 101] width 15 height 6
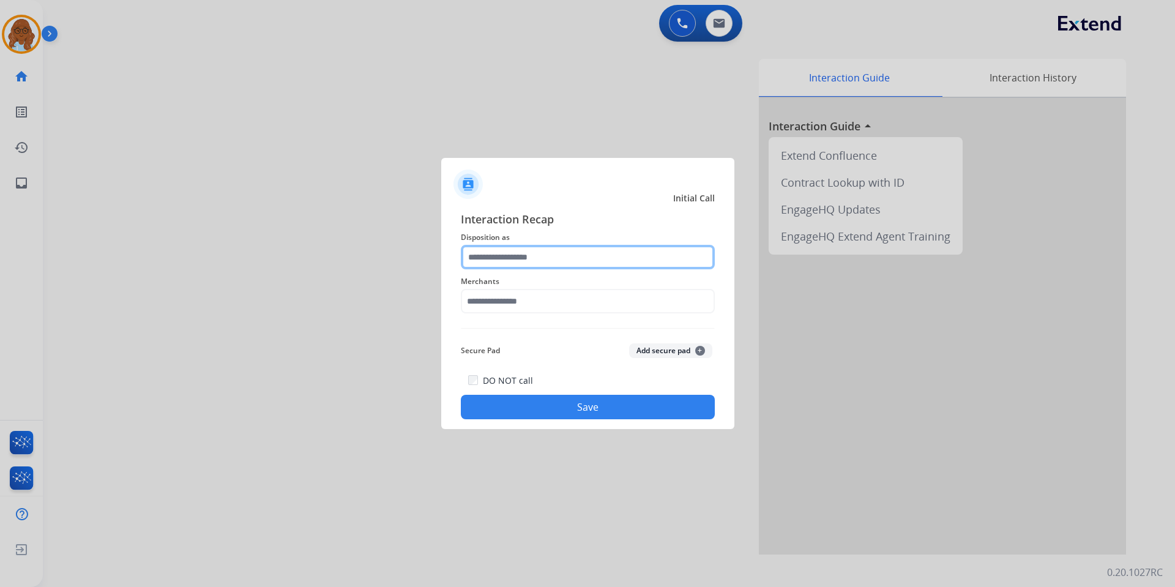
drag, startPoint x: 536, startPoint y: 236, endPoint x: 513, endPoint y: 258, distance: 32.4
click at [514, 257] on input "text" at bounding box center [588, 257] width 254 height 24
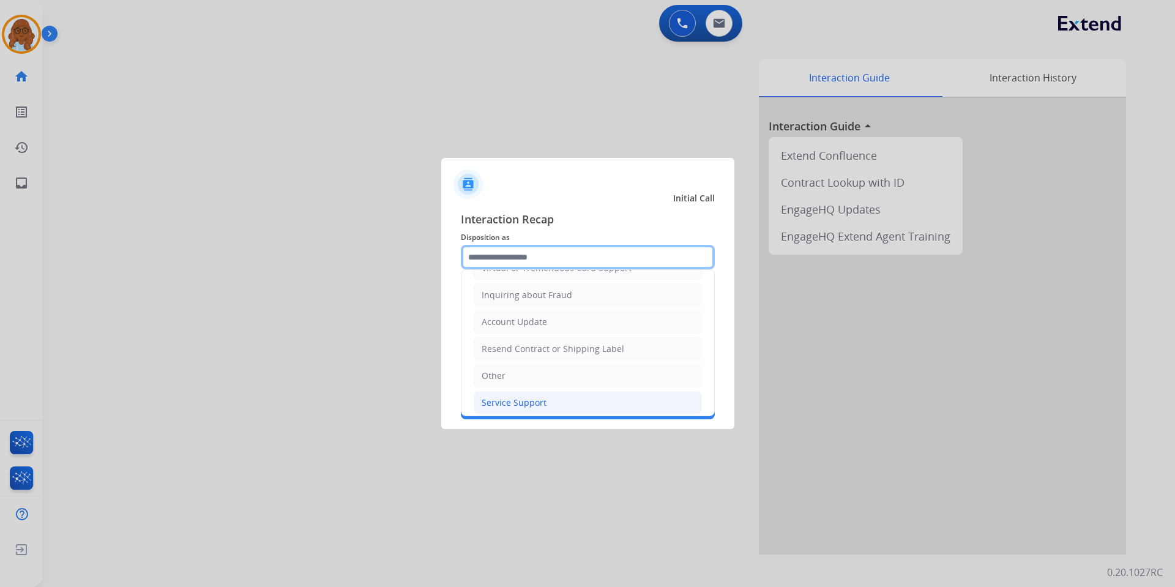
scroll to position [245, 0]
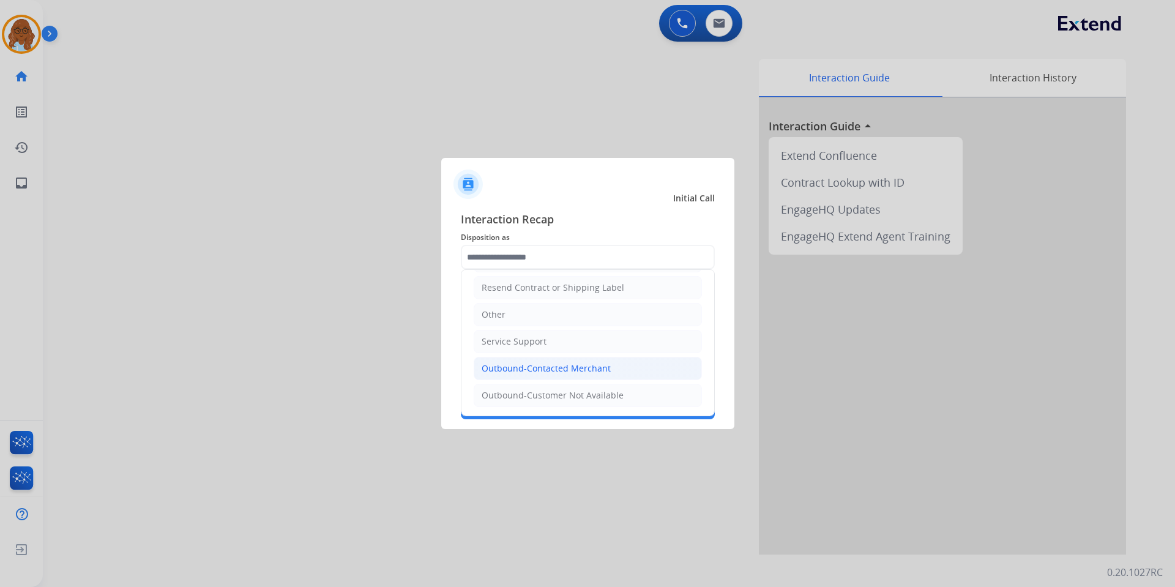
click at [543, 369] on div "Outbound-Contacted Merchant" at bounding box center [545, 368] width 129 height 12
type input "**********"
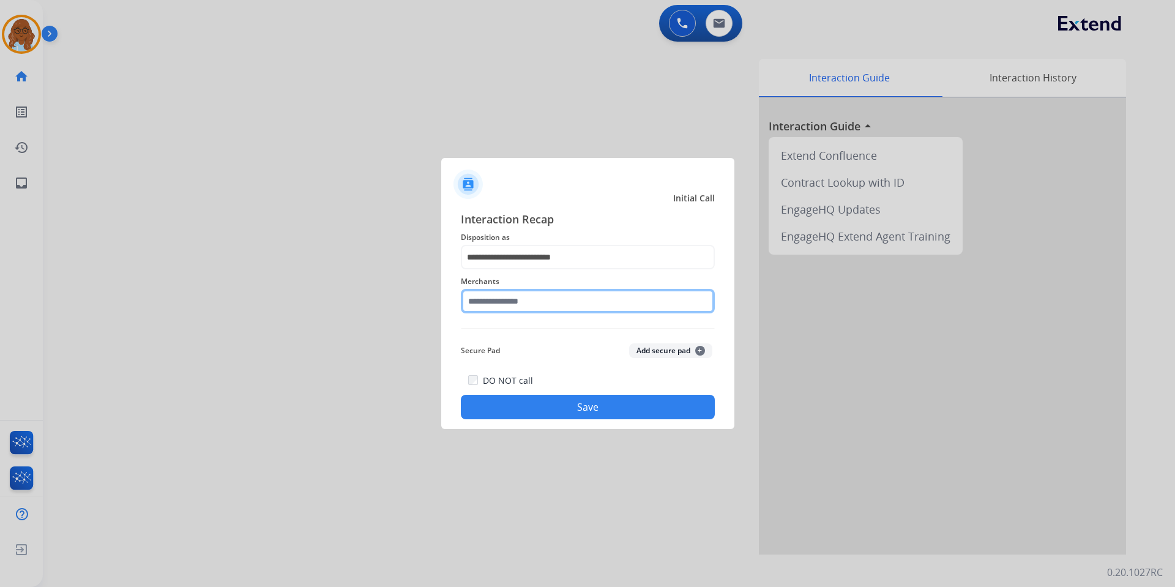
click at [507, 299] on input "text" at bounding box center [588, 301] width 254 height 24
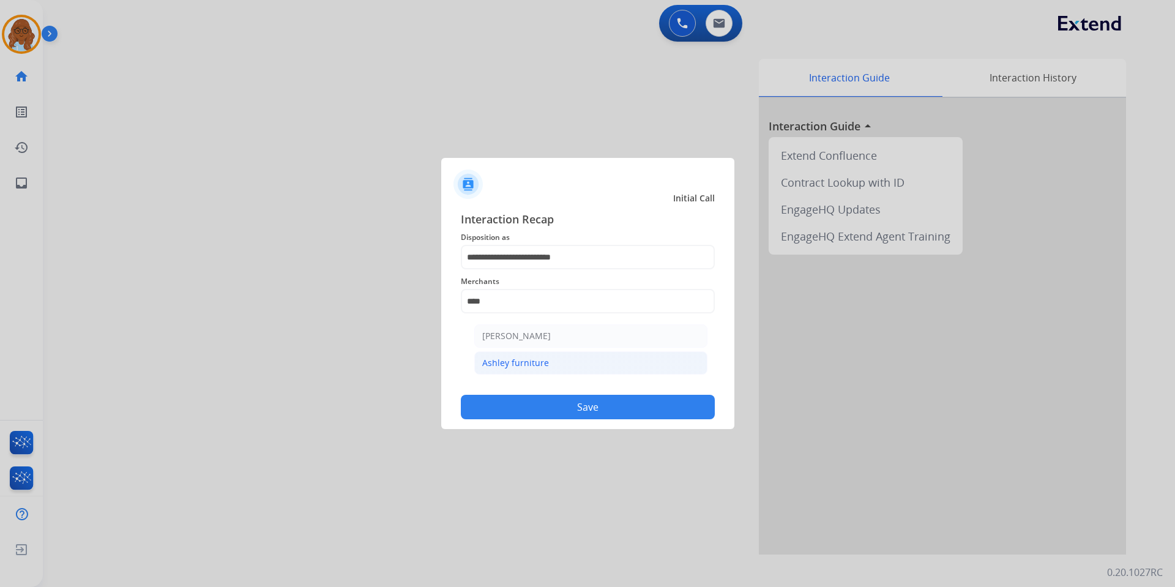
click at [531, 360] on div "Ashley furniture" at bounding box center [515, 363] width 67 height 12
type input "**********"
click at [570, 409] on button "Save" at bounding box center [588, 407] width 254 height 24
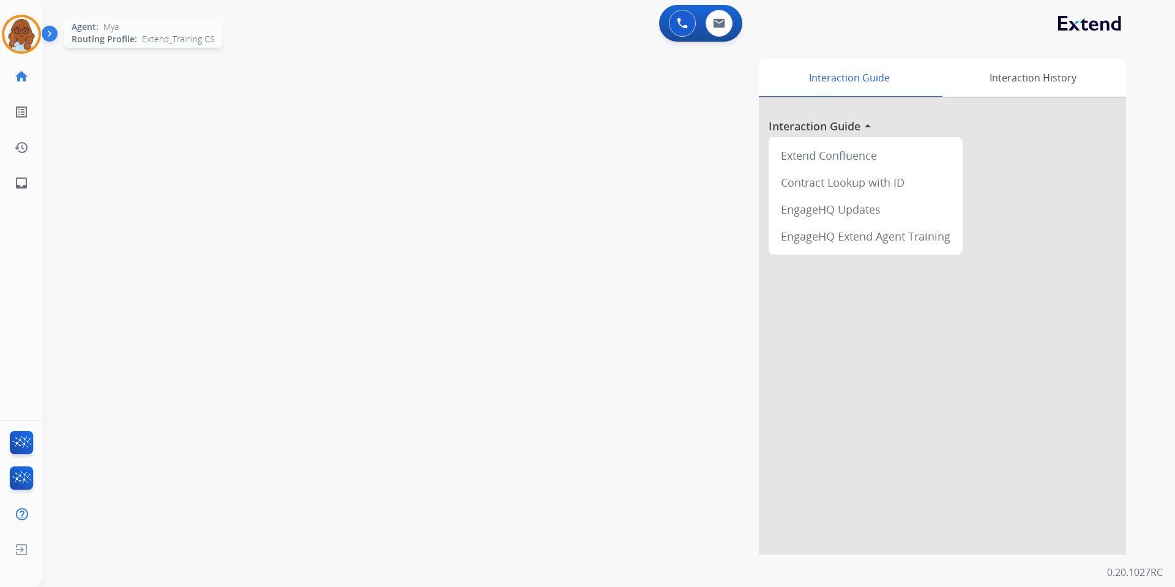
click at [38, 45] on div at bounding box center [21, 34] width 39 height 39
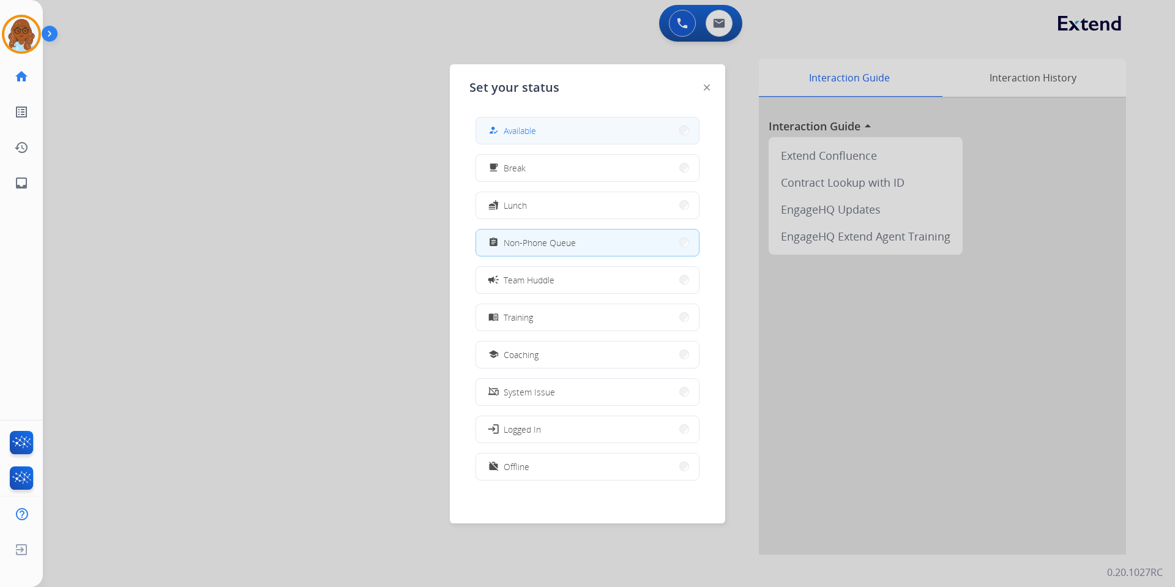
click at [605, 128] on button "how_to_reg Available" at bounding box center [587, 130] width 223 height 26
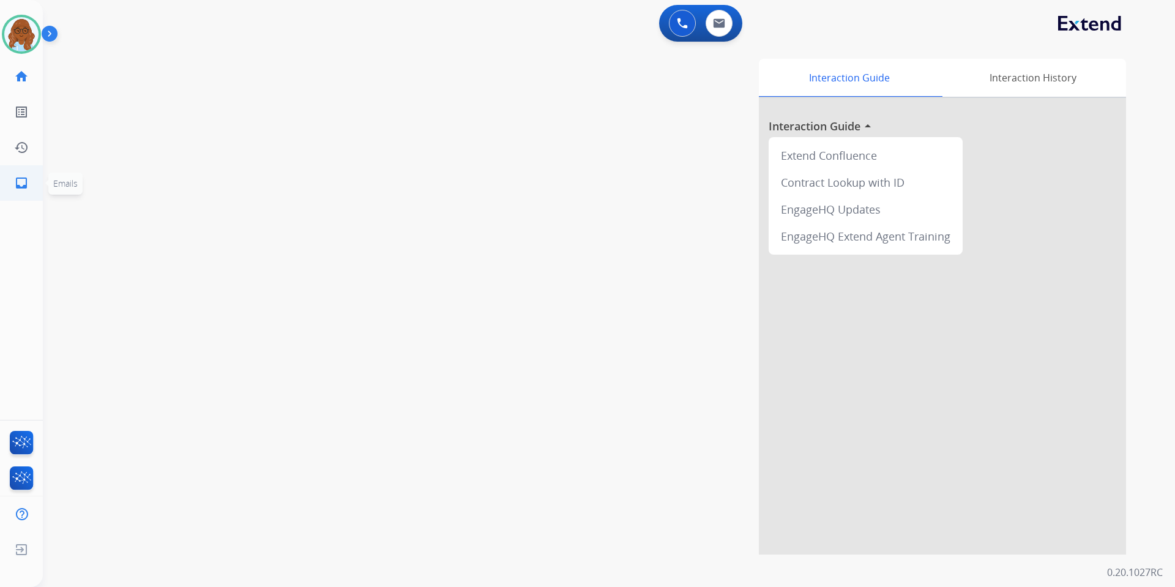
click at [28, 182] on mat-icon "inbox" at bounding box center [21, 183] width 15 height 15
select select "**********"
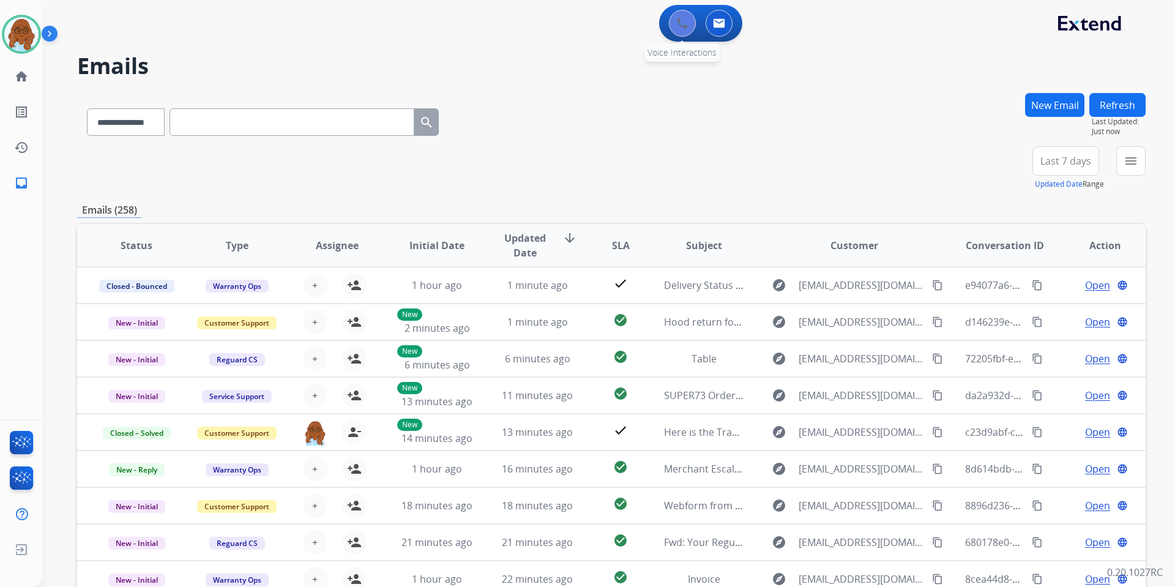
click at [690, 29] on button at bounding box center [682, 23] width 27 height 27
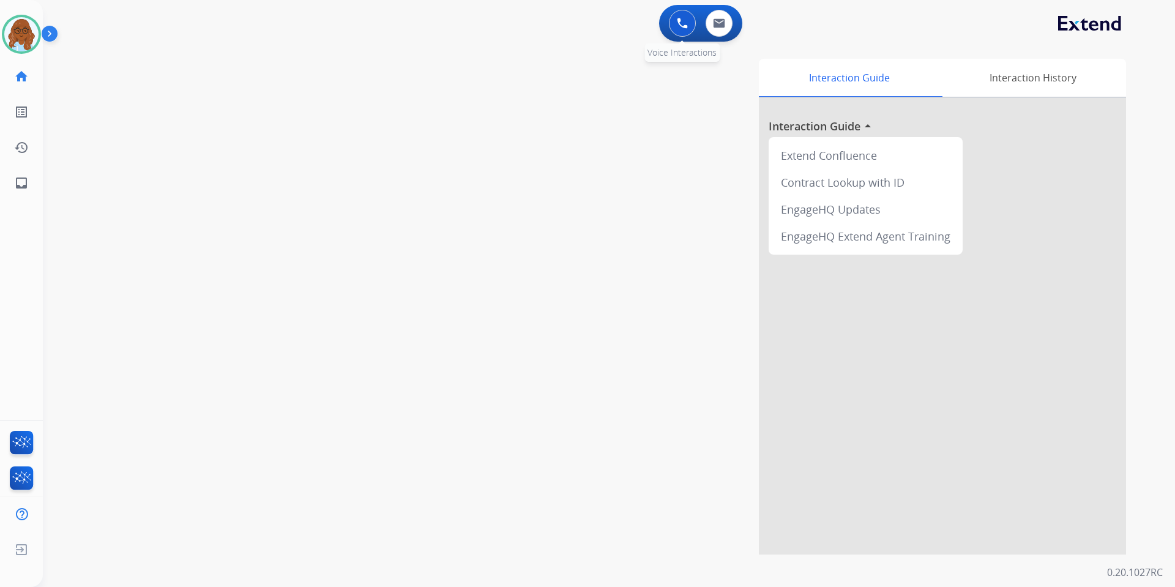
click at [687, 26] on img at bounding box center [682, 23] width 11 height 11
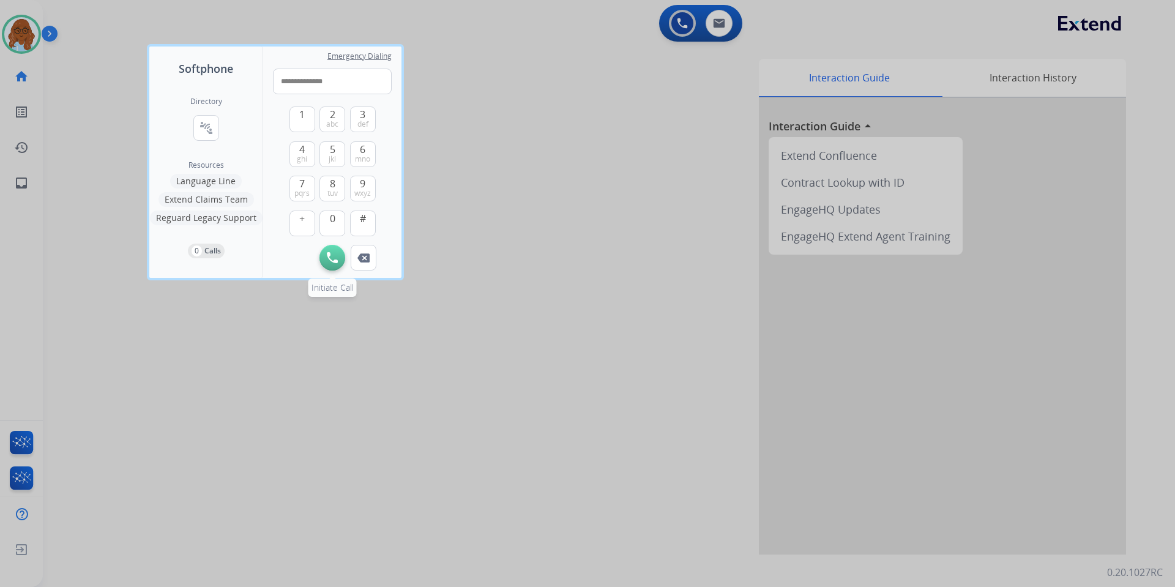
type input "**********"
click at [338, 254] on button "Initiate Call" at bounding box center [332, 258] width 26 height 26
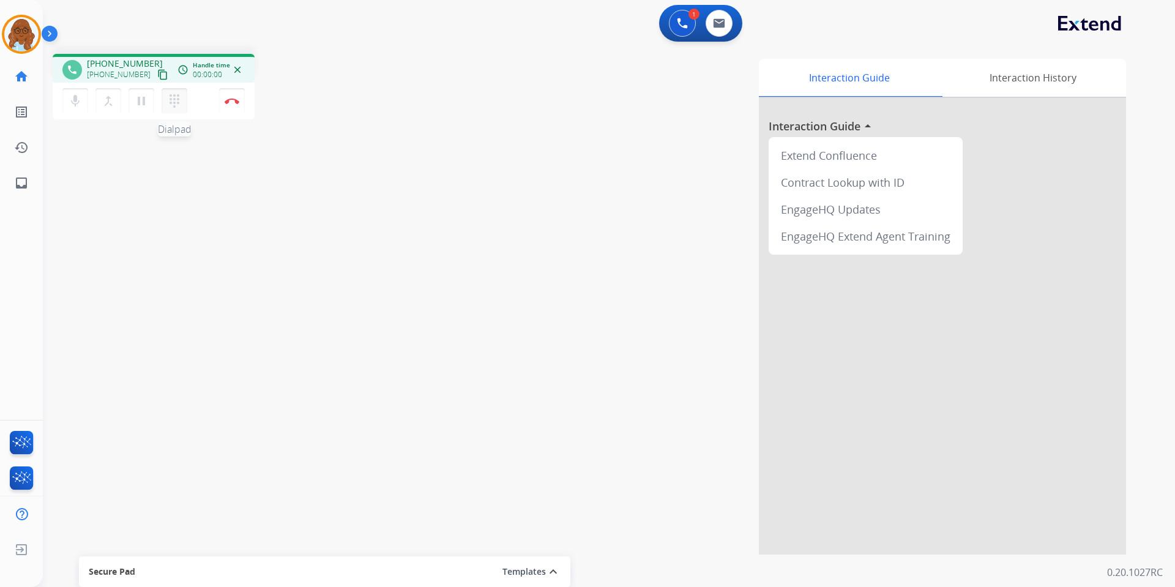
click at [173, 91] on button "dialpad Dialpad" at bounding box center [174, 101] width 26 height 26
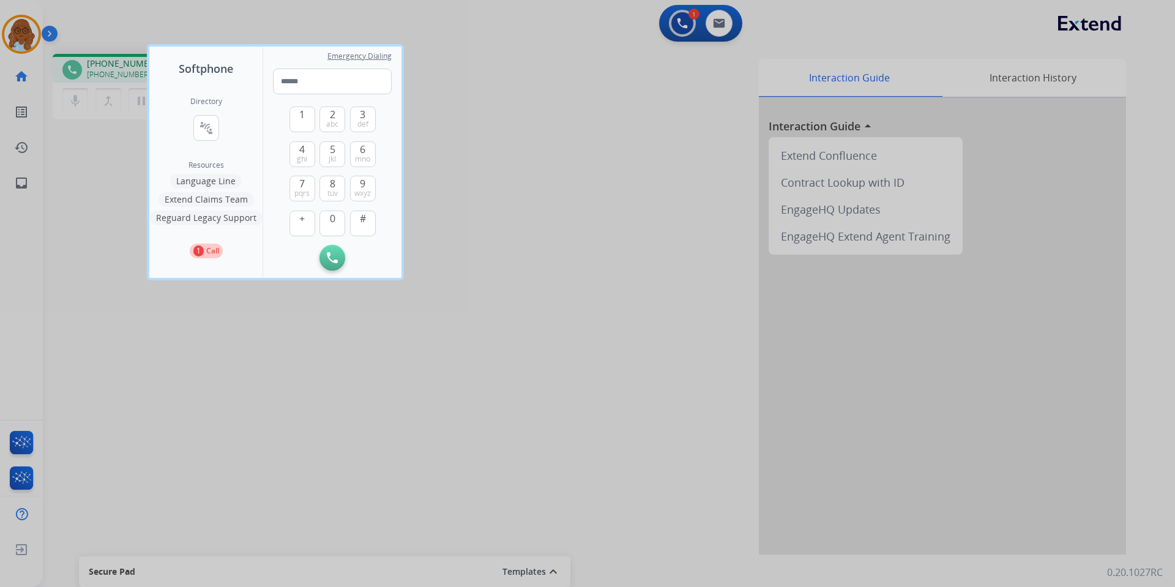
click at [362, 575] on div at bounding box center [587, 293] width 1175 height 587
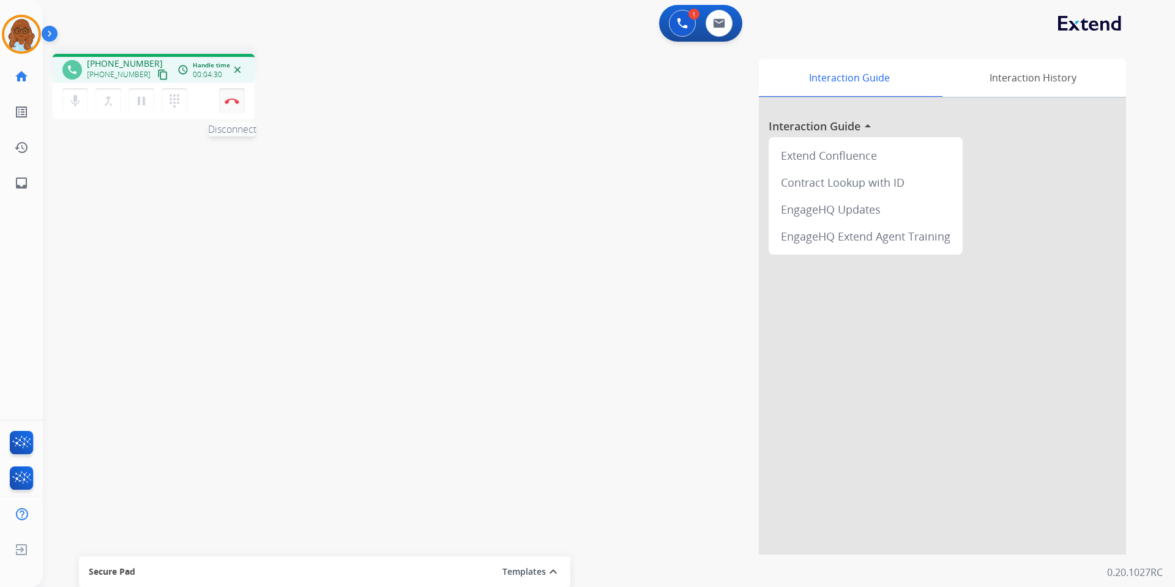
click at [237, 101] on img at bounding box center [232, 101] width 15 height 6
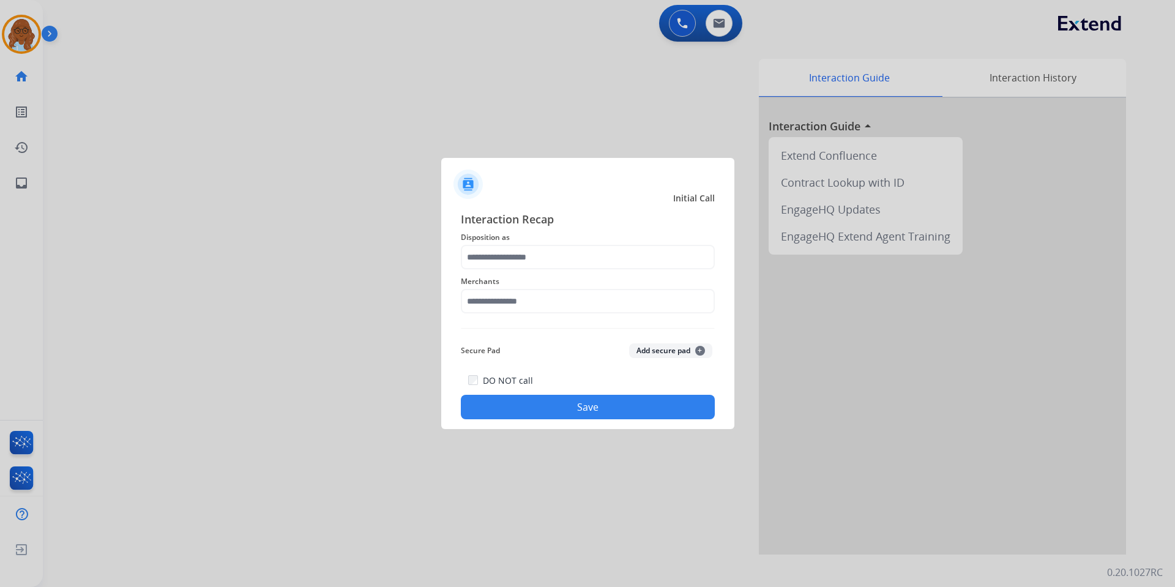
drag, startPoint x: 486, startPoint y: 111, endPoint x: 494, endPoint y: 124, distance: 14.9
click at [486, 111] on div at bounding box center [587, 293] width 1175 height 587
click at [538, 258] on input "text" at bounding box center [588, 257] width 254 height 24
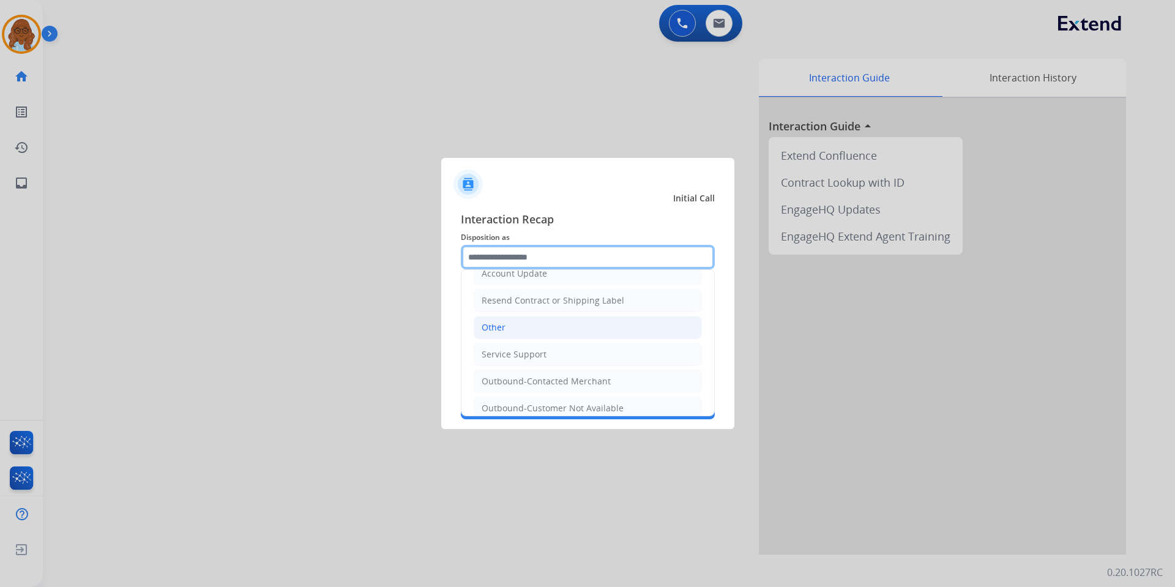
scroll to position [245, 0]
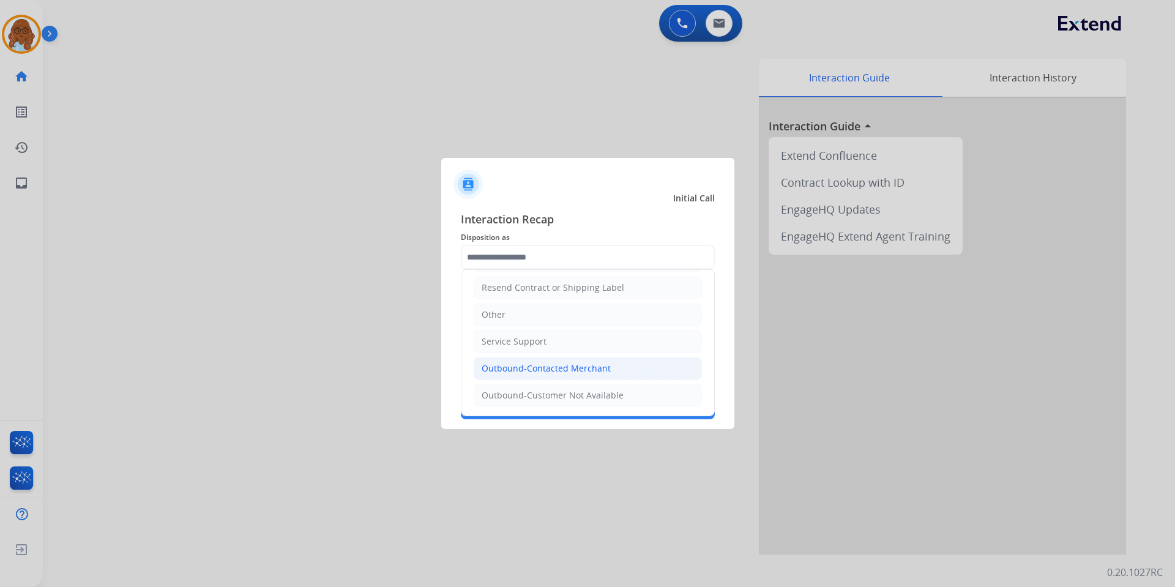
click at [529, 366] on div "Outbound-Contacted Merchant" at bounding box center [545, 368] width 129 height 12
type input "**********"
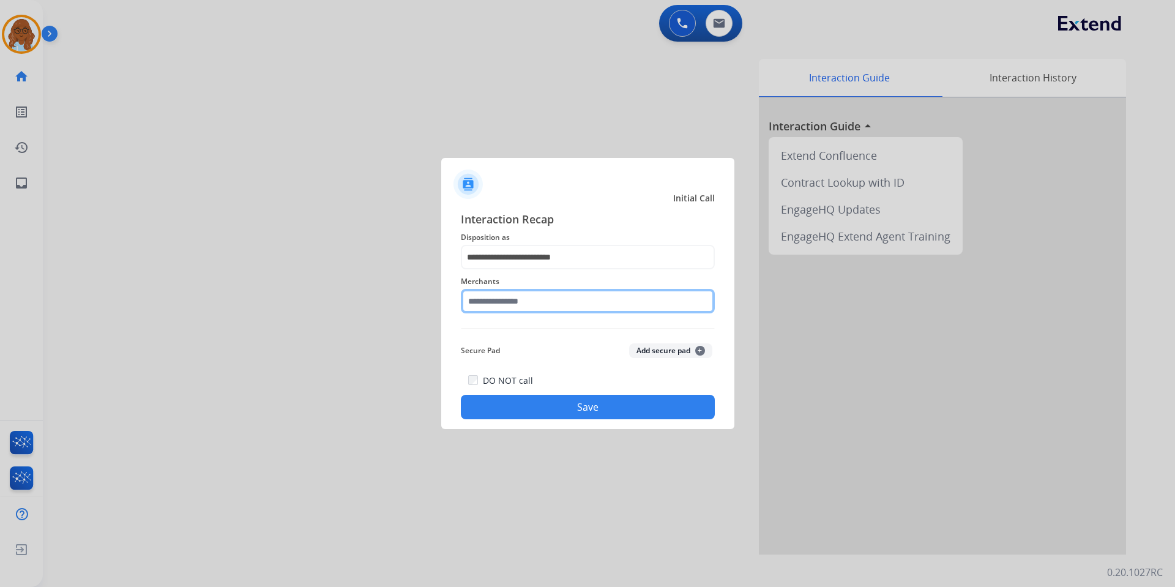
click at [511, 307] on input "text" at bounding box center [588, 301] width 254 height 24
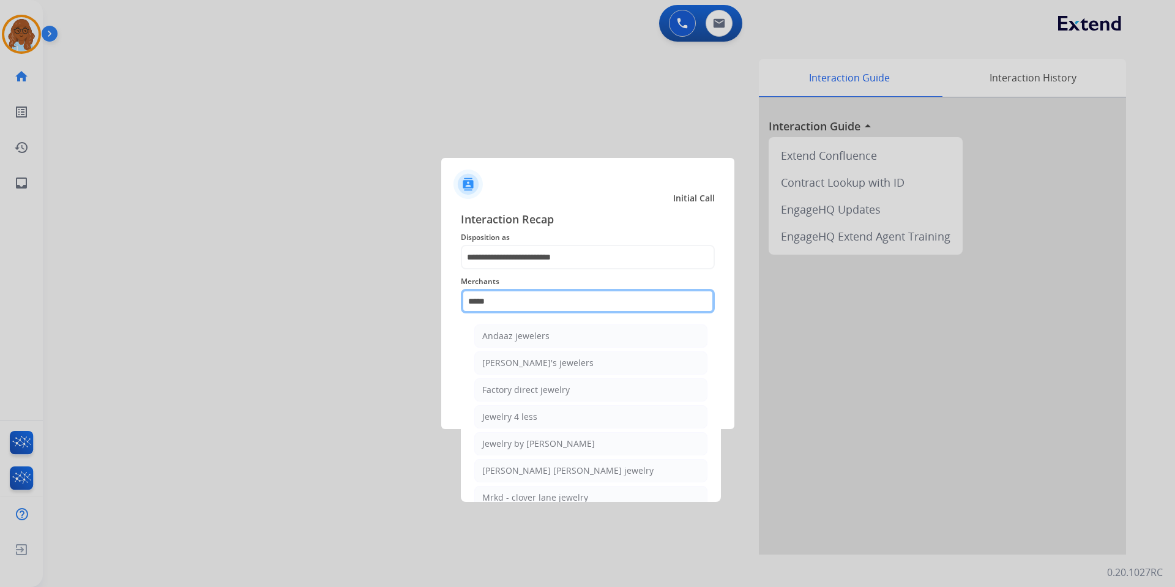
type input "*****"
drag, startPoint x: 503, startPoint y: 320, endPoint x: 360, endPoint y: 312, distance: 144.0
click at [0, 324] on app-contact-recap-modal "**********" at bounding box center [0, 293] width 0 height 587
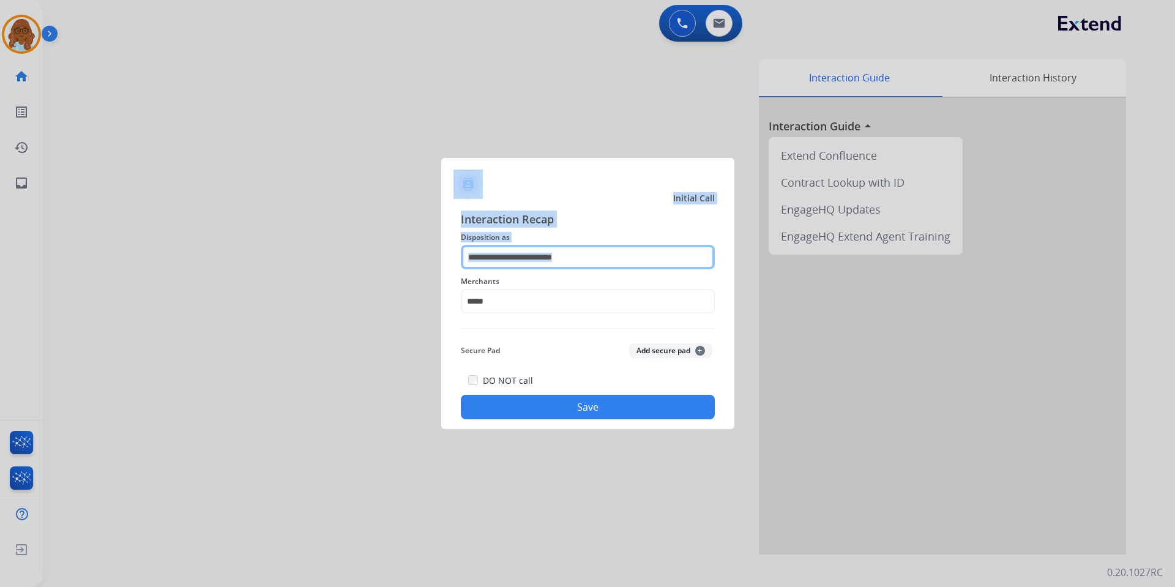
drag, startPoint x: 533, startPoint y: 258, endPoint x: 542, endPoint y: 264, distance: 10.7
click at [533, 259] on input "**********" at bounding box center [588, 257] width 254 height 24
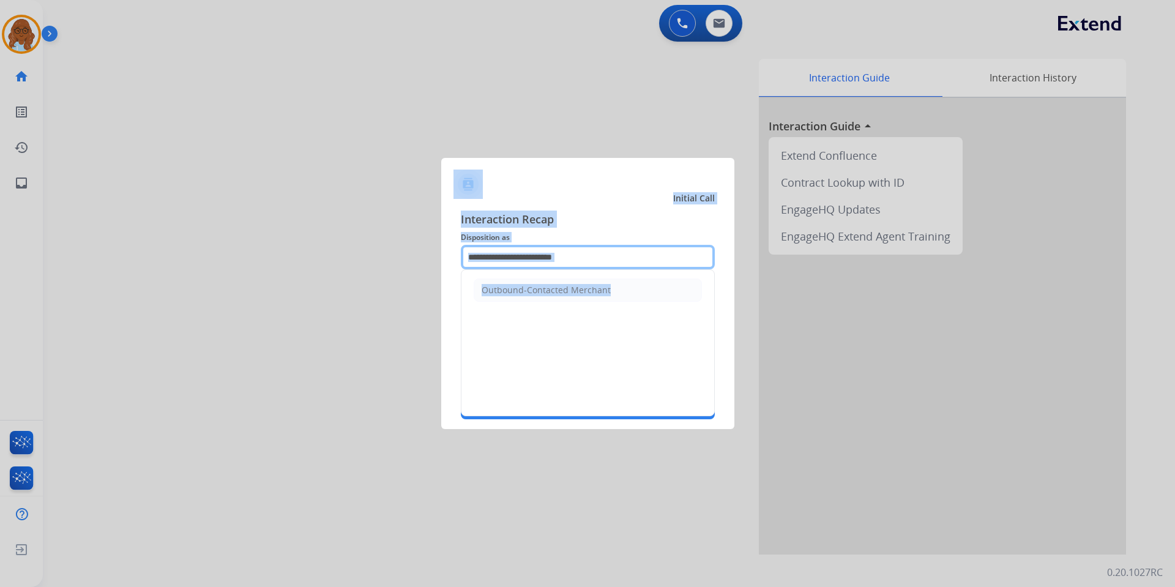
click at [592, 258] on input "**********" at bounding box center [588, 257] width 254 height 24
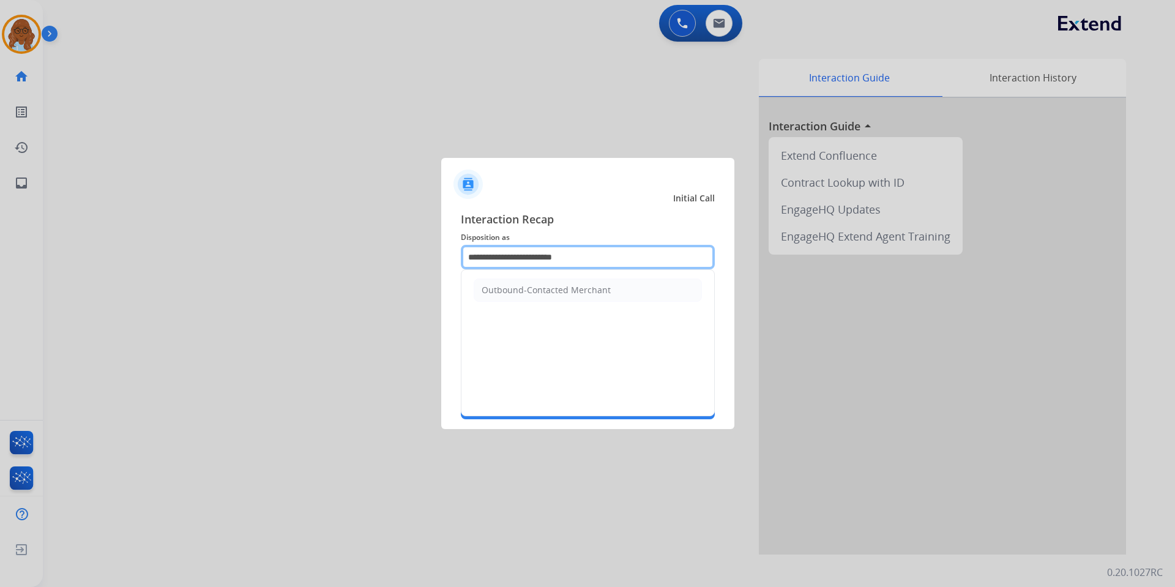
click at [592, 256] on input "**********" at bounding box center [588, 257] width 254 height 24
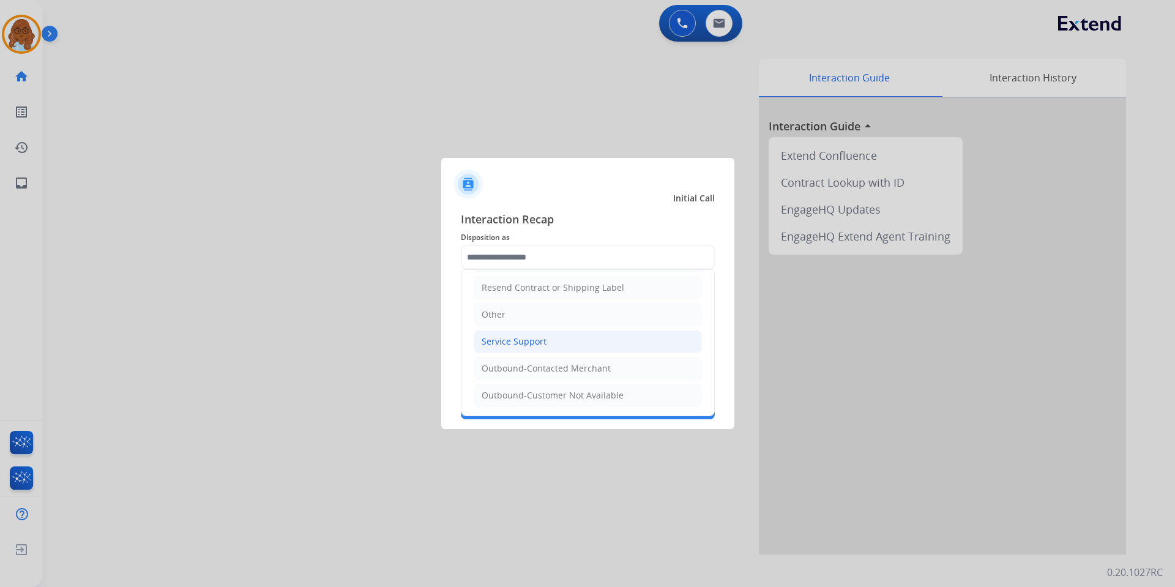
click at [518, 341] on div "Service Support" at bounding box center [513, 341] width 65 height 12
type input "**********"
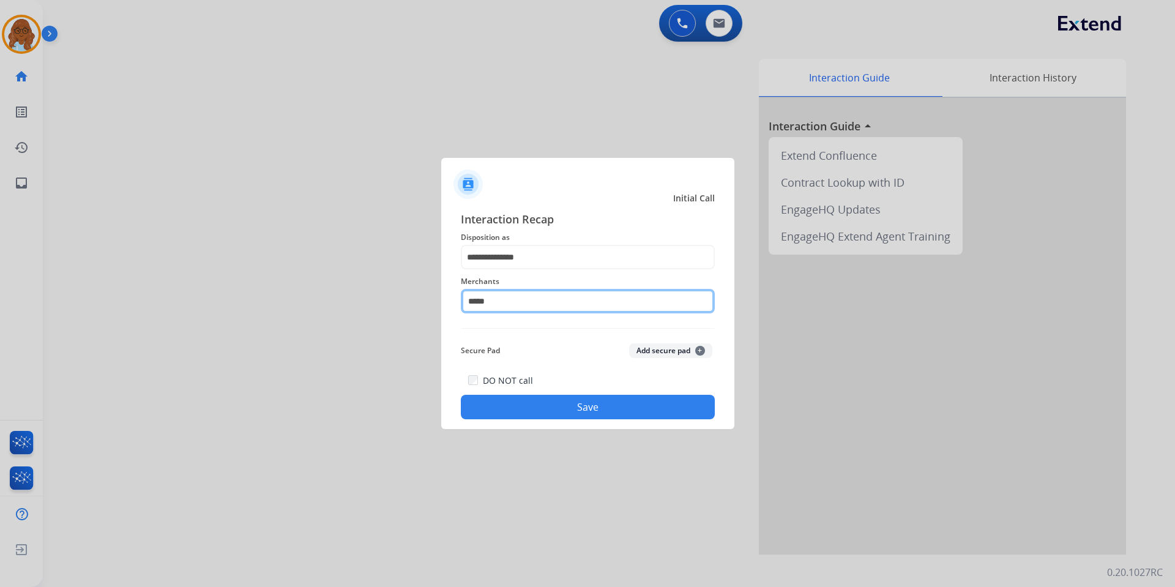
click at [508, 299] on input "*****" at bounding box center [588, 301] width 254 height 24
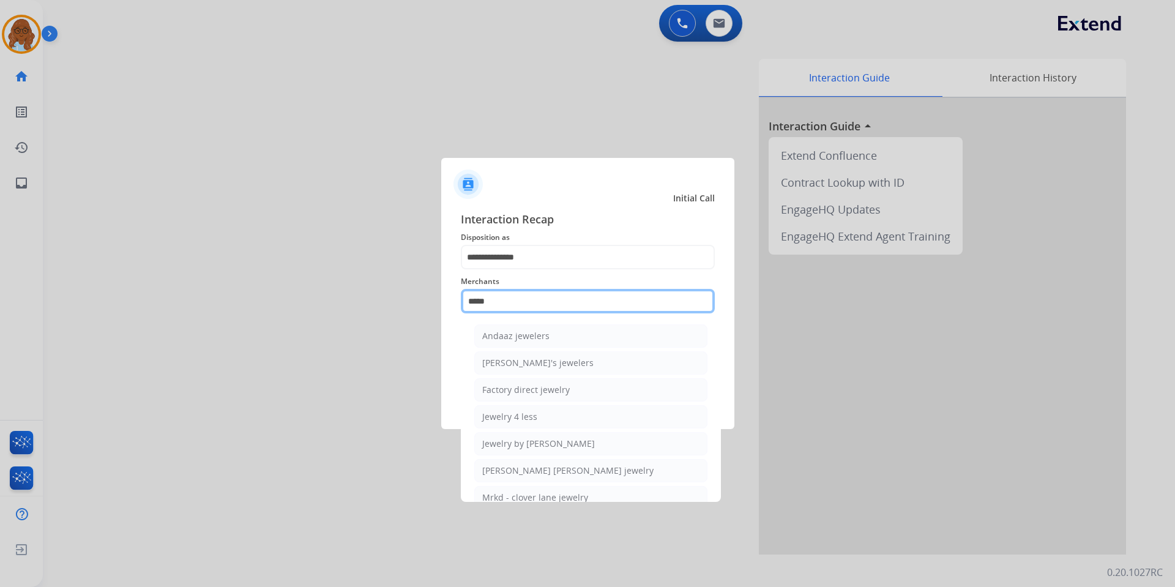
click at [508, 299] on input "*****" at bounding box center [588, 301] width 254 height 24
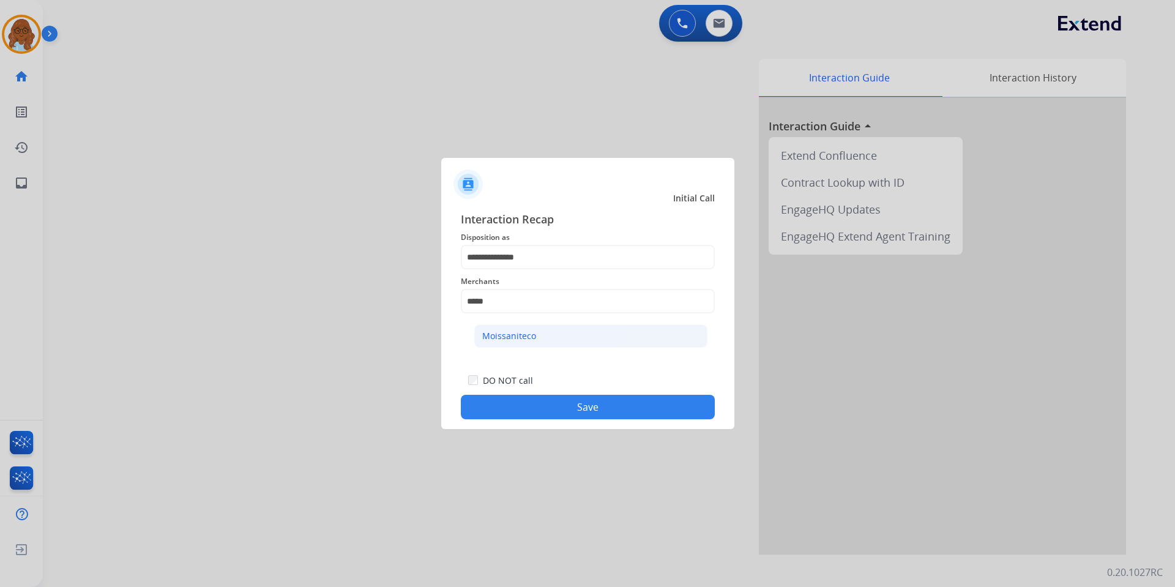
click at [545, 330] on li "Moissaniteco" at bounding box center [590, 335] width 233 height 23
type input "**********"
click at [561, 399] on button "Save" at bounding box center [588, 407] width 254 height 24
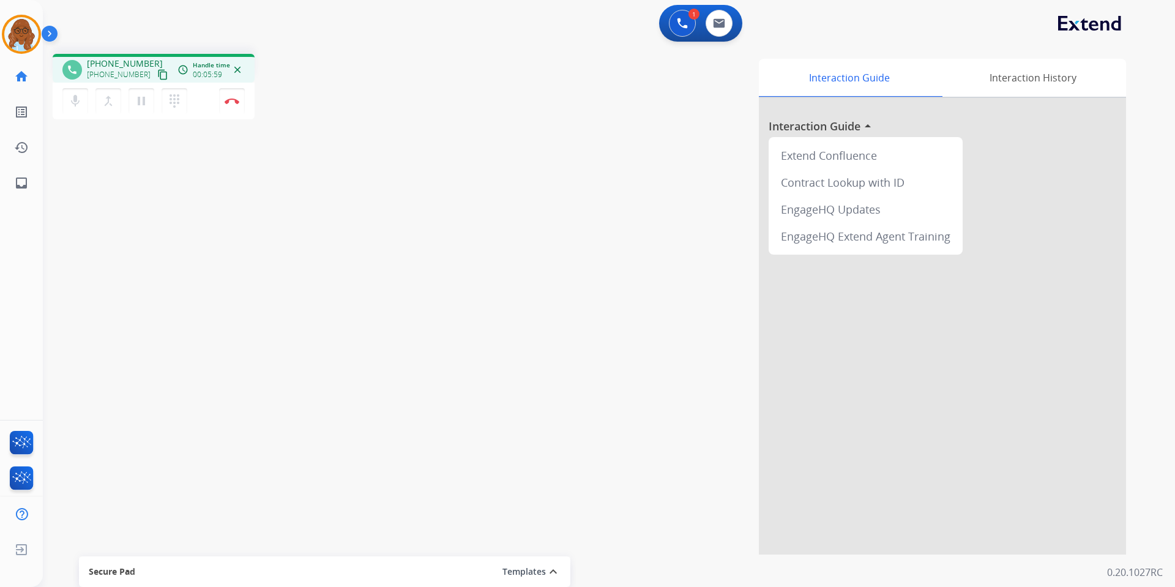
drag, startPoint x: 232, startPoint y: 103, endPoint x: 248, endPoint y: 108, distance: 16.6
click at [232, 103] on img at bounding box center [232, 101] width 15 height 6
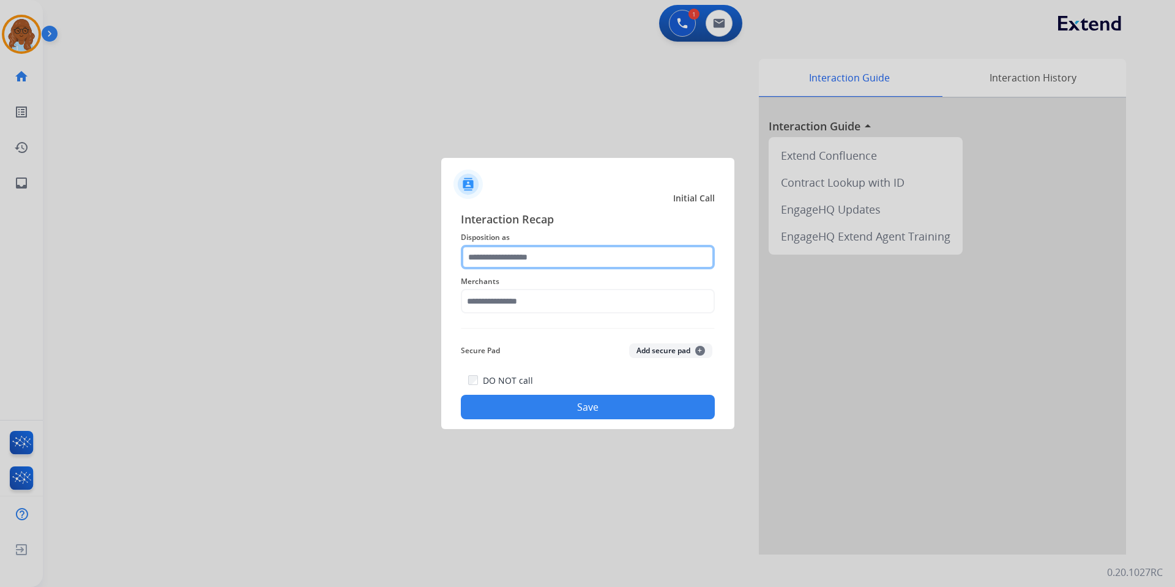
click at [574, 258] on input "text" at bounding box center [588, 257] width 254 height 24
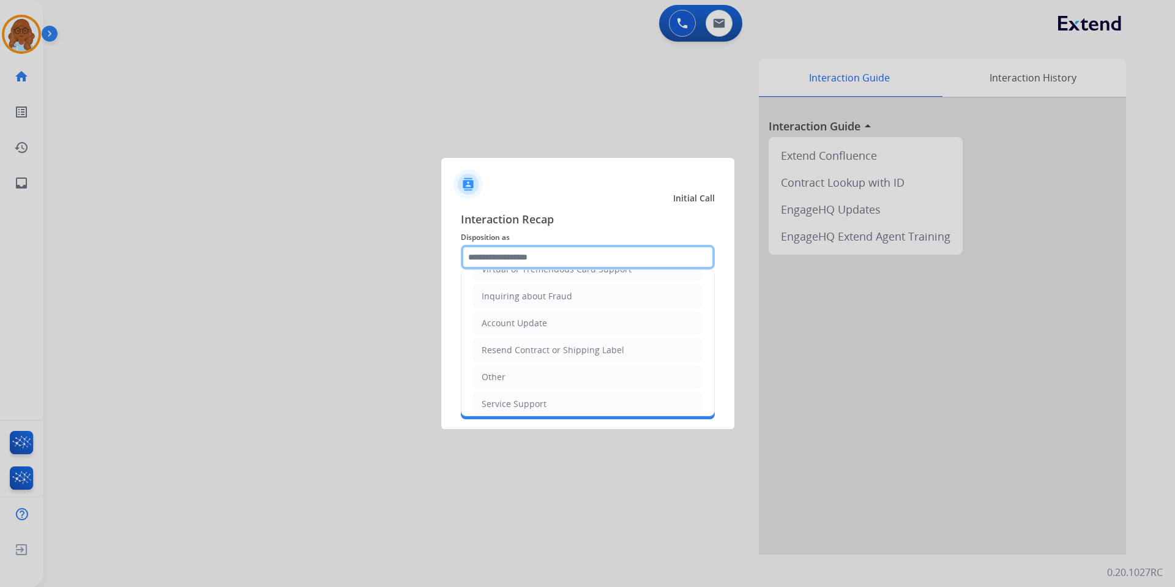
scroll to position [191, 0]
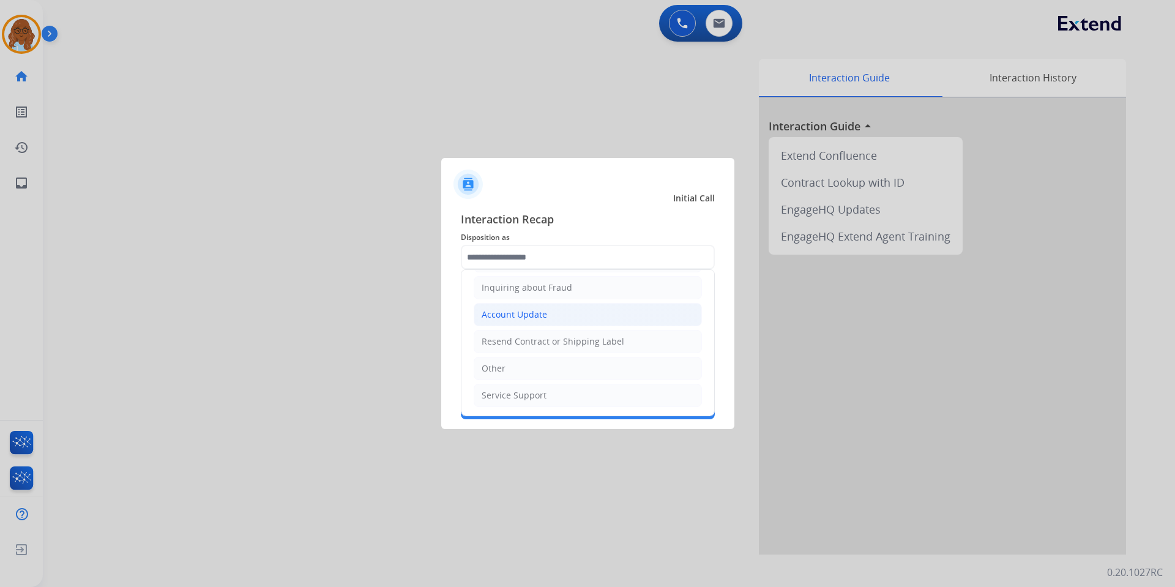
click at [510, 313] on div "Account Update" at bounding box center [513, 314] width 65 height 12
type input "**********"
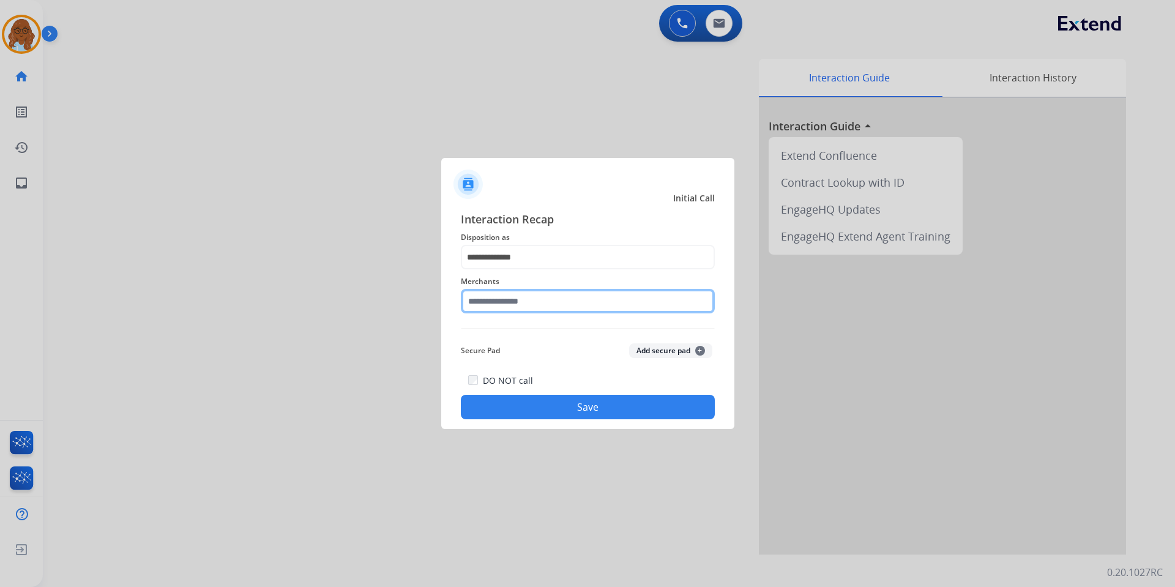
click at [508, 303] on input "text" at bounding box center [588, 301] width 254 height 24
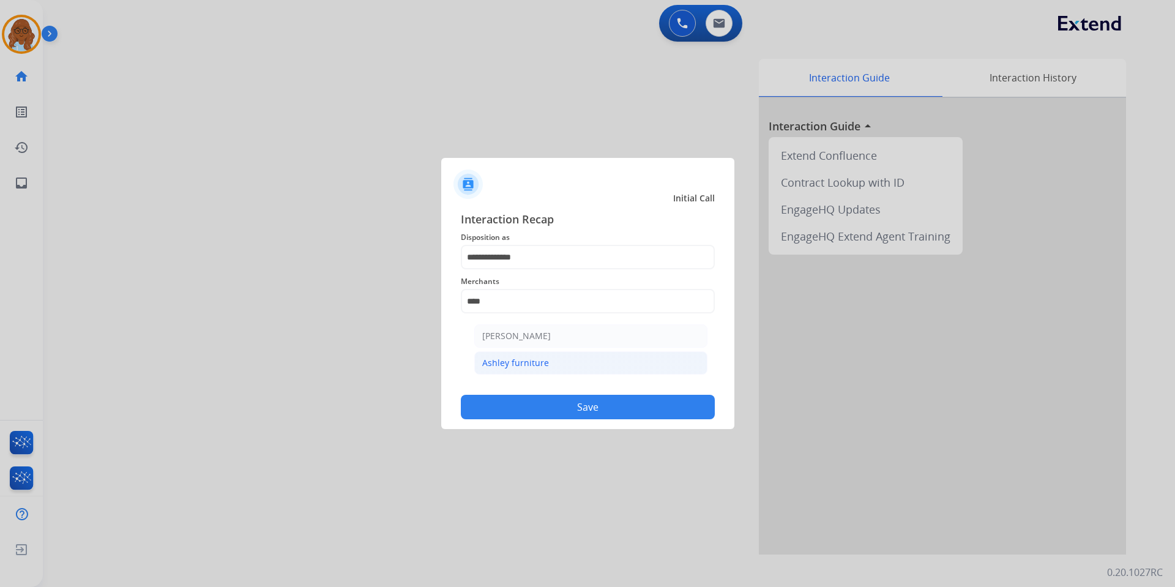
click at [538, 351] on li "Ashley furniture" at bounding box center [590, 362] width 233 height 23
type input "**********"
click at [556, 414] on button "Save" at bounding box center [588, 407] width 254 height 24
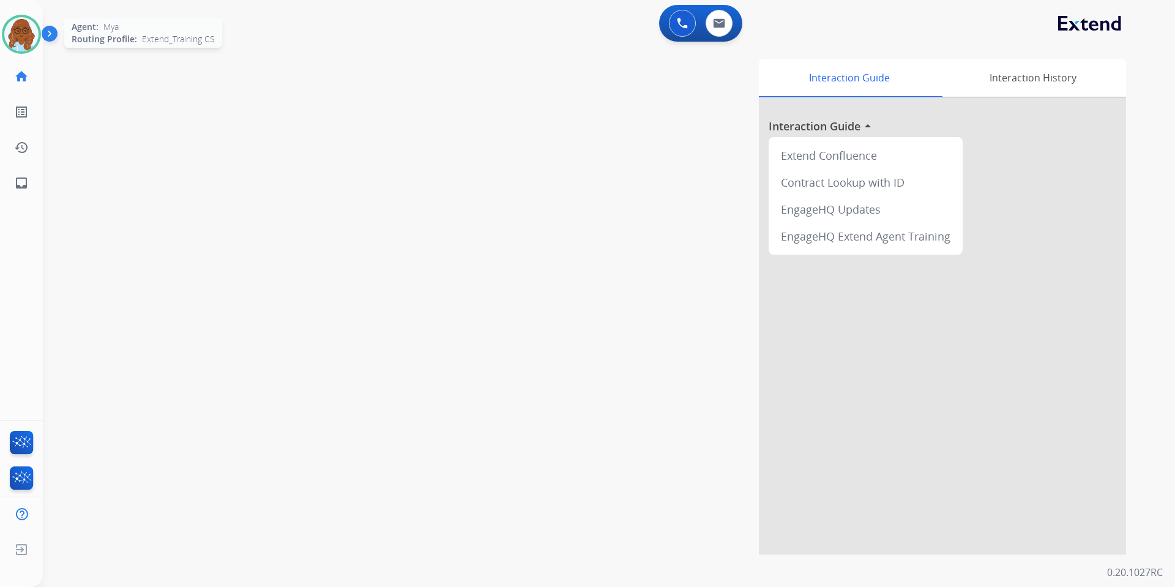
click at [24, 44] on img at bounding box center [21, 34] width 34 height 34
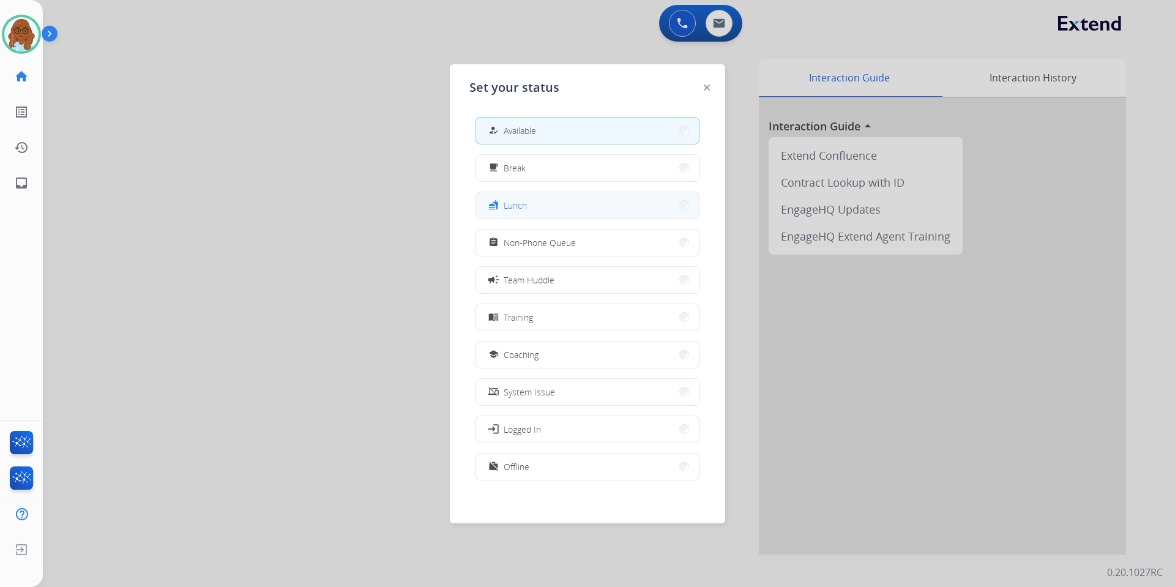
click at [497, 215] on button "fastfood Lunch" at bounding box center [587, 205] width 223 height 26
